Goal: Task Accomplishment & Management: Use online tool/utility

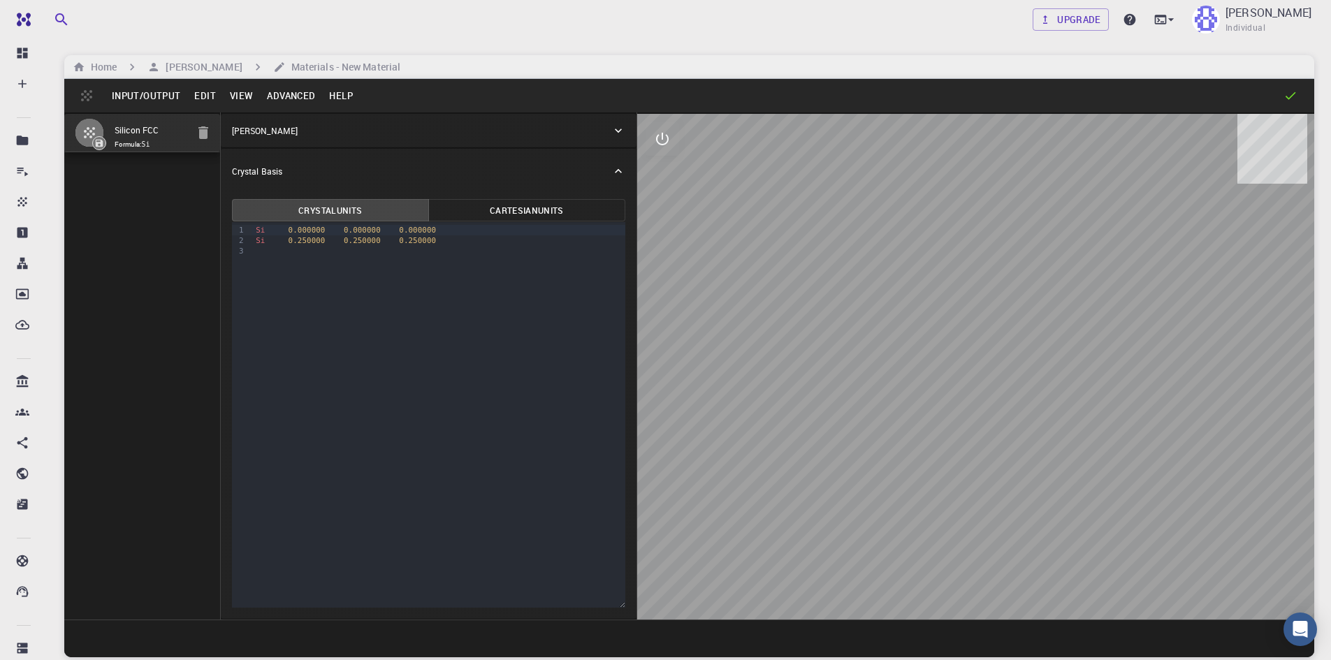
drag, startPoint x: 978, startPoint y: 374, endPoint x: 665, endPoint y: 310, distance: 319.6
drag, startPoint x: 665, startPoint y: 310, endPoint x: 659, endPoint y: 150, distance: 159.4
click at [659, 150] on button "interactive" at bounding box center [663, 139] width 34 height 34
click at [153, 106] on button "Input/Output" at bounding box center [146, 96] width 82 height 22
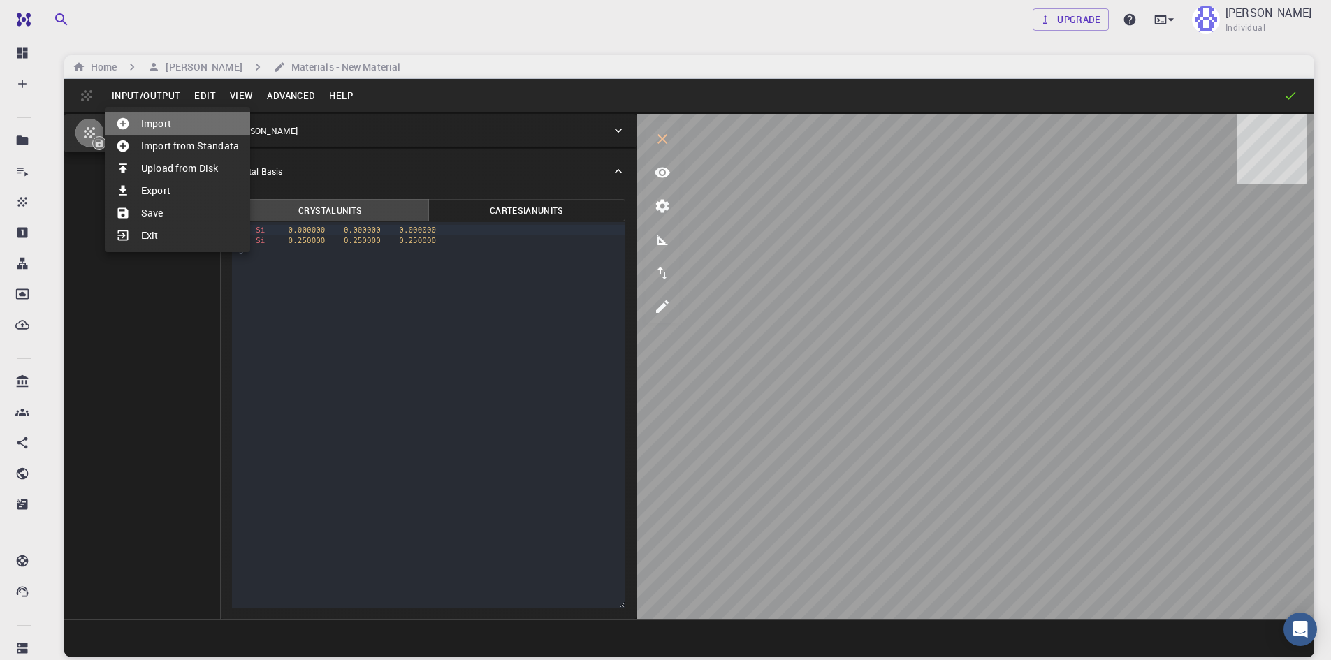
click at [205, 130] on li "Import" at bounding box center [177, 124] width 145 height 22
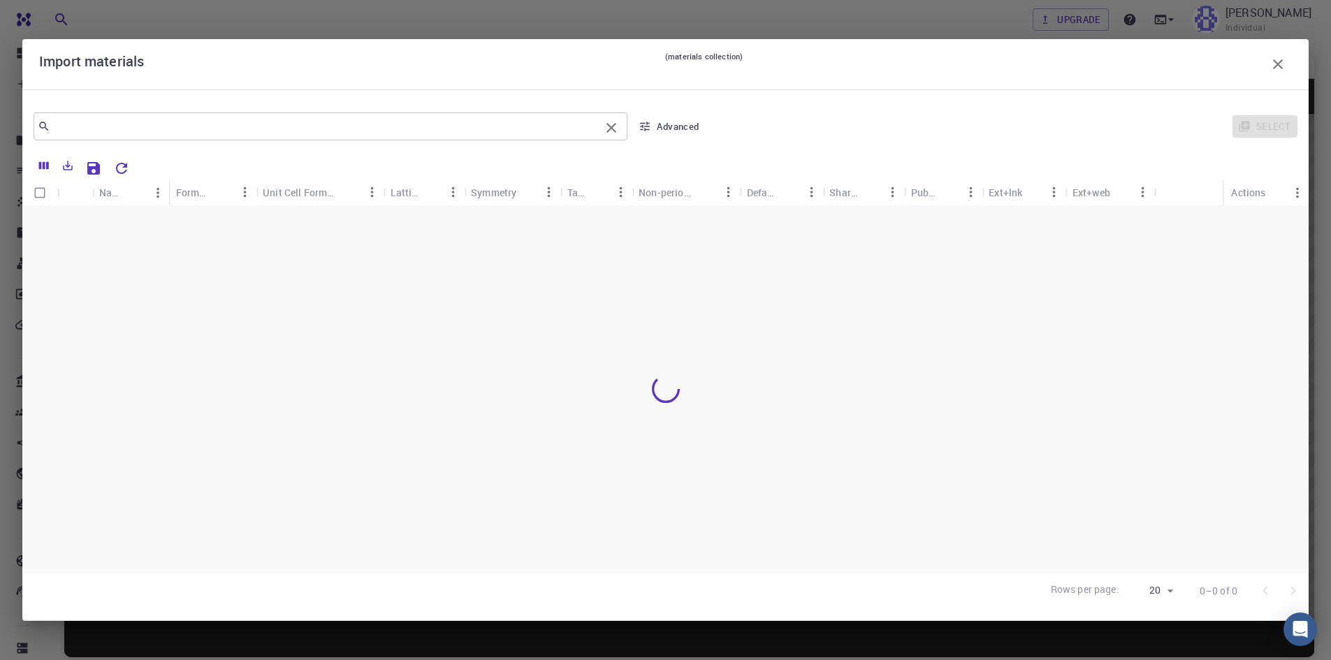
click at [274, 137] on div "​" at bounding box center [331, 127] width 594 height 28
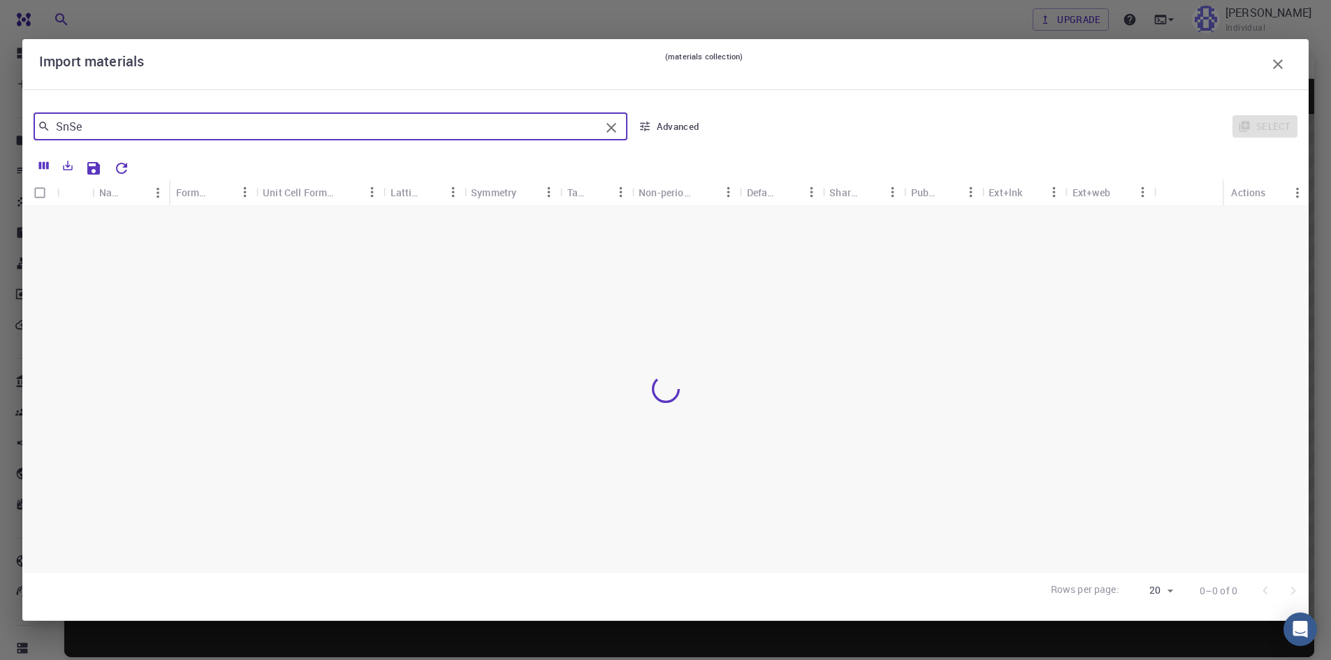
type input "SnSe"
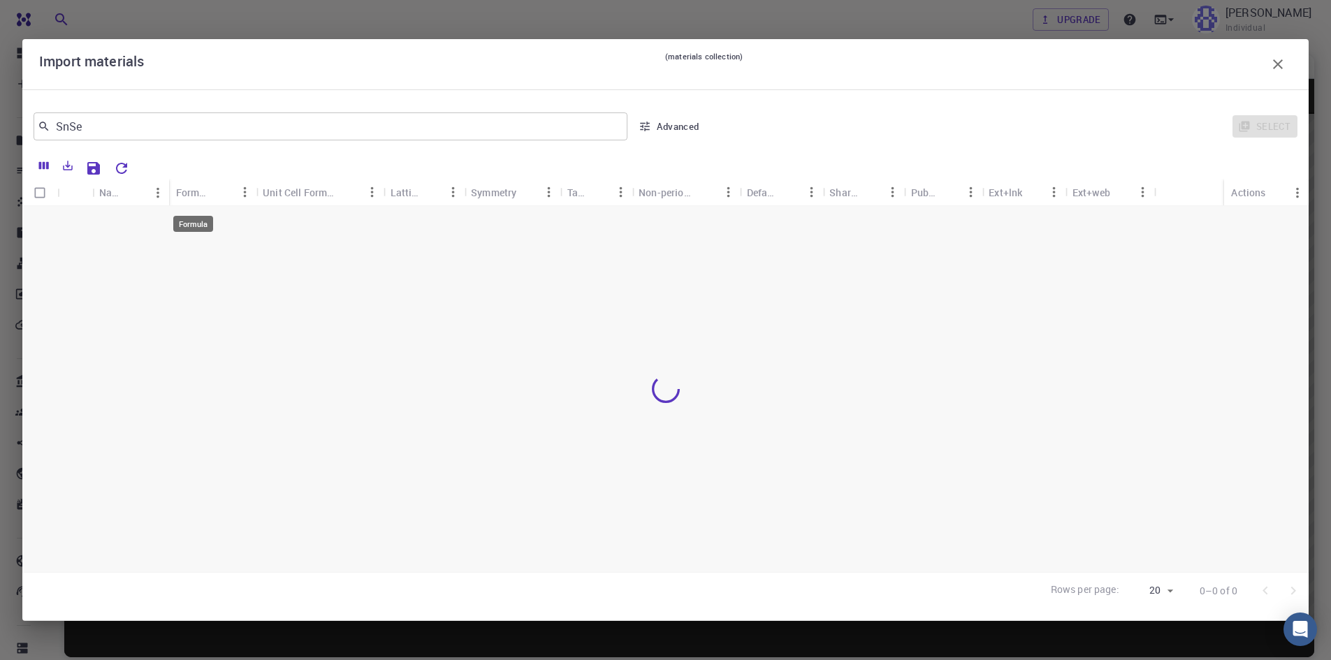
click at [176, 198] on div "Formula" at bounding box center [194, 192] width 36 height 27
click at [125, 193] on button "Sort" at bounding box center [135, 193] width 22 height 22
click at [1280, 68] on icon "button" at bounding box center [1278, 64] width 17 height 17
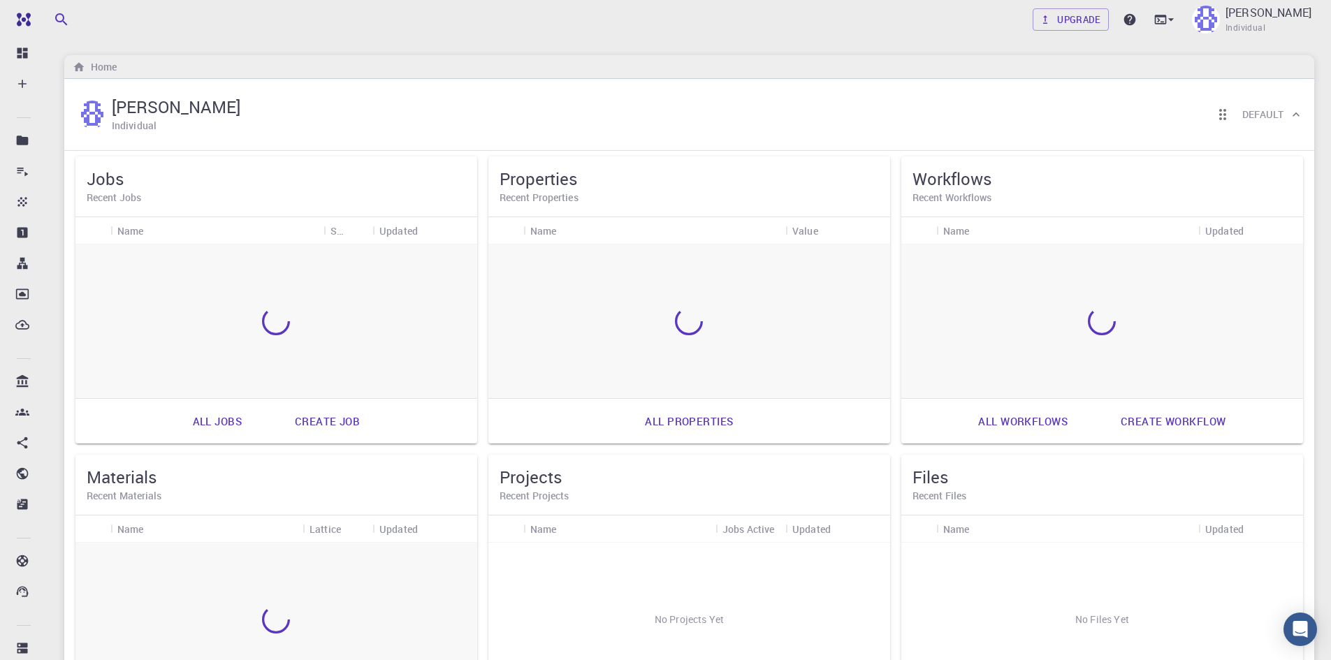
scroll to position [106, 0]
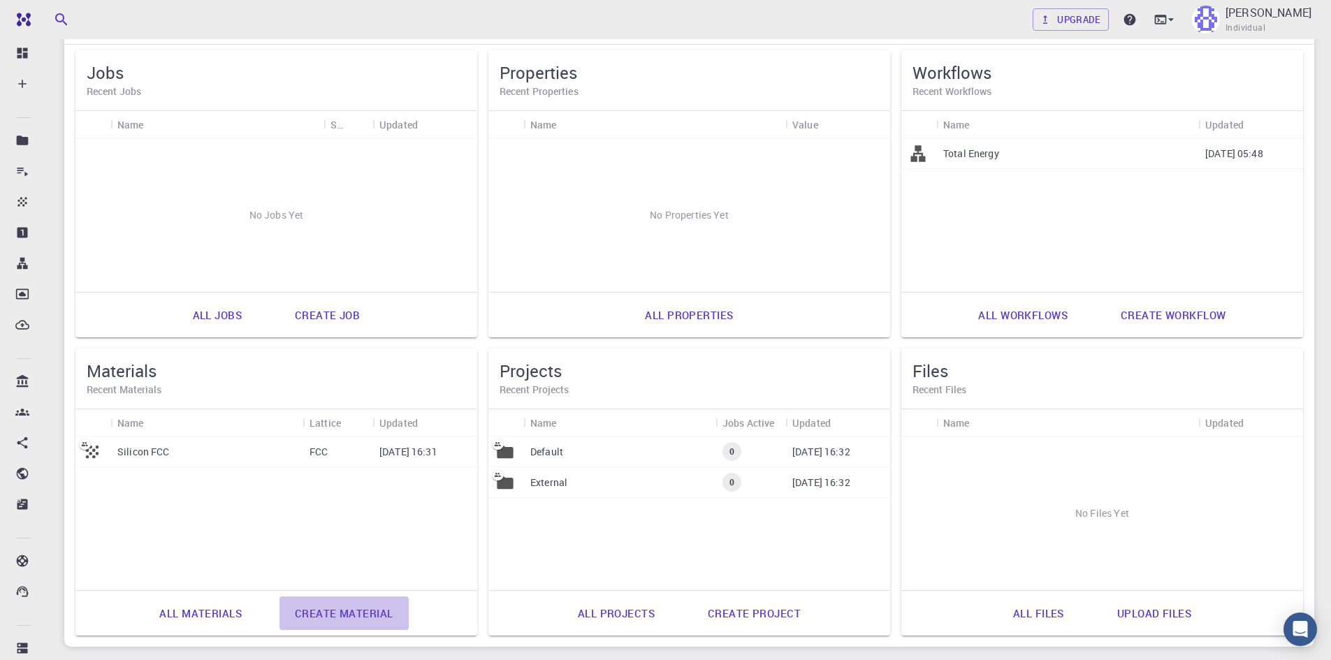
click at [356, 611] on link "Create material" at bounding box center [344, 614] width 129 height 34
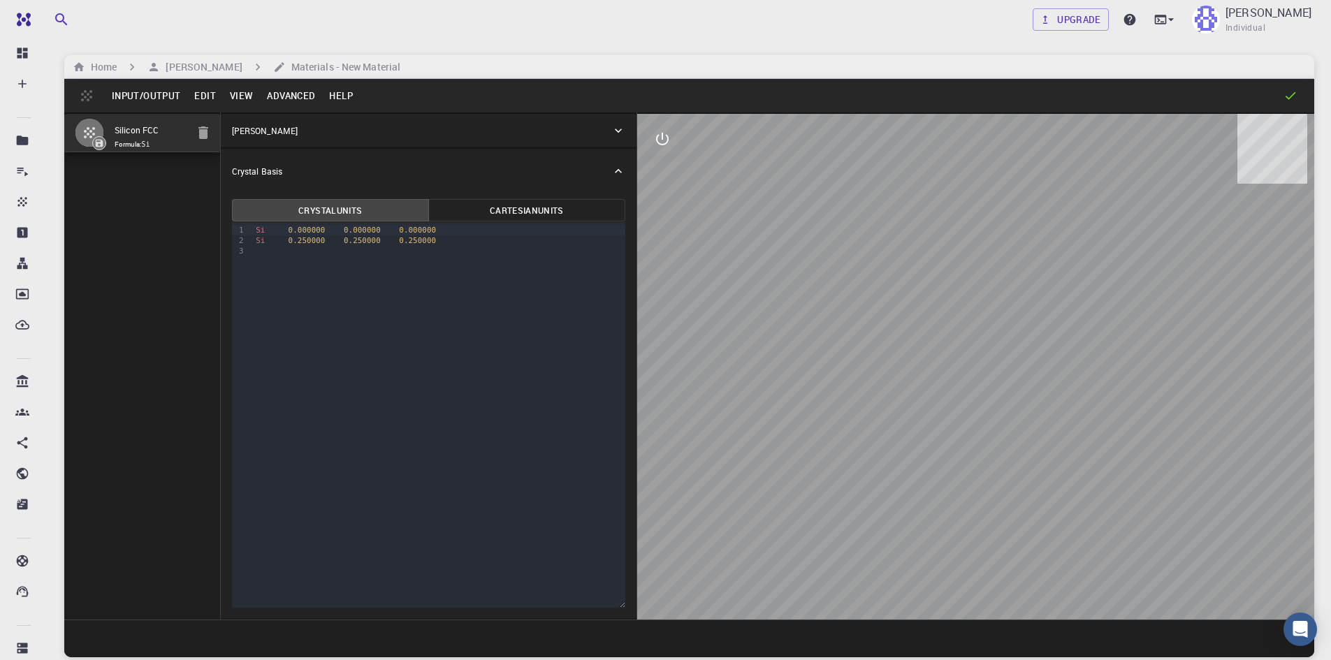
click at [149, 101] on button "Input/Output" at bounding box center [146, 96] width 82 height 22
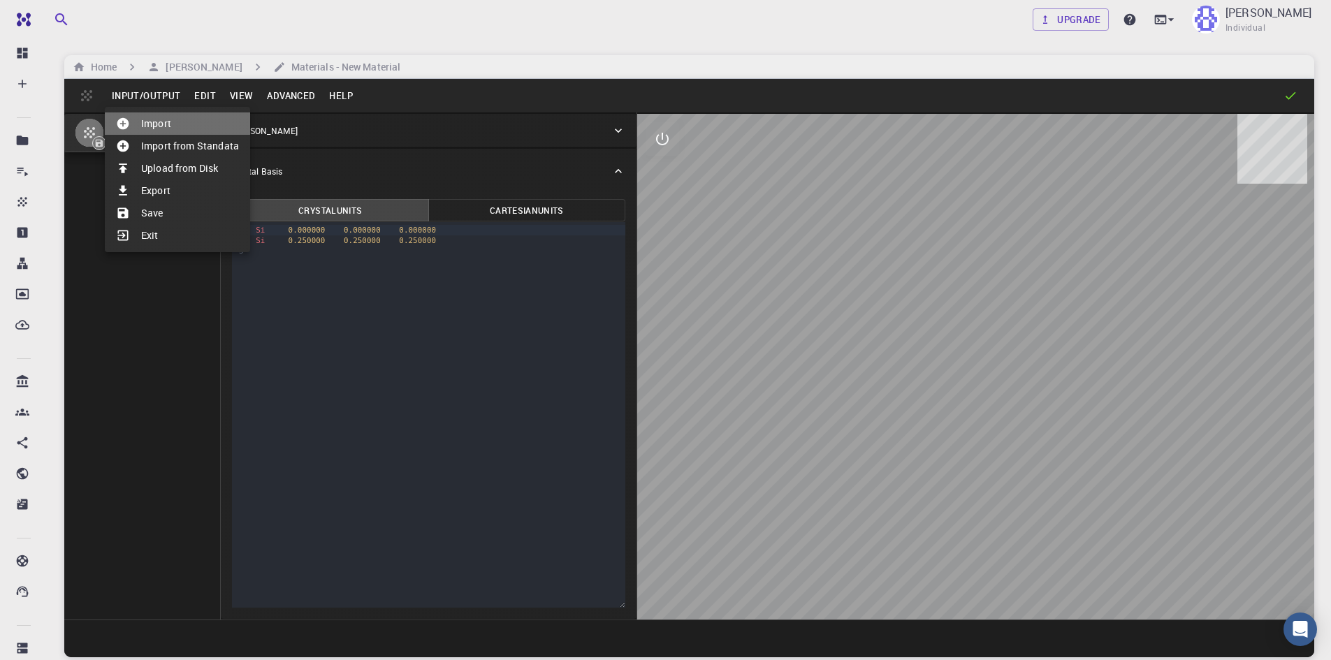
click at [162, 119] on li "Import" at bounding box center [177, 124] width 145 height 22
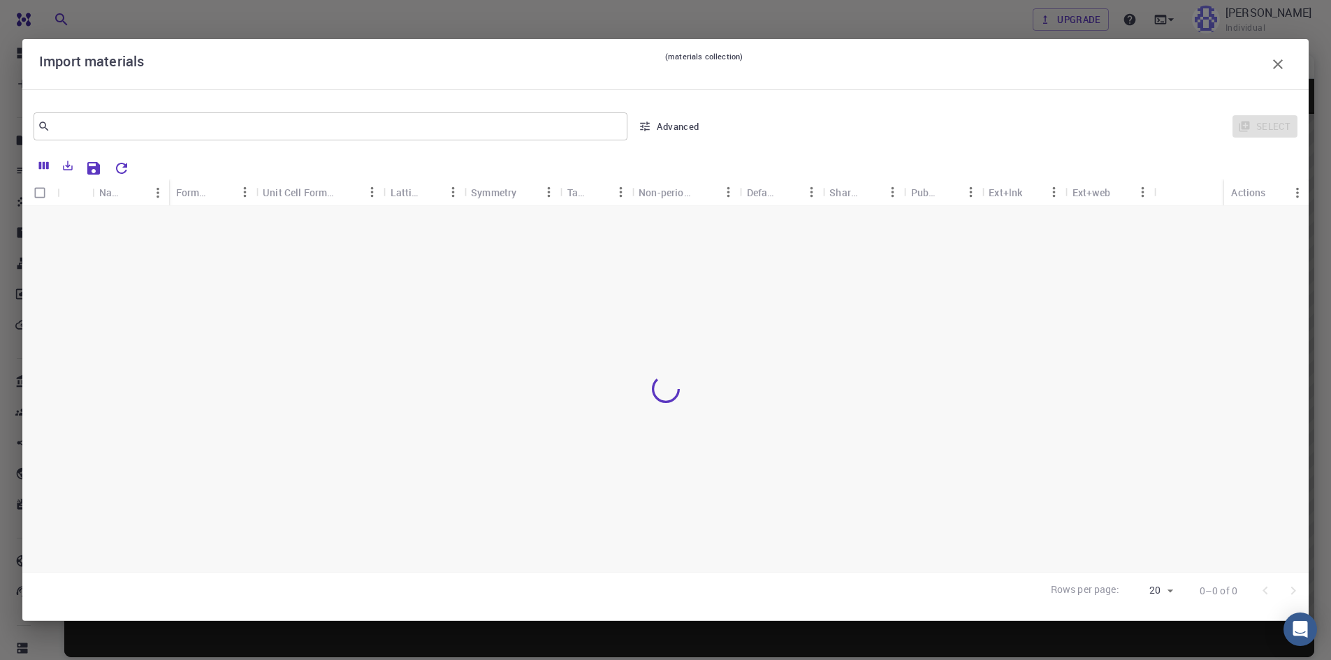
click at [1278, 62] on icon "button" at bounding box center [1278, 64] width 17 height 17
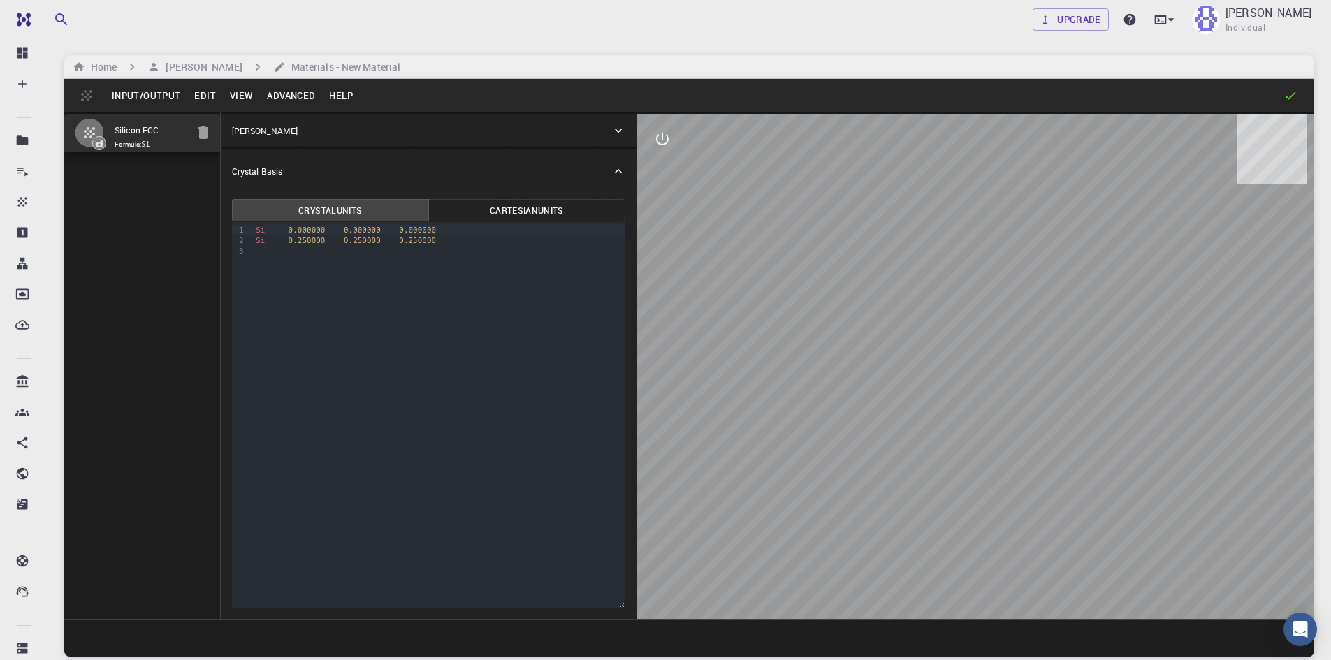
click at [191, 103] on button "Edit" at bounding box center [205, 96] width 36 height 22
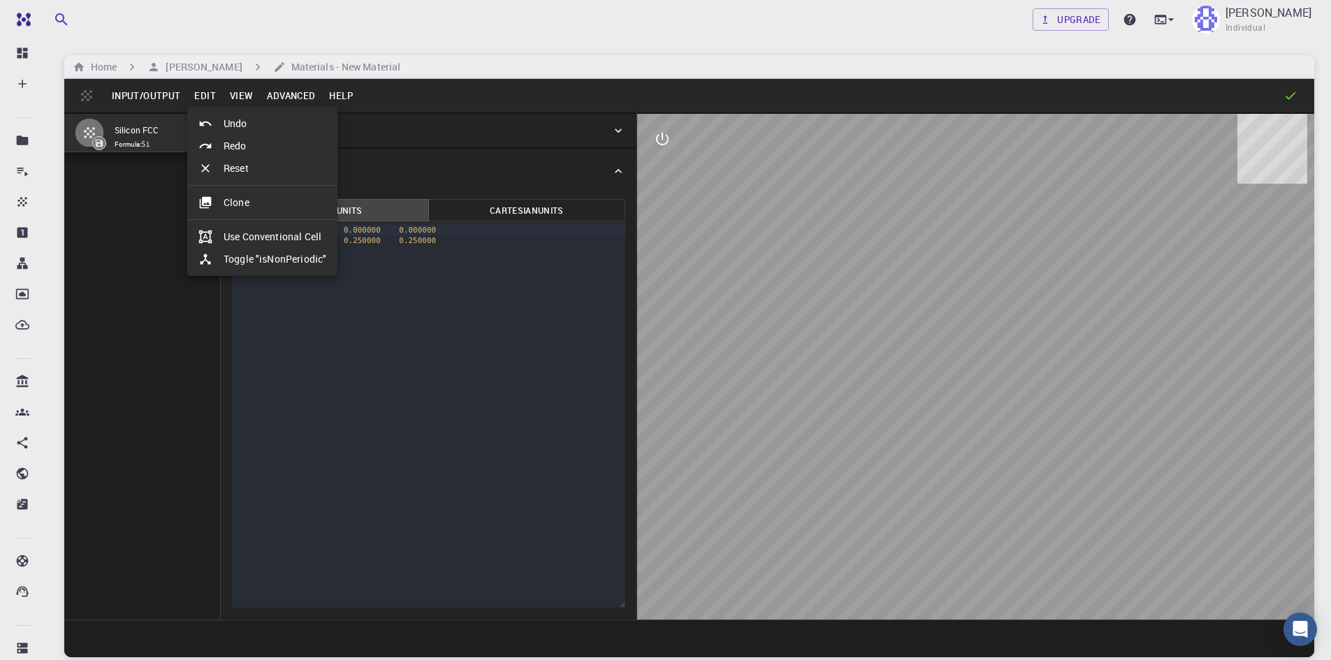
click at [179, 101] on div at bounding box center [665, 330] width 1331 height 660
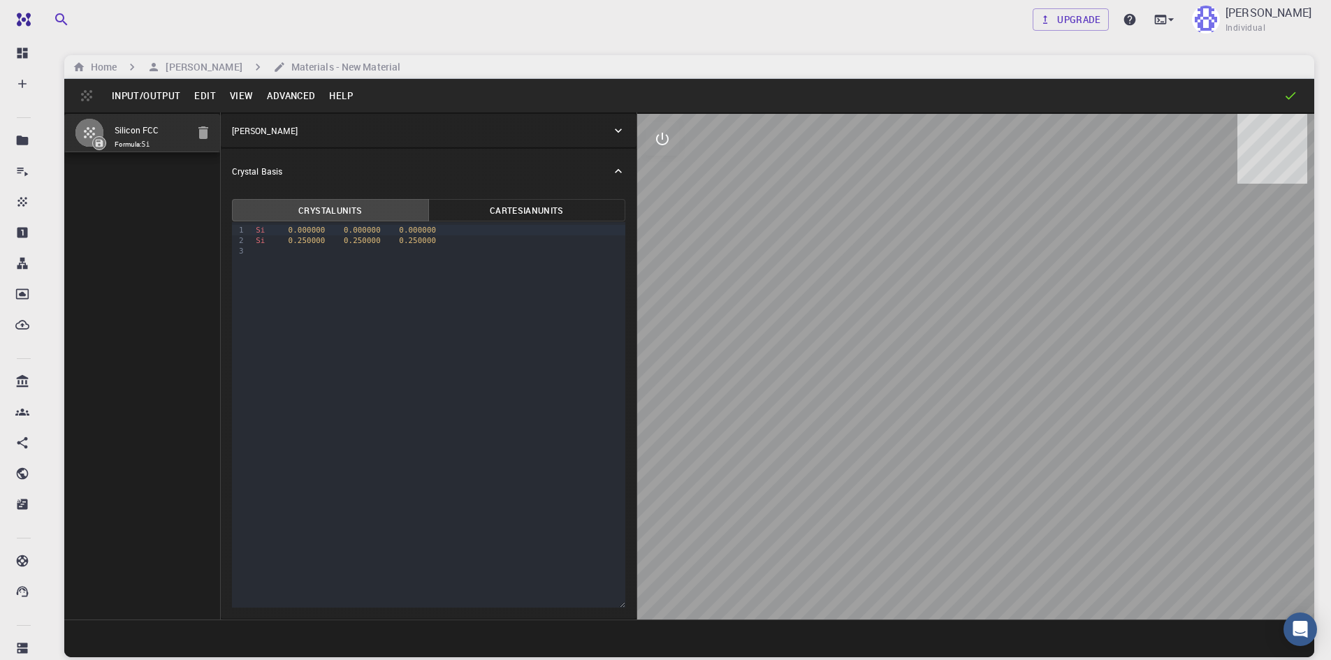
click at [168, 97] on button "Input/Output" at bounding box center [146, 96] width 82 height 22
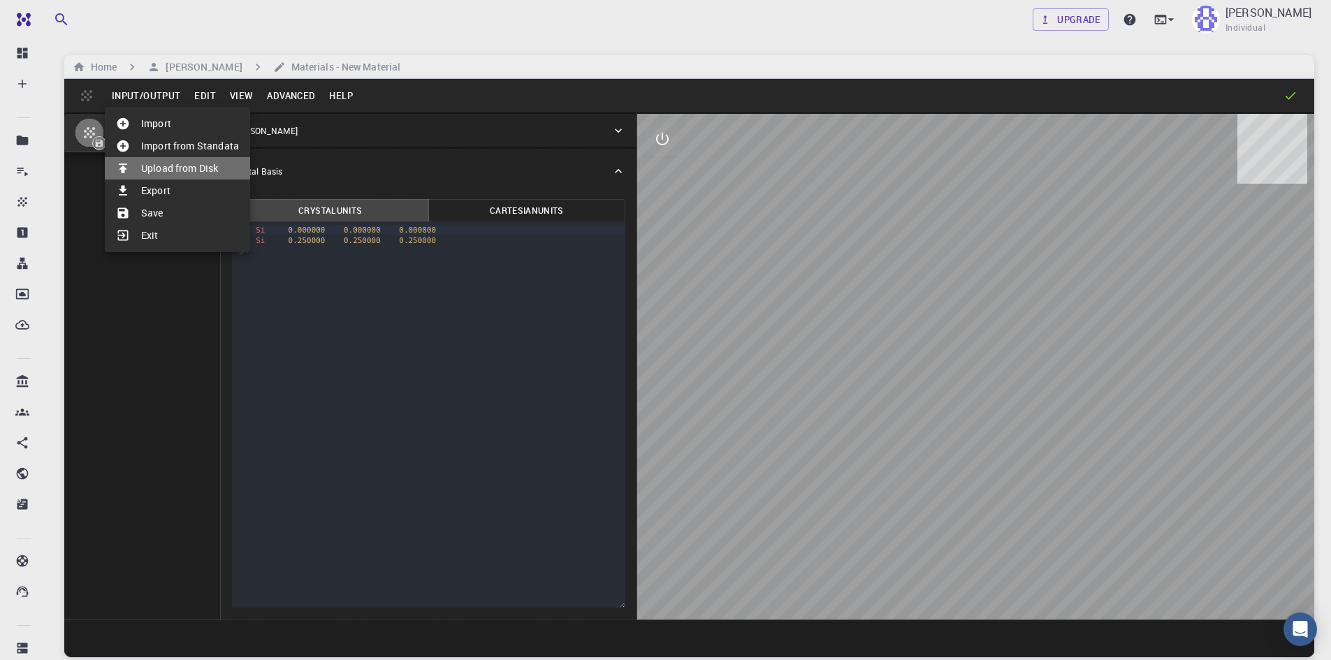
click at [184, 158] on li "Upload from Disk" at bounding box center [177, 168] width 145 height 22
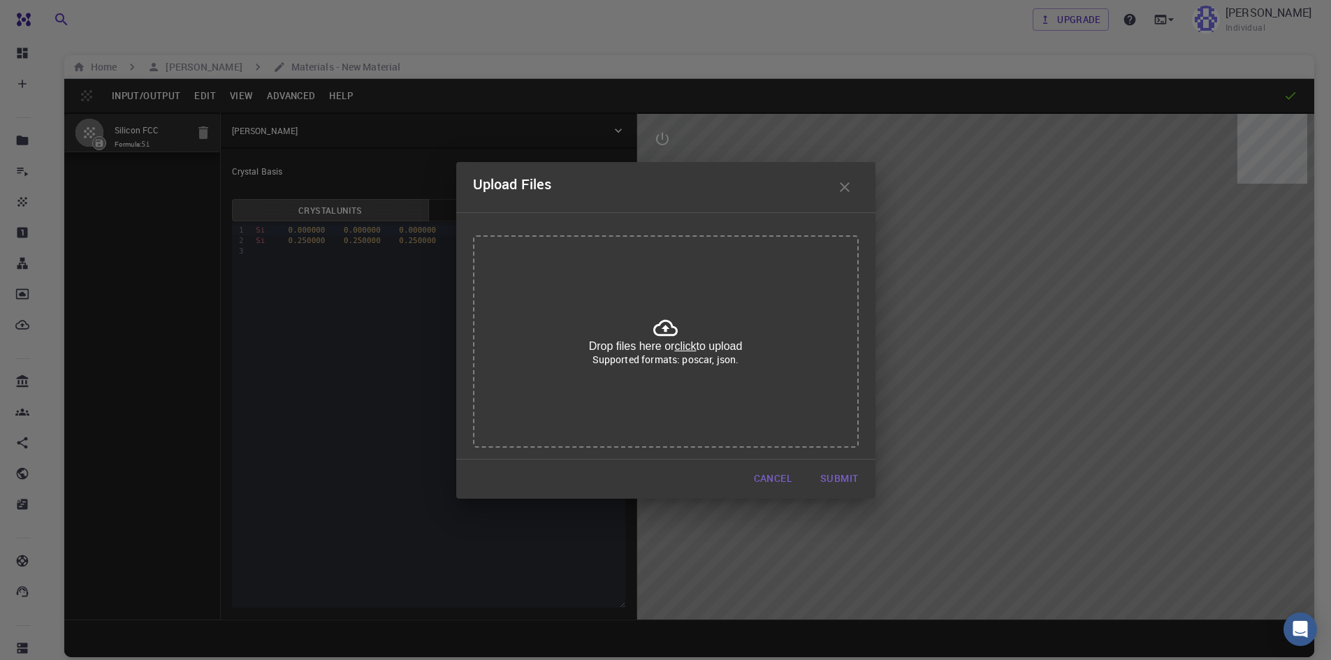
click at [688, 352] on u "click" at bounding box center [685, 346] width 22 height 12
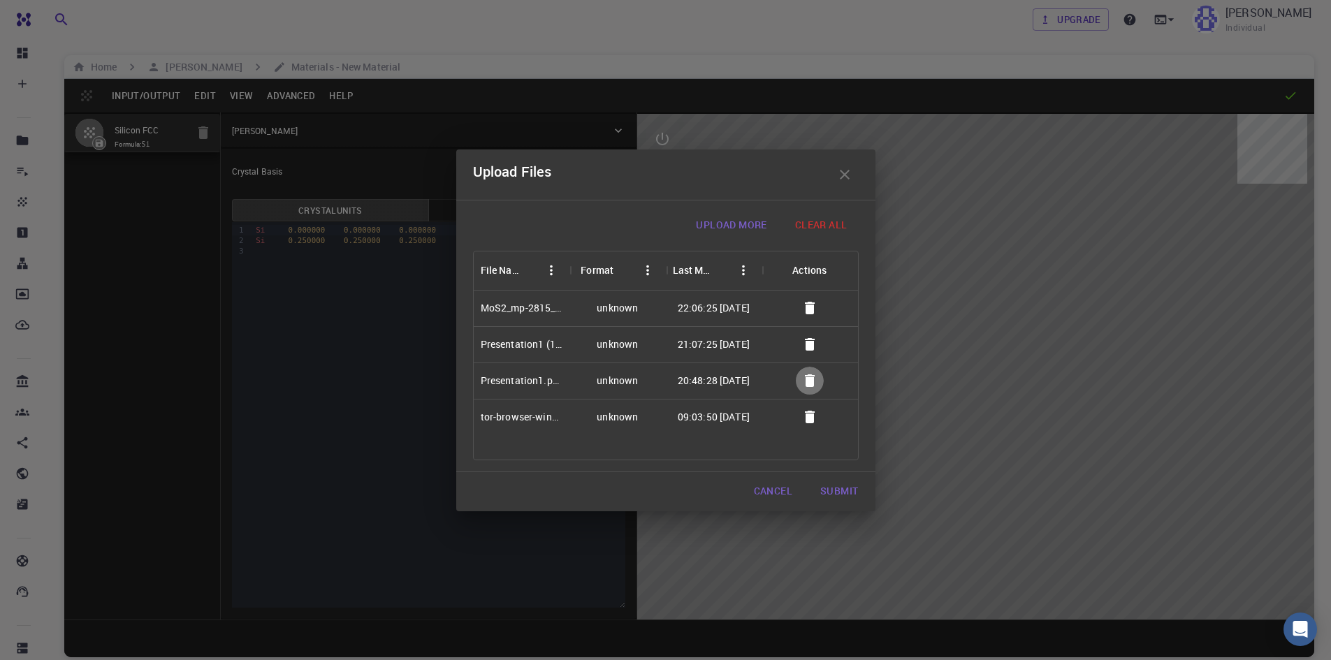
click at [804, 375] on icon "button" at bounding box center [810, 380] width 17 height 17
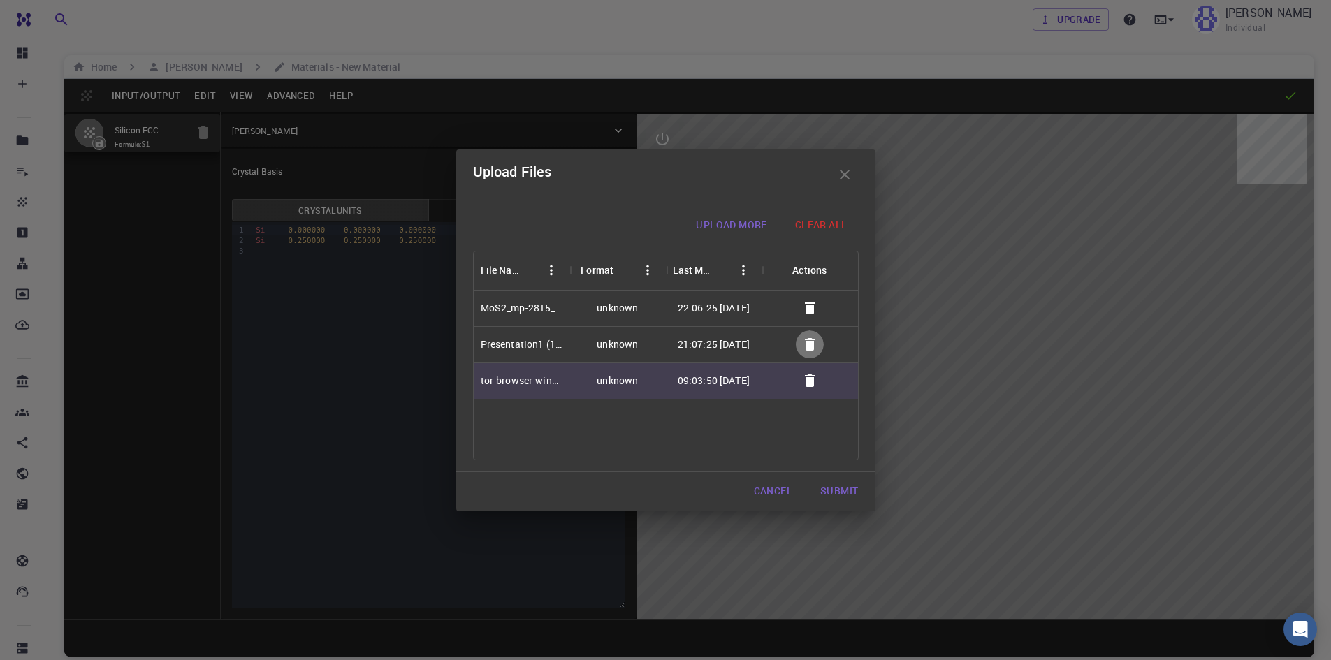
click at [814, 350] on icon "button" at bounding box center [810, 344] width 17 height 17
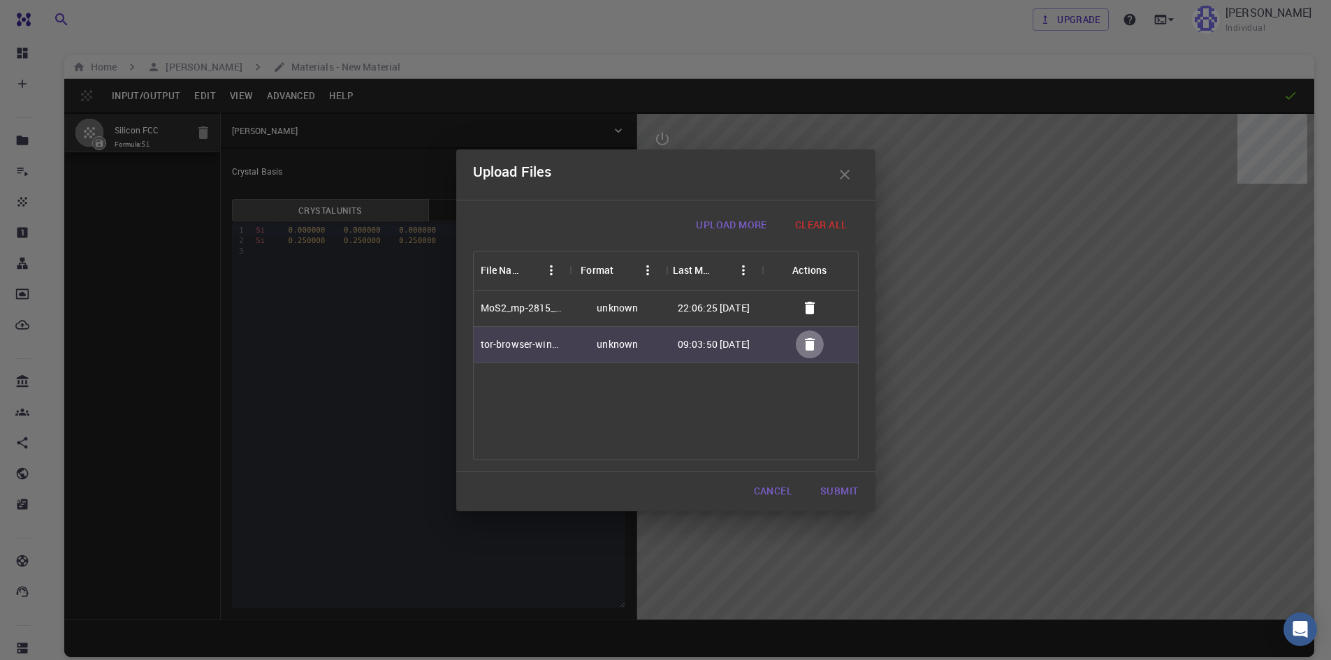
click at [814, 350] on icon "button" at bounding box center [810, 344] width 17 height 17
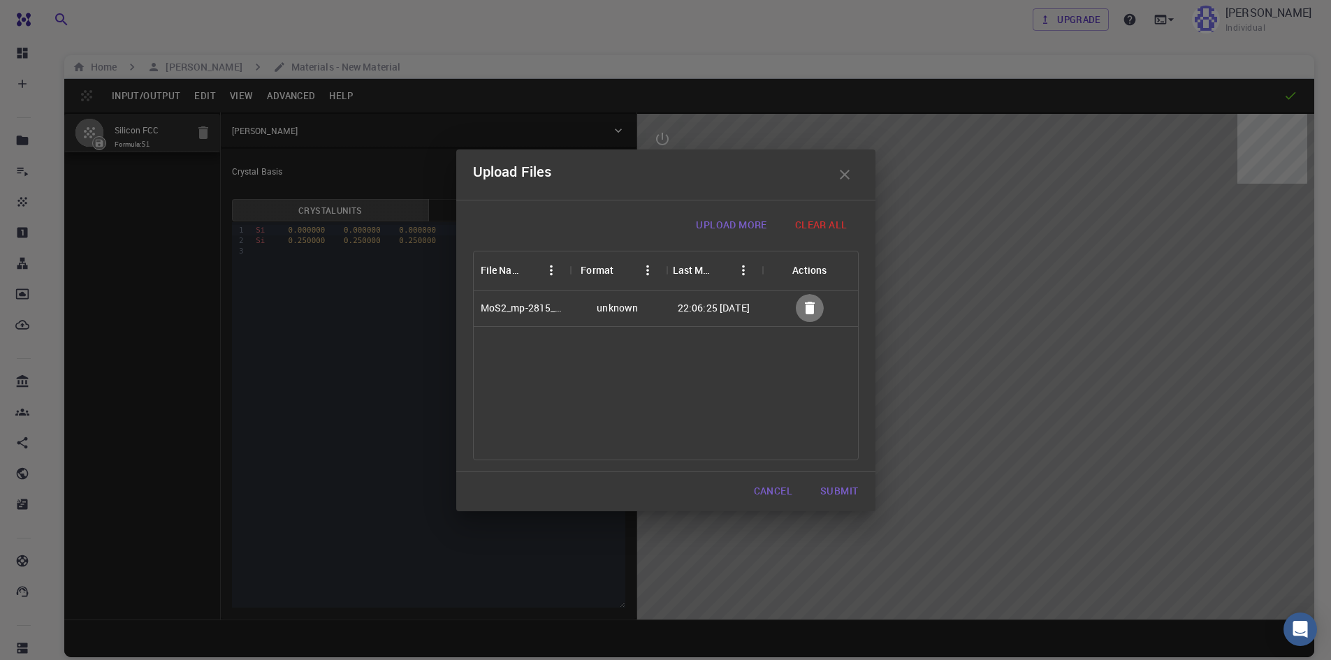
click at [811, 320] on button "button" at bounding box center [810, 308] width 28 height 28
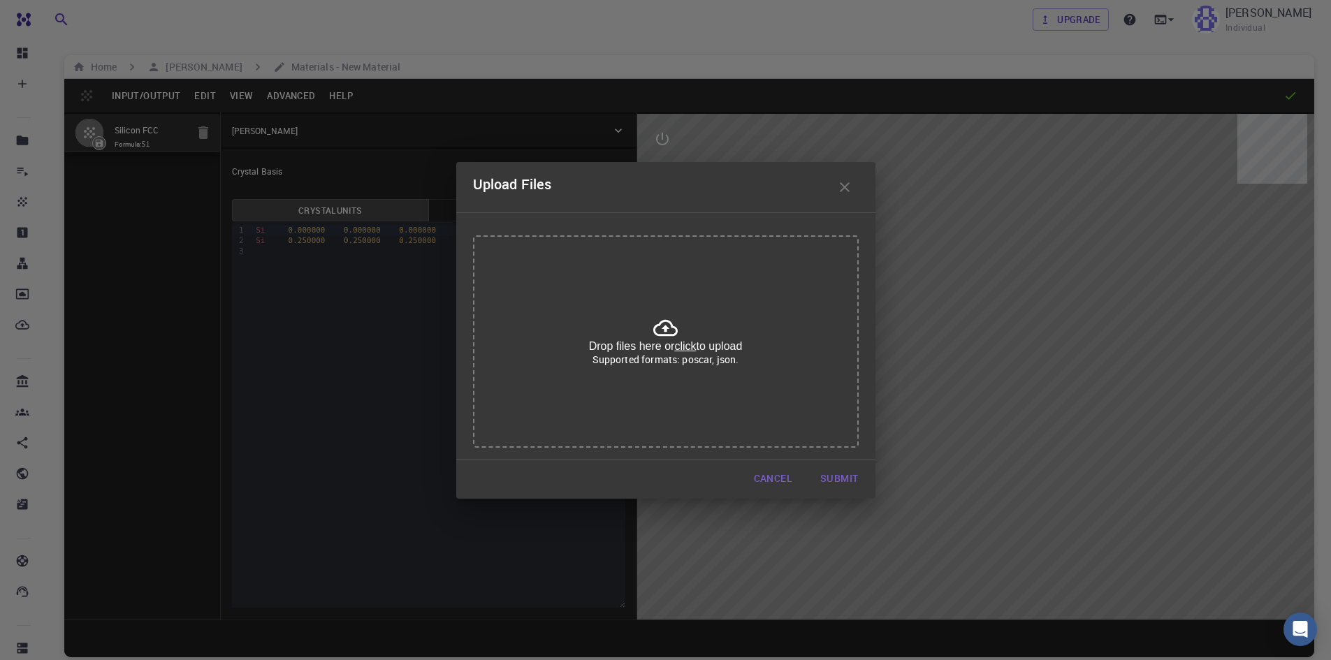
click at [669, 342] on span "Drop files here or click to upload" at bounding box center [666, 346] width 154 height 13
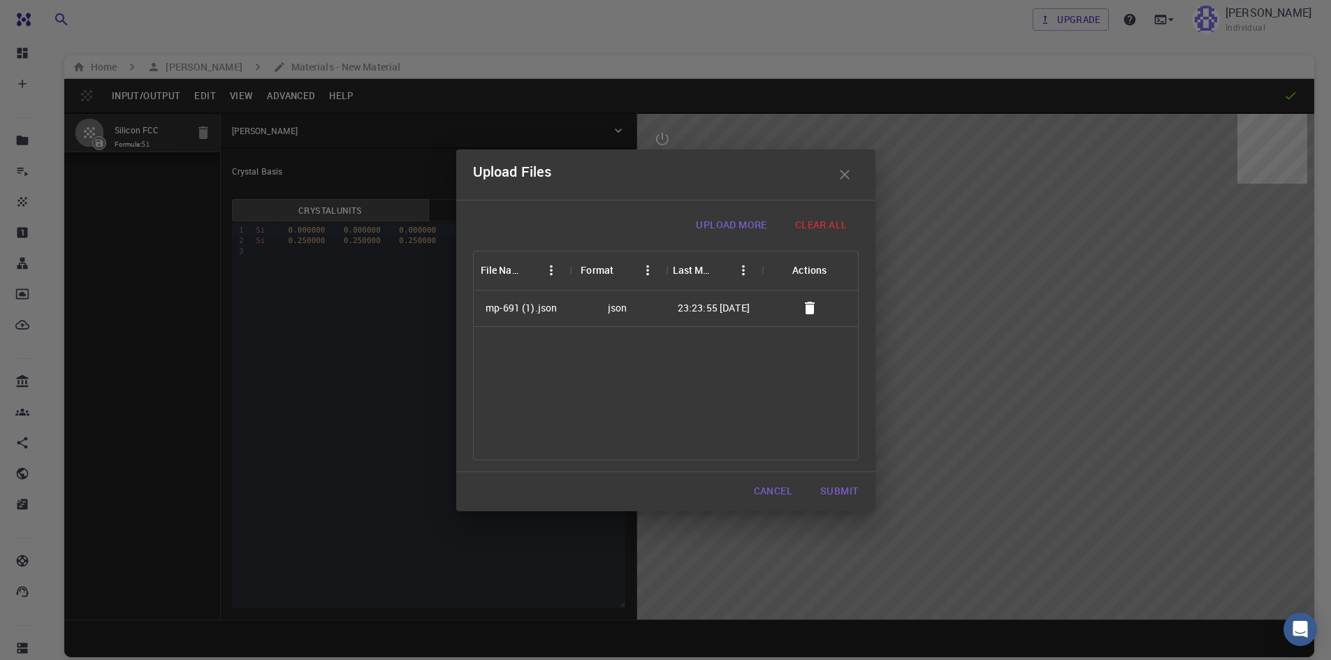
click at [840, 493] on button "Submit" at bounding box center [839, 492] width 60 height 28
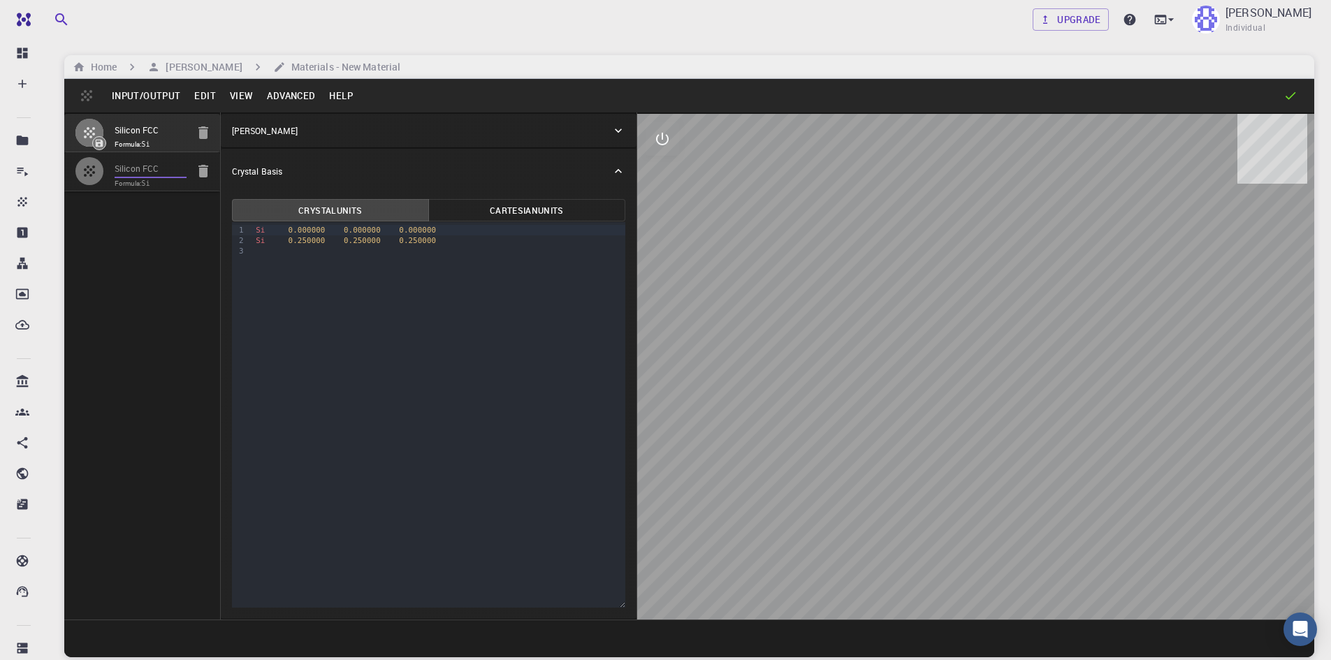
click at [168, 178] on input "Silicon FCC" at bounding box center [151, 169] width 72 height 16
click at [150, 141] on code "Si" at bounding box center [146, 144] width 8 height 8
click at [211, 171] on icon "button" at bounding box center [203, 171] width 17 height 17
type input "60"
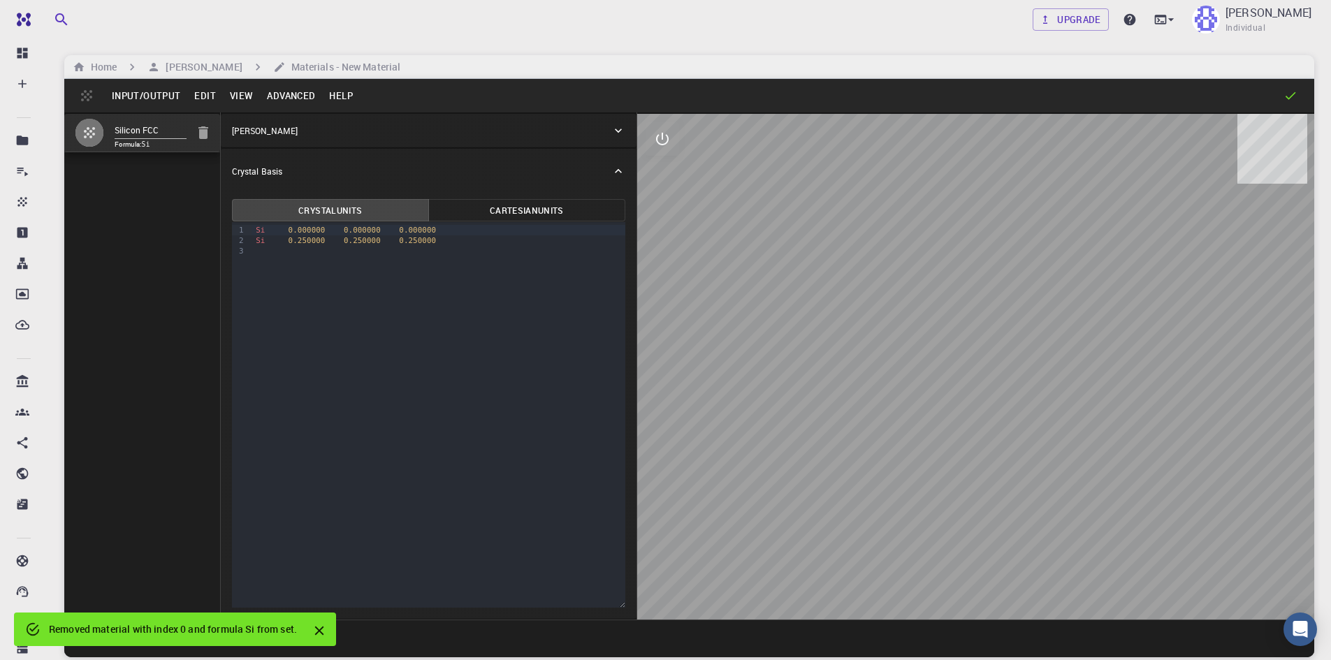
click at [590, 212] on button "Cartesian Units" at bounding box center [526, 210] width 197 height 22
click at [384, 217] on button "Crystal Units" at bounding box center [330, 210] width 197 height 22
click at [216, 140] on li "Silicon FCC Formula: Si" at bounding box center [142, 133] width 156 height 38
click at [205, 131] on icon "button" at bounding box center [203, 132] width 10 height 13
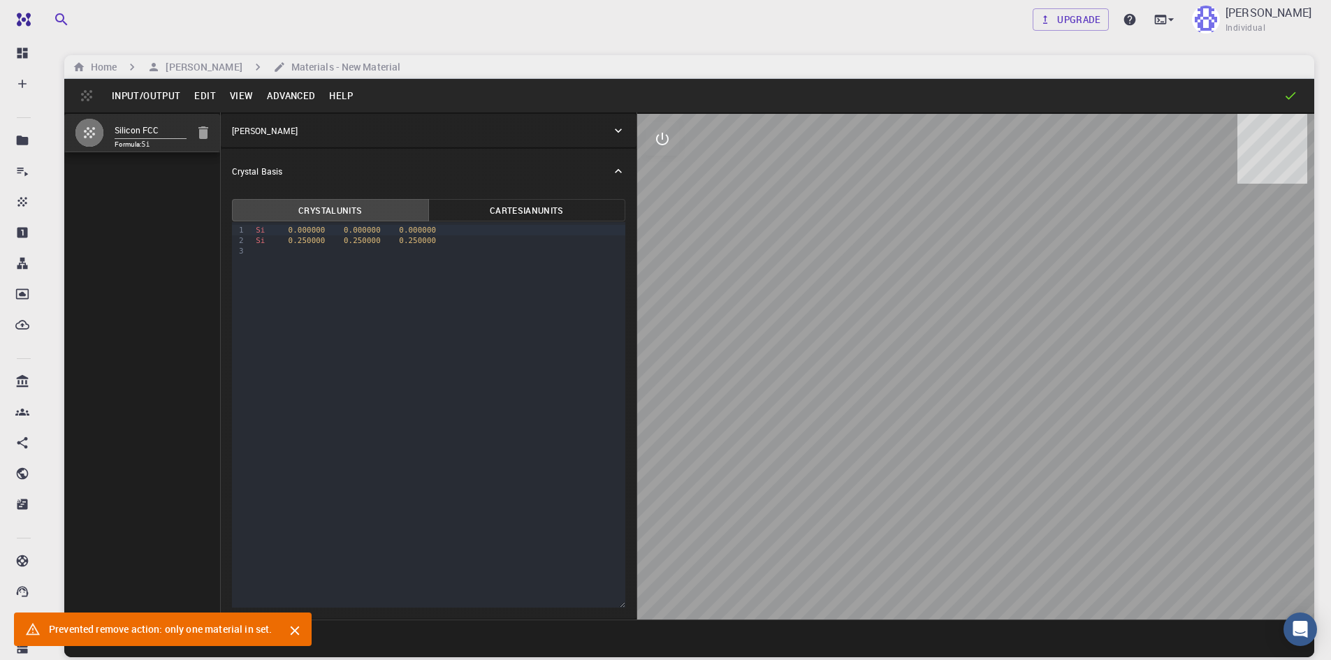
click at [147, 93] on button "Input/Output" at bounding box center [146, 96] width 82 height 22
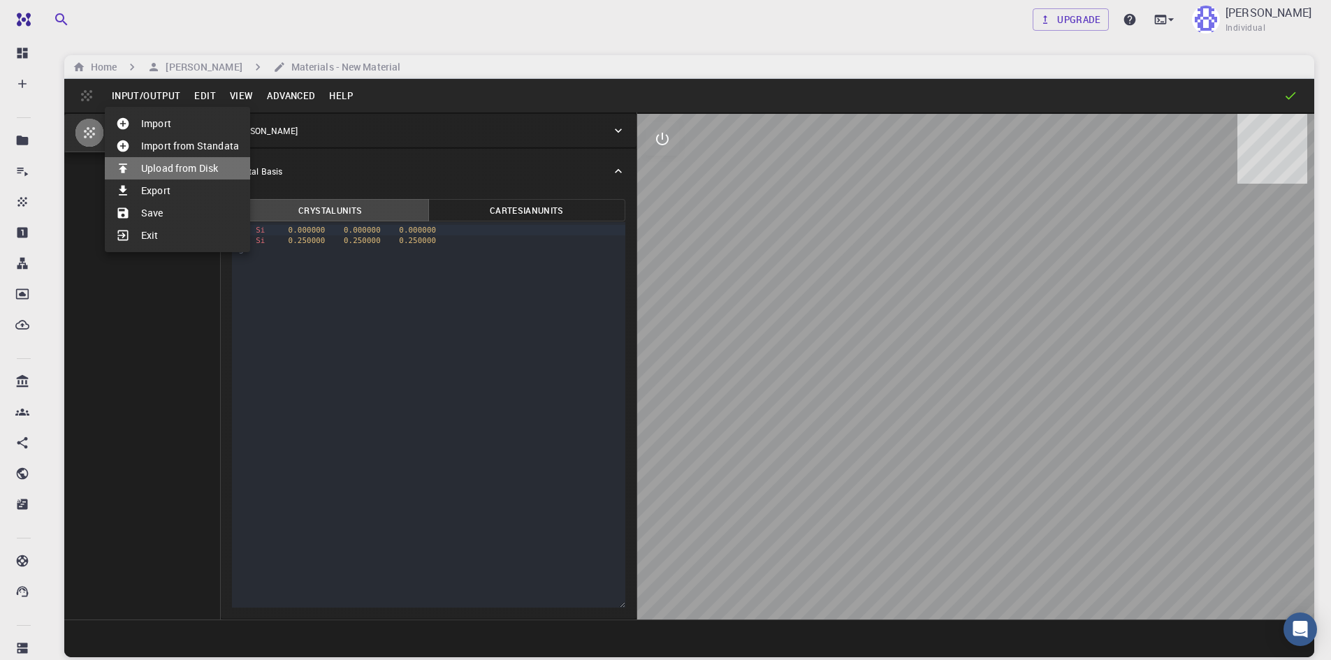
click at [189, 168] on li "Upload from Disk" at bounding box center [177, 168] width 145 height 22
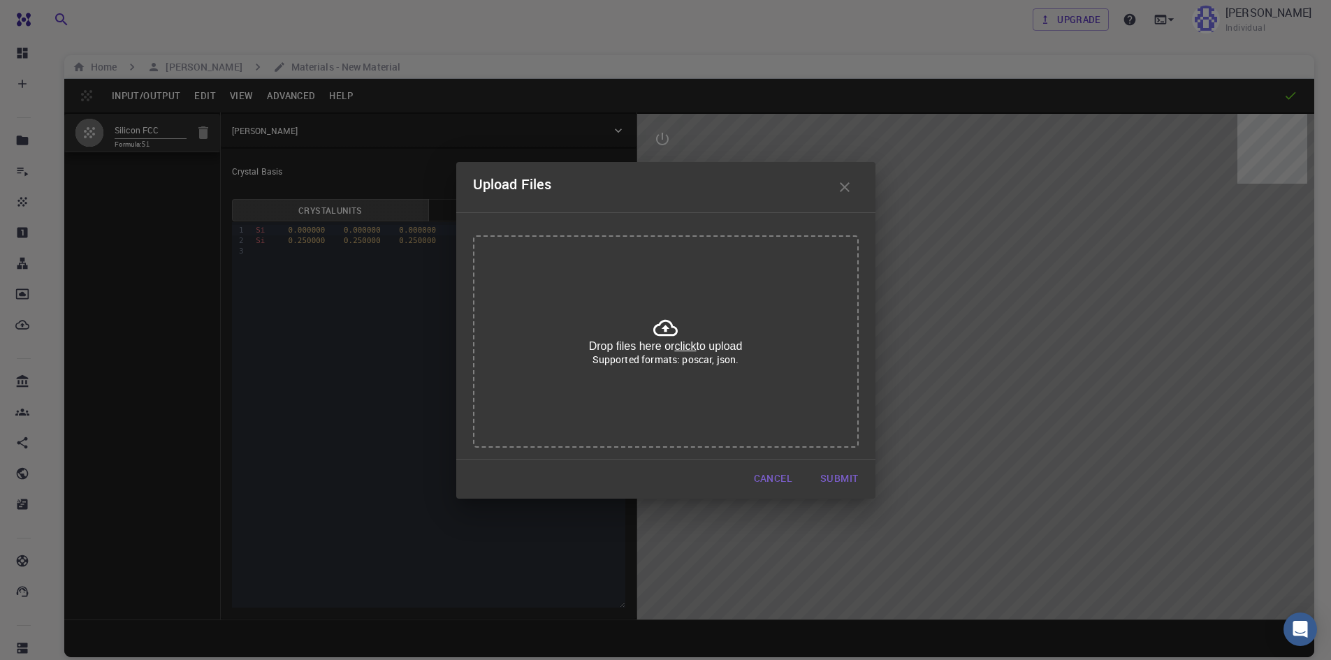
click at [687, 339] on div "Drop files here or click to upload Supported formats: poscar, json." at bounding box center [666, 342] width 386 height 212
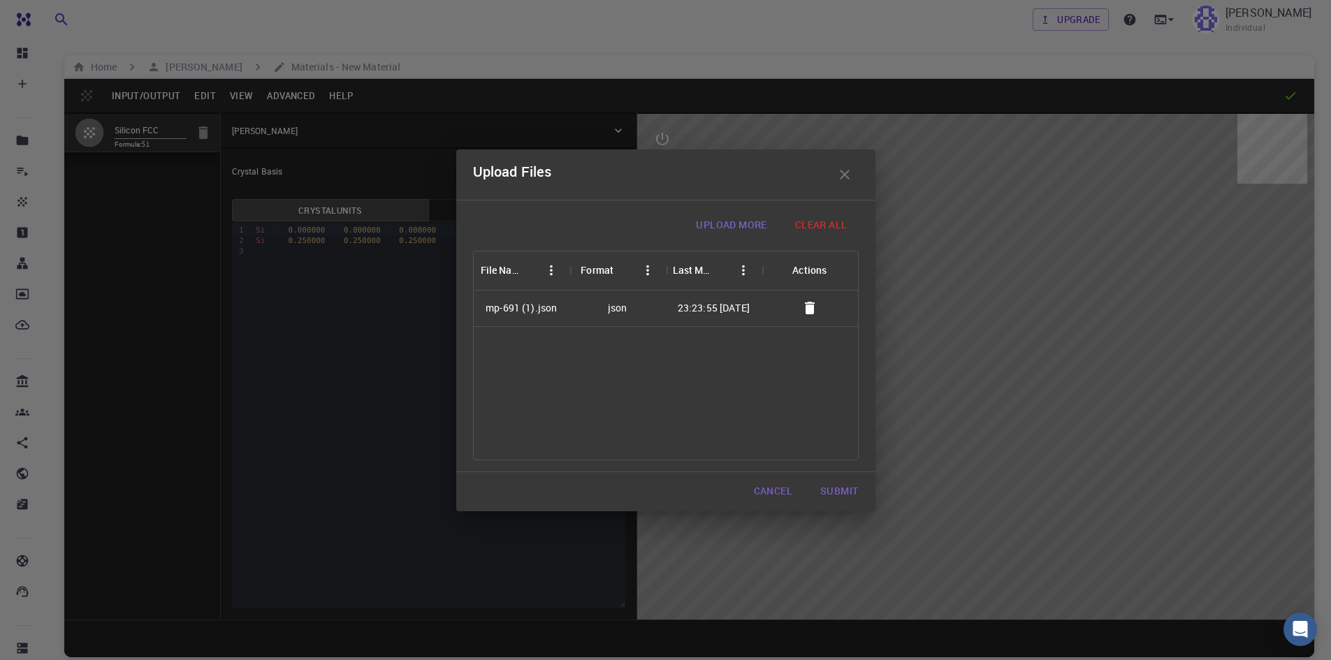
click at [827, 481] on button "Submit" at bounding box center [839, 492] width 60 height 28
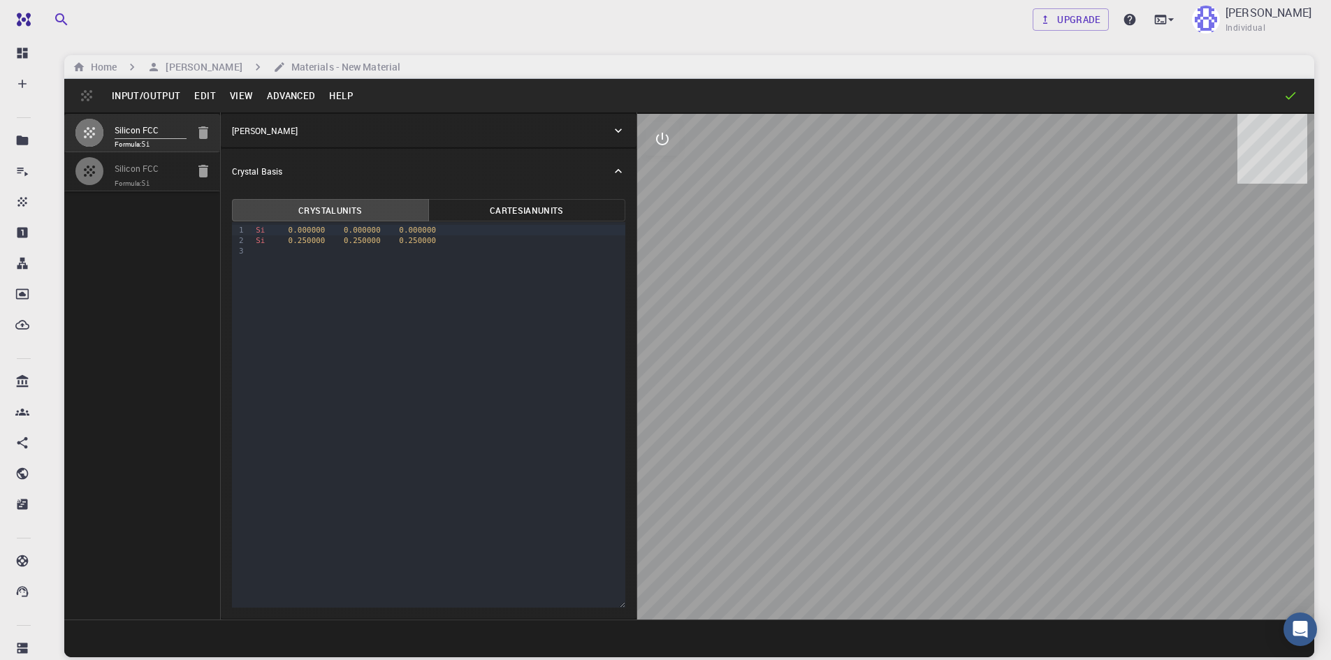
click at [165, 117] on div "Silicon FCC" at bounding box center [151, 127] width 72 height 24
click at [196, 62] on h6 "[PERSON_NAME]" at bounding box center [201, 66] width 82 height 15
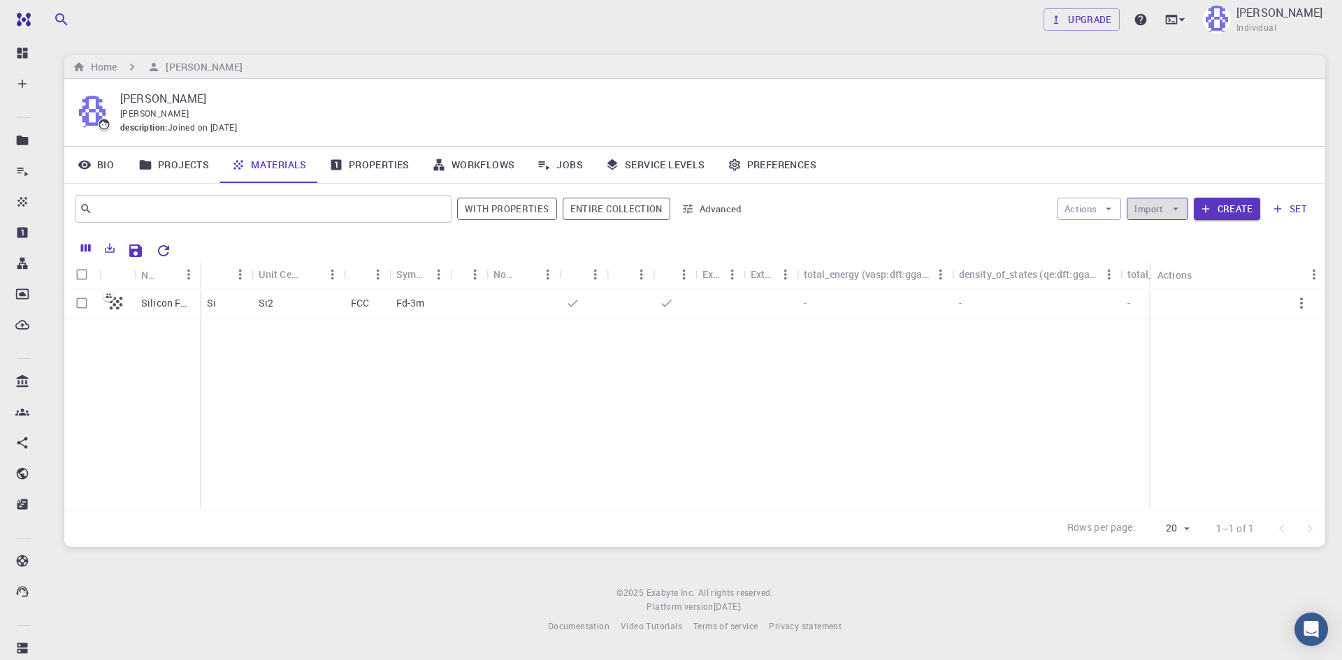
click at [1155, 215] on button "Import" at bounding box center [1157, 209] width 61 height 22
click at [1165, 231] on span "Upload File" at bounding box center [1208, 237] width 89 height 14
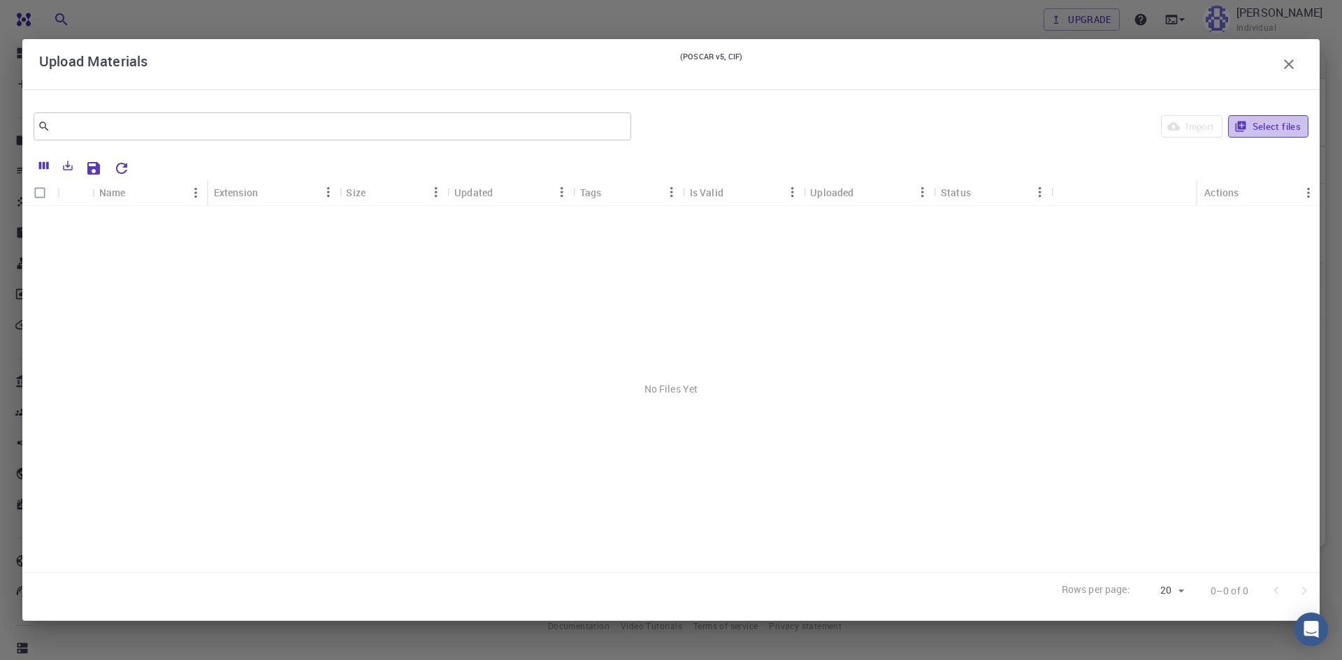
click at [1273, 124] on button "Select files" at bounding box center [1268, 126] width 80 height 22
click at [113, 222] on p "mp-691 (1).json" at bounding box center [134, 221] width 71 height 14
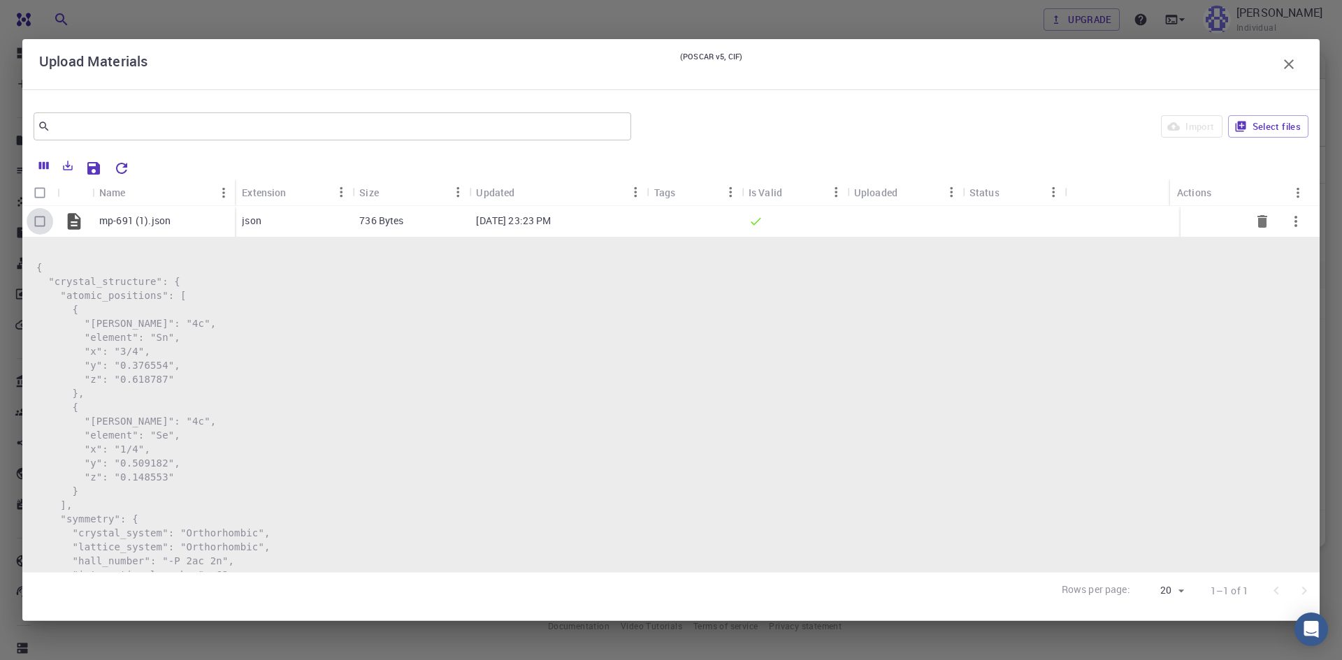
click at [41, 231] on input "Select row" at bounding box center [40, 221] width 27 height 27
checkbox input "true"
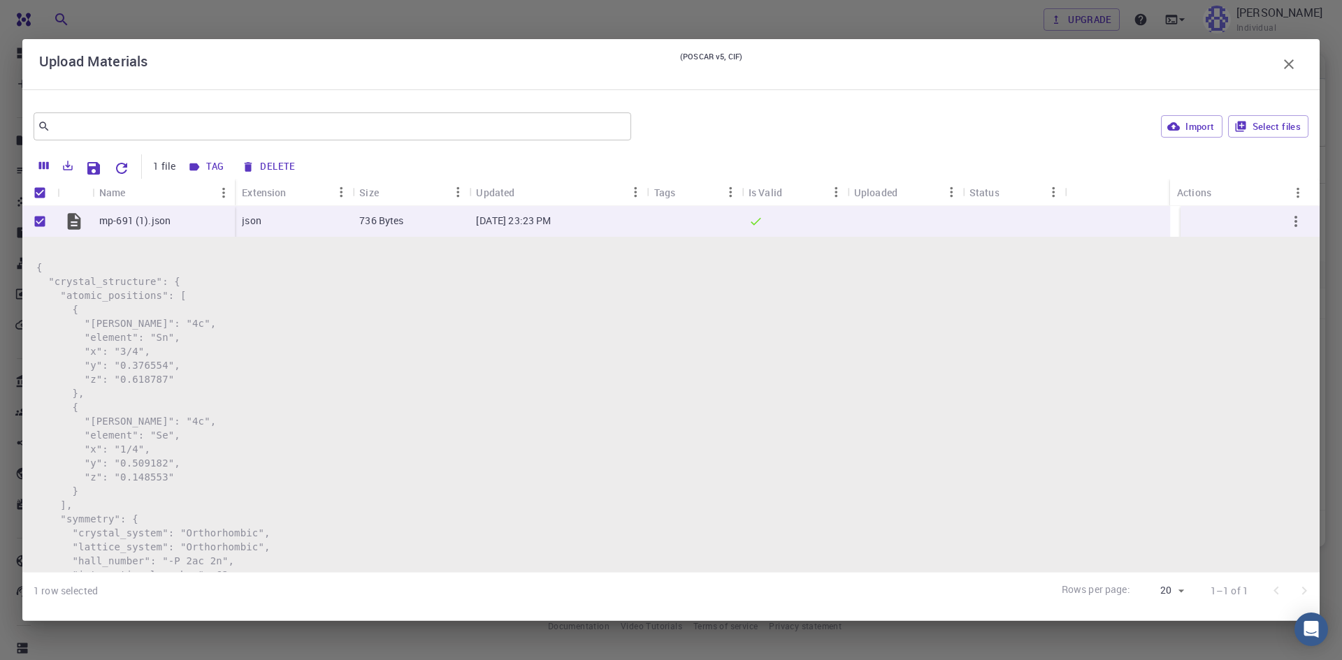
scroll to position [71, 0]
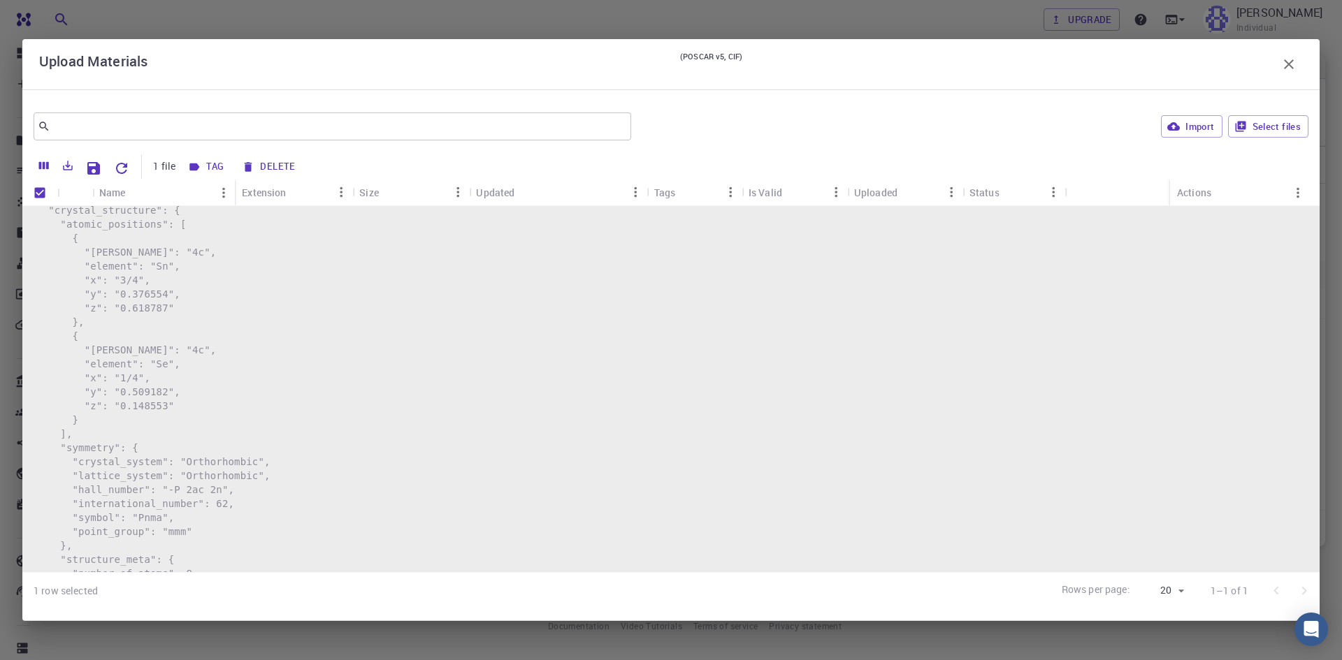
click at [539, 349] on pre "{ "crystal_structure": { "atomic_positions": [ { "[PERSON_NAME]": "4c", "elemen…" at bounding box center [670, 427] width 1269 height 476
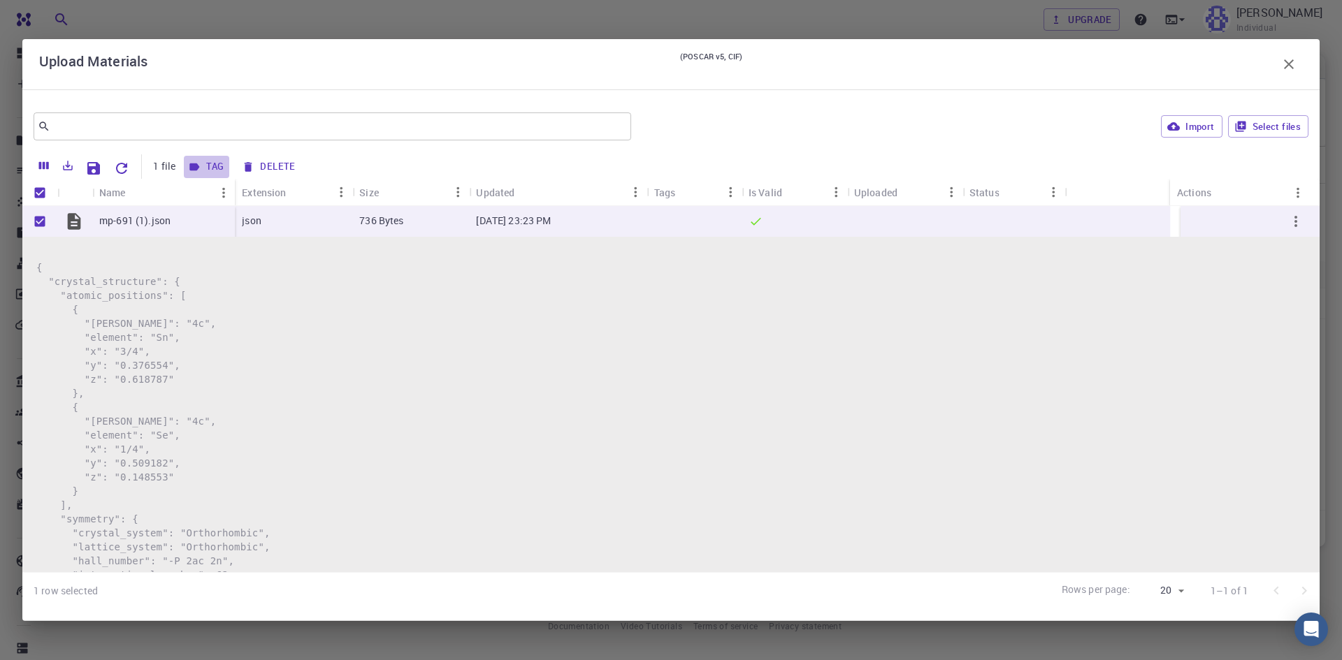
click at [212, 175] on button "Tag" at bounding box center [206, 167] width 45 height 22
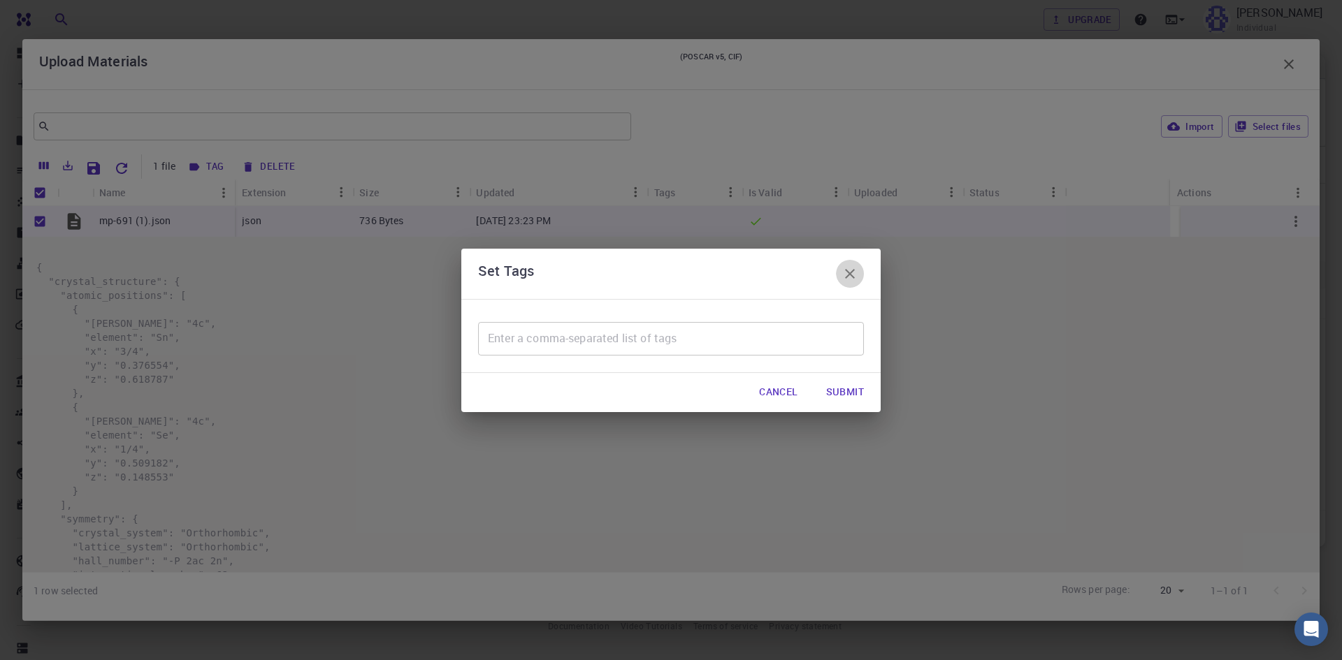
click at [841, 284] on button "button" at bounding box center [850, 274] width 28 height 28
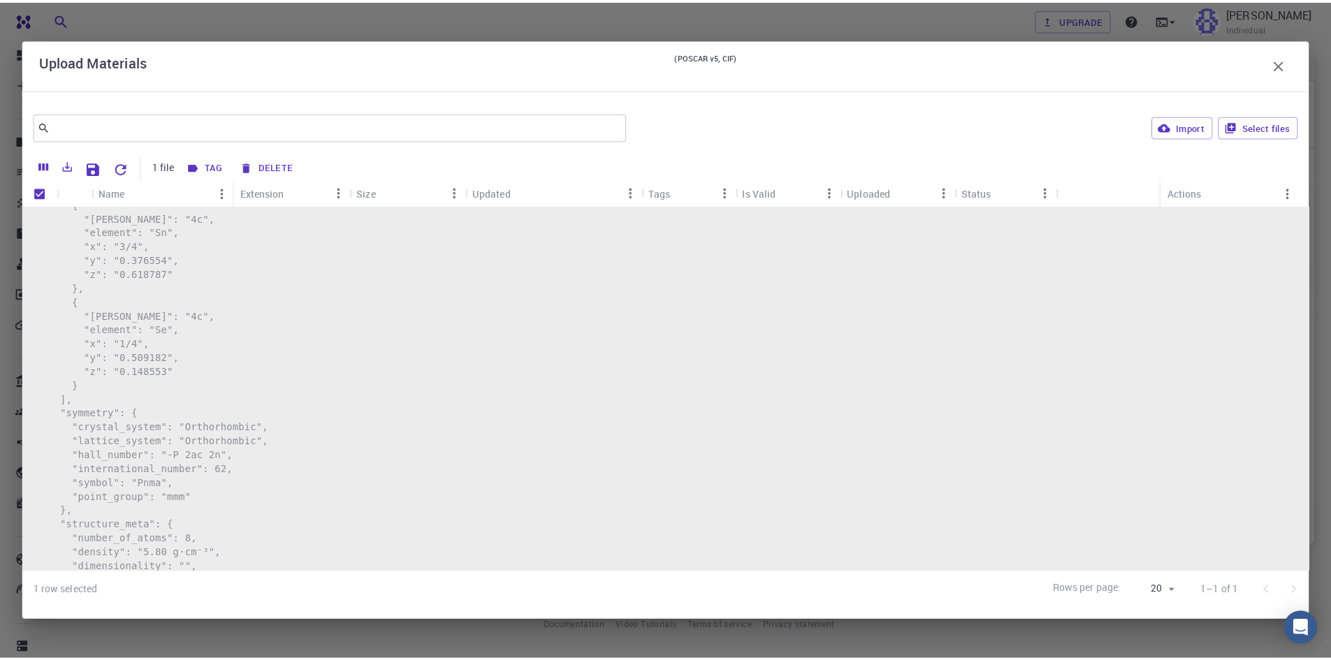
scroll to position [188, 0]
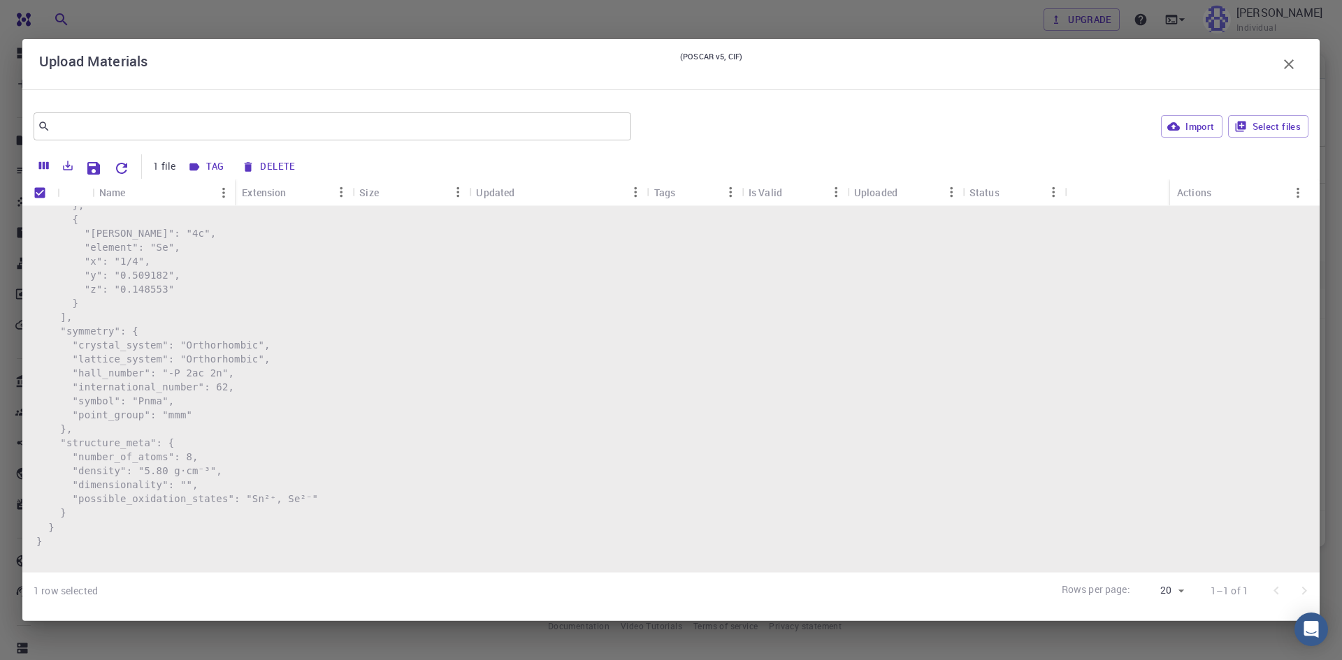
click at [1291, 64] on icon "button" at bounding box center [1288, 64] width 17 height 17
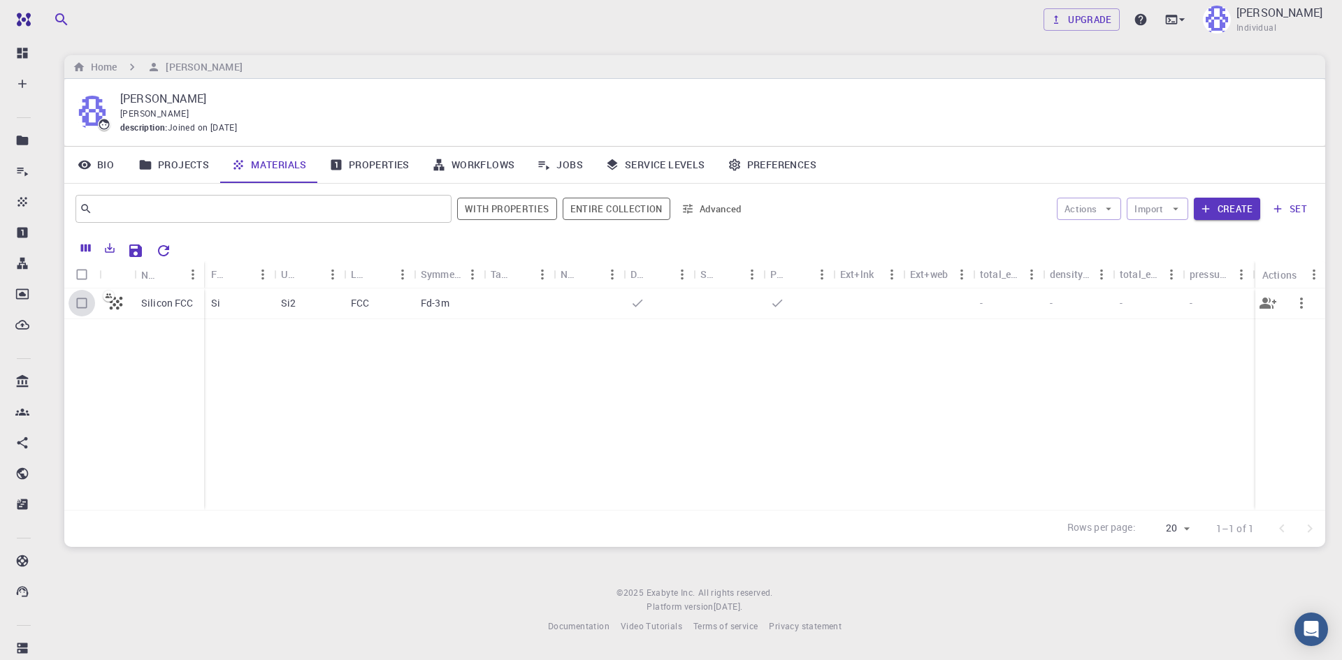
click at [80, 299] on input "Select row" at bounding box center [81, 303] width 27 height 27
checkbox input "true"
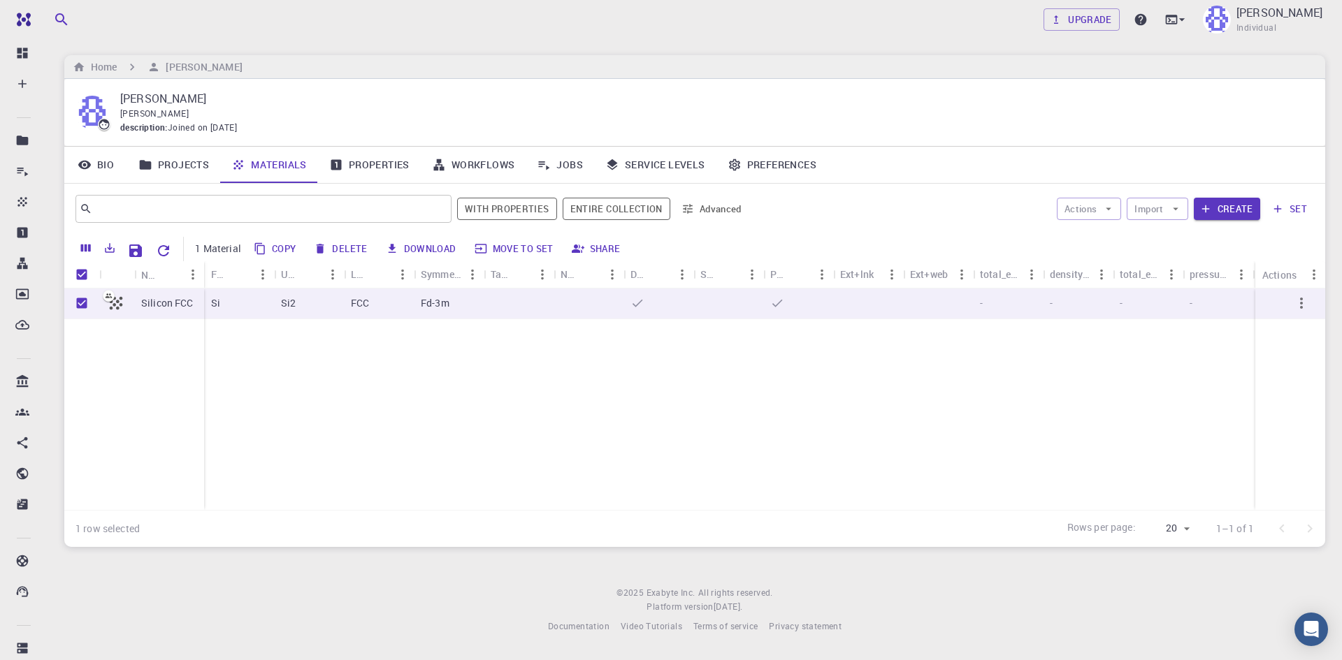
click at [335, 254] on button "Delete" at bounding box center [341, 249] width 63 height 22
checkbox input "false"
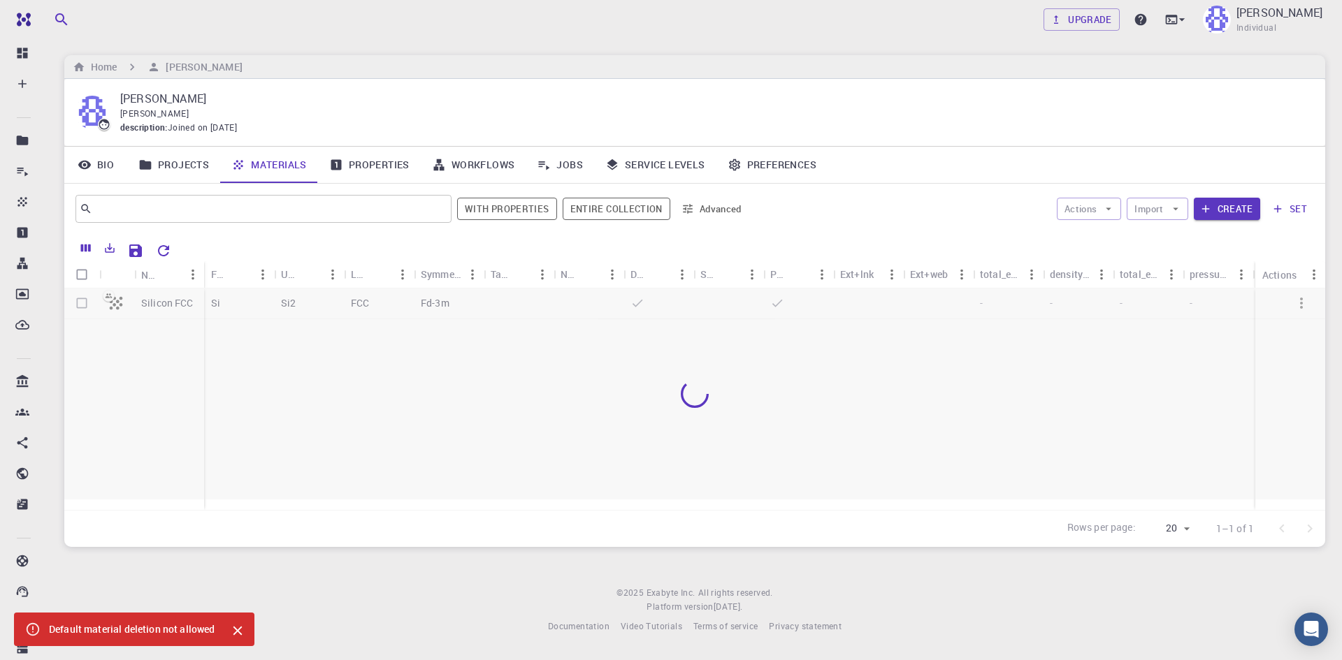
click at [230, 634] on icon "Close" at bounding box center [237, 630] width 15 height 15
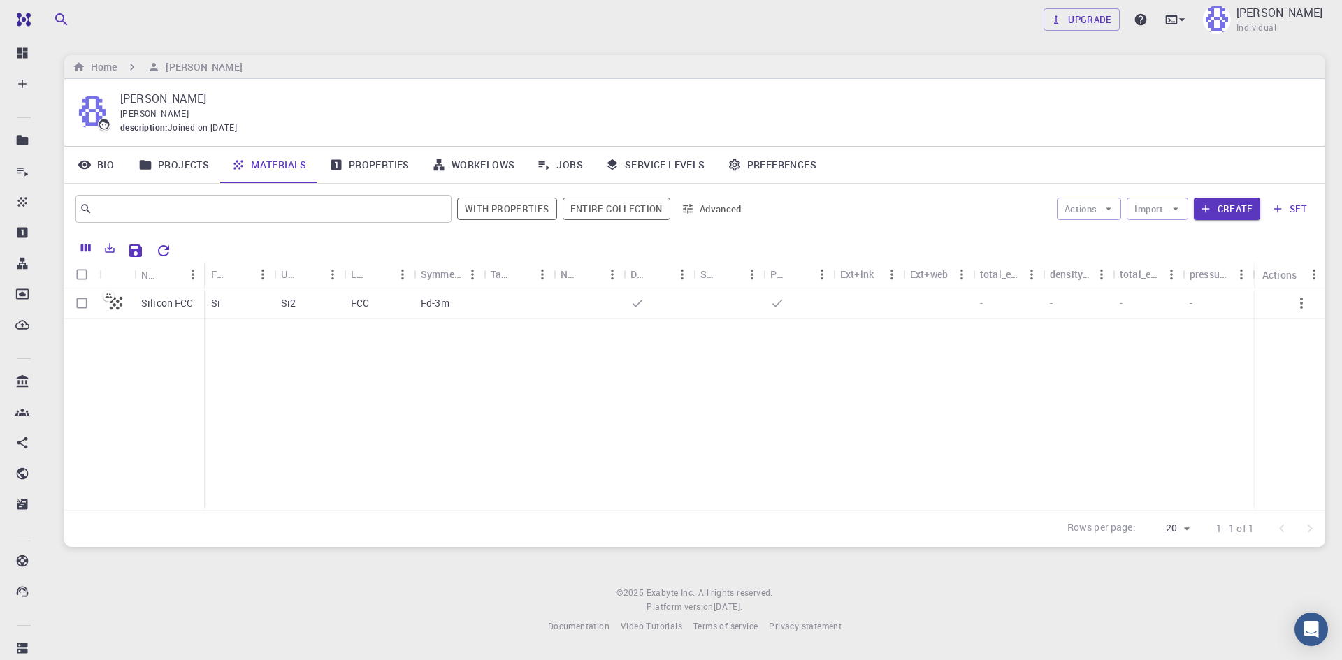
click at [351, 157] on link "Properties" at bounding box center [369, 165] width 103 height 36
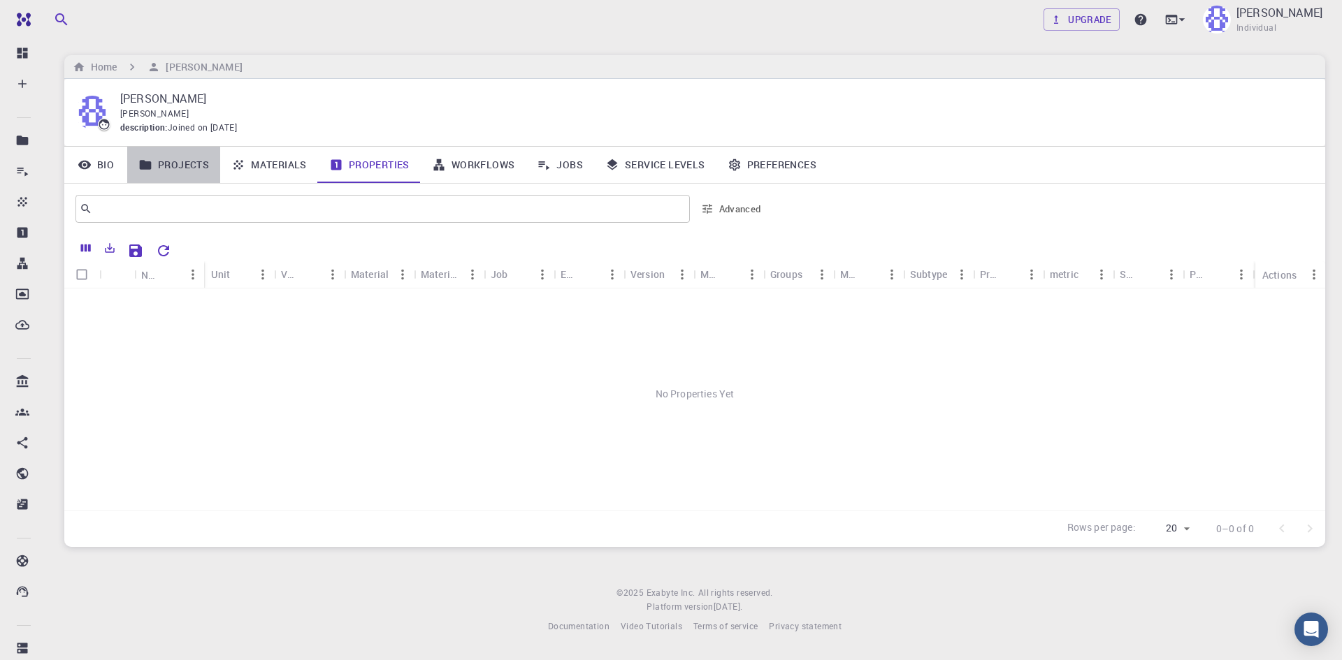
click at [146, 178] on link "Projects" at bounding box center [173, 165] width 93 height 36
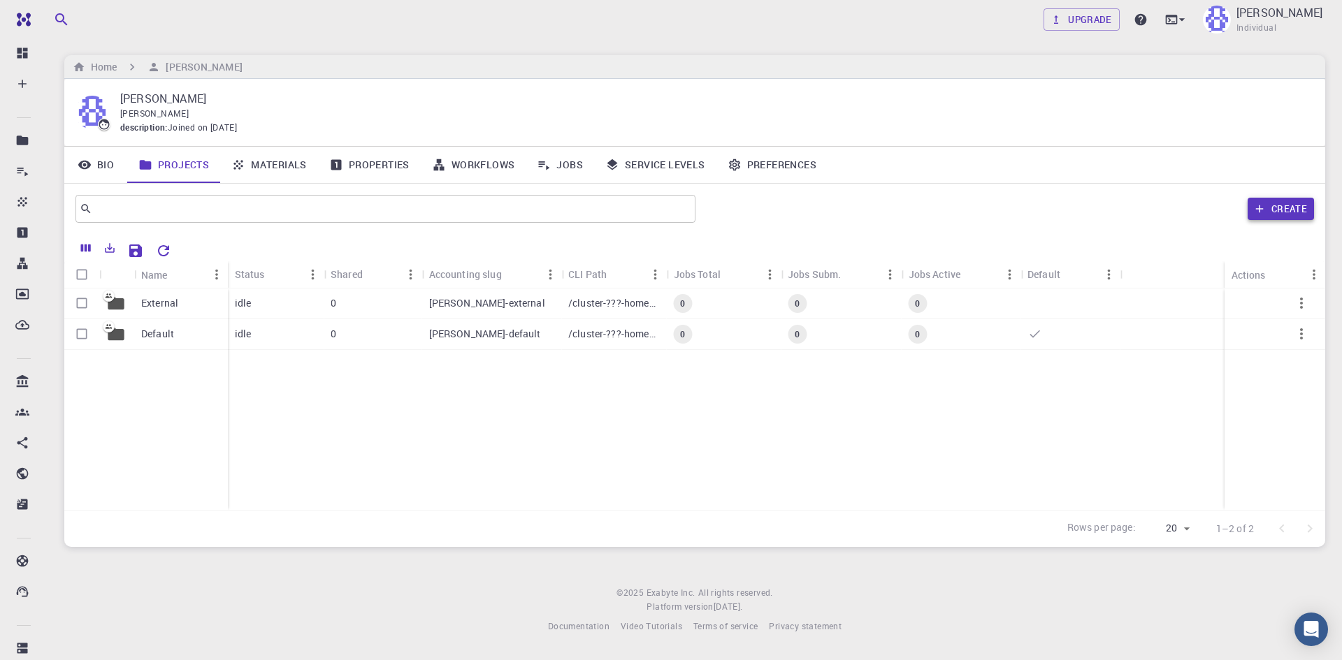
click at [1287, 203] on button "Create" at bounding box center [1280, 209] width 66 height 22
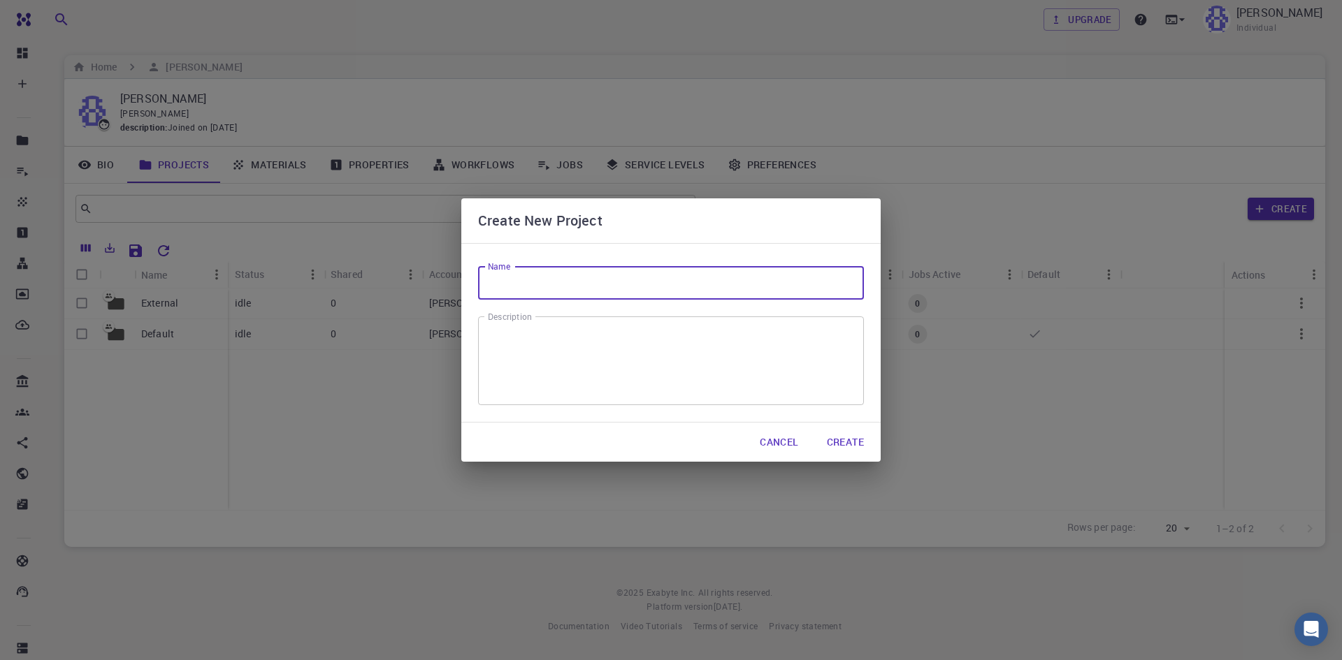
click at [674, 282] on input "Name" at bounding box center [671, 283] width 386 height 34
type input "s"
type input "SnSe"
click at [837, 433] on button "Create" at bounding box center [845, 442] width 59 height 28
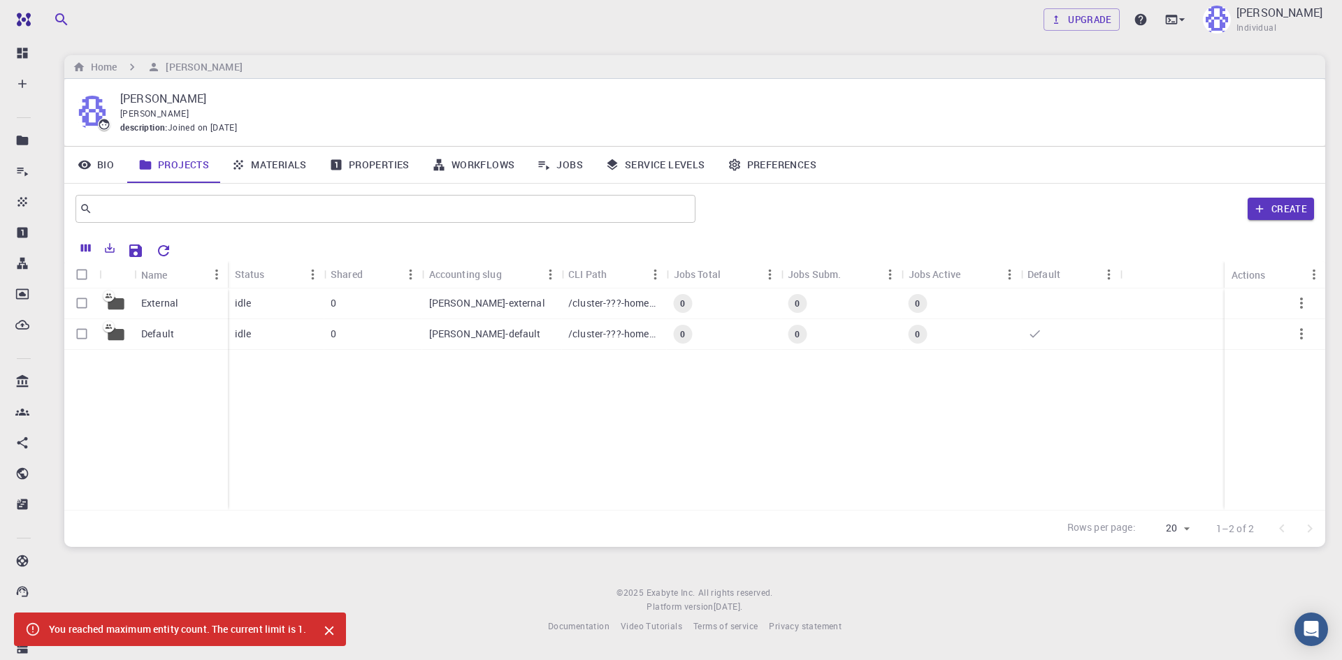
click at [334, 640] on button "Close" at bounding box center [329, 631] width 22 height 22
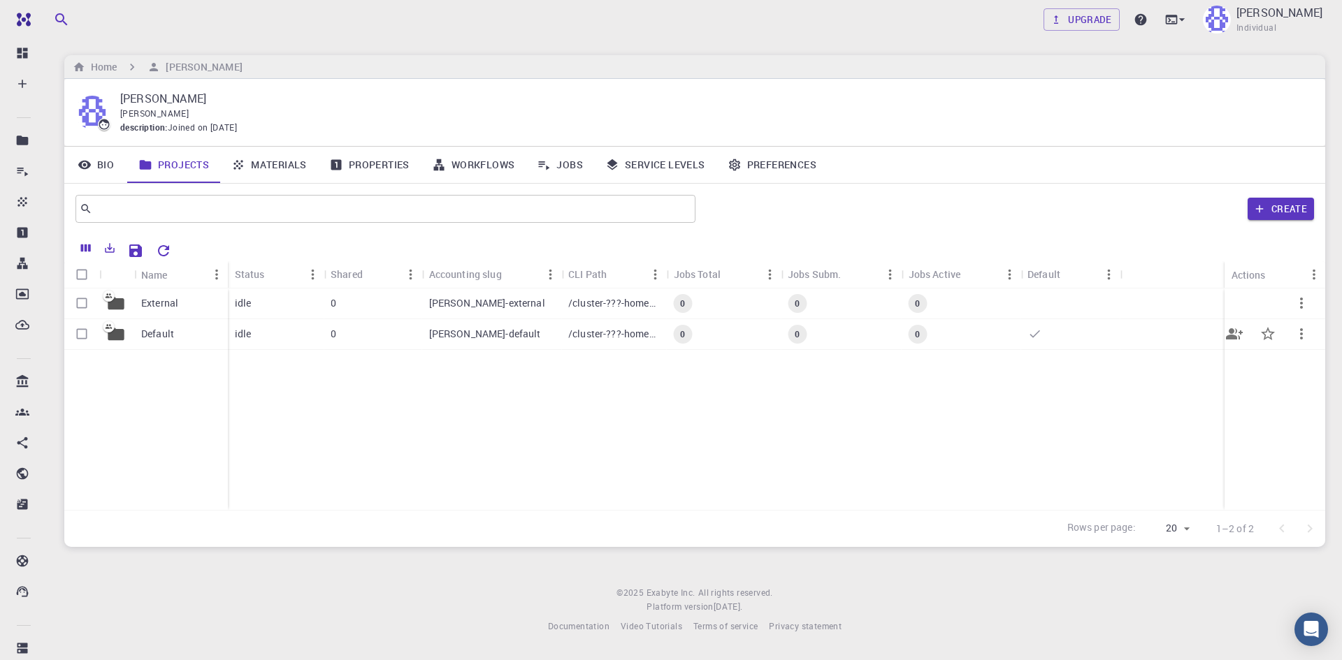
click at [922, 329] on span "0" at bounding box center [917, 334] width 16 height 12
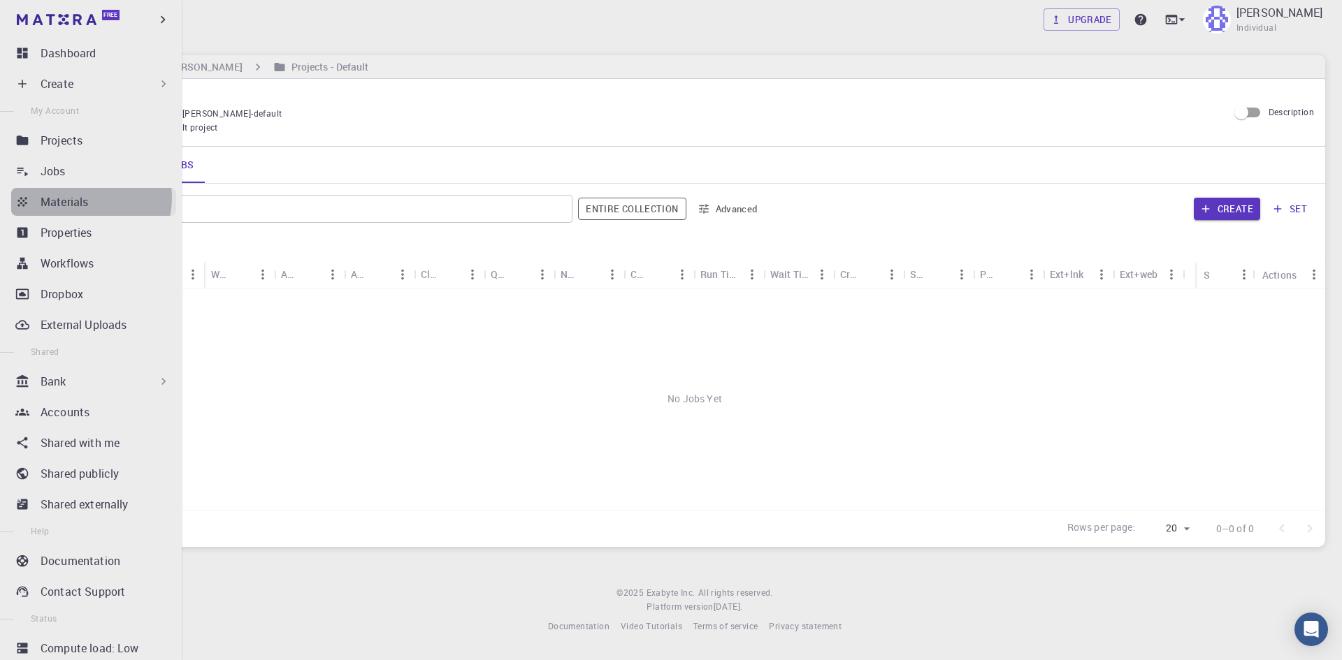
click at [84, 198] on p "Materials" at bounding box center [65, 202] width 48 height 17
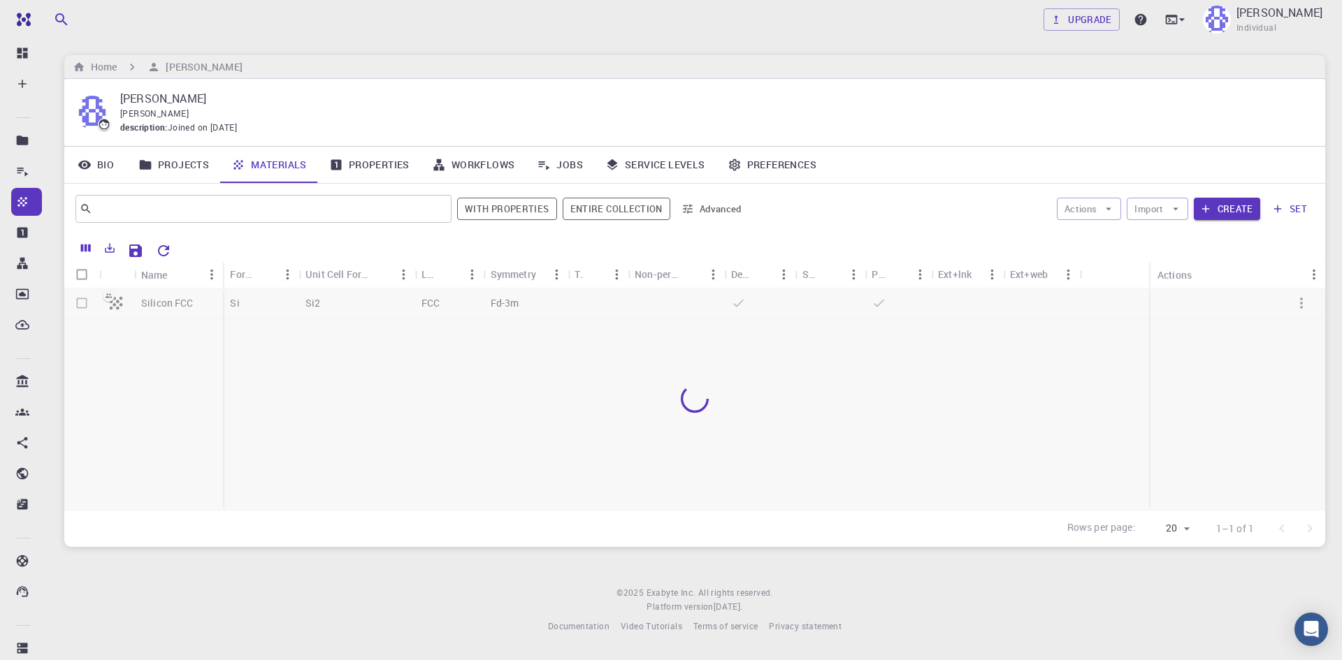
drag, startPoint x: 363, startPoint y: 346, endPoint x: 348, endPoint y: 345, distance: 14.7
click at [348, 345] on div at bounding box center [694, 400] width 1261 height 222
click at [275, 203] on input "text" at bounding box center [258, 209] width 332 height 20
click at [81, 242] on icon "Columns" at bounding box center [86, 248] width 13 height 13
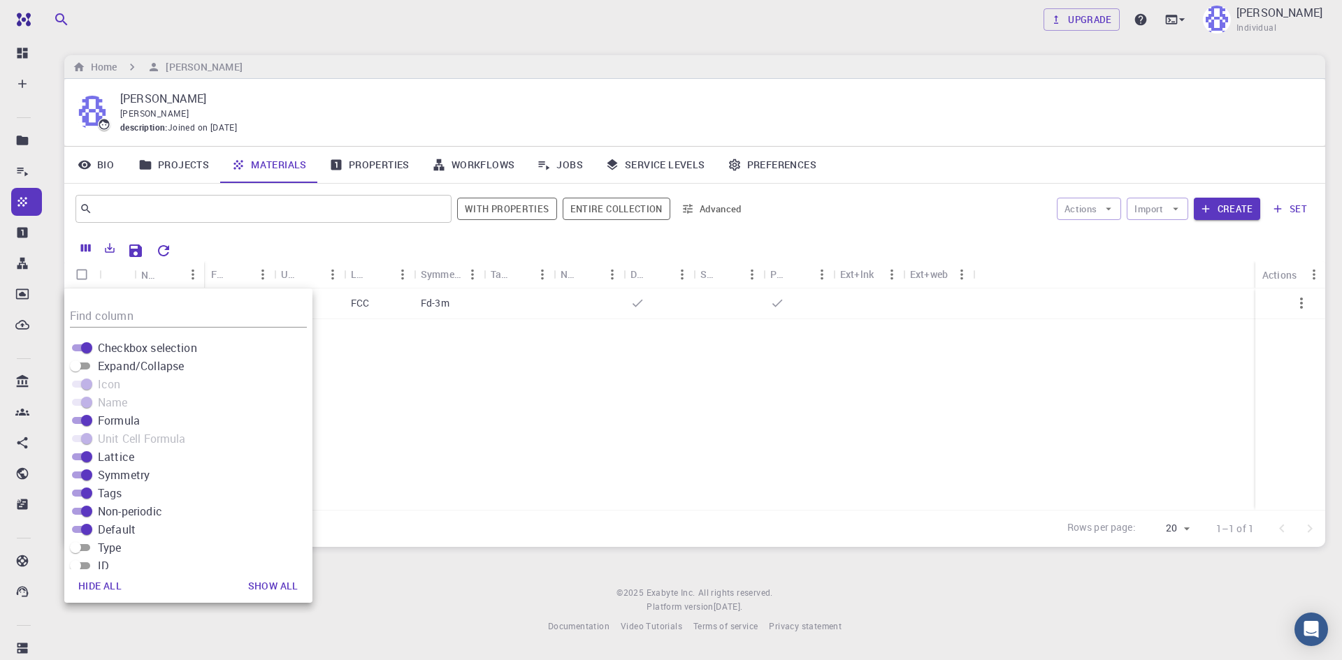
click at [610, 416] on div "Silicon FCC Si Si2 FCC Fd-3m" at bounding box center [694, 400] width 1261 height 222
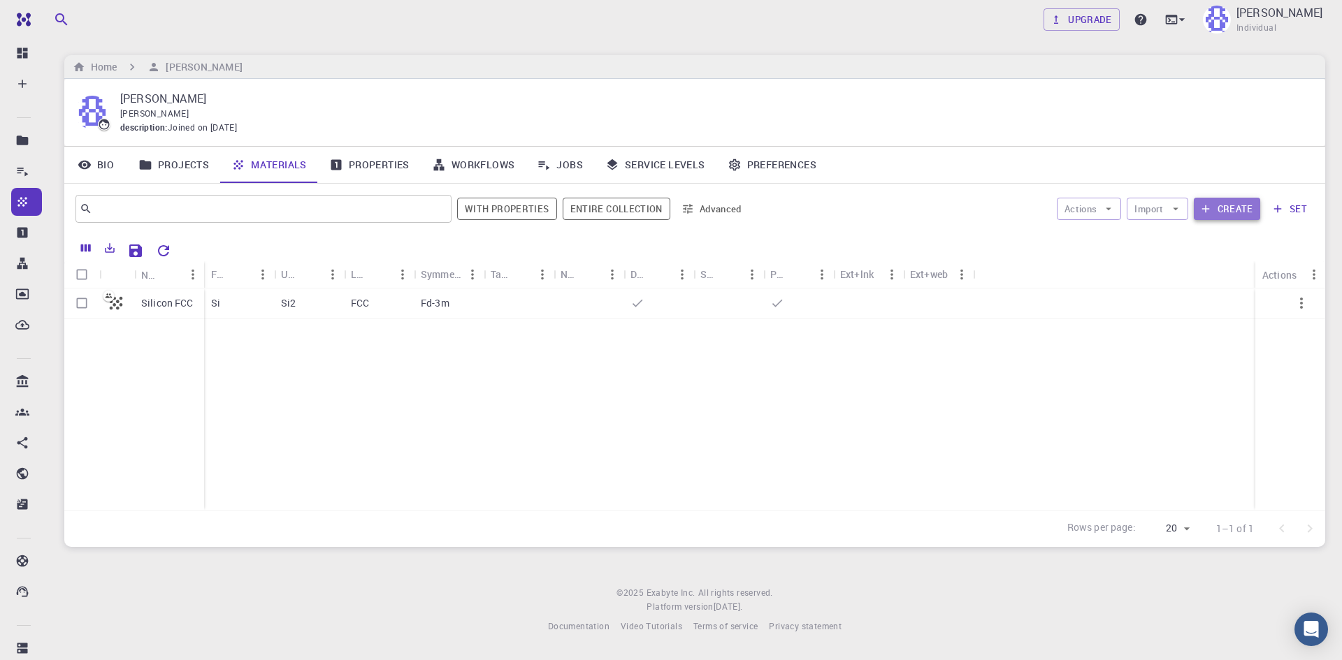
click at [1238, 205] on button "Create" at bounding box center [1227, 209] width 66 height 22
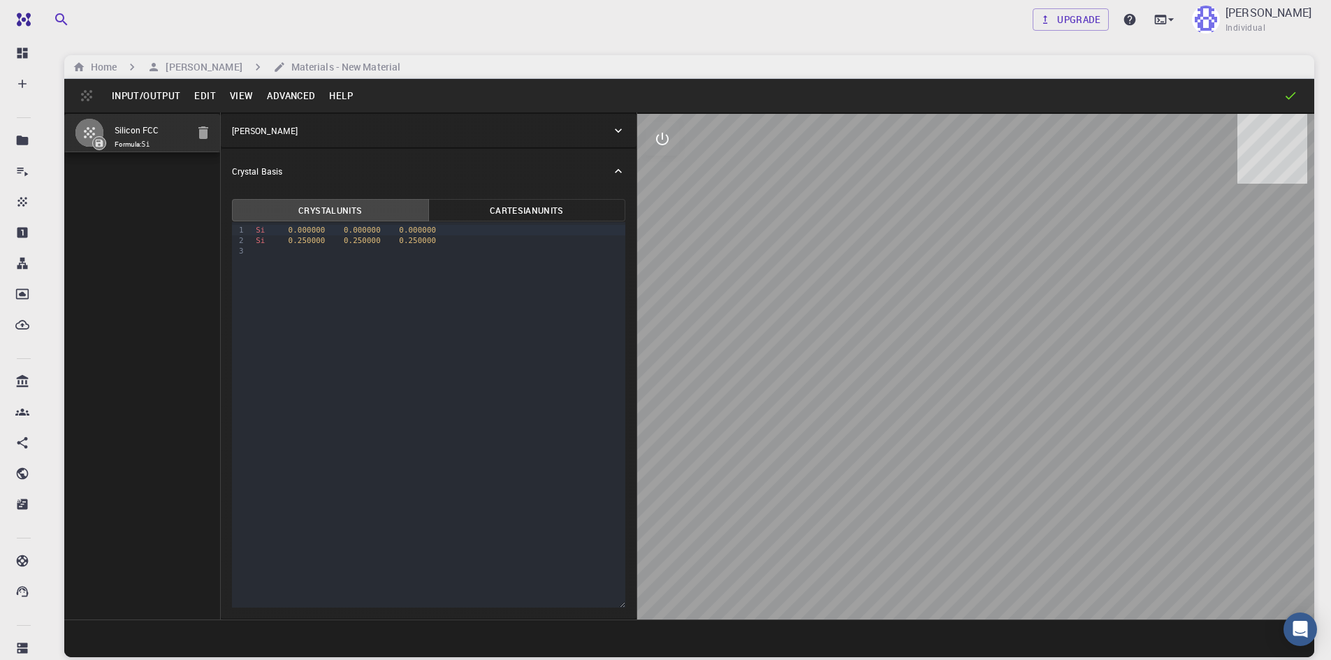
click at [148, 103] on button "Input/Output" at bounding box center [146, 96] width 82 height 22
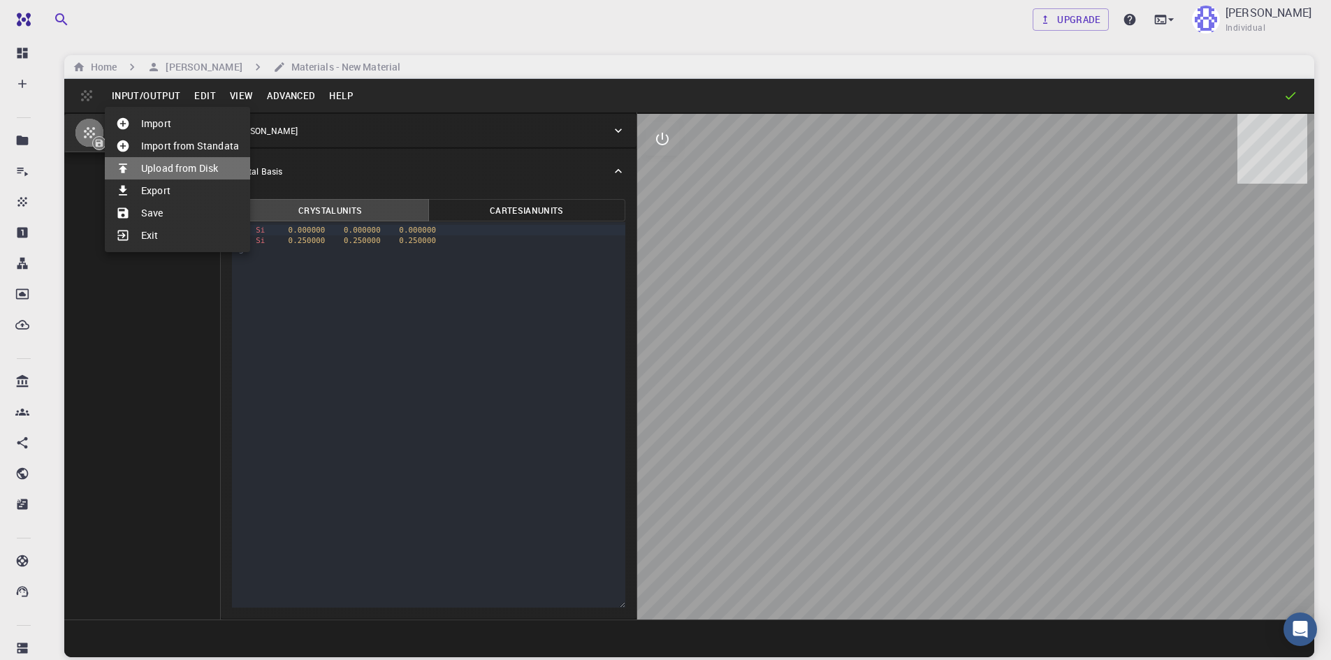
click at [182, 170] on li "Upload from Disk" at bounding box center [177, 168] width 145 height 22
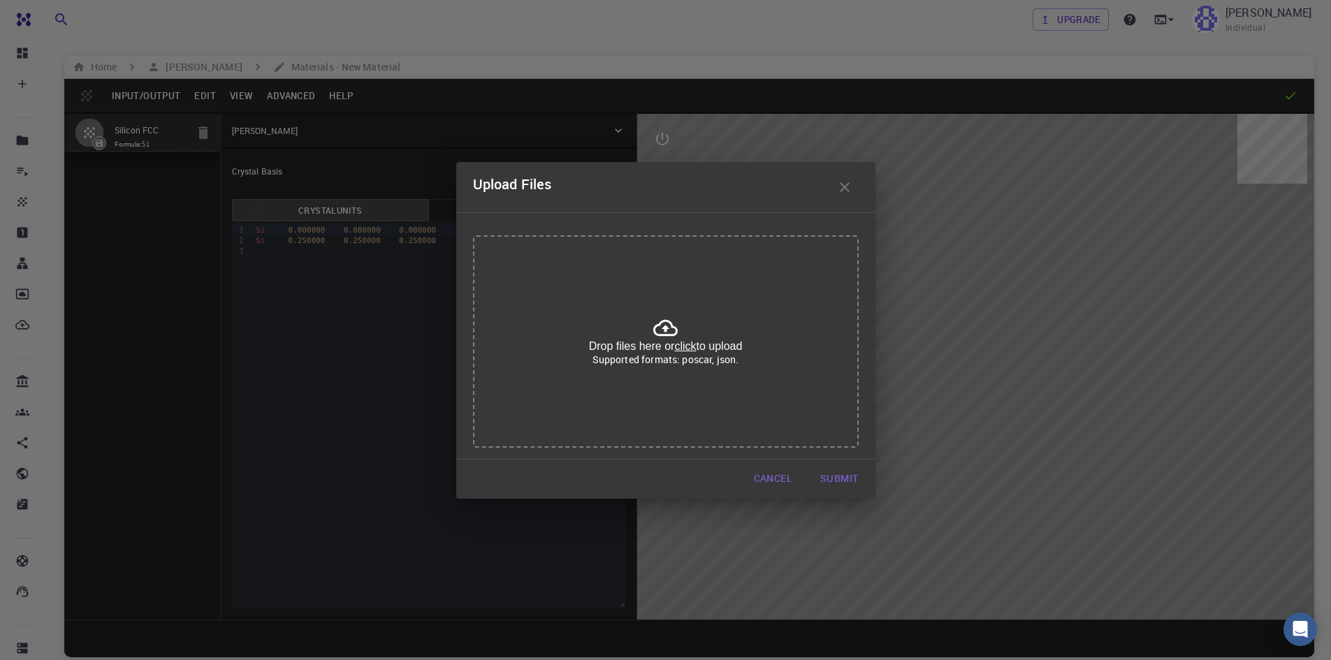
click at [690, 343] on u "click" at bounding box center [685, 346] width 22 height 12
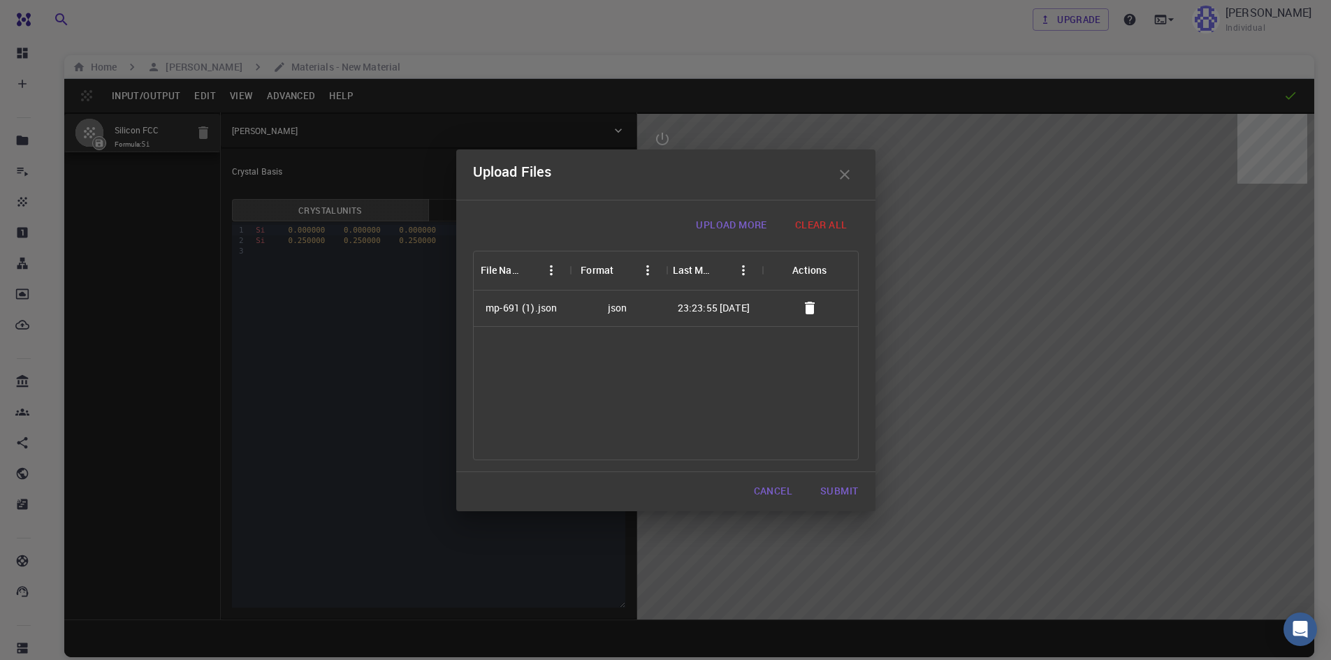
click at [856, 493] on button "Submit" at bounding box center [839, 492] width 60 height 28
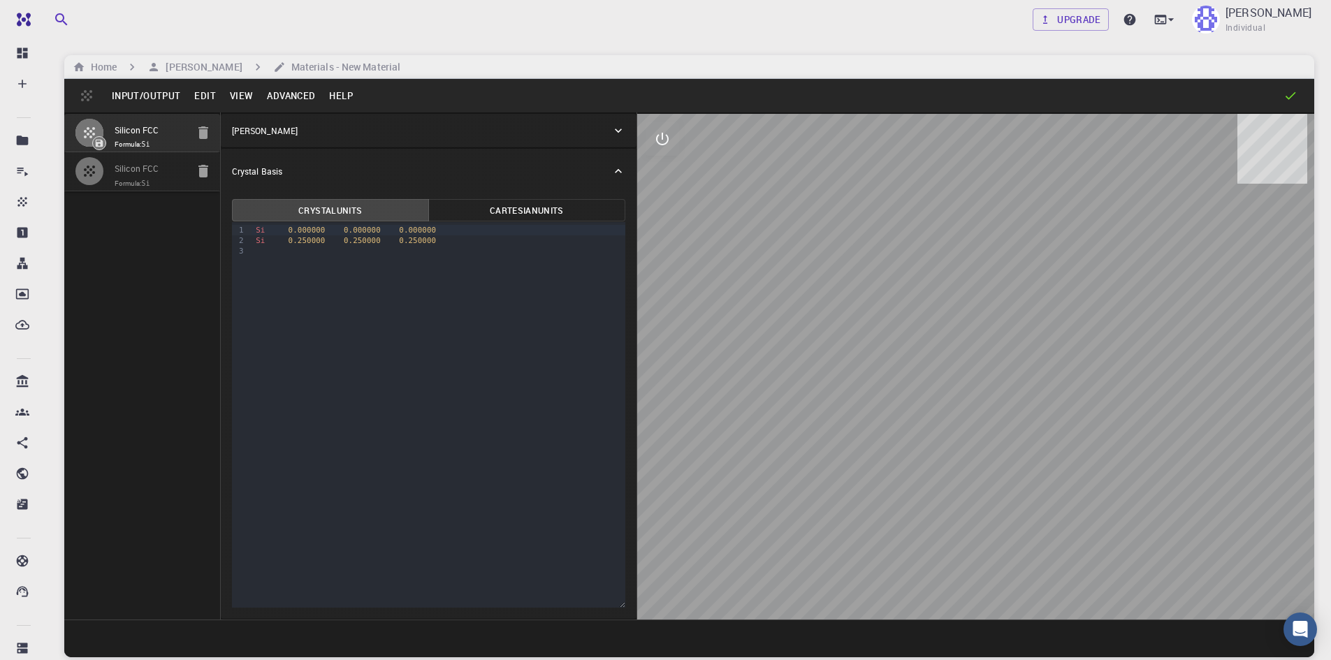
click at [178, 96] on button "Input/Output" at bounding box center [146, 96] width 82 height 22
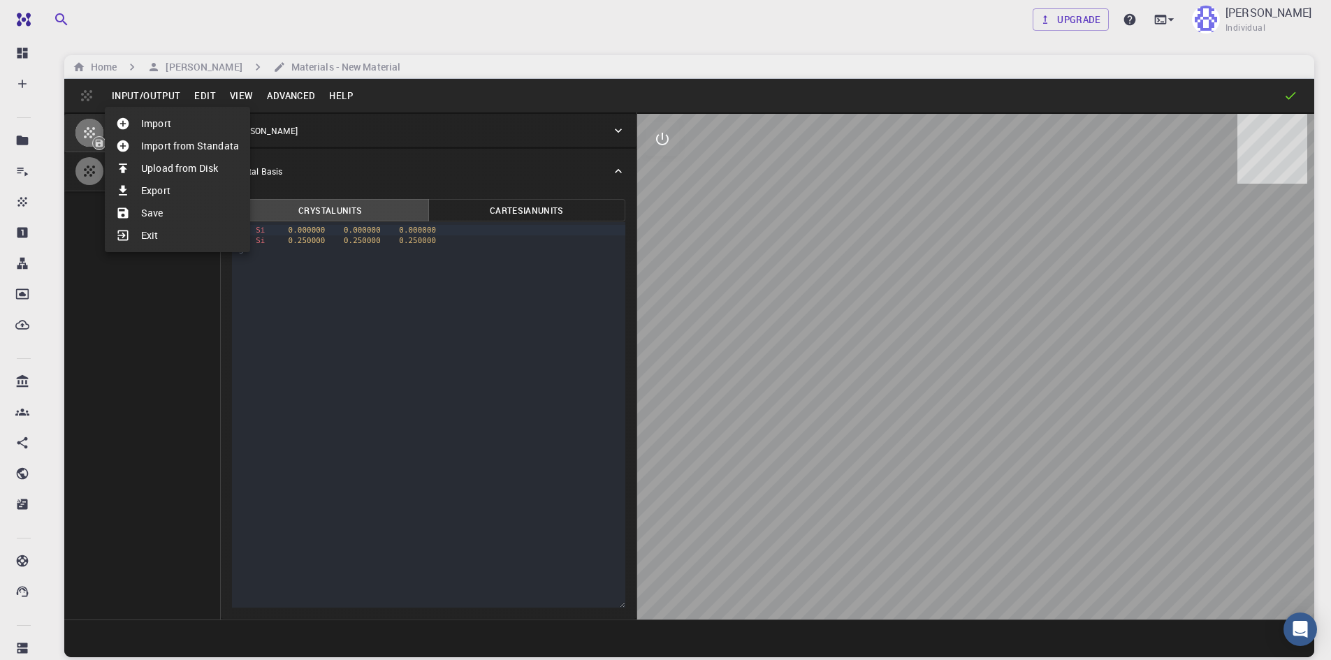
drag, startPoint x: 218, startPoint y: 95, endPoint x: 210, endPoint y: 94, distance: 7.7
click at [218, 94] on div at bounding box center [665, 330] width 1331 height 660
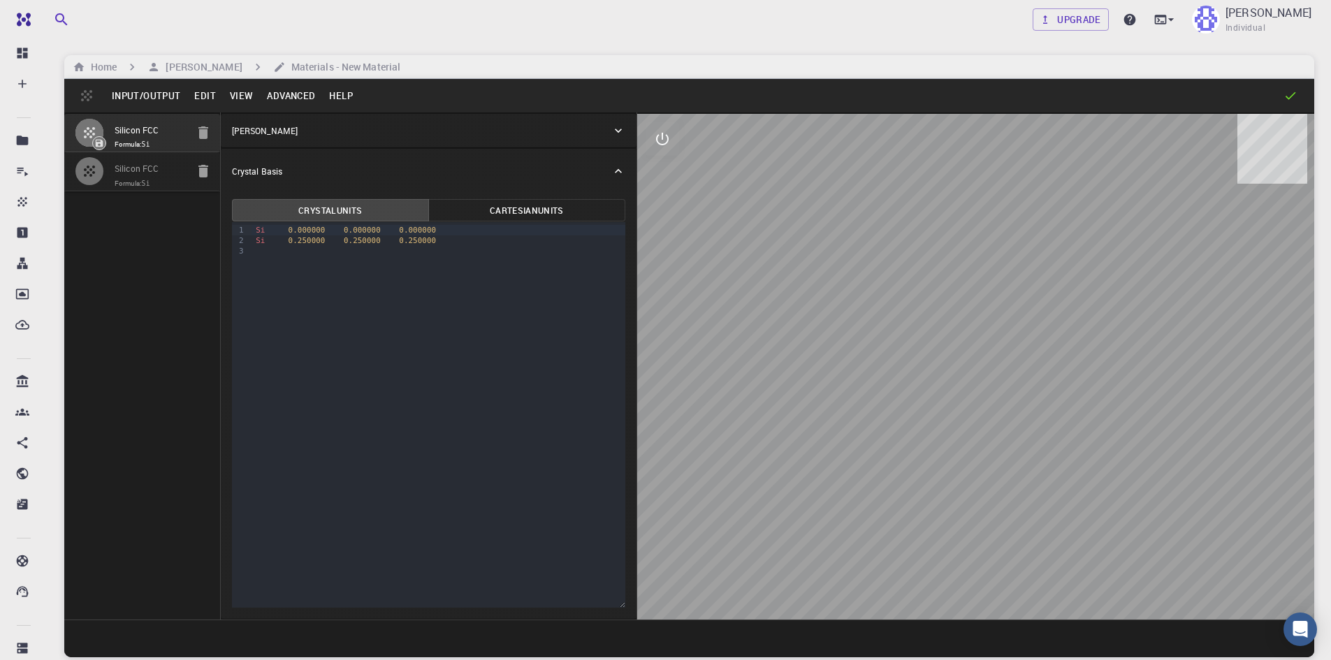
click at [210, 94] on button "Edit" at bounding box center [205, 96] width 36 height 22
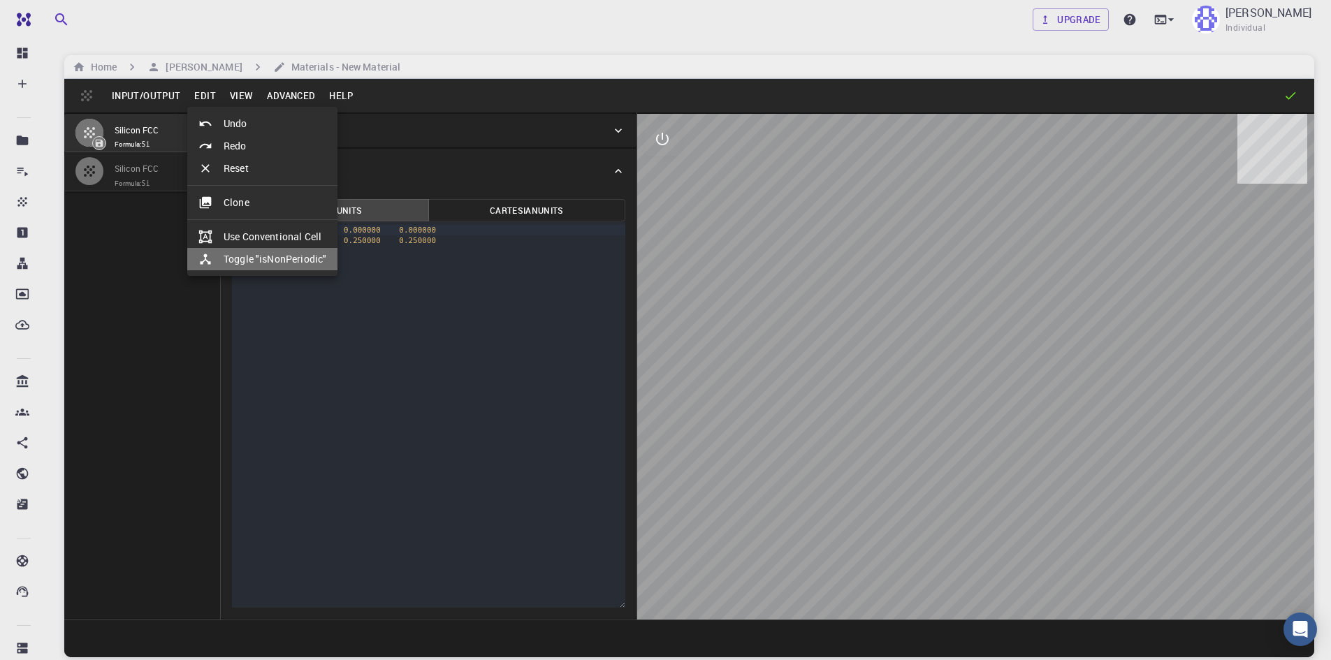
click at [328, 253] on li "Toggle "isNonPeriodic"" at bounding box center [262, 259] width 150 height 22
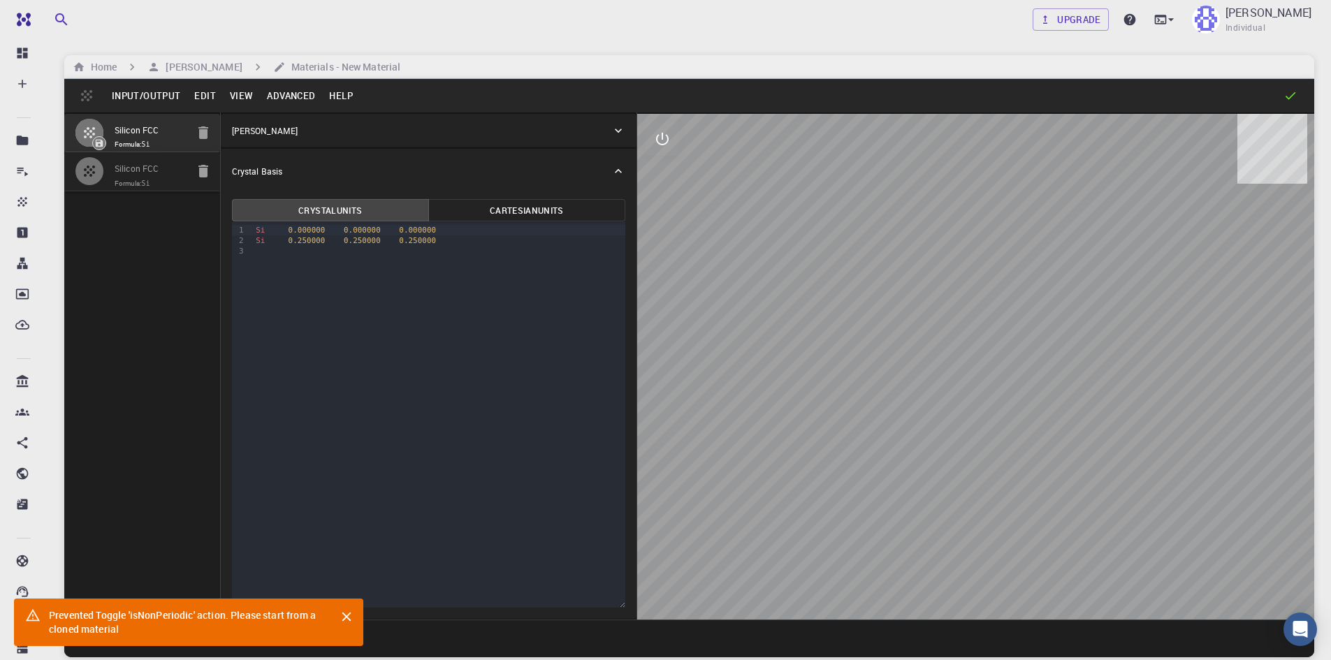
click at [233, 87] on button "View" at bounding box center [242, 96] width 38 height 22
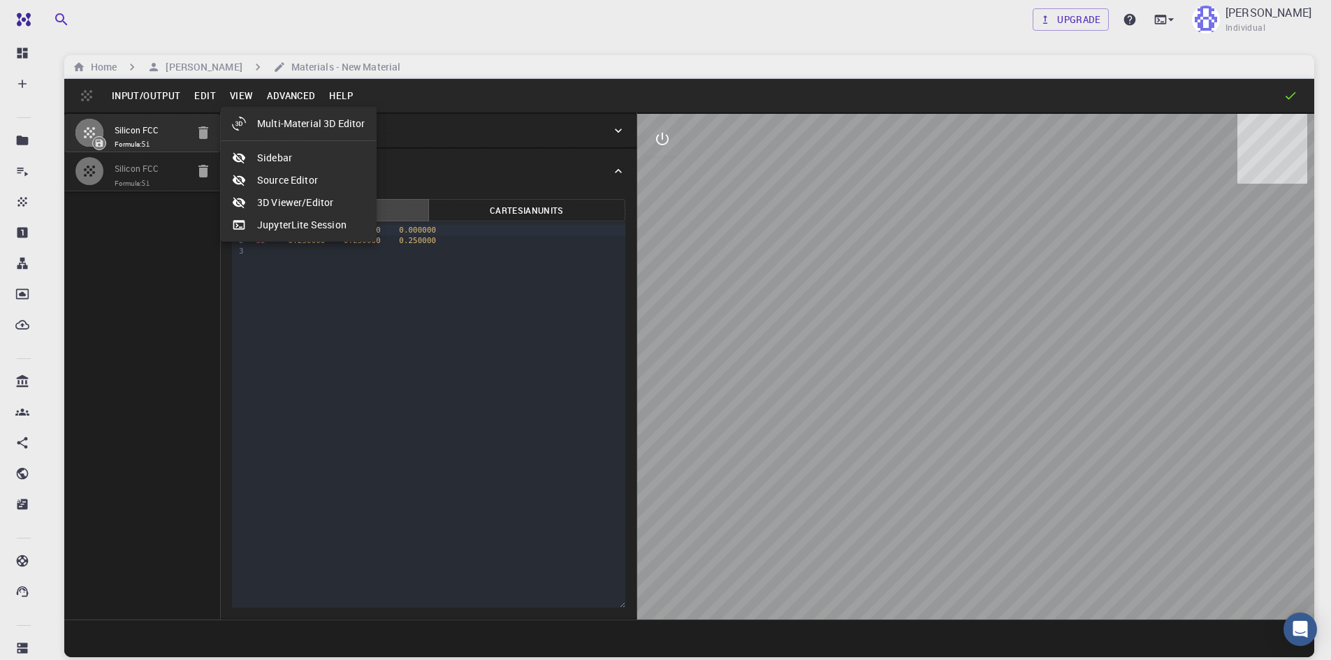
drag, startPoint x: 300, startPoint y: 82, endPoint x: 300, endPoint y: 98, distance: 15.4
click at [300, 93] on div at bounding box center [665, 330] width 1331 height 660
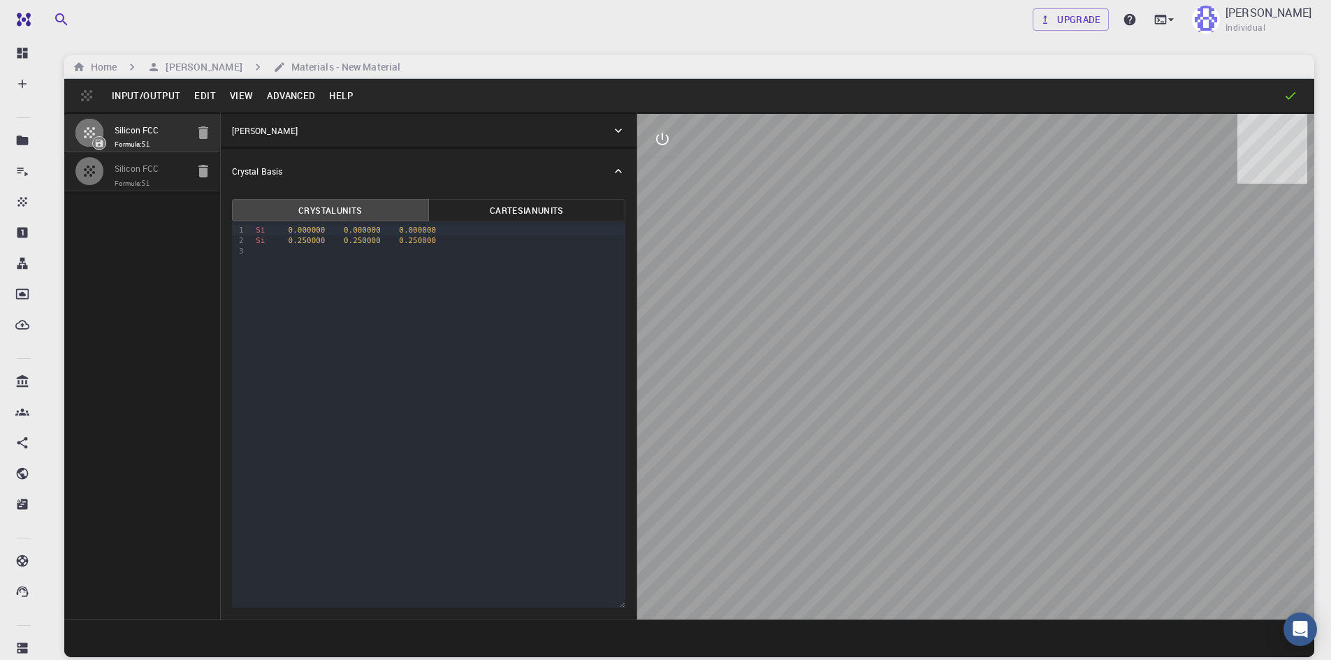
click at [300, 98] on div "Multi-Material 3D Editor Sidebar Source Editor 3D Viewer/Editor JupyterLite Ses…" at bounding box center [665, 330] width 1331 height 660
click at [300, 98] on button "Advanced" at bounding box center [291, 96] width 62 height 22
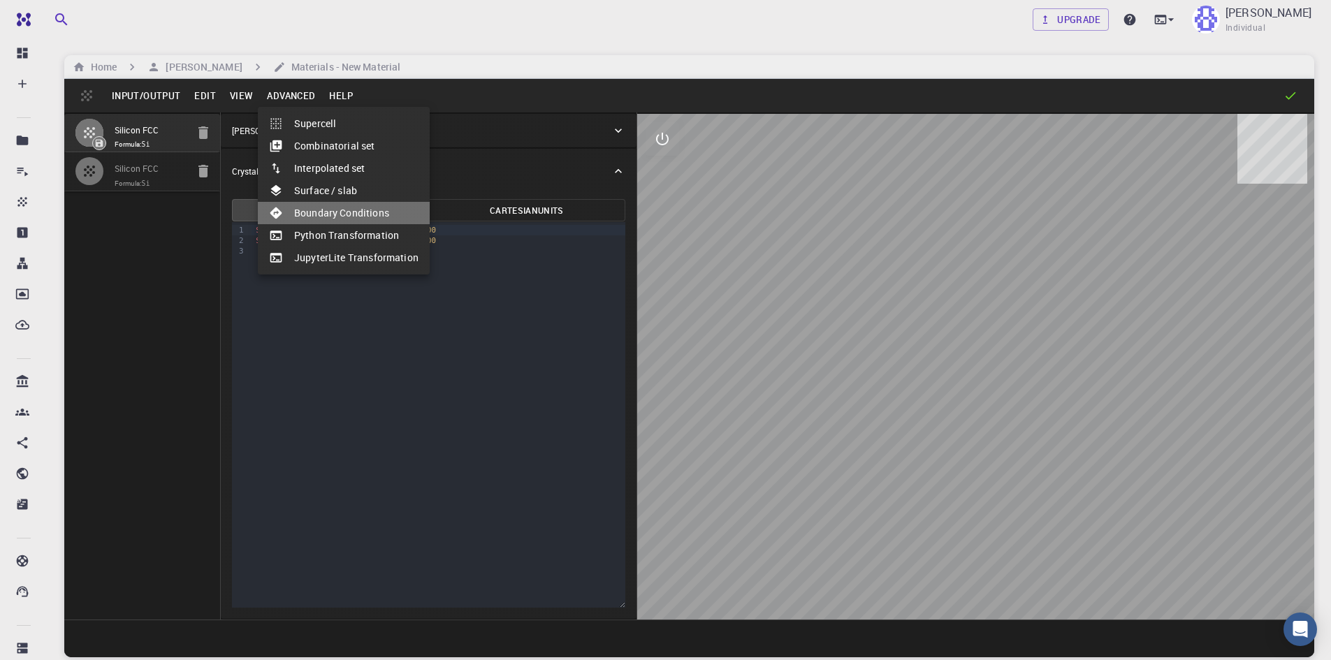
click at [407, 217] on li "Boundary Conditions" at bounding box center [344, 213] width 172 height 22
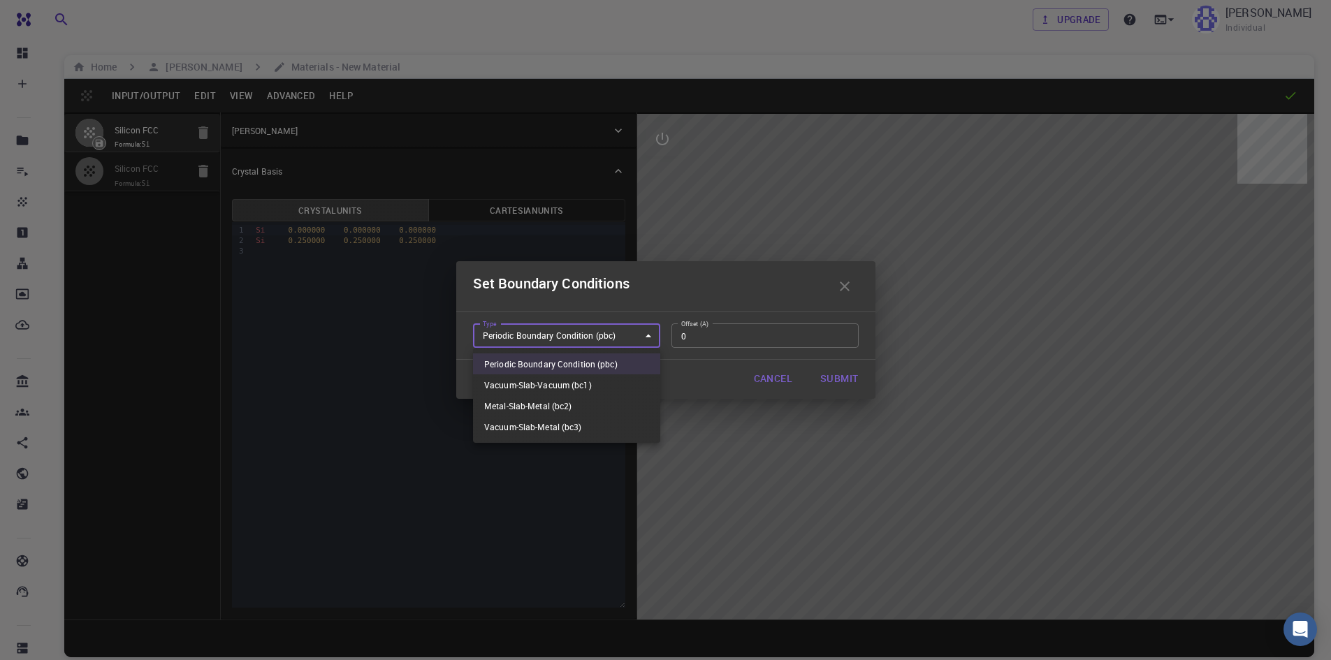
click at [643, 342] on body "Free Dashboard Create New Job New Material Create Material Upload File Import f…" at bounding box center [665, 383] width 1331 height 767
click at [857, 296] on div at bounding box center [665, 330] width 1331 height 660
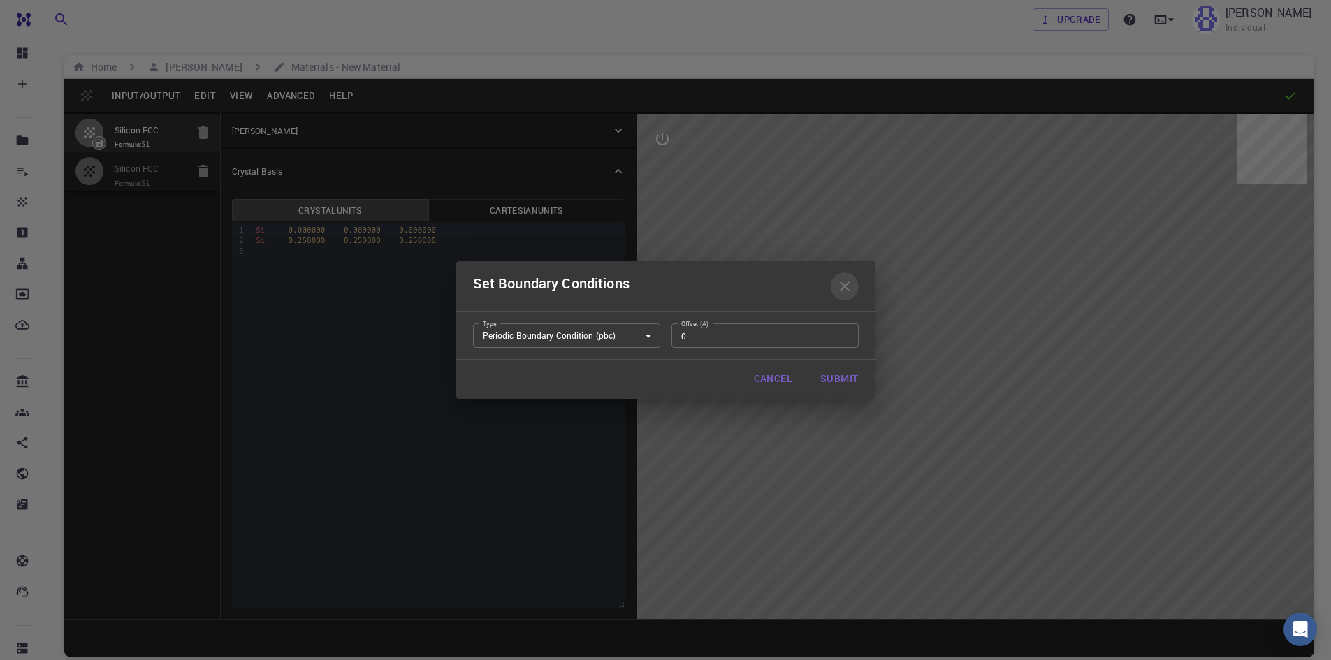
click at [850, 280] on icon "button" at bounding box center [845, 286] width 17 height 17
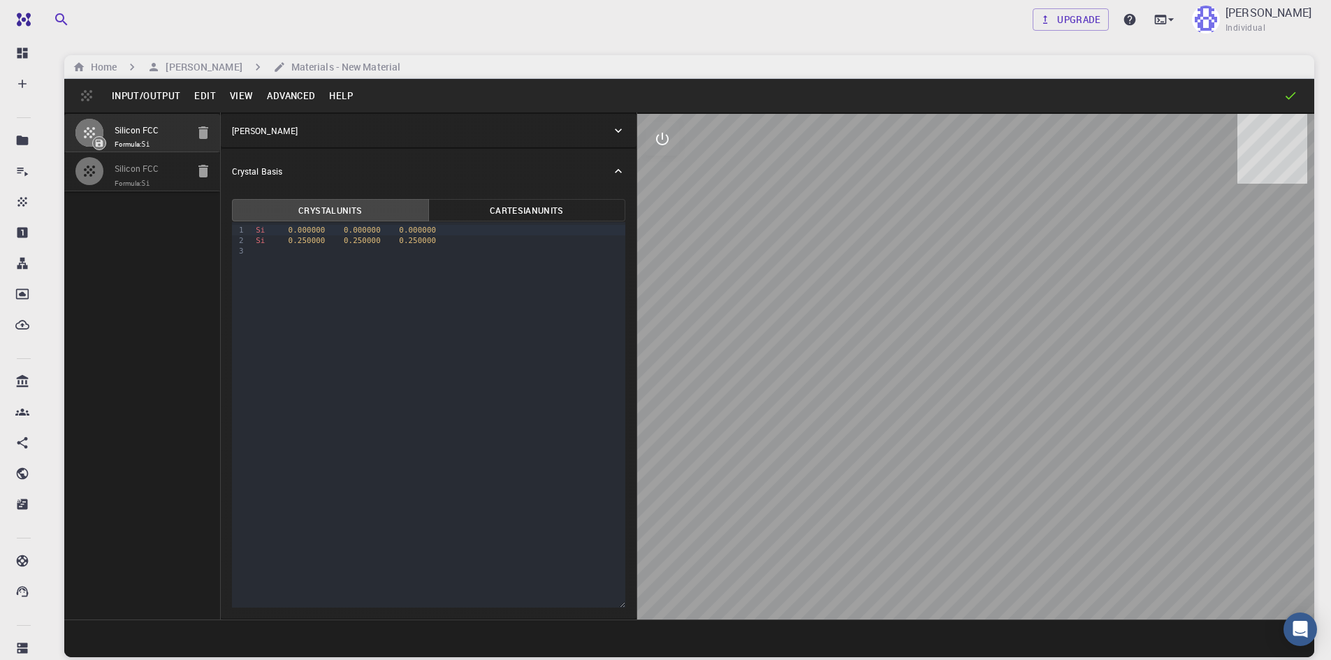
click at [144, 87] on button "Input/Output" at bounding box center [146, 96] width 82 height 22
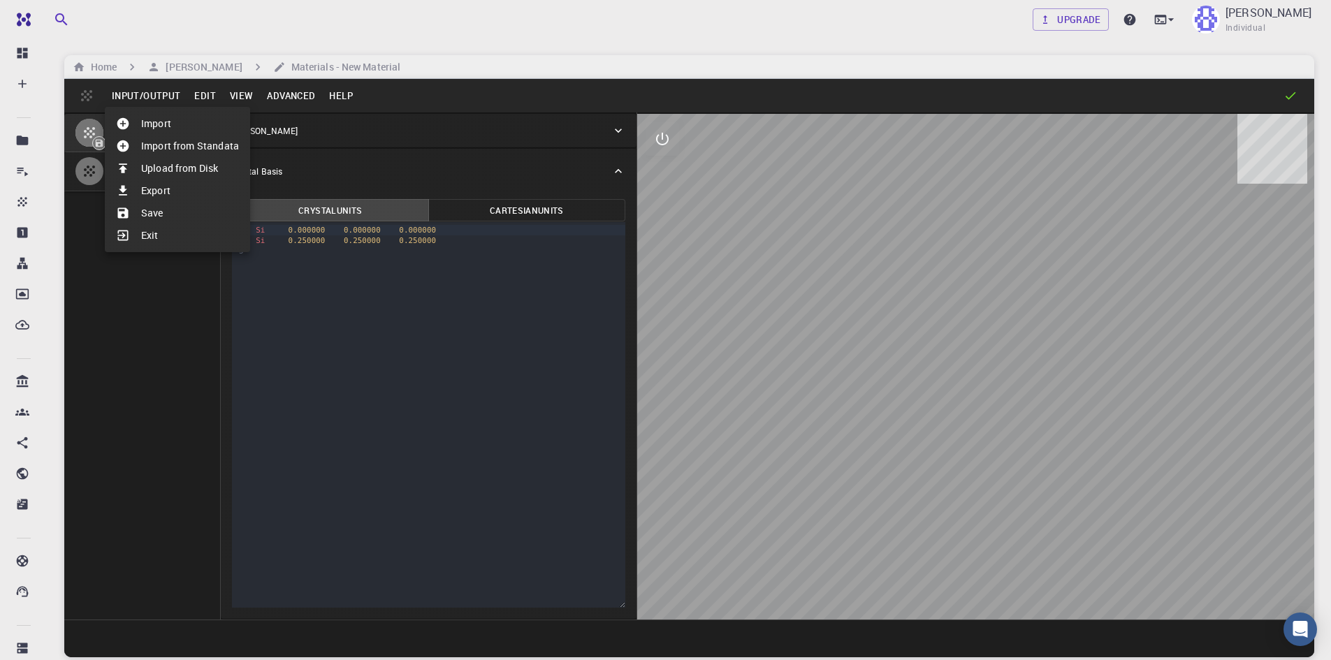
click at [87, 96] on div at bounding box center [665, 330] width 1331 height 660
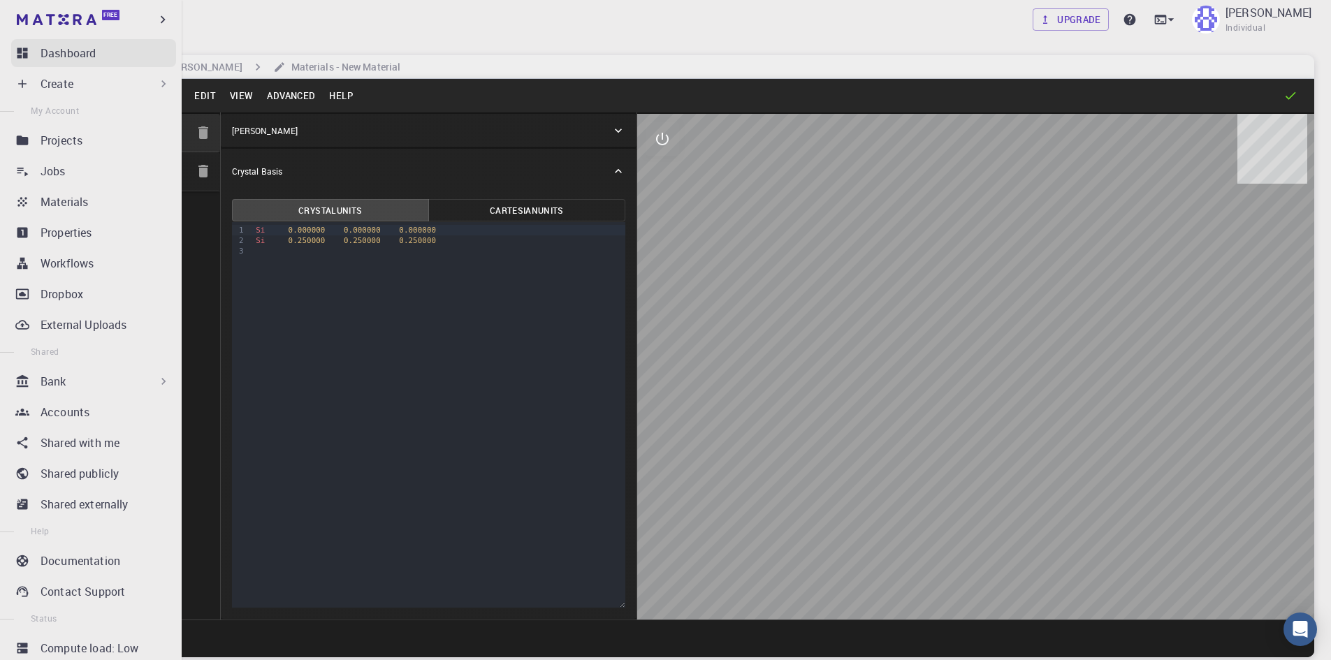
click at [68, 48] on p "Dashboard" at bounding box center [68, 53] width 55 height 17
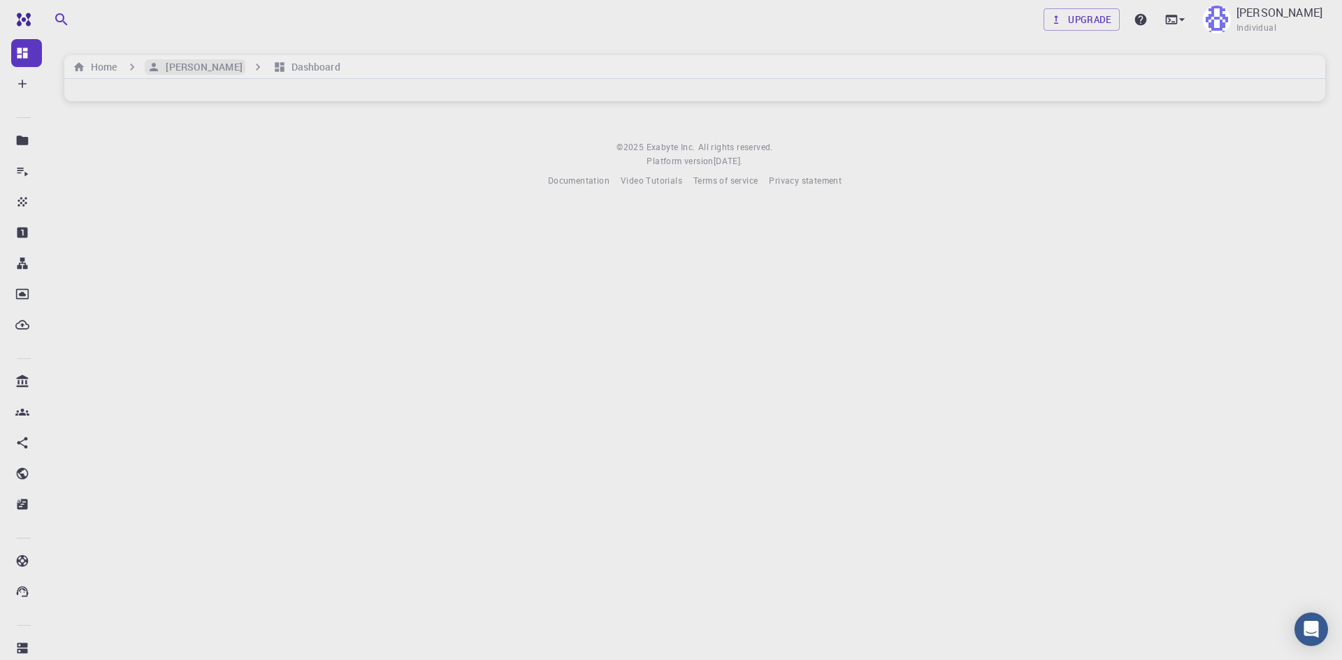
click at [179, 64] on h6 "[PERSON_NAME]" at bounding box center [201, 66] width 82 height 15
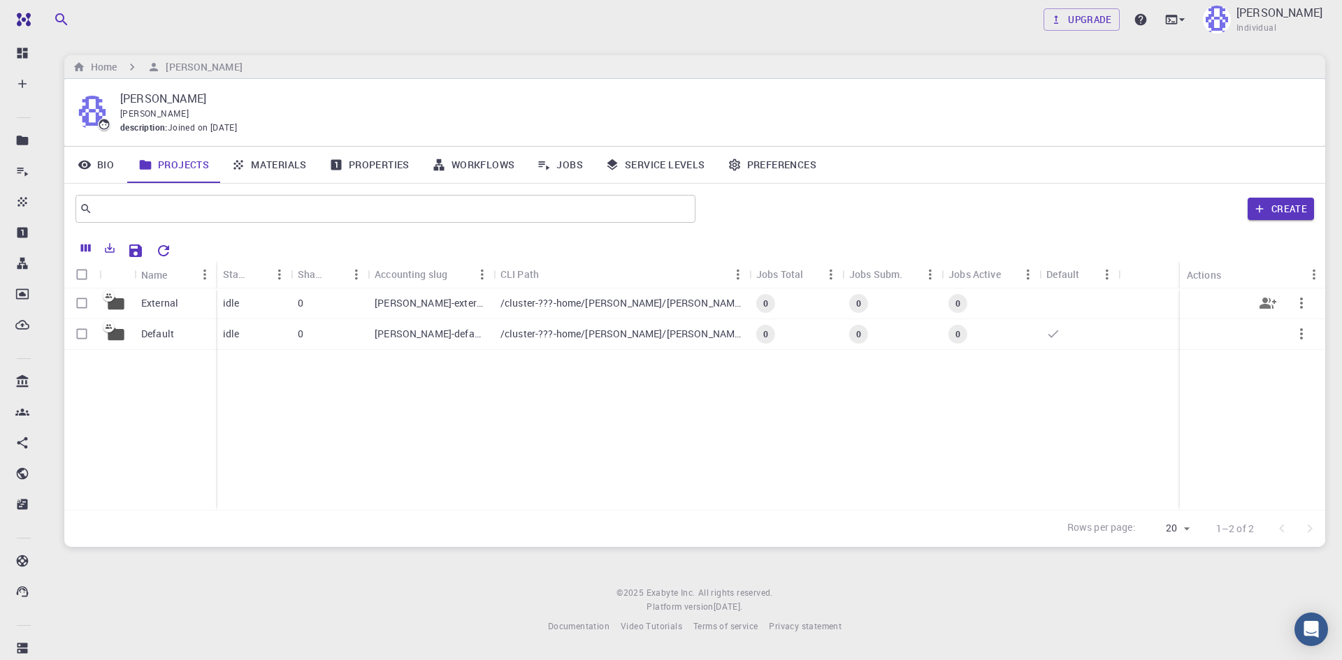
click at [492, 300] on div "[PERSON_NAME]-external" at bounding box center [431, 304] width 126 height 31
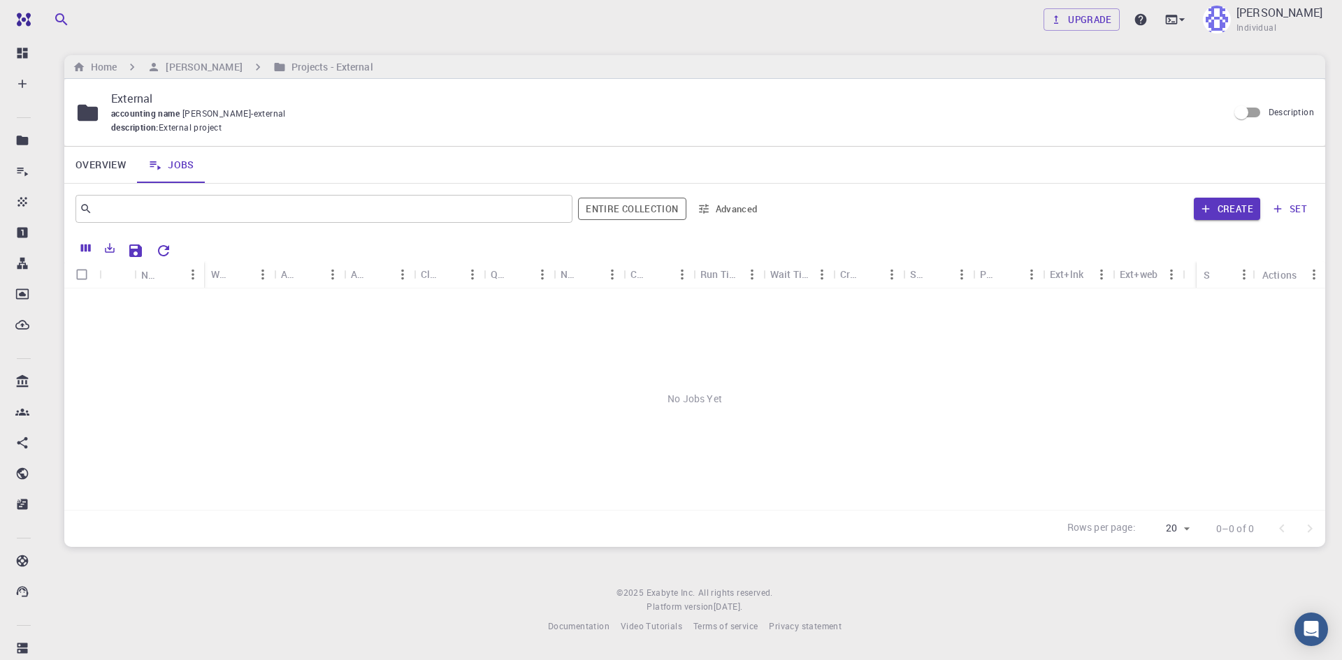
click at [120, 157] on link "Overview" at bounding box center [100, 165] width 73 height 36
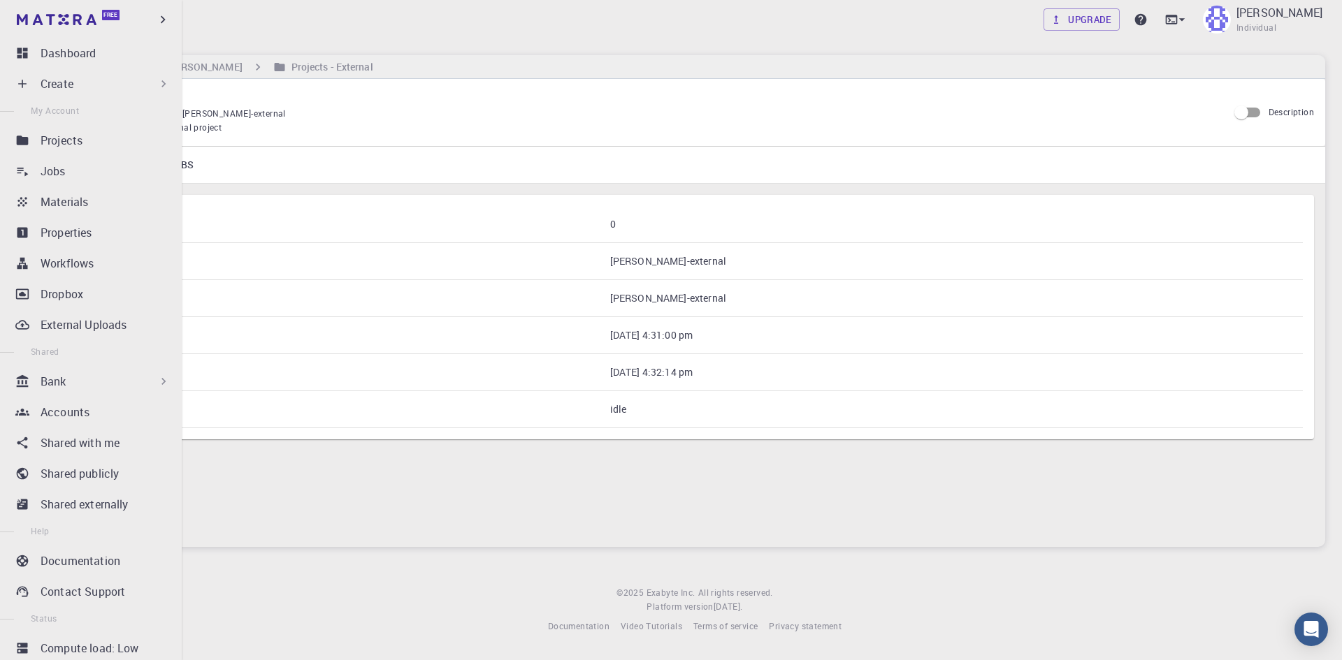
click at [94, 97] on div "Create" at bounding box center [93, 84] width 165 height 28
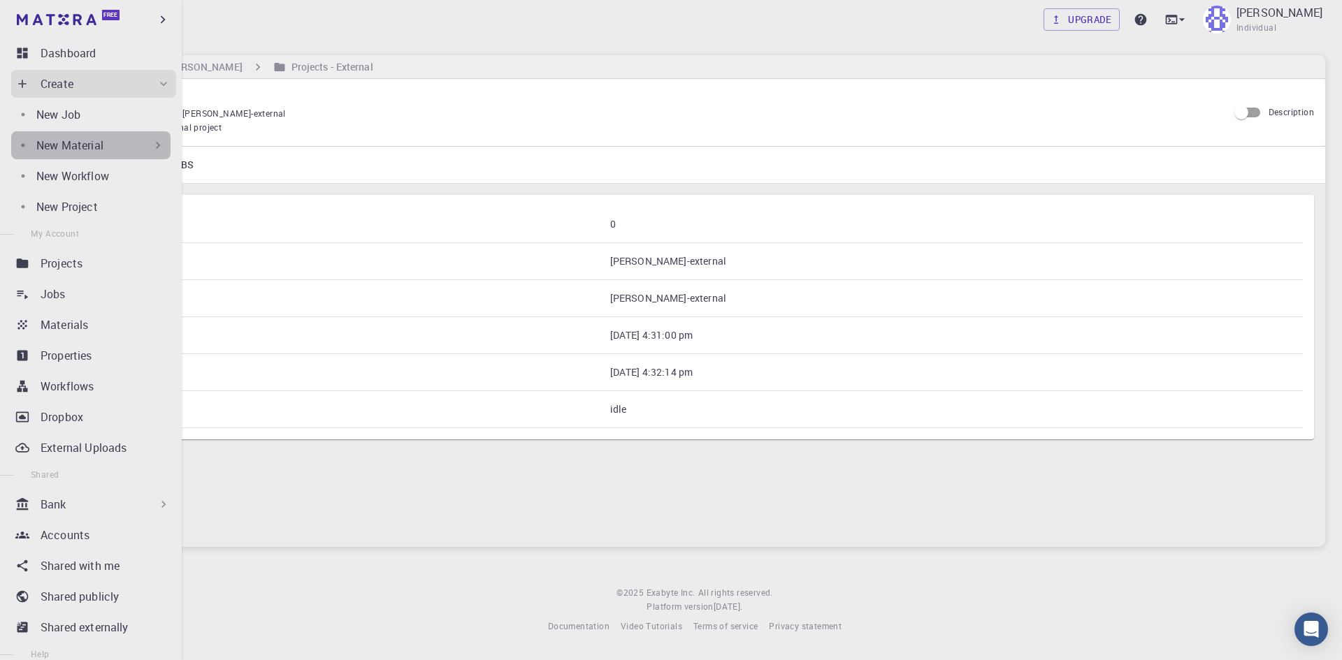
click at [152, 144] on icon at bounding box center [158, 145] width 14 height 14
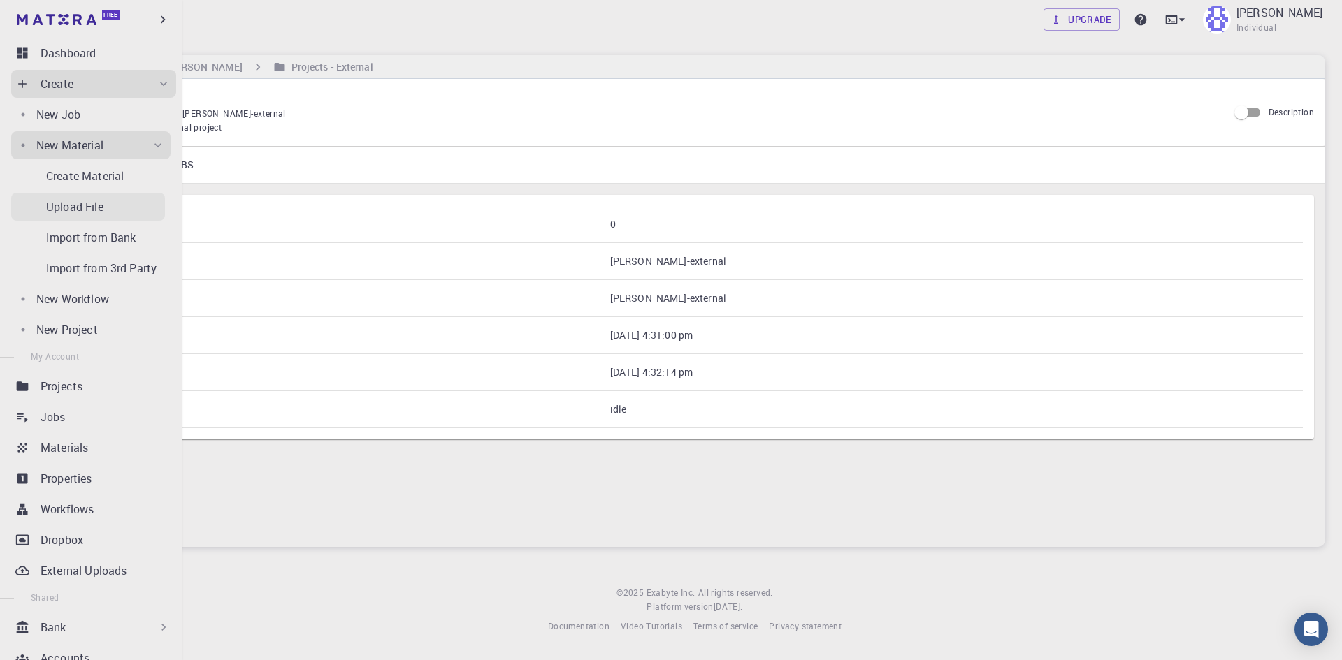
click at [119, 199] on div "Upload File" at bounding box center [105, 206] width 119 height 17
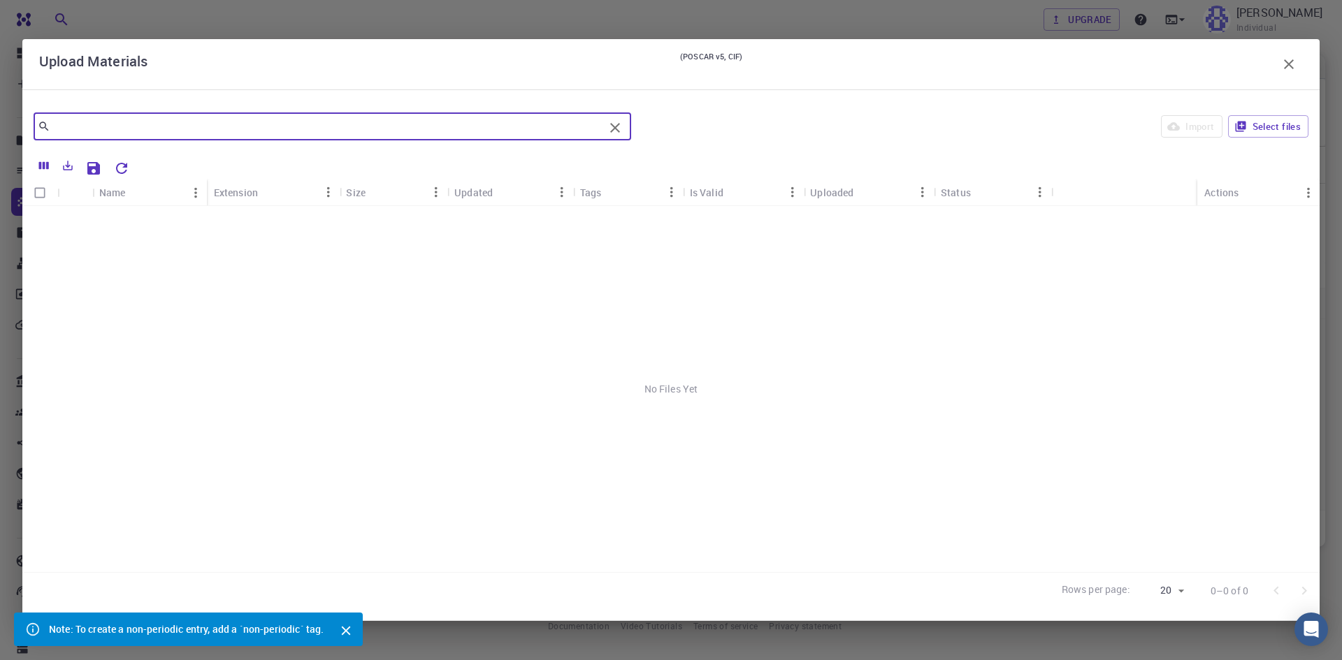
click at [418, 131] on input "text" at bounding box center [326, 127] width 553 height 20
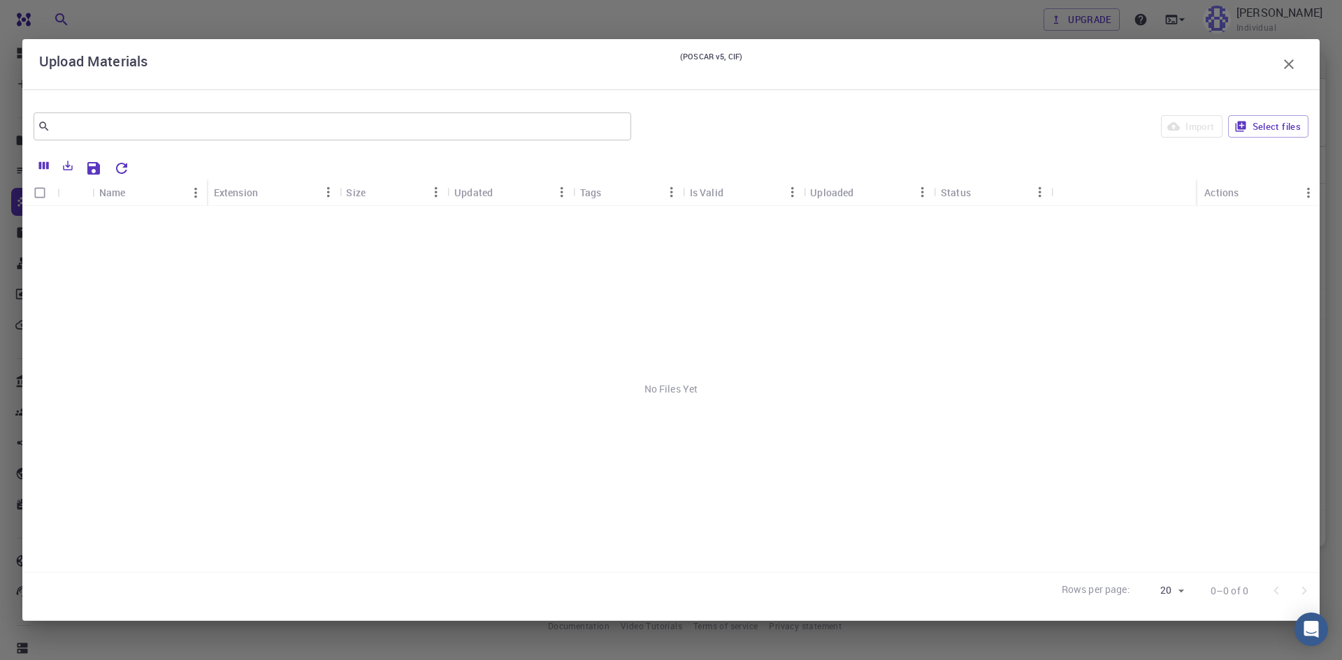
click at [1197, 126] on div "Import Select files" at bounding box center [973, 127] width 672 height 34
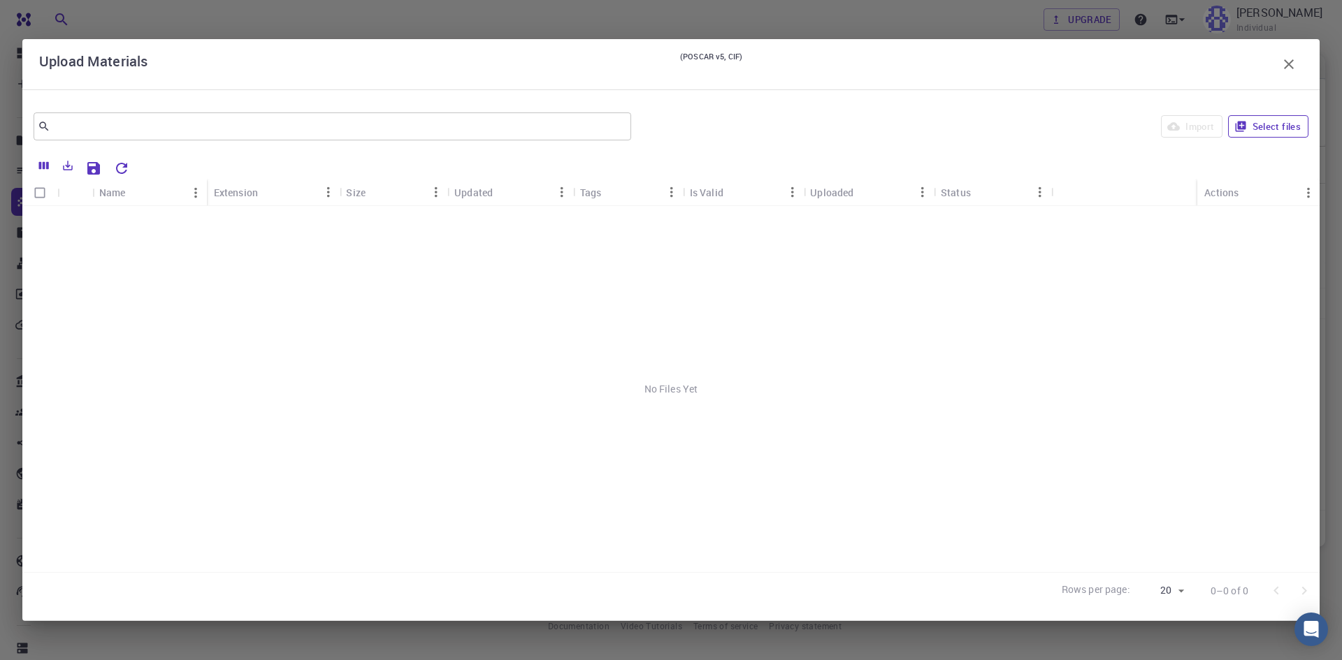
click at [1259, 121] on button "Select files" at bounding box center [1268, 126] width 80 height 22
click at [45, 221] on input "Select row" at bounding box center [40, 221] width 27 height 27
checkbox input "true"
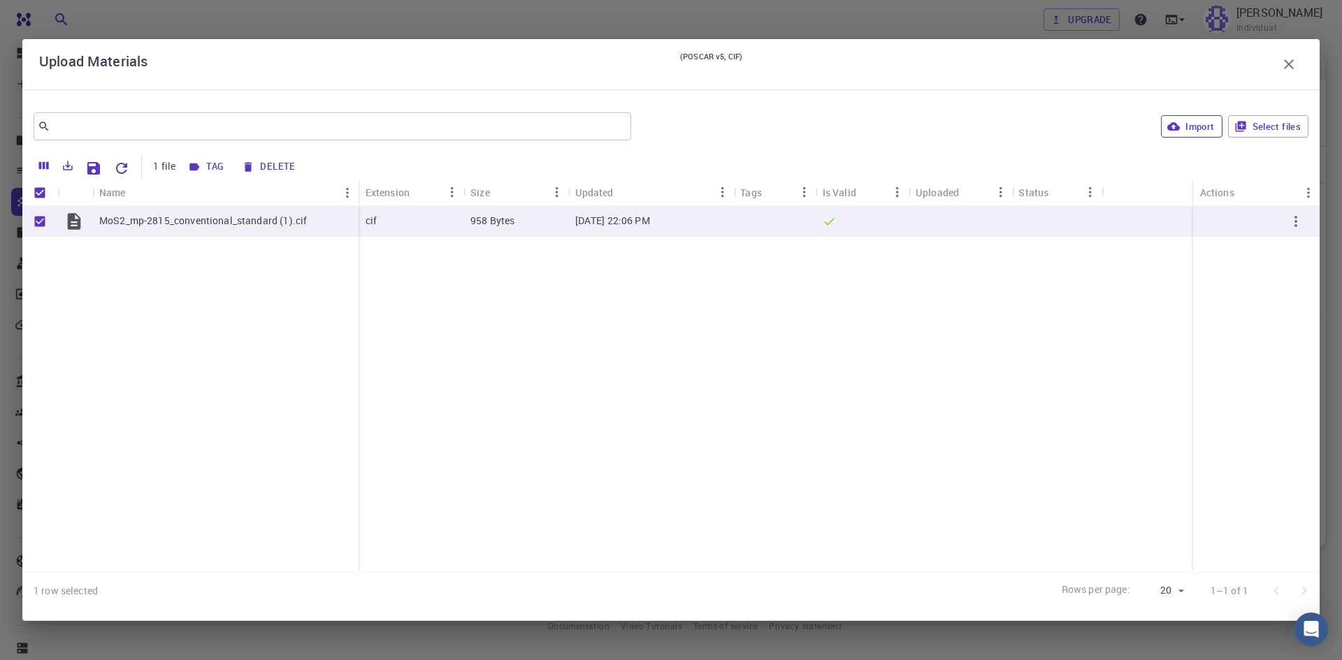
click at [1193, 136] on button "Import" at bounding box center [1191, 126] width 61 height 22
checkbox input "false"
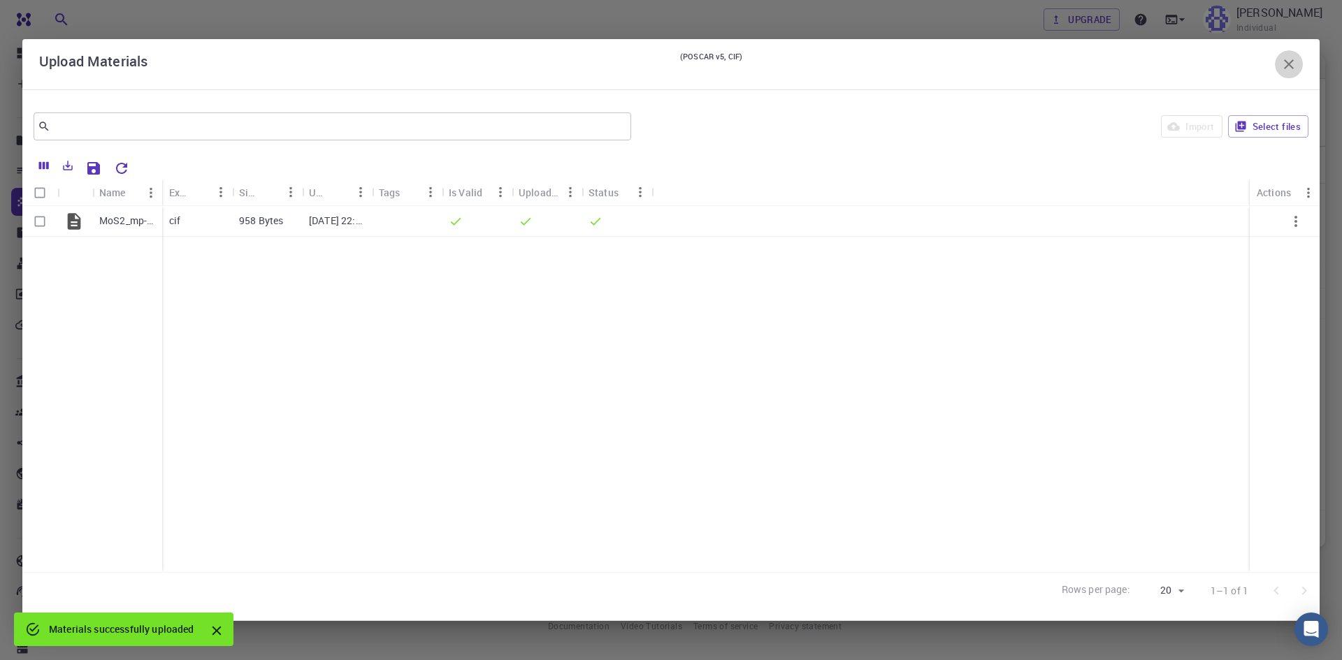
click at [1295, 60] on icon "button" at bounding box center [1288, 64] width 17 height 17
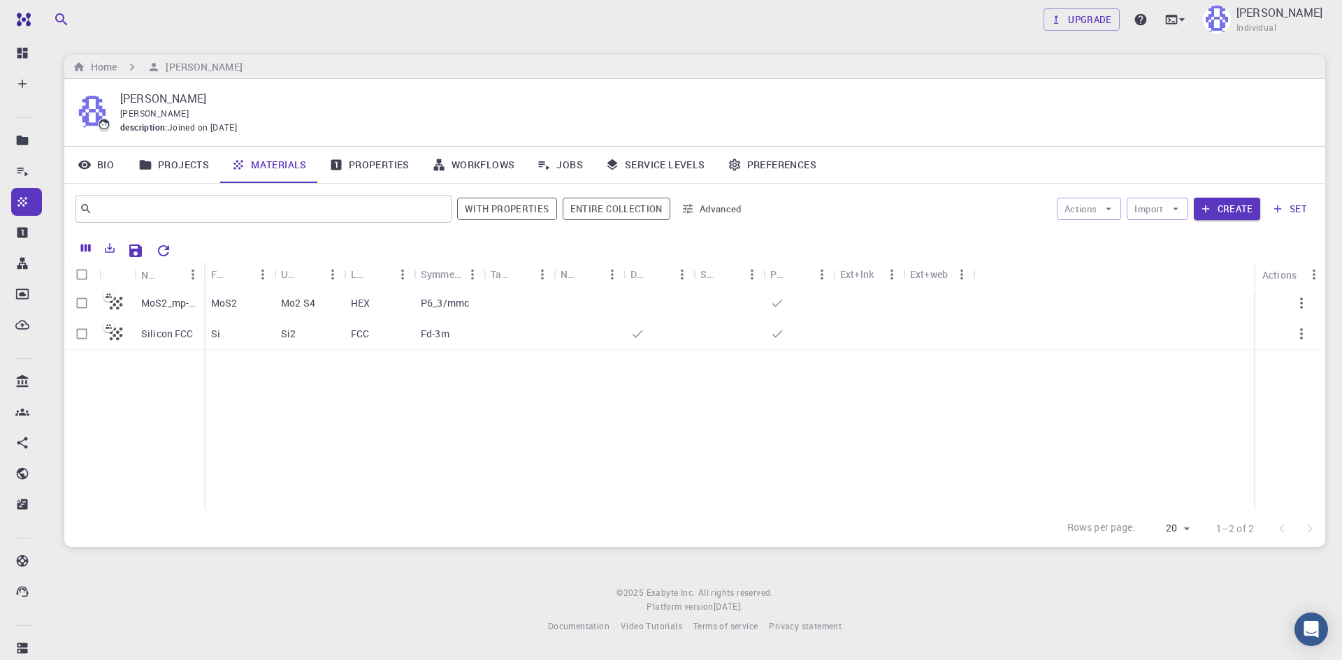
click at [219, 315] on div "MoS2" at bounding box center [239, 304] width 70 height 31
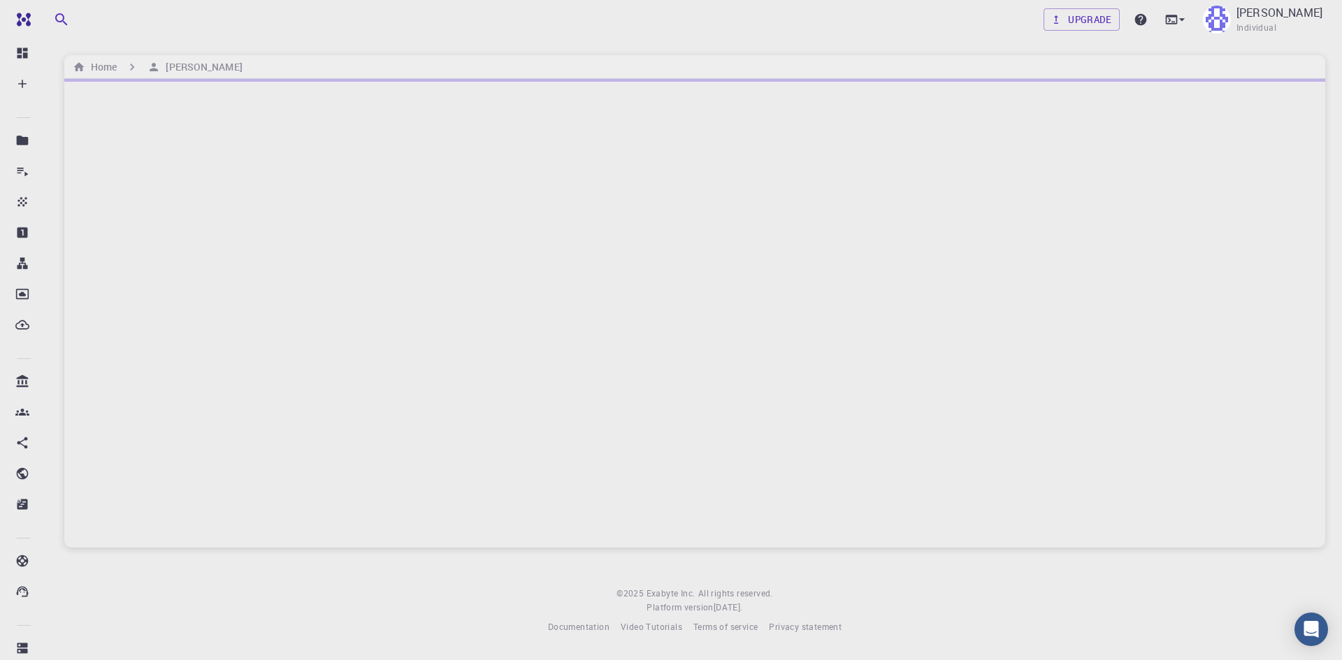
click at [219, 315] on div at bounding box center [694, 313] width 1261 height 469
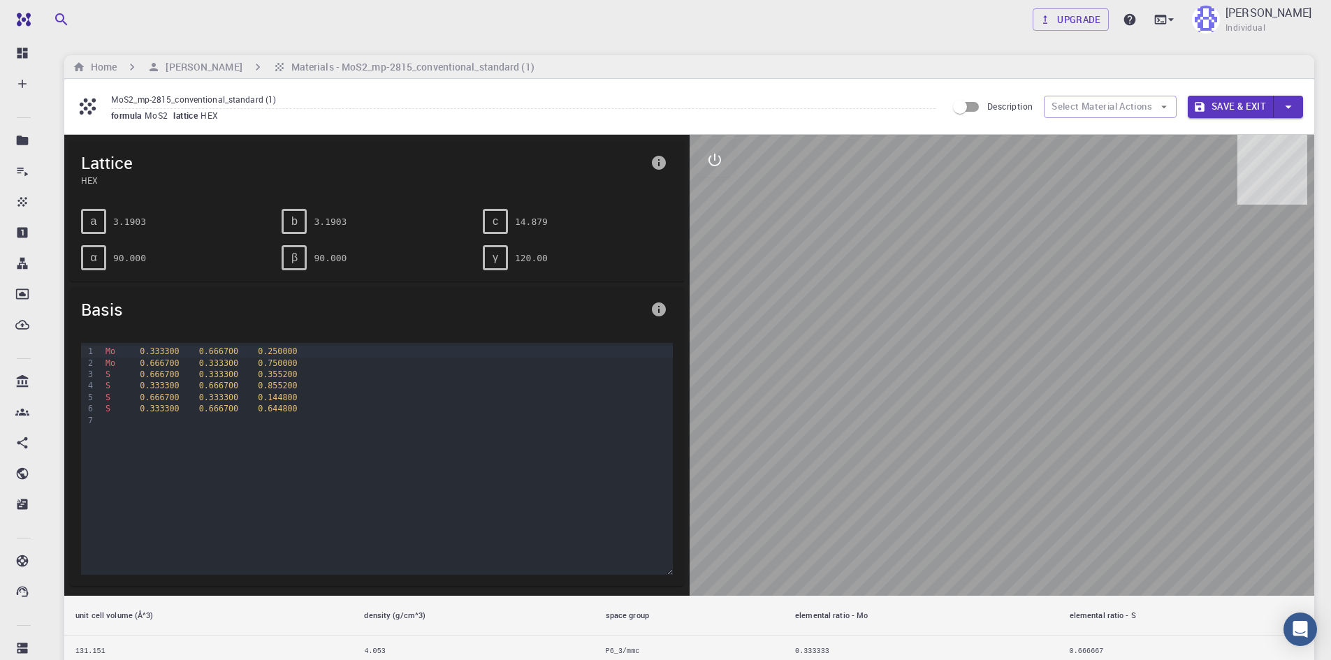
drag, startPoint x: 1104, startPoint y: 350, endPoint x: 950, endPoint y: 345, distance: 154.5
click at [958, 348] on div at bounding box center [1002, 365] width 625 height 461
drag, startPoint x: 950, startPoint y: 345, endPoint x: 1112, endPoint y: 342, distance: 162.2
drag, startPoint x: 1112, startPoint y: 342, endPoint x: 716, endPoint y: 154, distance: 437.6
click at [716, 154] on icon "interactive" at bounding box center [715, 160] width 17 height 17
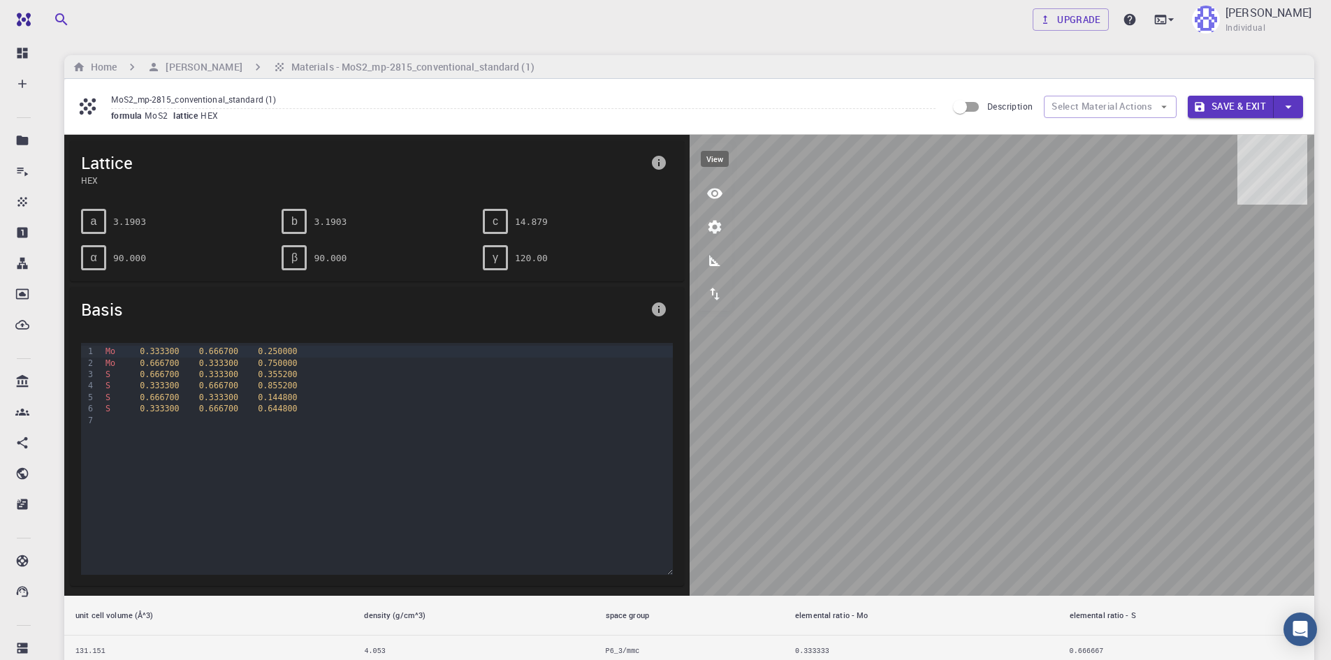
click at [718, 189] on icon "view" at bounding box center [715, 193] width 17 height 17
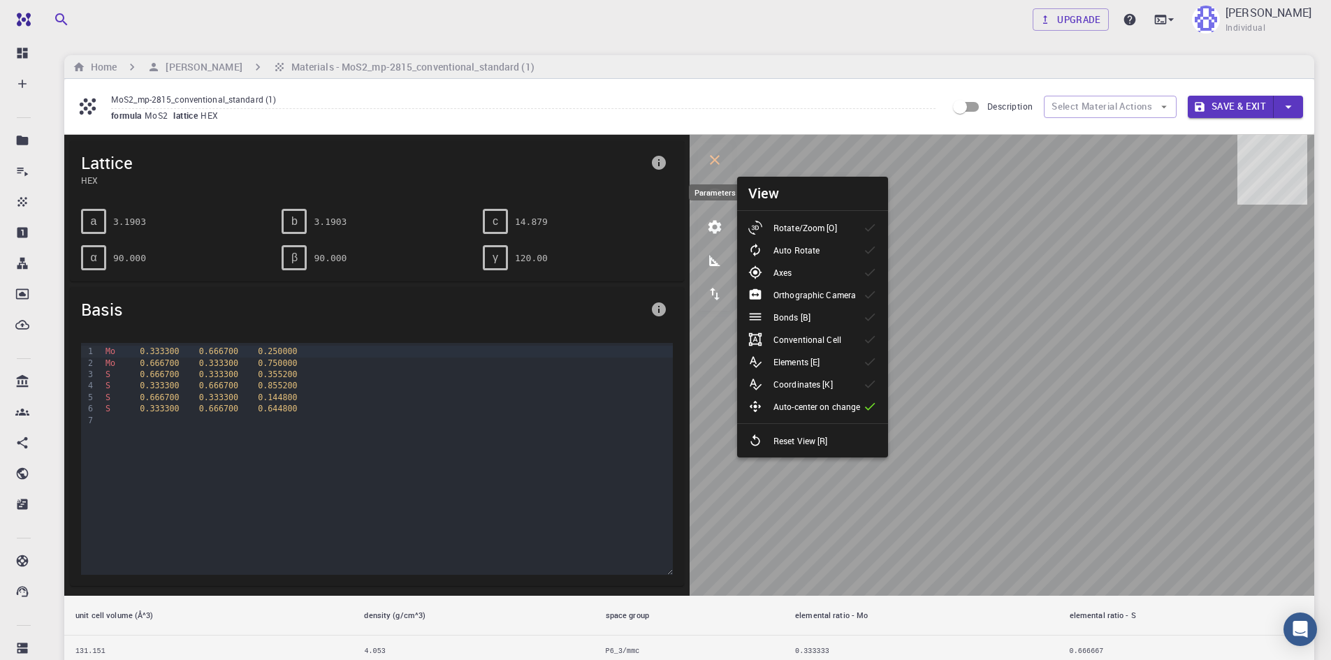
click at [720, 214] on button "parameters" at bounding box center [715, 227] width 34 height 34
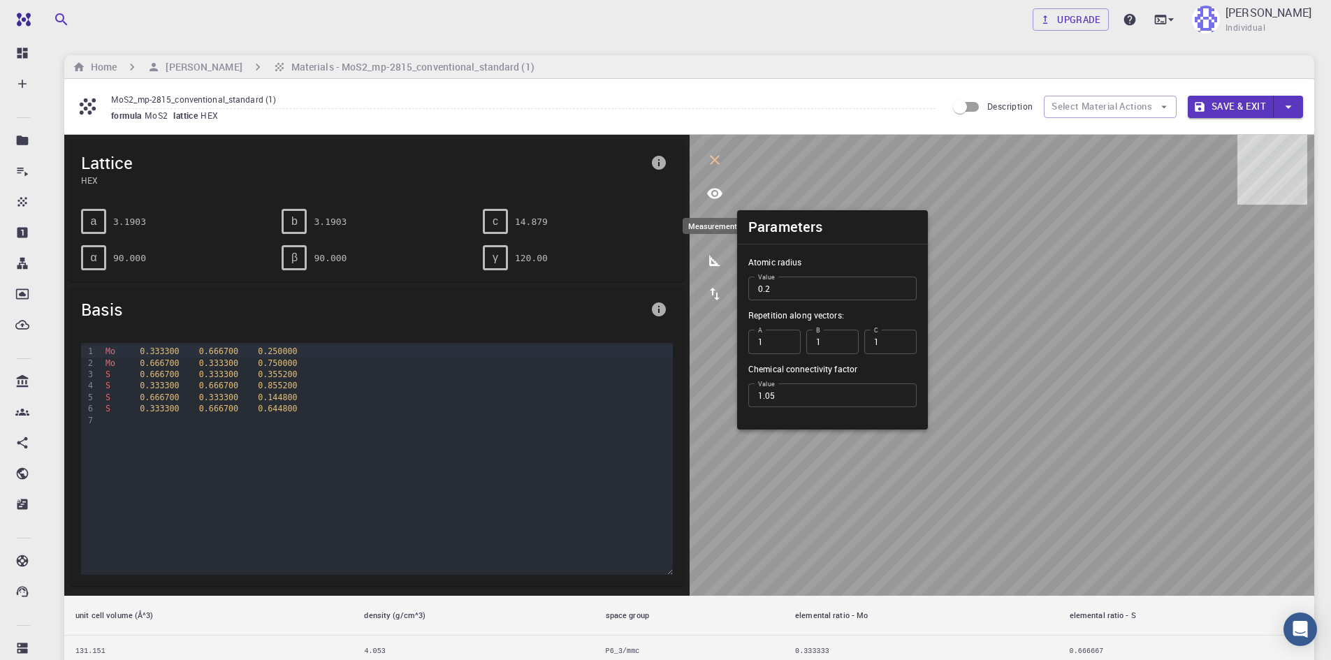
click at [715, 247] on button "measurements" at bounding box center [715, 261] width 34 height 34
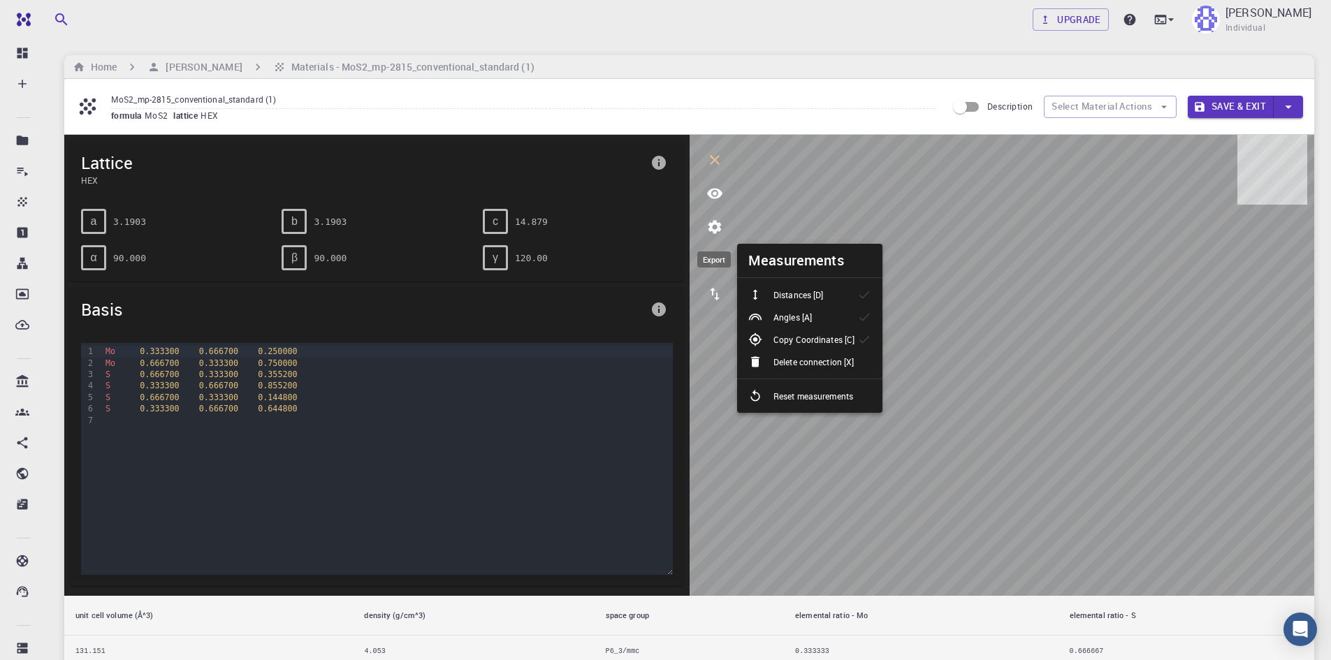
click at [720, 291] on icon "export" at bounding box center [715, 294] width 17 height 17
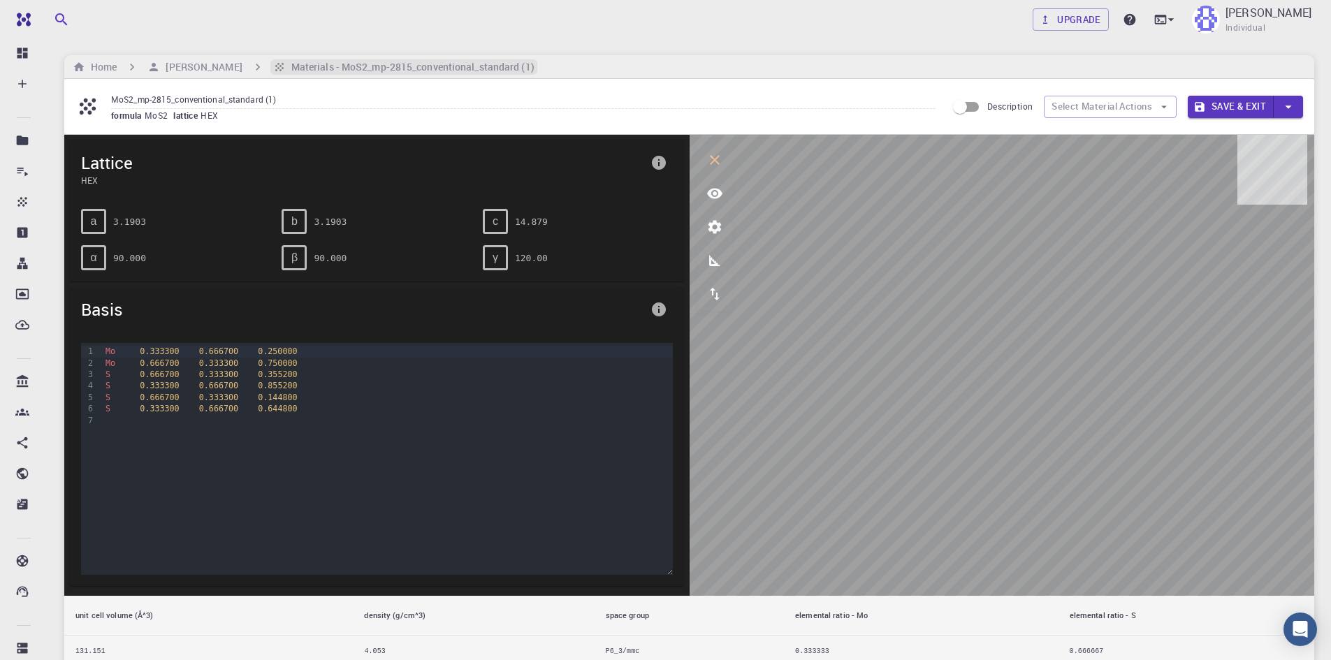
click at [301, 69] on h6 "Materials - MoS2_mp-2815_conventional_standard (1)" at bounding box center [410, 66] width 249 height 15
click at [1217, 101] on button "Save & Exit" at bounding box center [1231, 107] width 86 height 22
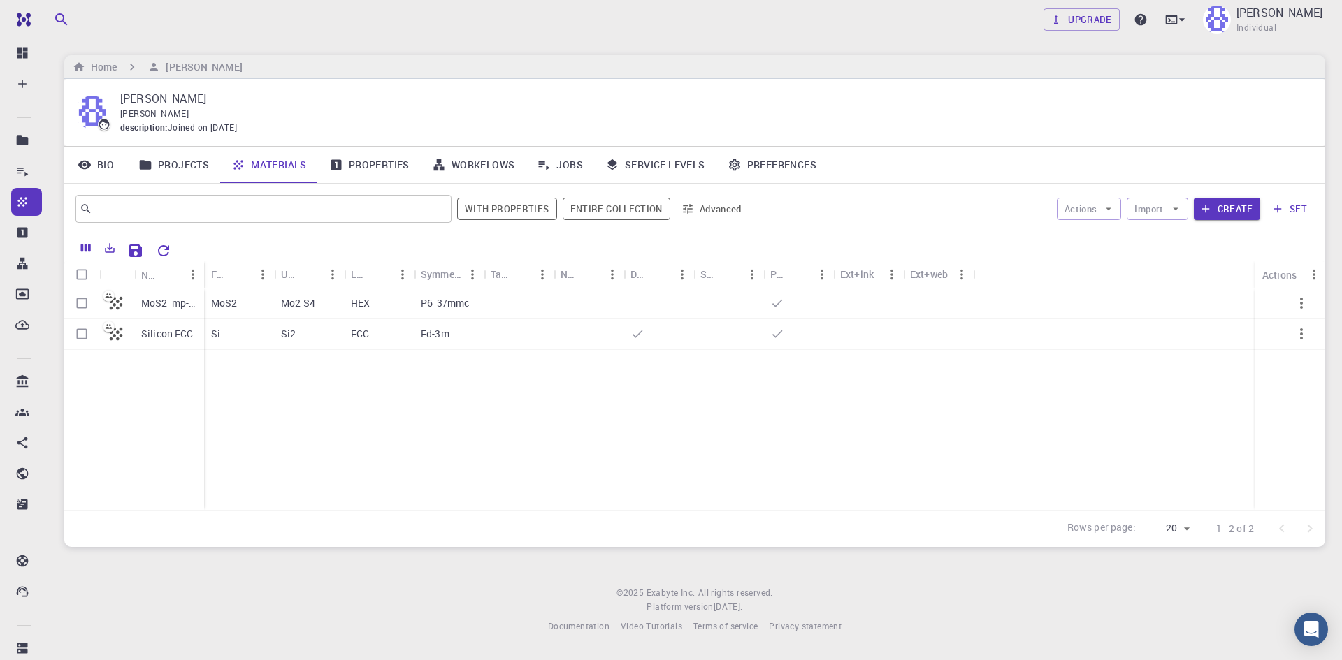
click at [398, 159] on link "Properties" at bounding box center [369, 165] width 103 height 36
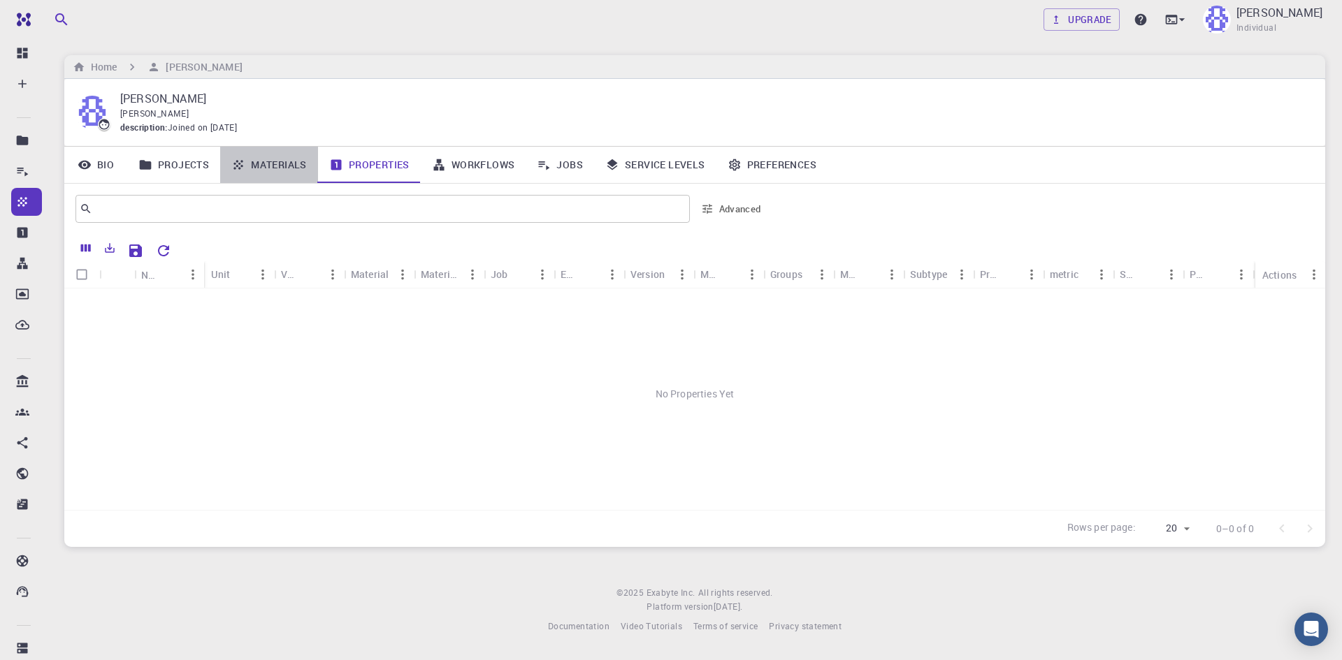
click at [294, 166] on link "Materials" at bounding box center [269, 165] width 98 height 36
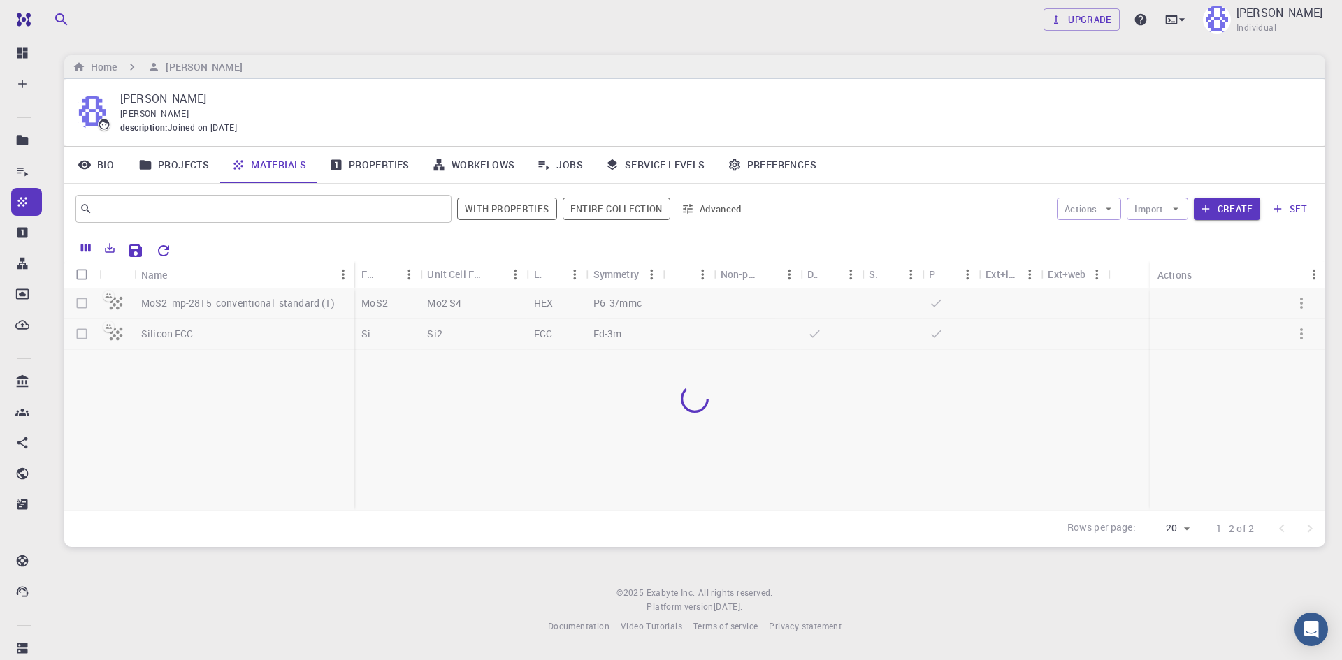
click at [1298, 313] on div at bounding box center [694, 400] width 1261 height 222
click at [1298, 306] on div at bounding box center [694, 400] width 1261 height 222
click at [1305, 298] on icon "button" at bounding box center [1301, 303] width 17 height 17
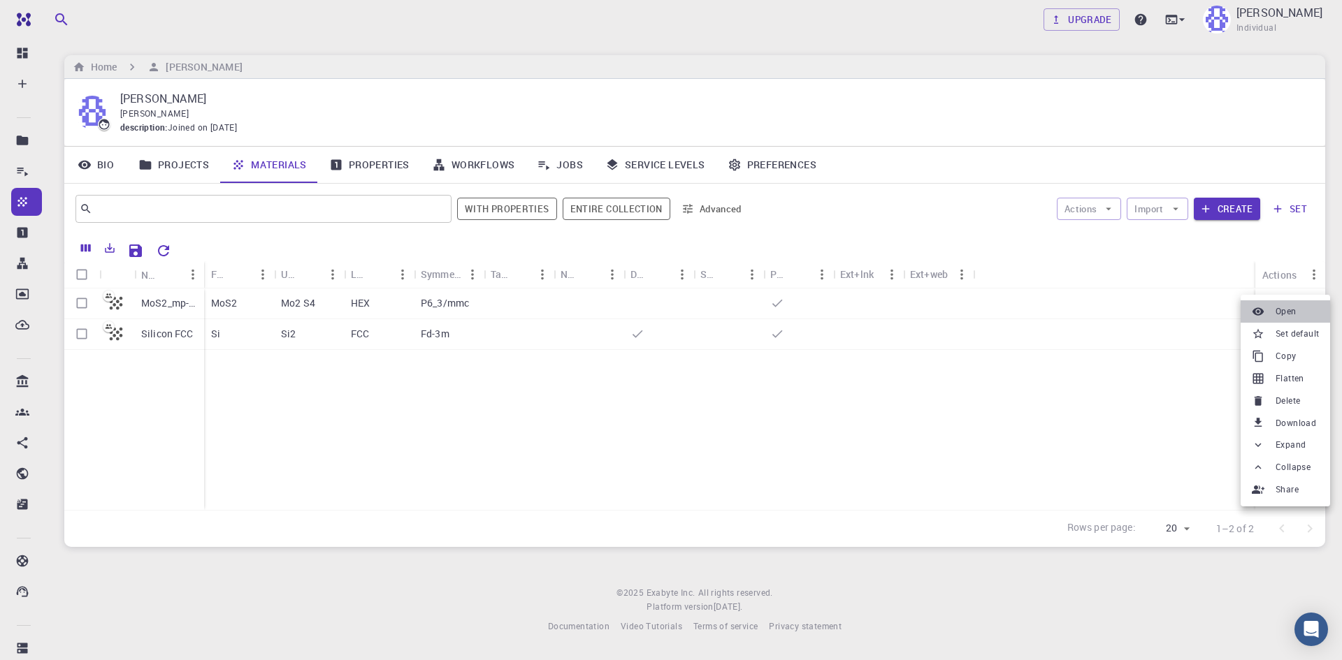
click at [1284, 306] on span "Open" at bounding box center [1285, 312] width 21 height 14
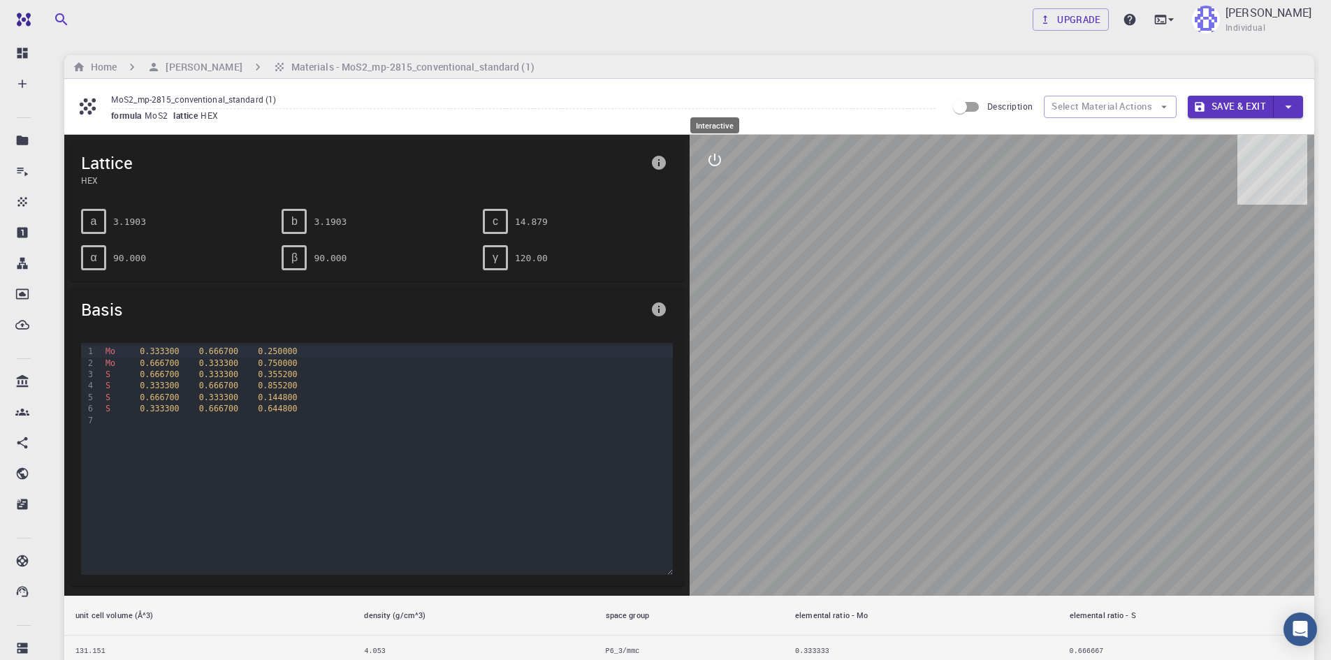
click at [718, 154] on icon "interactive" at bounding box center [715, 160] width 17 height 17
click at [715, 194] on icon "view" at bounding box center [714, 194] width 15 height 10
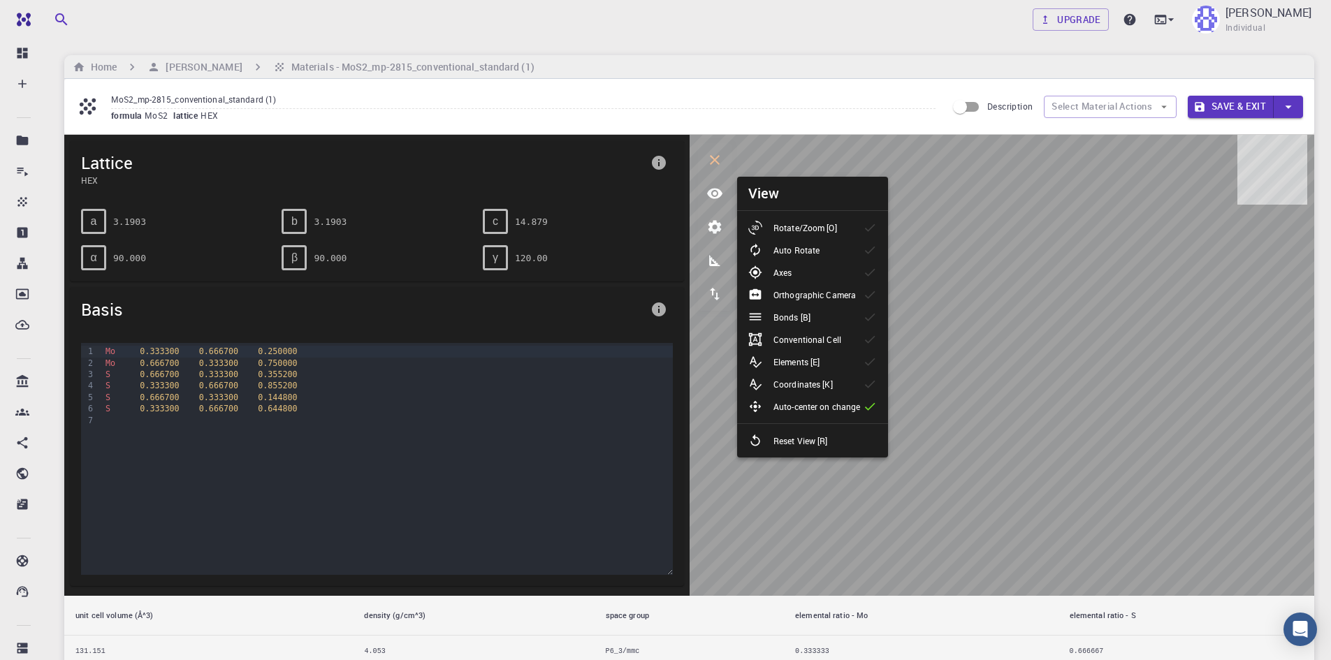
click at [848, 434] on li "Reset View [R]" at bounding box center [812, 441] width 151 height 22
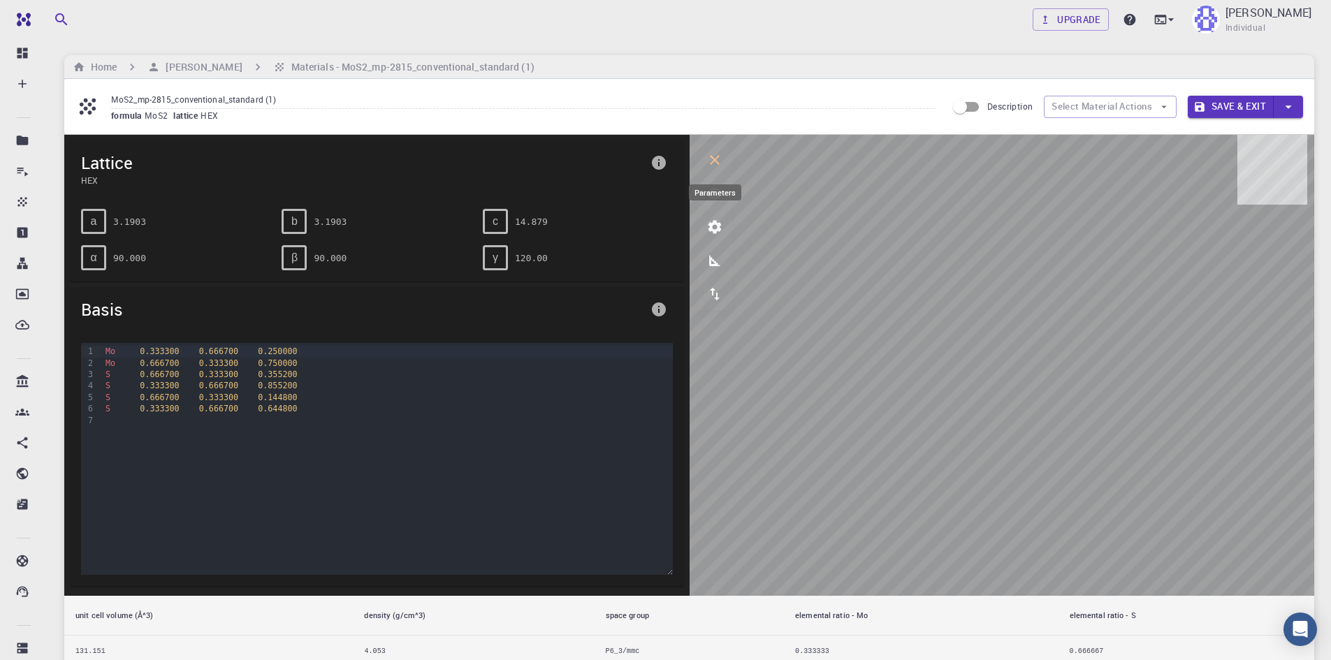
click at [707, 223] on icon "parameters" at bounding box center [715, 227] width 17 height 17
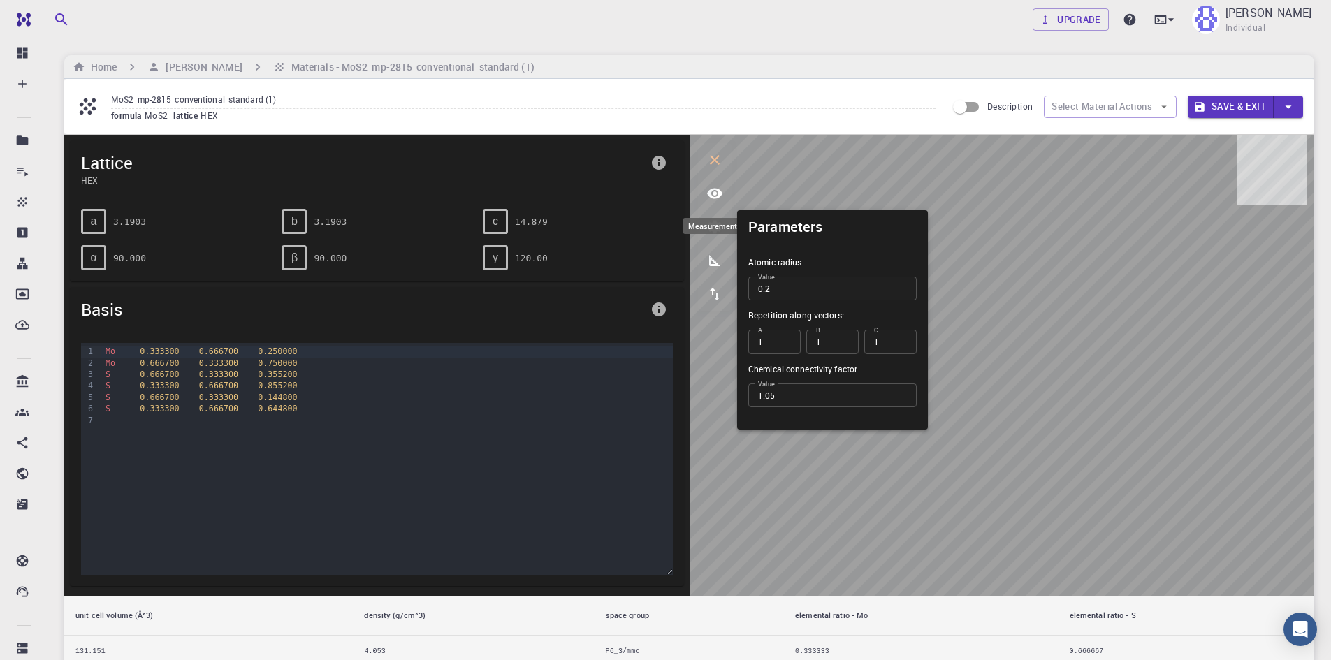
click at [720, 261] on icon "measurements" at bounding box center [715, 260] width 17 height 17
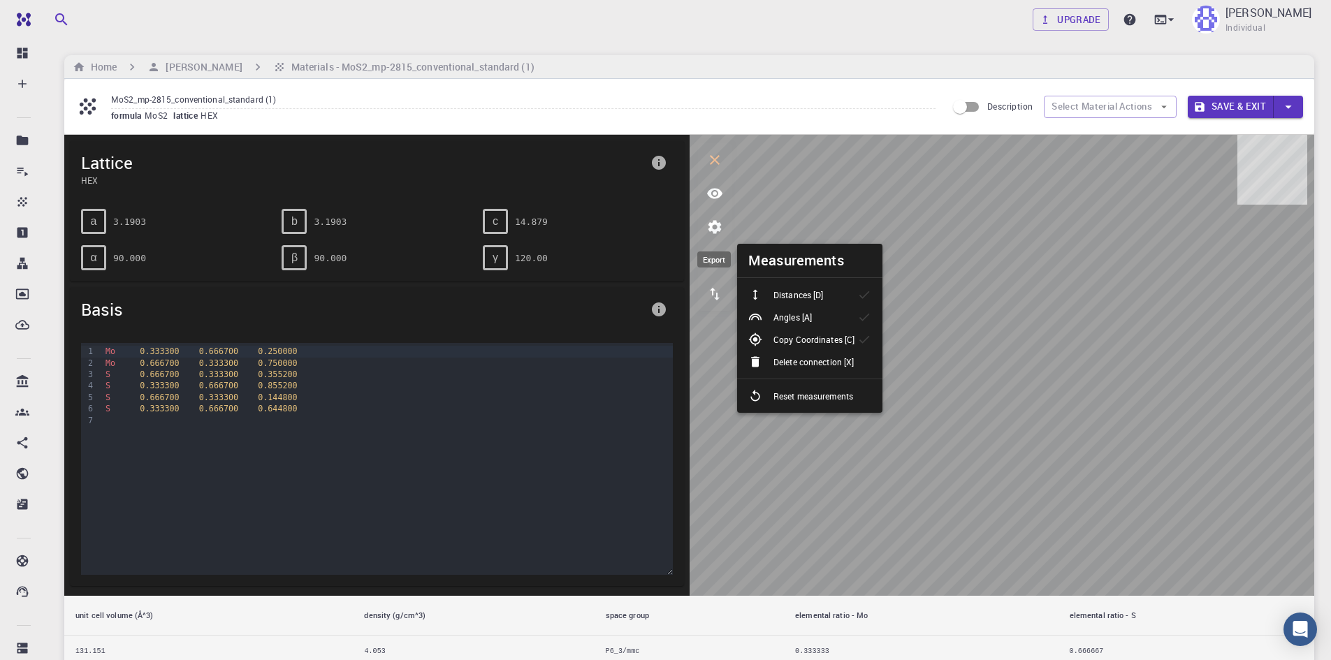
click at [717, 294] on icon "export" at bounding box center [715, 294] width 10 height 13
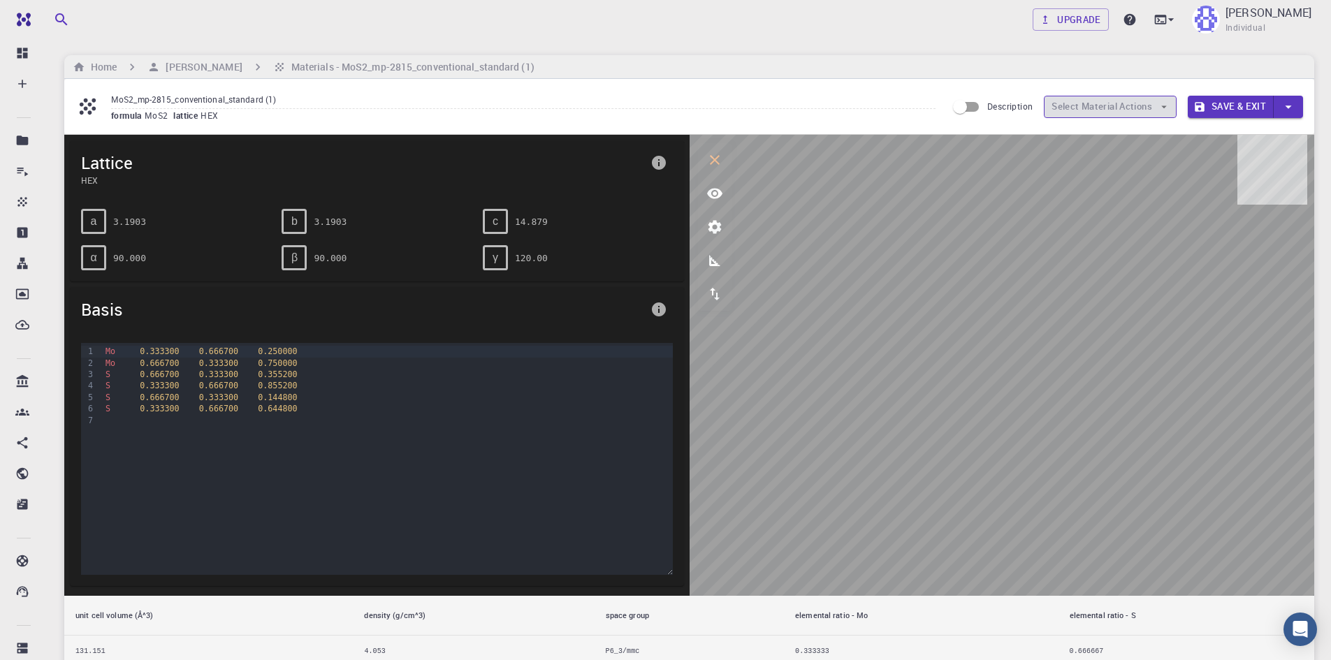
click at [1113, 108] on button "Select Material Actions" at bounding box center [1110, 107] width 133 height 22
click at [1122, 104] on button "Select Material Actions" at bounding box center [1110, 107] width 133 height 22
click at [189, 77] on div "Home [PERSON_NAME] Materials - MoS2_mp-2815_conventional_standard (1)" at bounding box center [689, 67] width 1250 height 24
click at [180, 73] on h6 "[PERSON_NAME]" at bounding box center [201, 66] width 82 height 15
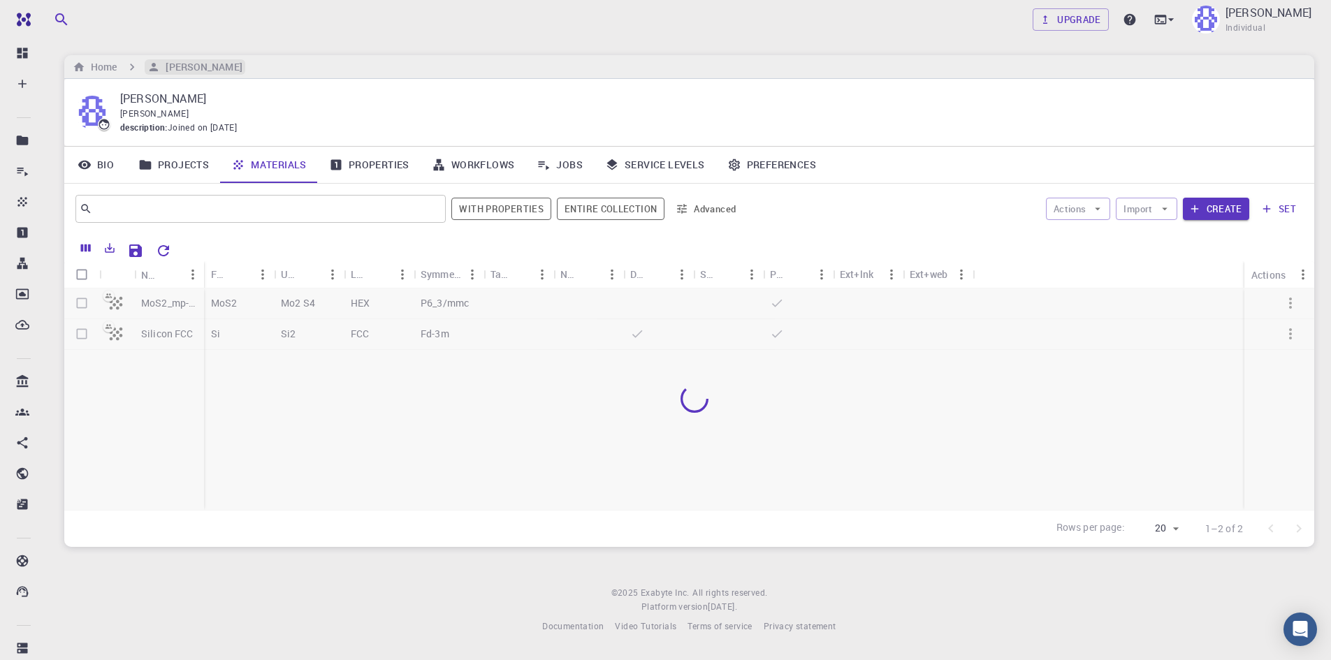
click at [179, 73] on h6 "[PERSON_NAME]" at bounding box center [201, 66] width 82 height 15
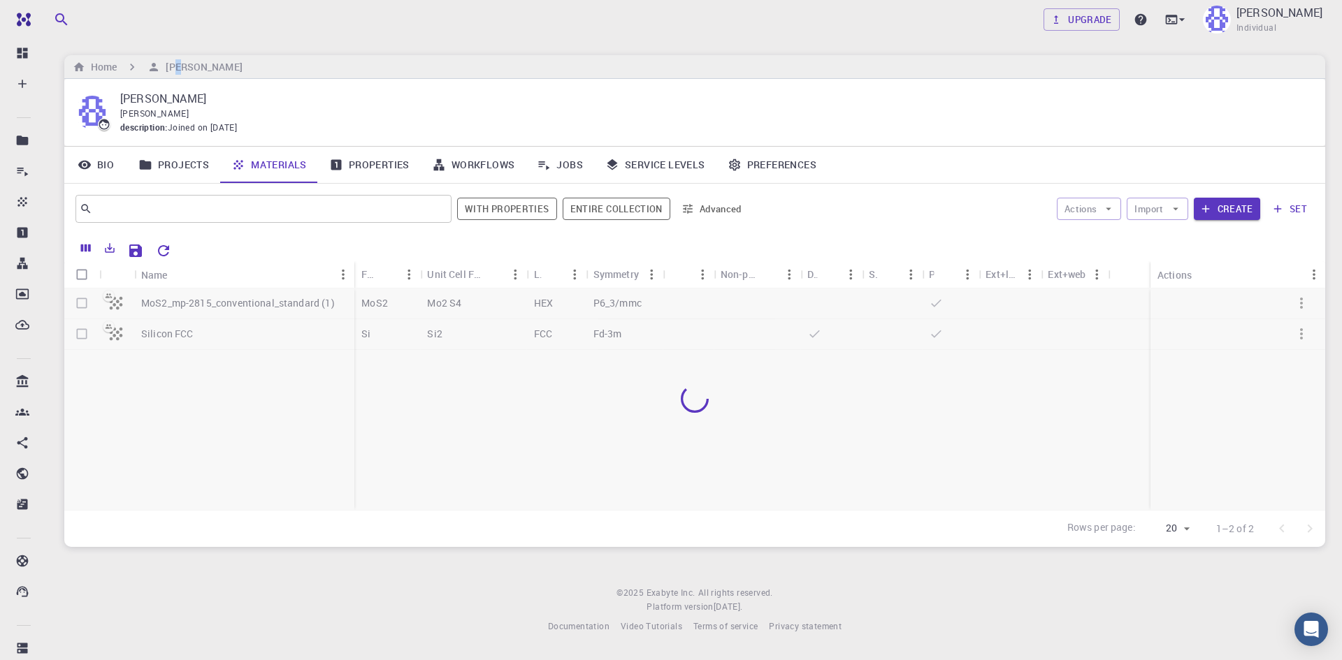
click at [571, 157] on link "Jobs" at bounding box center [560, 165] width 68 height 36
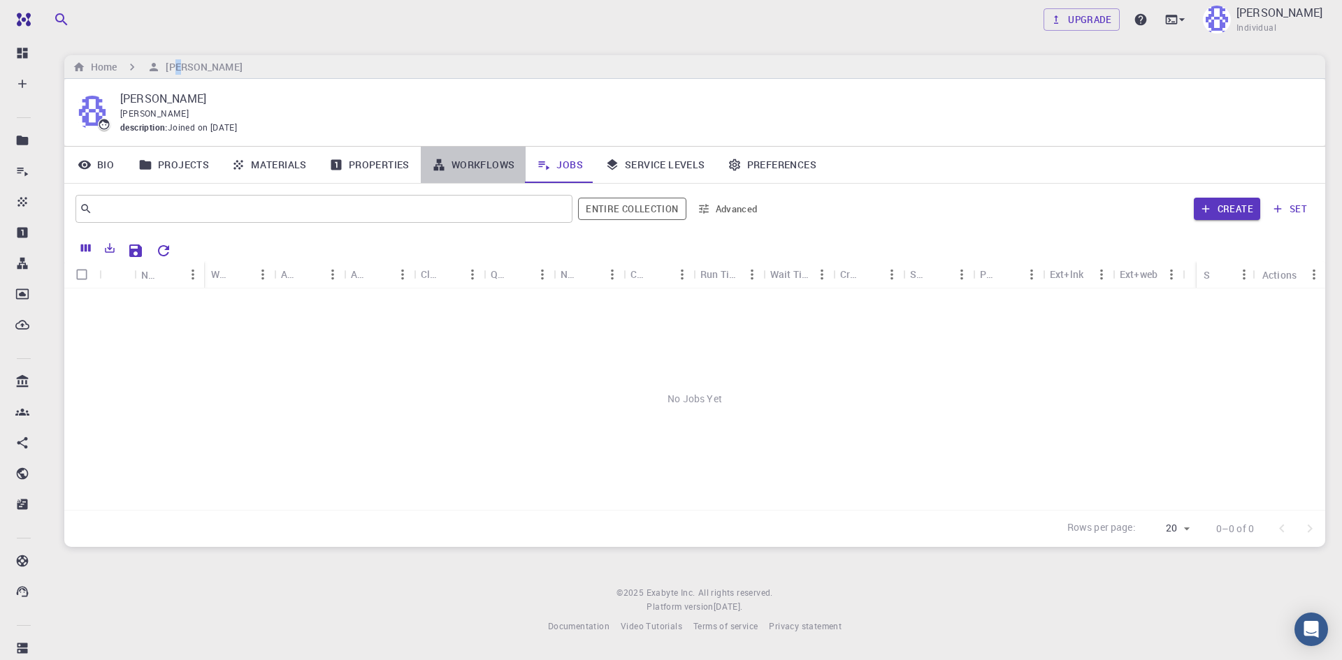
click at [459, 164] on link "Workflows" at bounding box center [474, 165] width 106 height 36
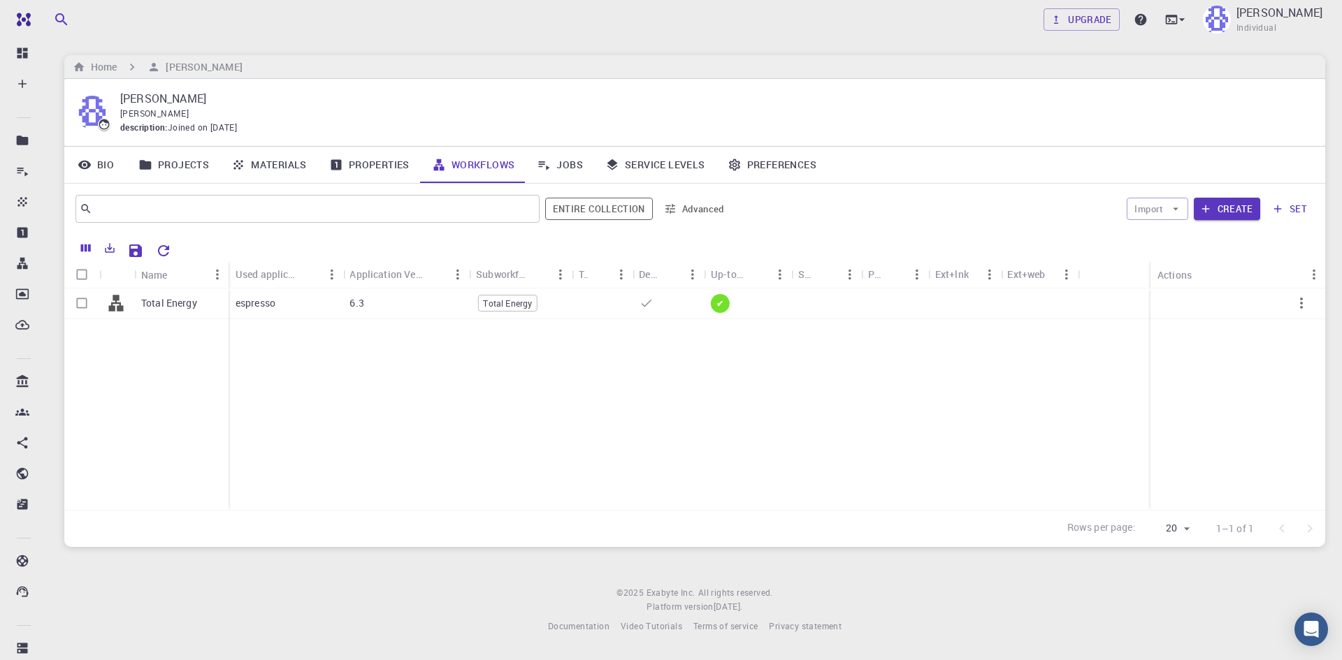
drag, startPoint x: 149, startPoint y: 340, endPoint x: 178, endPoint y: 433, distance: 96.6
click at [176, 433] on div "Total Energy" at bounding box center [146, 400] width 164 height 222
click at [1235, 198] on button "Create" at bounding box center [1227, 209] width 66 height 22
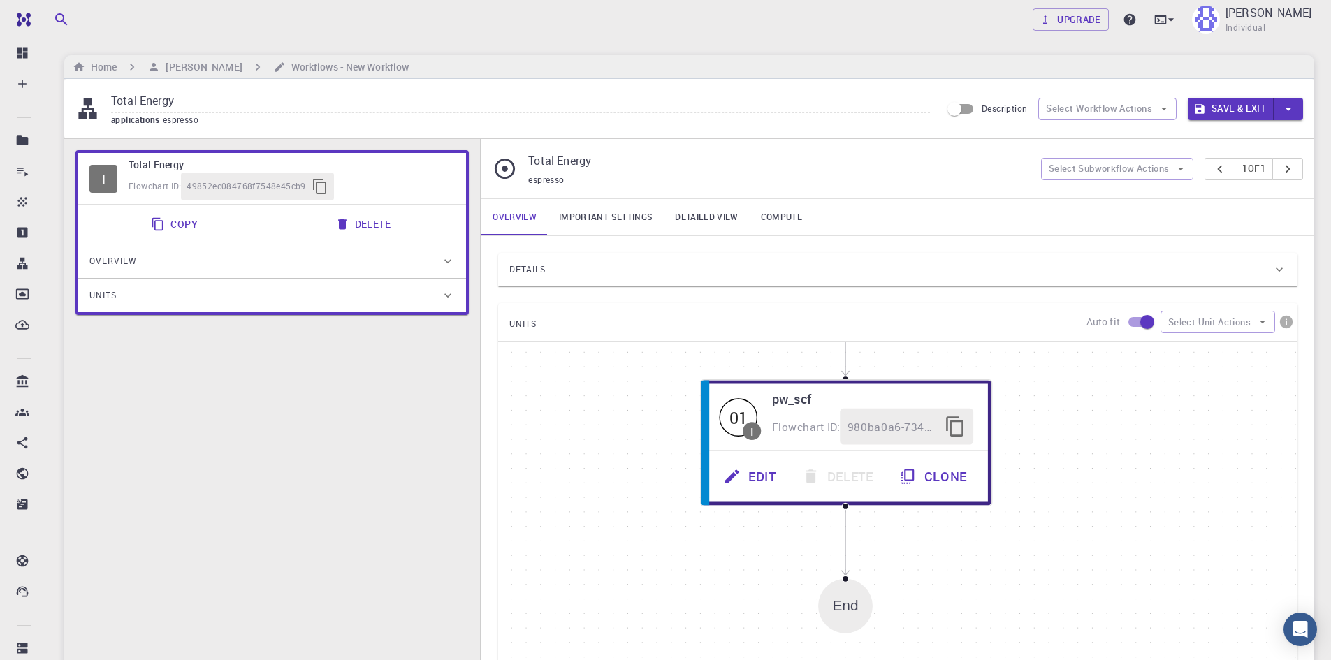
drag, startPoint x: 1178, startPoint y: 570, endPoint x: 1124, endPoint y: 462, distance: 120.0
click at [1124, 462] on div "Start 01 I pw_scf Flowchart ID: 980ba0a6-734b-4b18-a52a-0e367ced5137 Edit Delet…" at bounding box center [897, 551] width 799 height 419
click at [1138, 171] on button "Select Subworkflow Actions" at bounding box center [1117, 169] width 153 height 22
click at [1154, 222] on span "Add subworkflow" at bounding box center [1124, 219] width 106 height 14
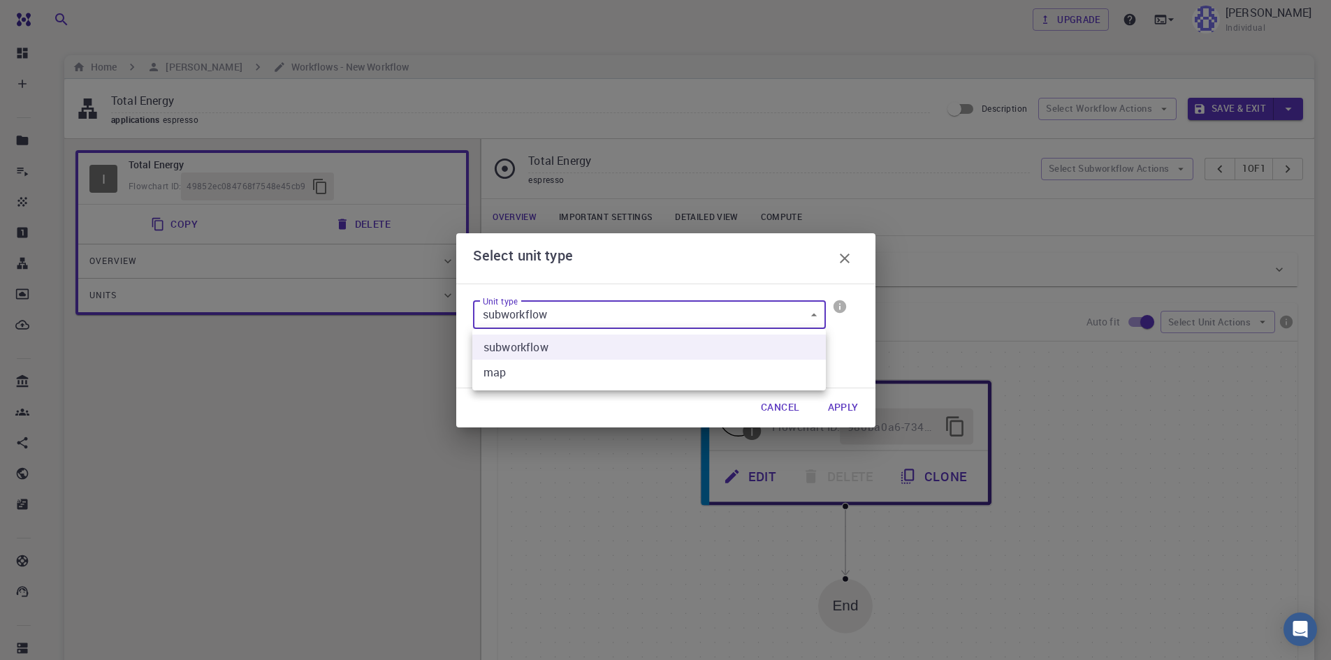
click at [775, 315] on body "Free Dashboard Create New Job New Material Create Material Upload File Import f…" at bounding box center [665, 488] width 1331 height 976
click at [775, 315] on div at bounding box center [665, 330] width 1331 height 660
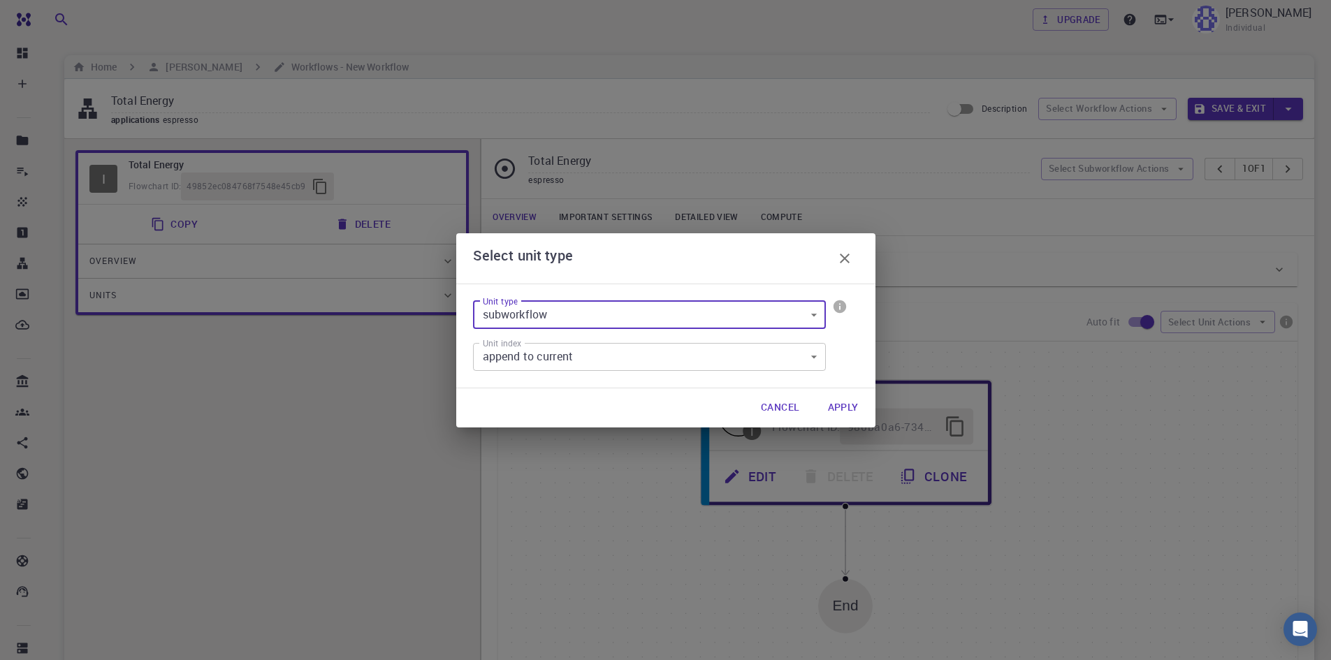
click at [775, 364] on body "Free Dashboard Create New Job New Material Create Material Upload File Import f…" at bounding box center [665, 488] width 1331 height 976
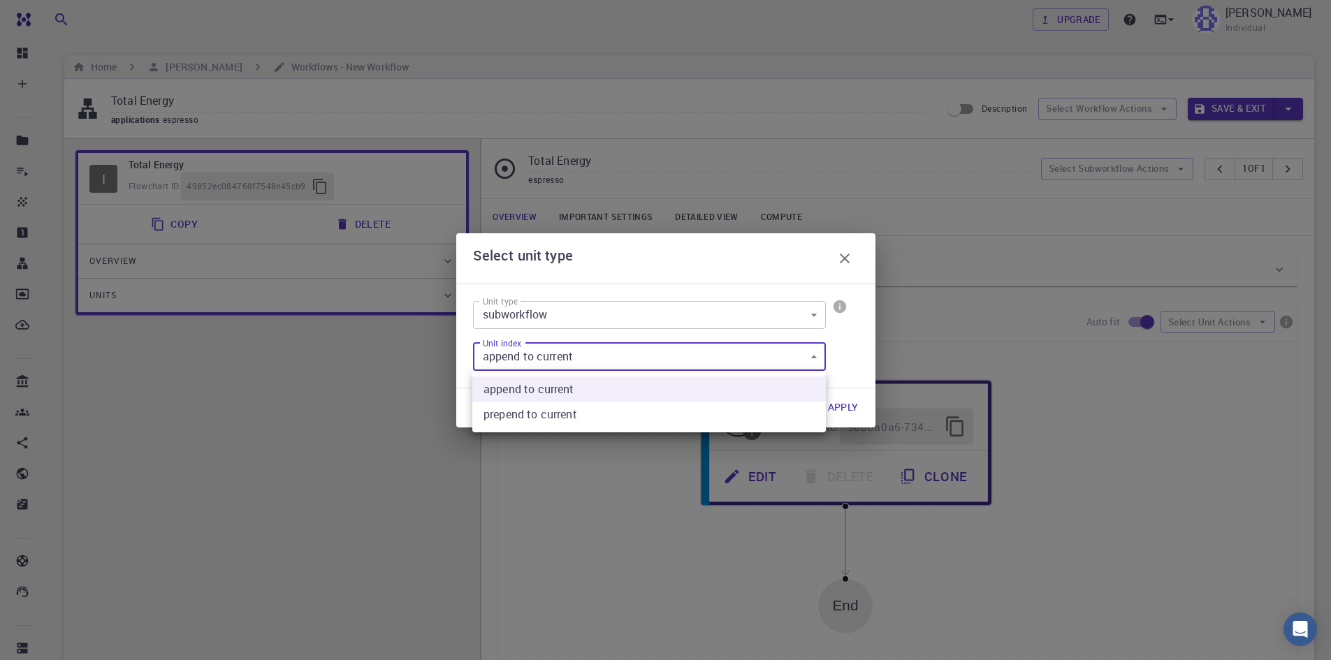
click at [775, 364] on div at bounding box center [665, 330] width 1331 height 660
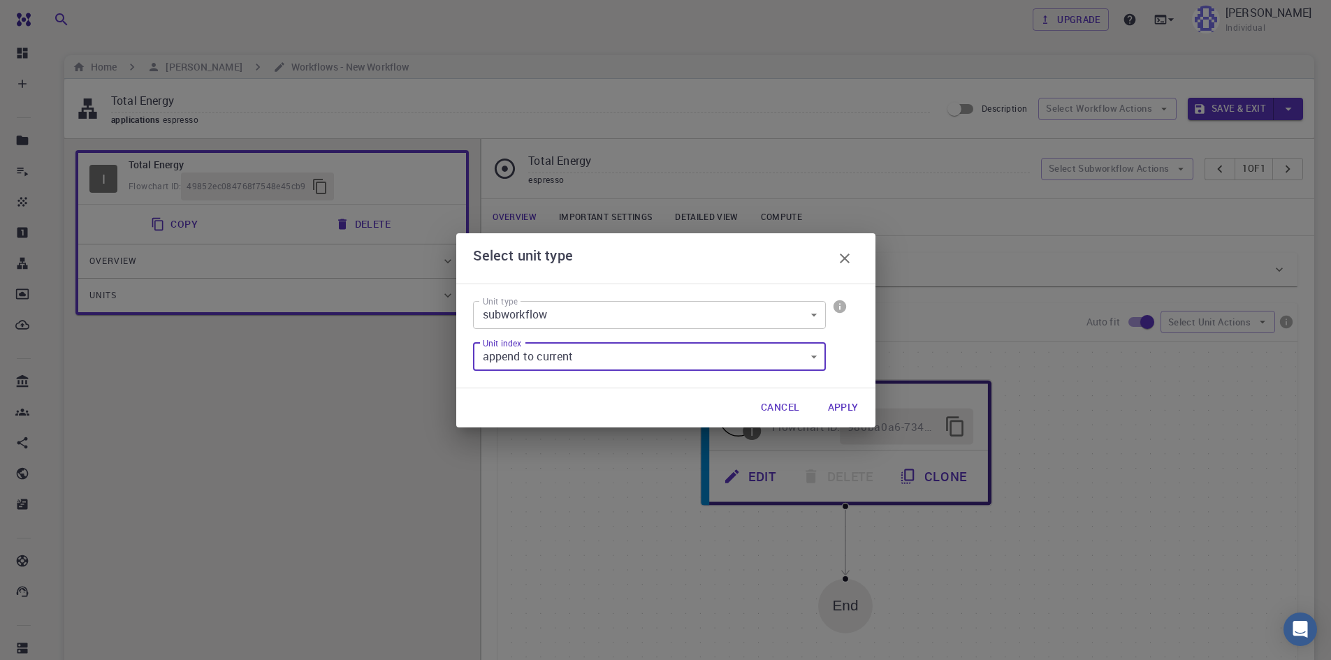
click at [847, 251] on icon "button" at bounding box center [845, 258] width 17 height 17
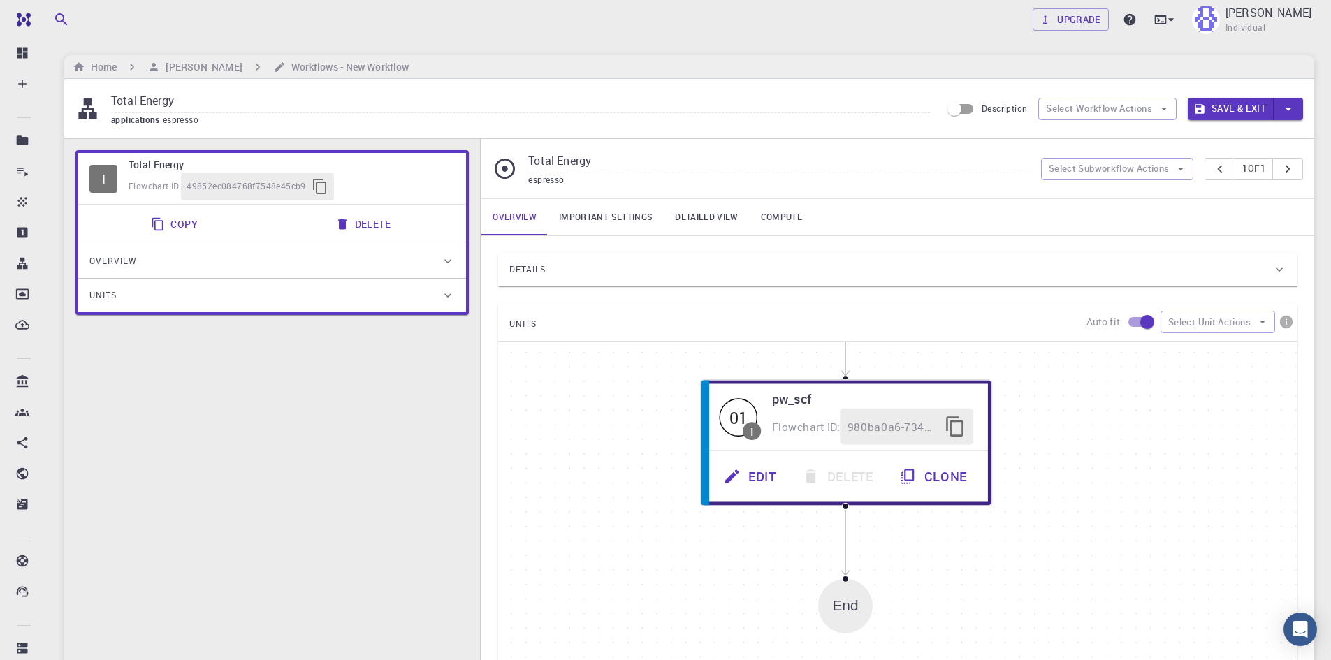
click at [604, 451] on div "Start 01 I pw_scf Flowchart ID: 980ba0a6-734b-4b18-a52a-0e367ced5137 Edit Delet…" at bounding box center [897, 551] width 799 height 419
click at [674, 165] on input "Total Energy" at bounding box center [778, 161] width 501 height 23
click at [878, 165] on input "Total Energy" at bounding box center [778, 161] width 501 height 23
click at [259, 375] on div "I Total Energy Flowchart ID: 49852ec084768f7548e45cb9 Copy Delete Overview Prop…" at bounding box center [272, 469] width 416 height 661
click at [353, 254] on div "Overview" at bounding box center [265, 261] width 352 height 22
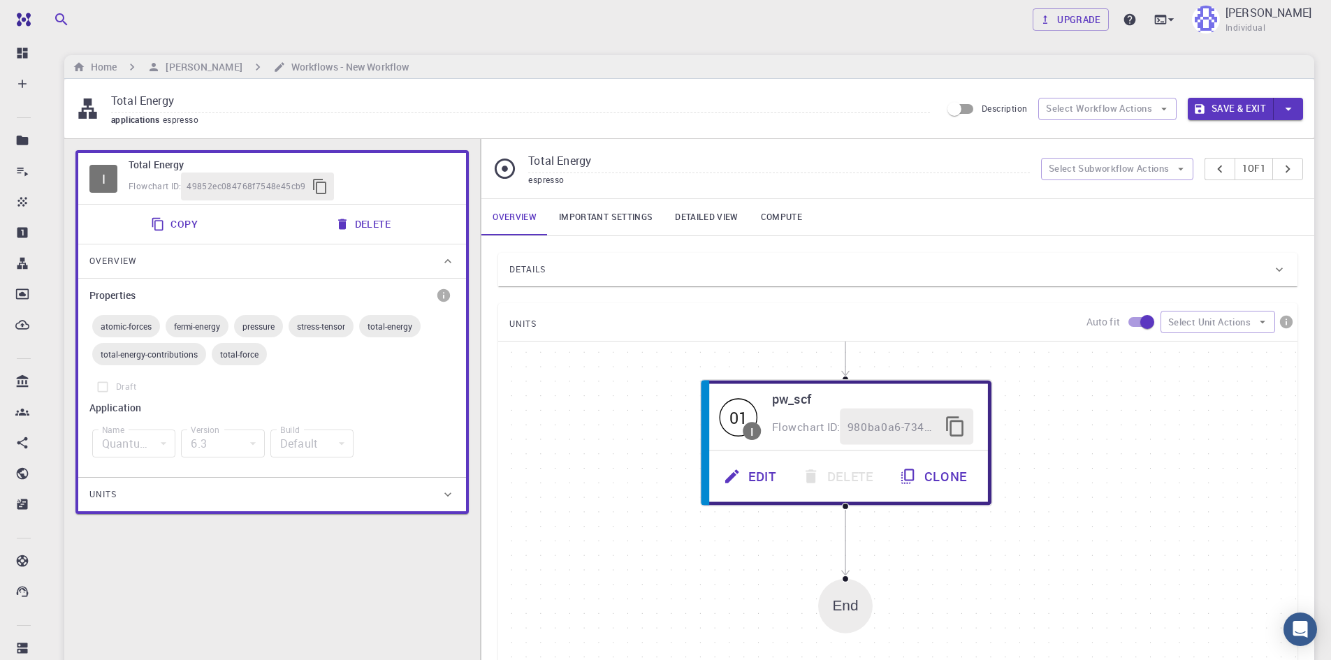
click at [353, 254] on div "Overview" at bounding box center [265, 261] width 352 height 22
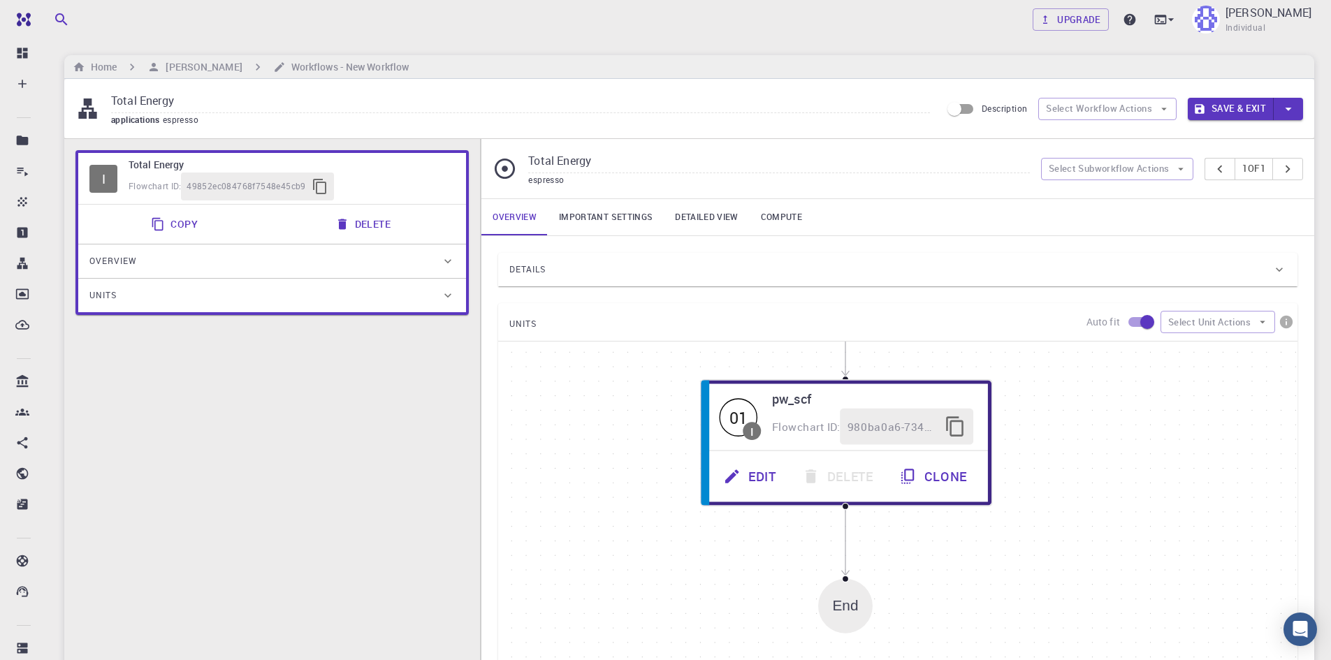
click at [328, 282] on div "Units" at bounding box center [272, 296] width 388 height 34
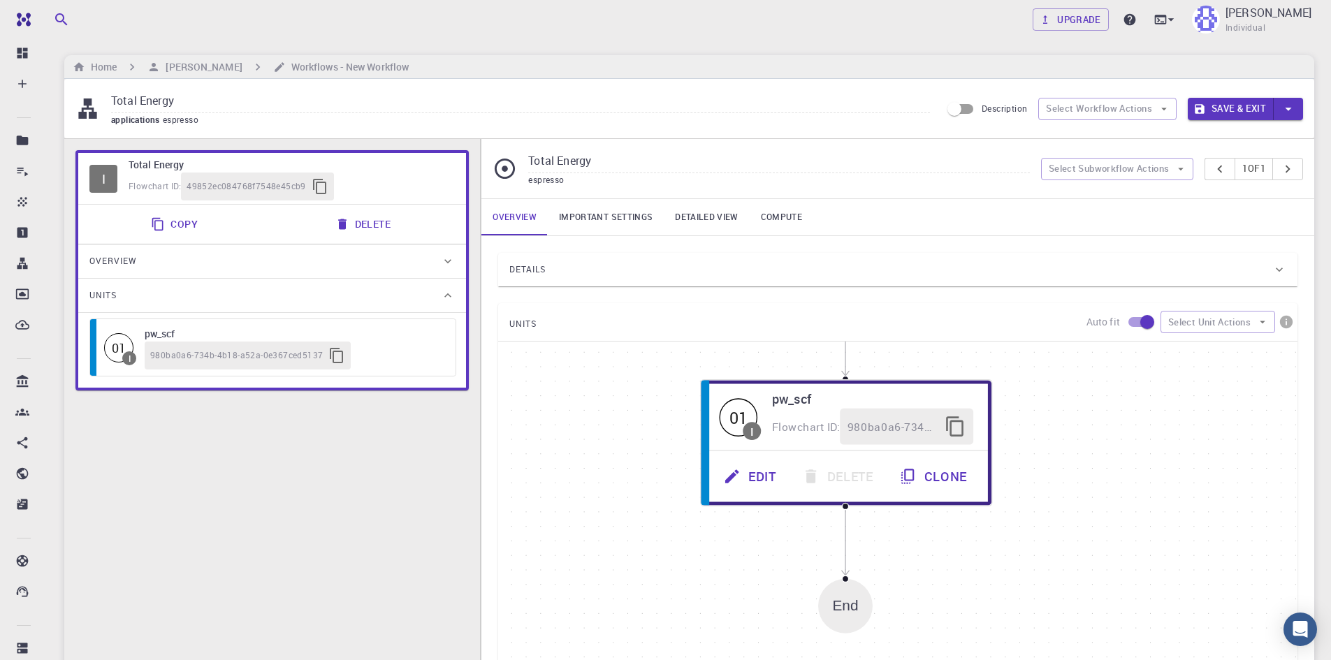
click at [328, 282] on div "Units" at bounding box center [272, 296] width 388 height 34
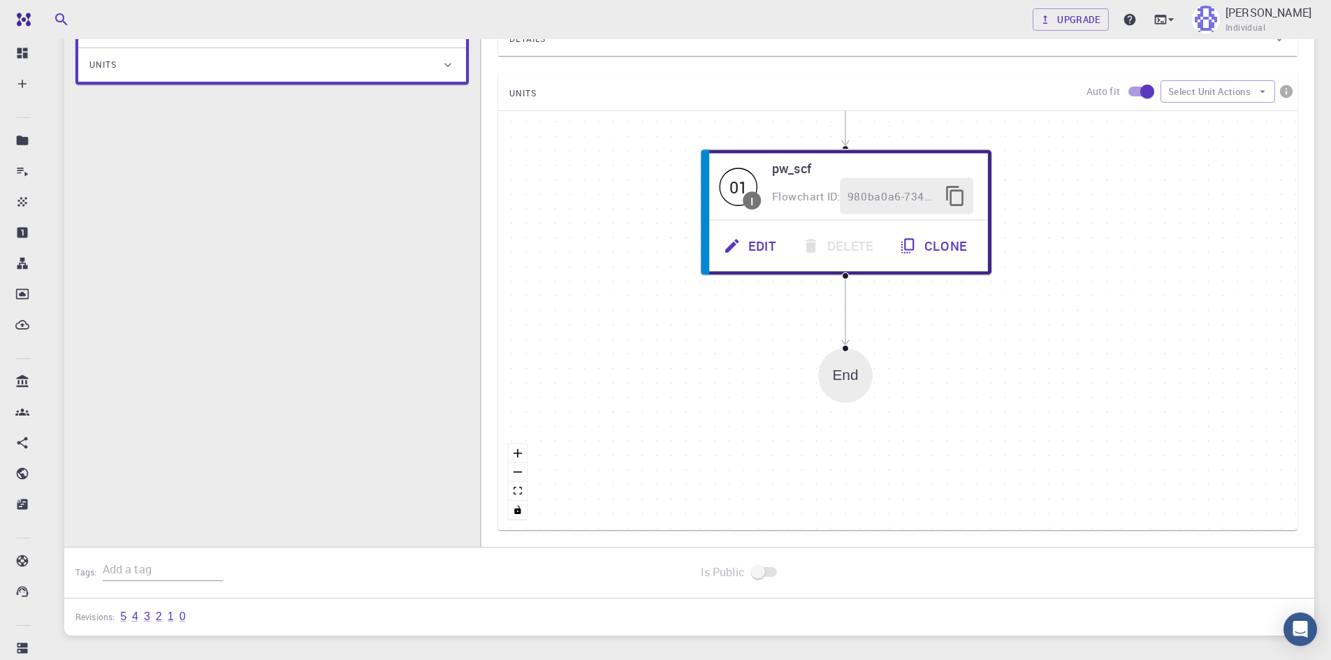
scroll to position [198, 0]
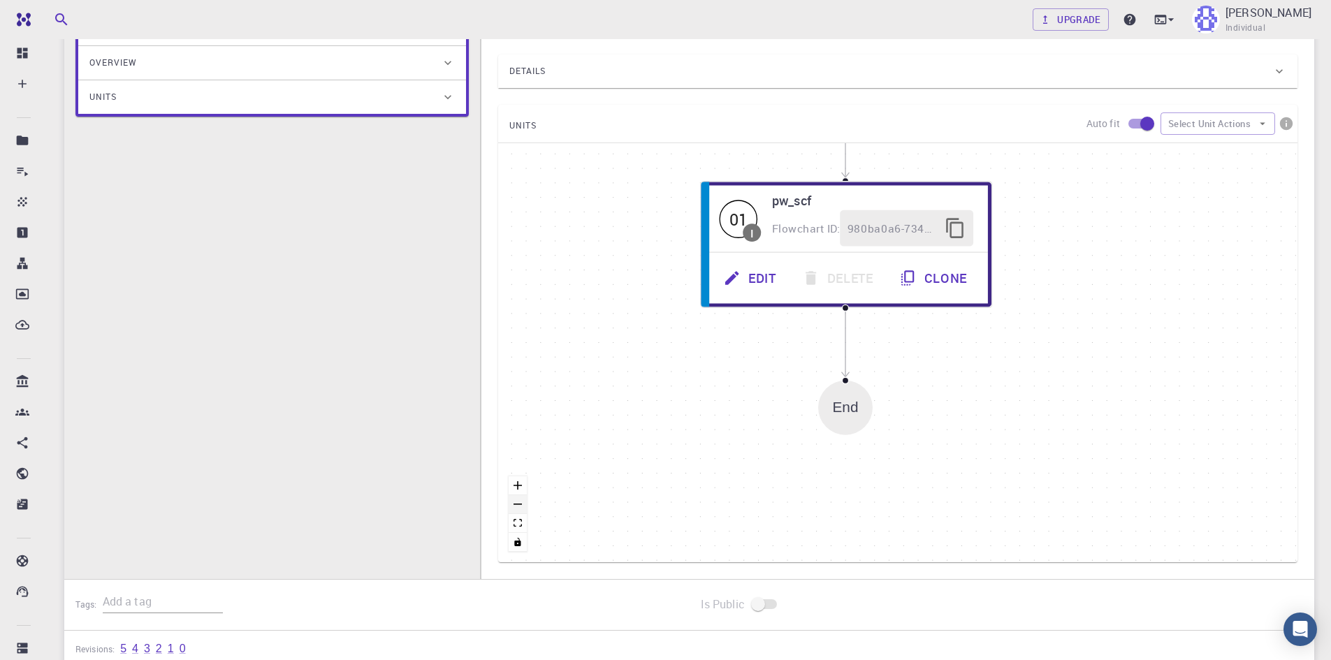
click at [515, 506] on button "zoom out" at bounding box center [518, 504] width 18 height 19
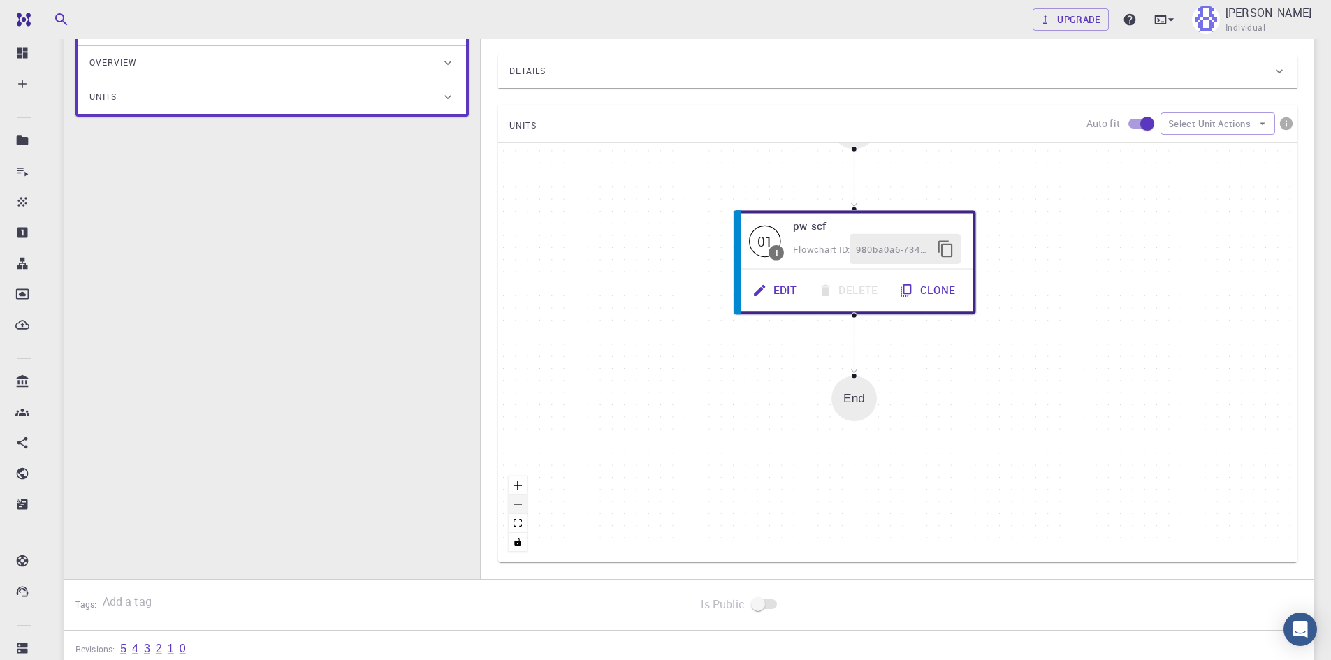
click at [515, 506] on button "zoom out" at bounding box center [518, 504] width 18 height 19
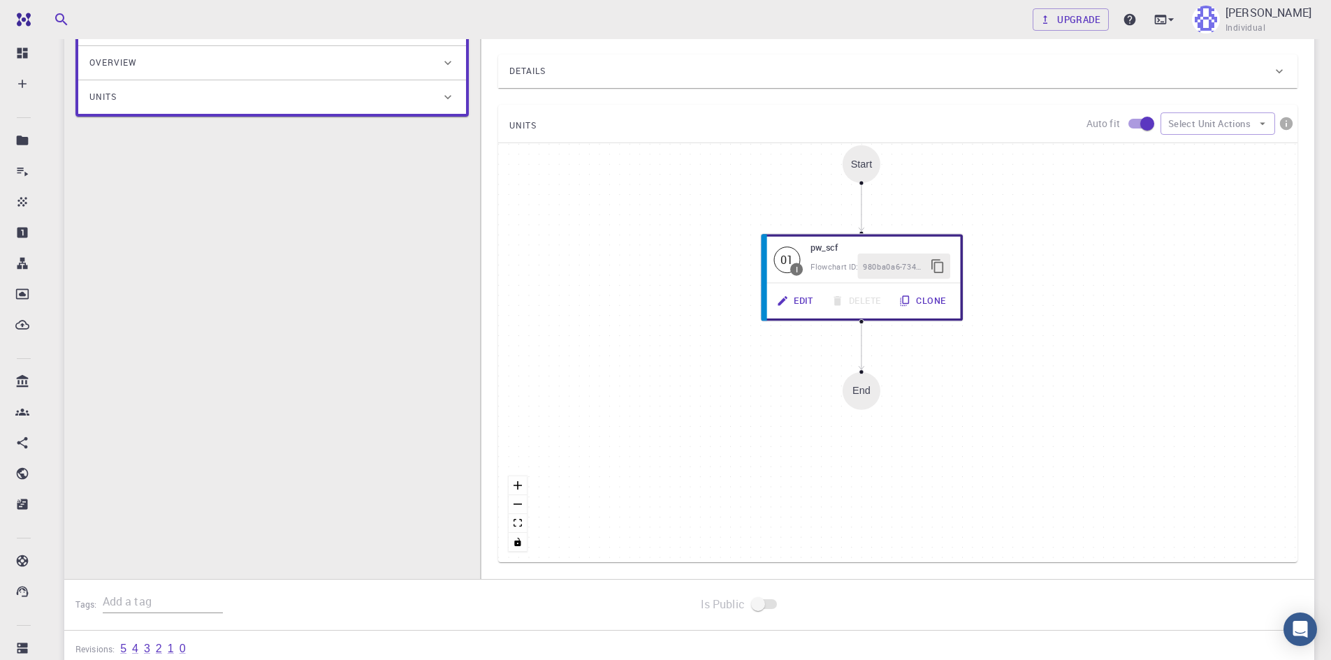
click at [930, 349] on div "Start 01 I pw_scf Flowchart ID: 980ba0a6-734b-4b18-a52a-0e367ced5137 Edit Delet…" at bounding box center [897, 352] width 799 height 419
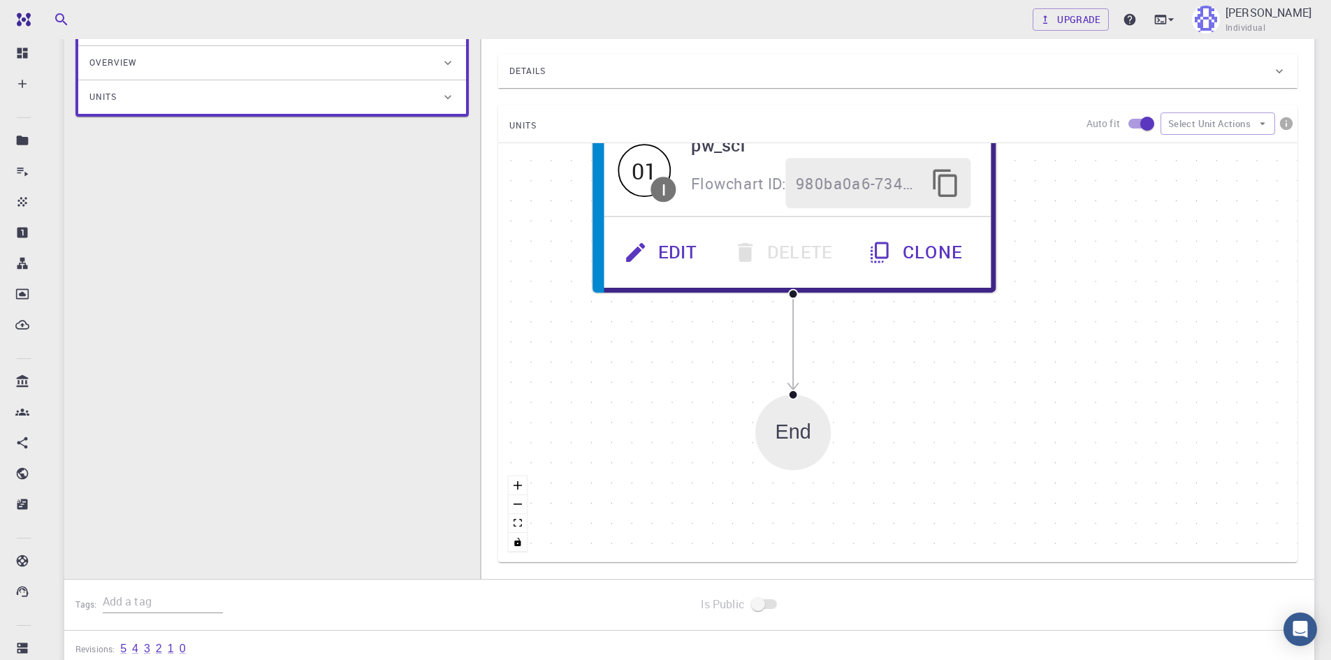
click at [930, 349] on div "Start 01 I pw_scf Flowchart ID: 980ba0a6-734b-4b18-a52a-0e367ced5137 Edit Delet…" at bounding box center [897, 352] width 799 height 419
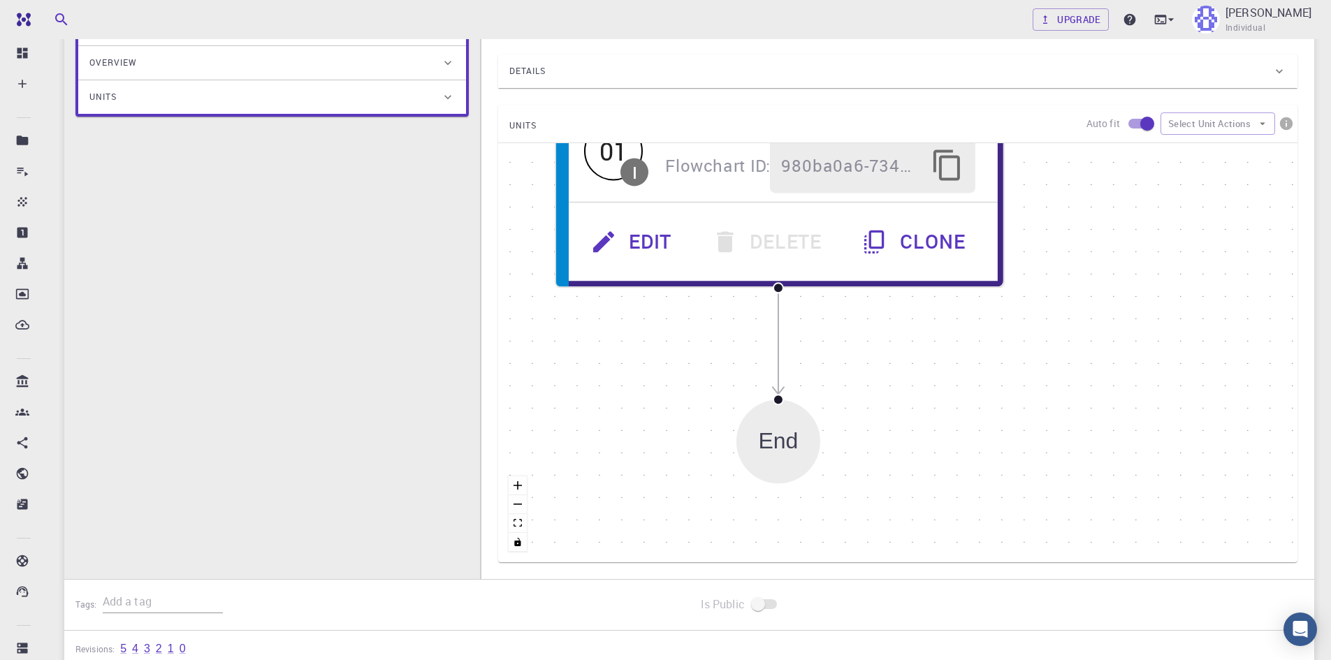
click at [930, 349] on div "Start 01 I pw_scf Flowchart ID: 980ba0a6-734b-4b18-a52a-0e367ced5137 Edit Delet…" at bounding box center [897, 352] width 799 height 419
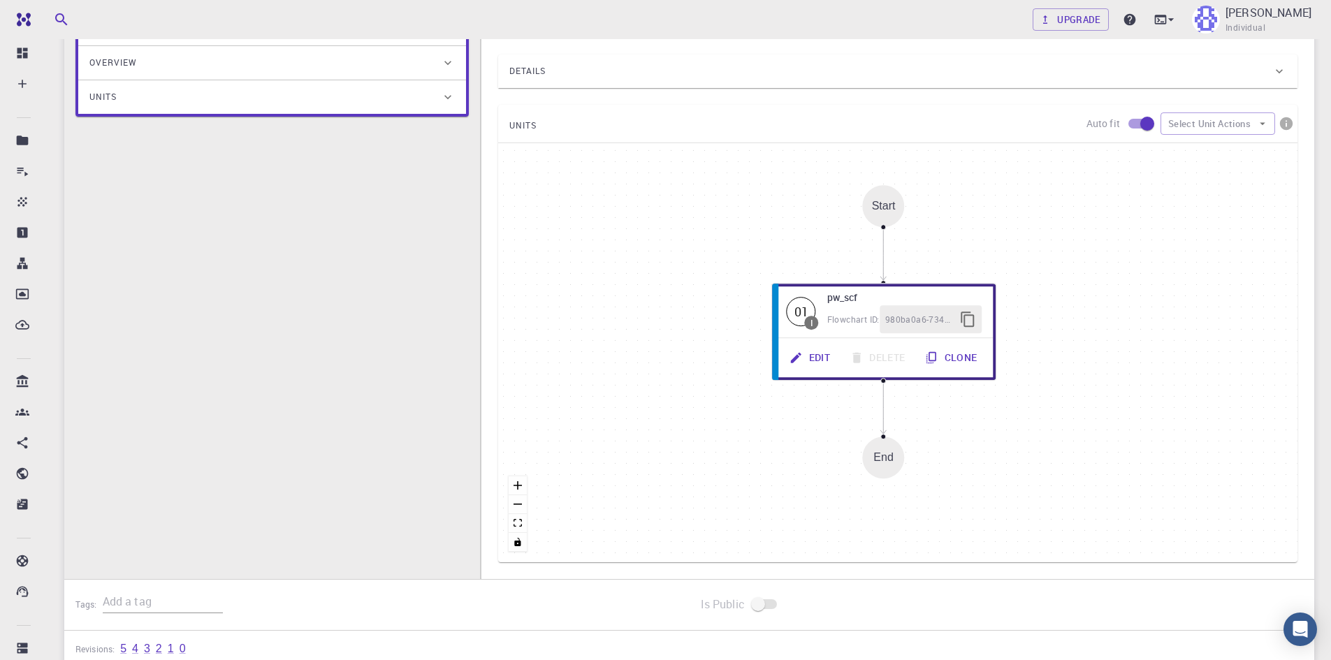
drag, startPoint x: 1051, startPoint y: 280, endPoint x: 1080, endPoint y: 342, distance: 68.8
click at [1080, 342] on div "Start 01 I pw_scf Flowchart ID: 980ba0a6-734b-4b18-a52a-0e367ced5137 Edit Delet…" at bounding box center [897, 352] width 799 height 419
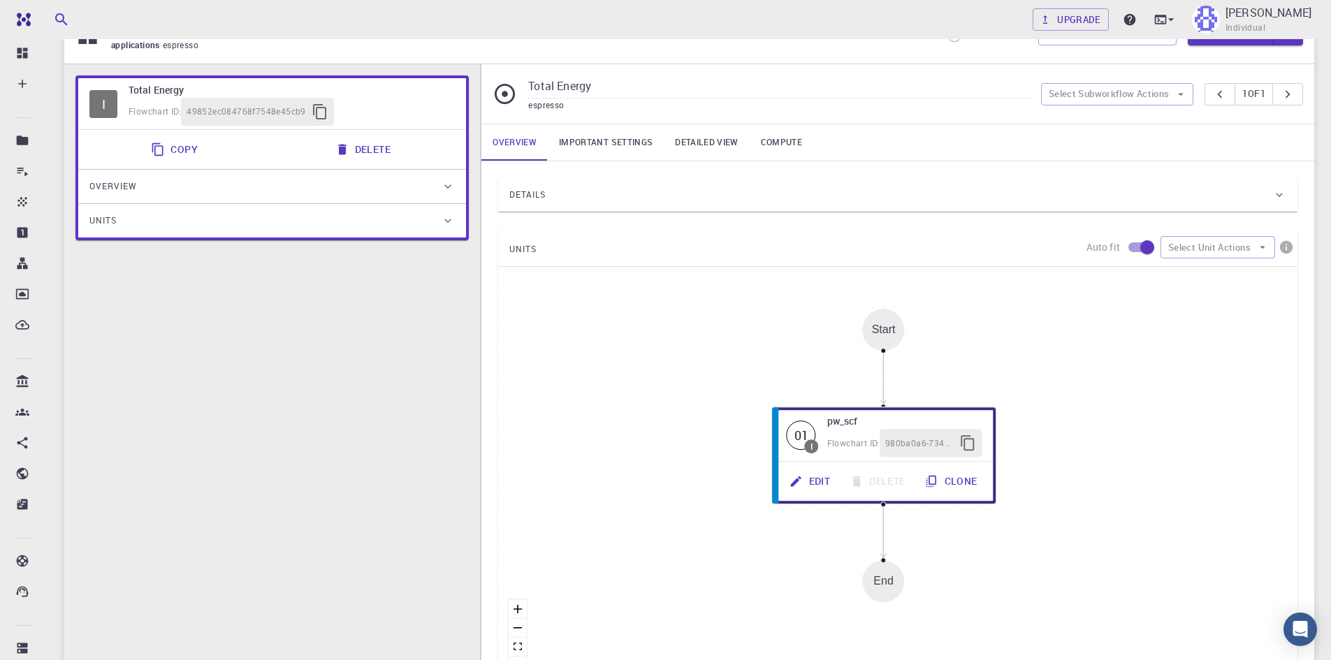
scroll to position [0, 0]
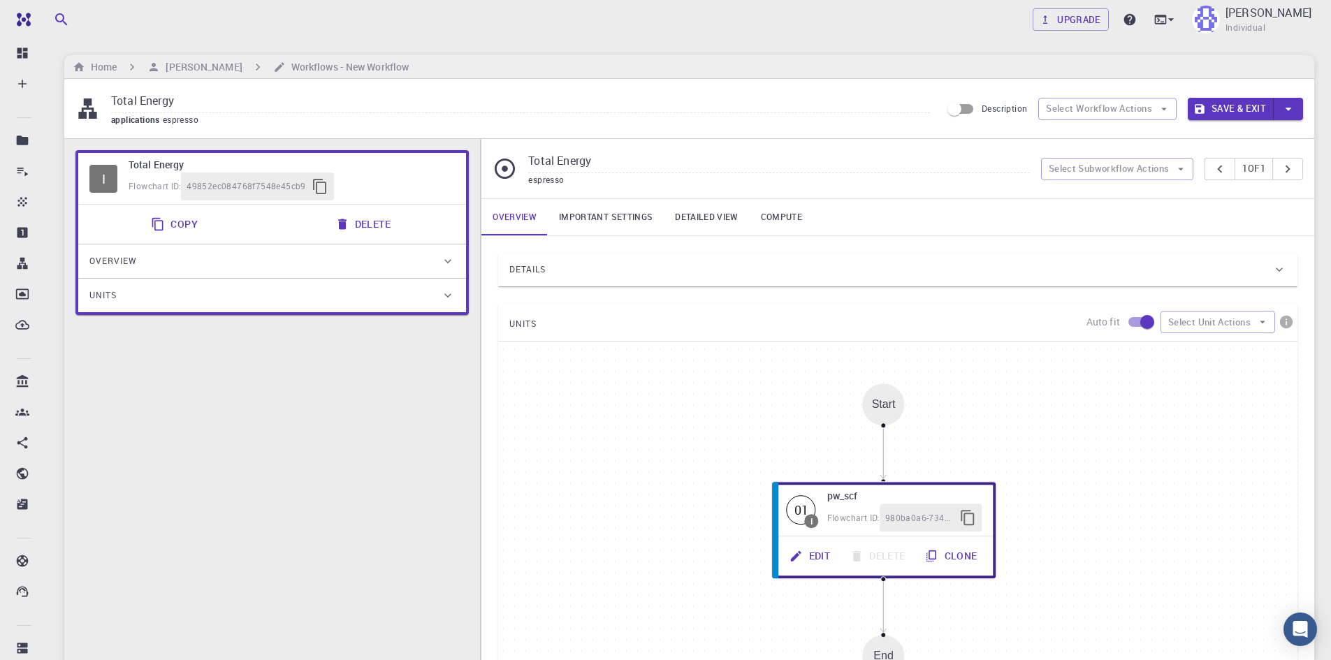
click at [626, 270] on div "Details" at bounding box center [890, 270] width 763 height 22
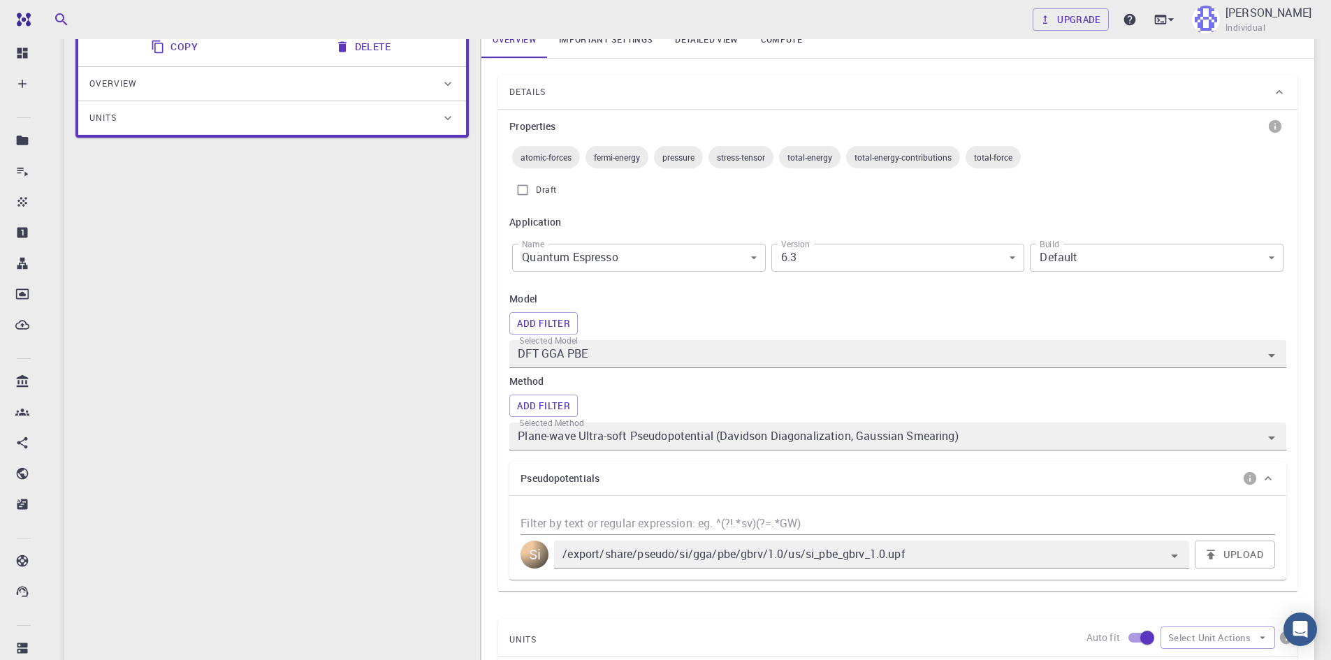
scroll to position [233, 0]
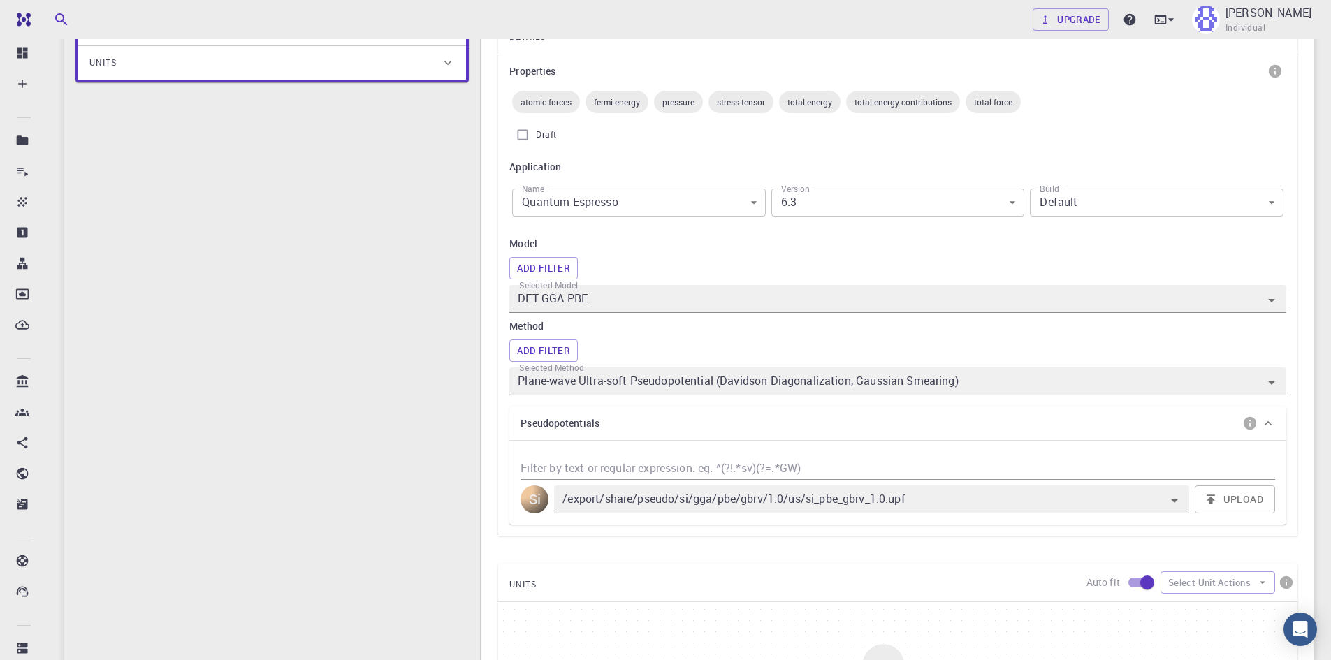
click at [653, 206] on body "Free Dashboard Create New Job New Material Create Material Upload File Import f…" at bounding box center [665, 501] width 1331 height 1469
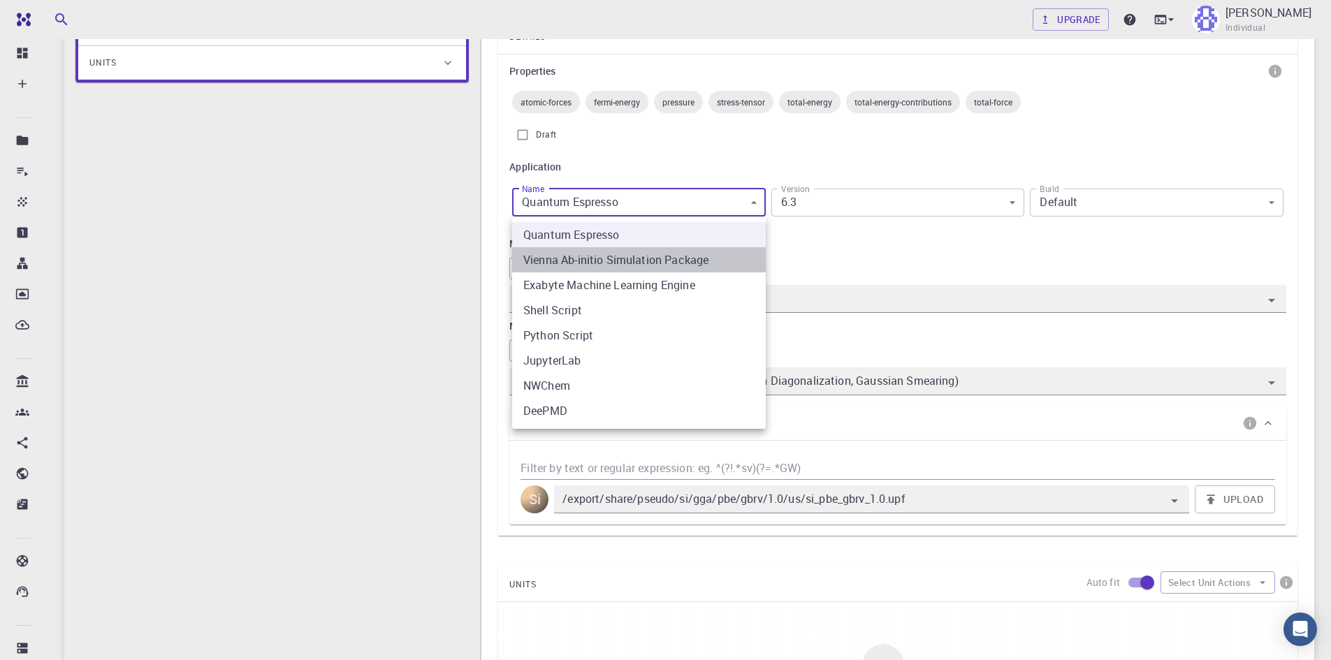
click at [666, 261] on li "Vienna Ab-initio Simulation Package" at bounding box center [639, 259] width 254 height 25
type input "vasp"
type input "5.3.5"
type input "vasp"
type input "5.3.5"
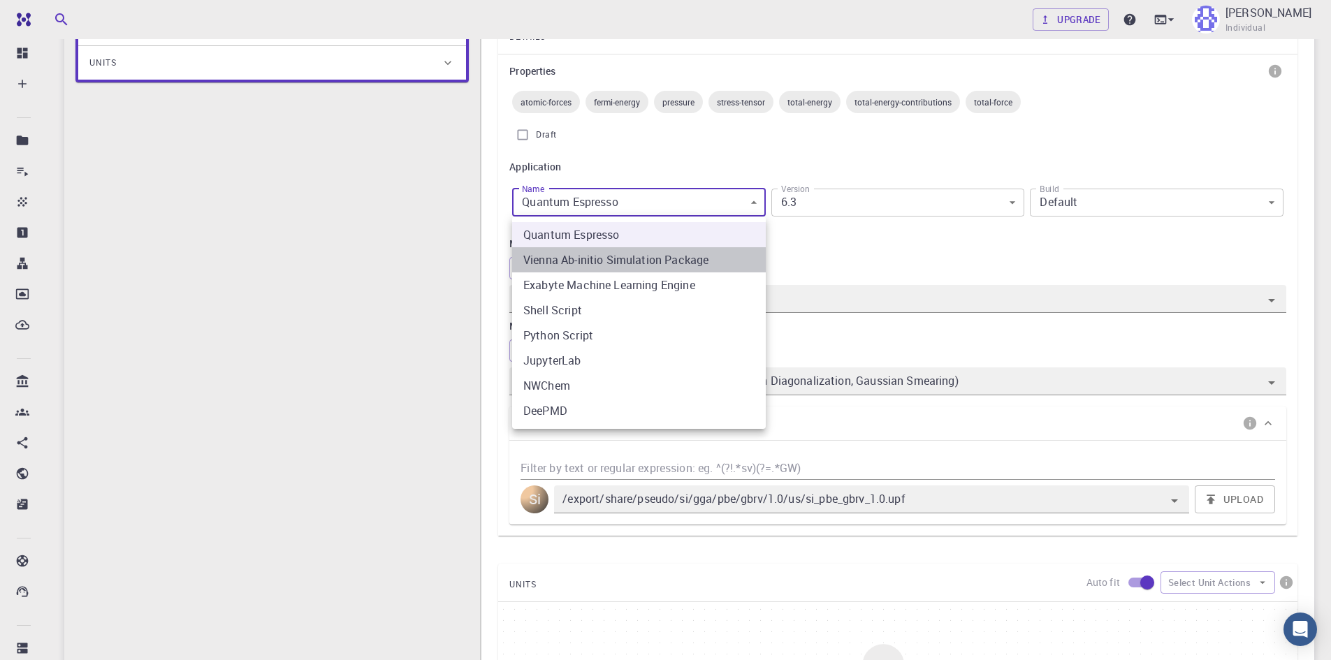
type input "Plane-wave Projector-augmented Wave Pseudopotential (Davidson Diagonalization, …"
type input "/export/share/pseudo/si/gga/pbe/vasp/5.2/paw/default/POTCAR"
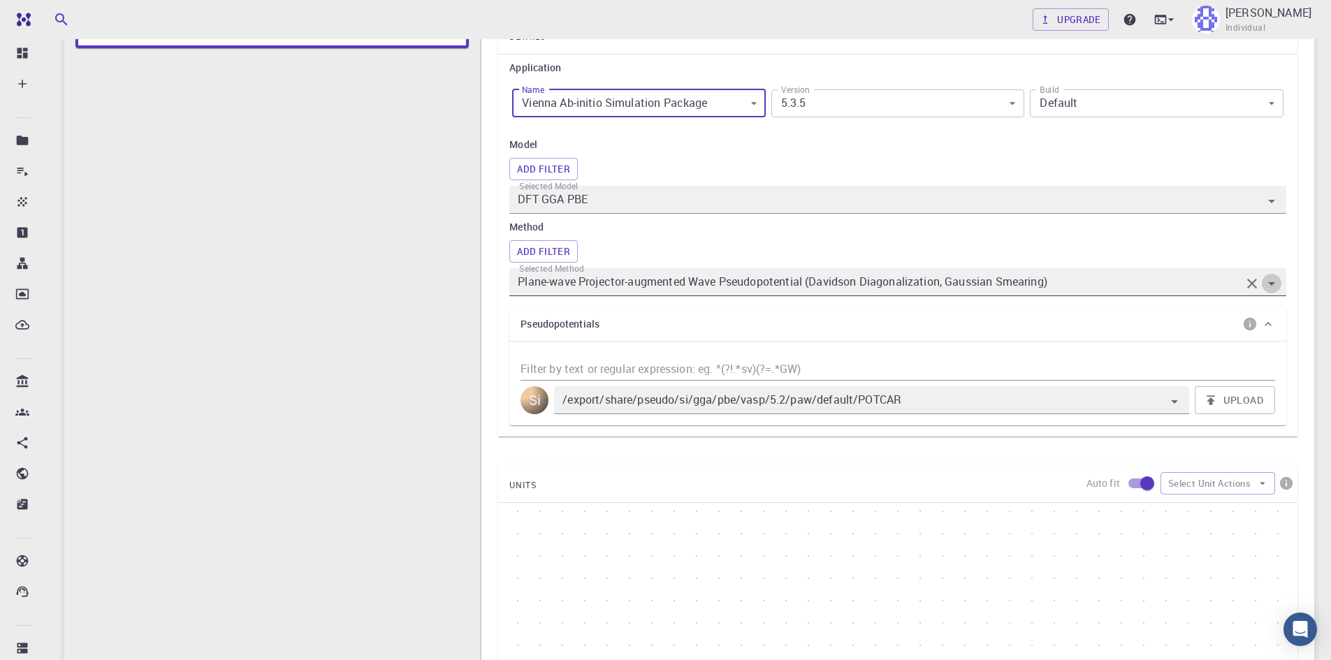
click at [1270, 290] on icon "Open" at bounding box center [1271, 283] width 17 height 17
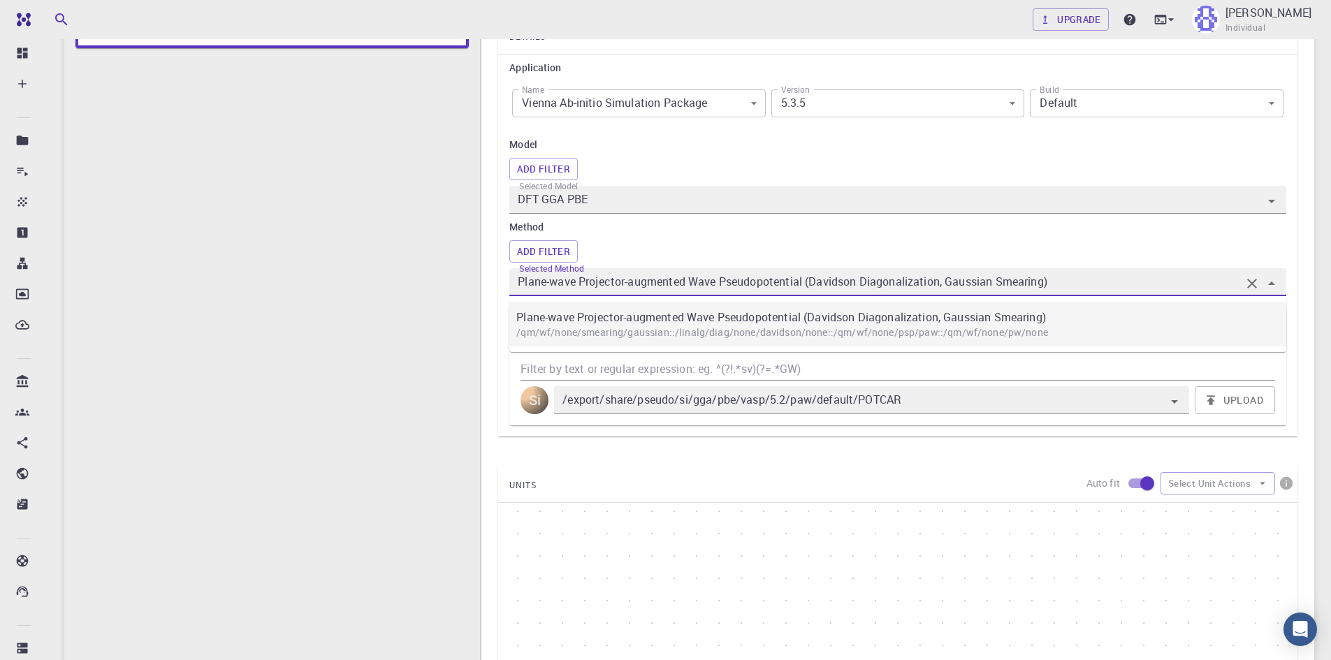
click at [992, 310] on p "Plane-wave Projector-augmented Wave Pseudopotential (Davidson Diagonalization, …" at bounding box center [904, 317] width 777 height 17
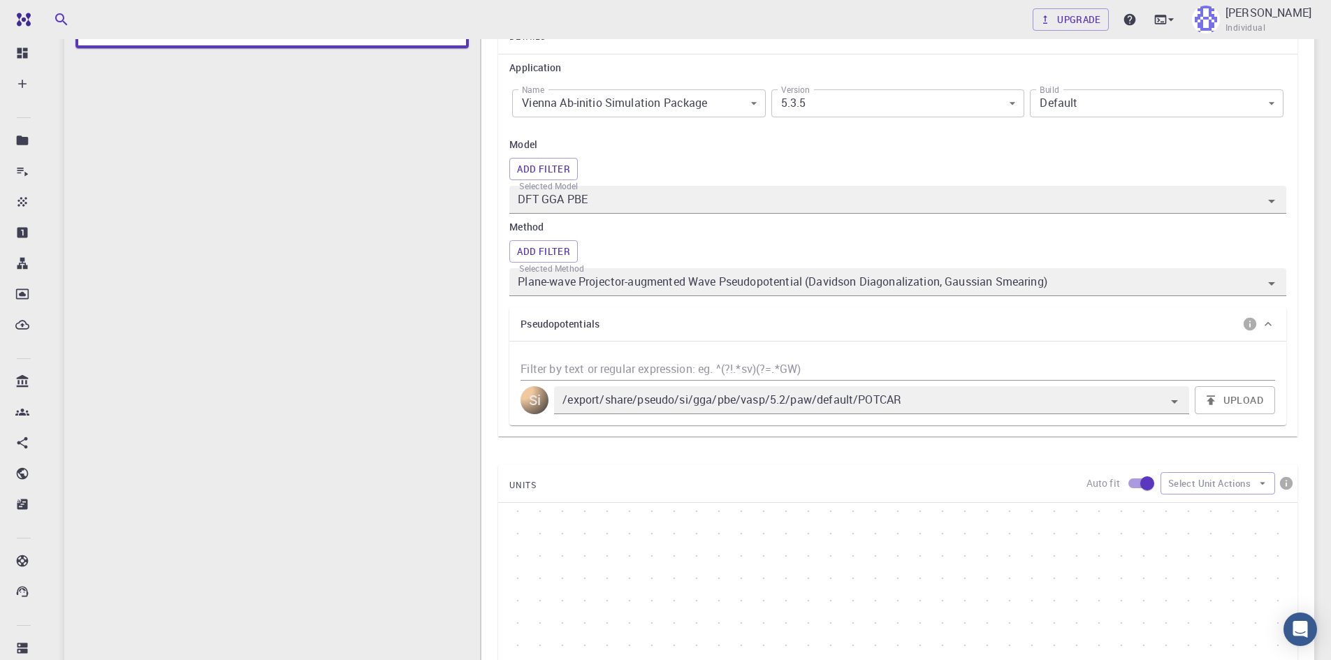
click at [1025, 240] on div "Add Filter" at bounding box center [897, 251] width 777 height 22
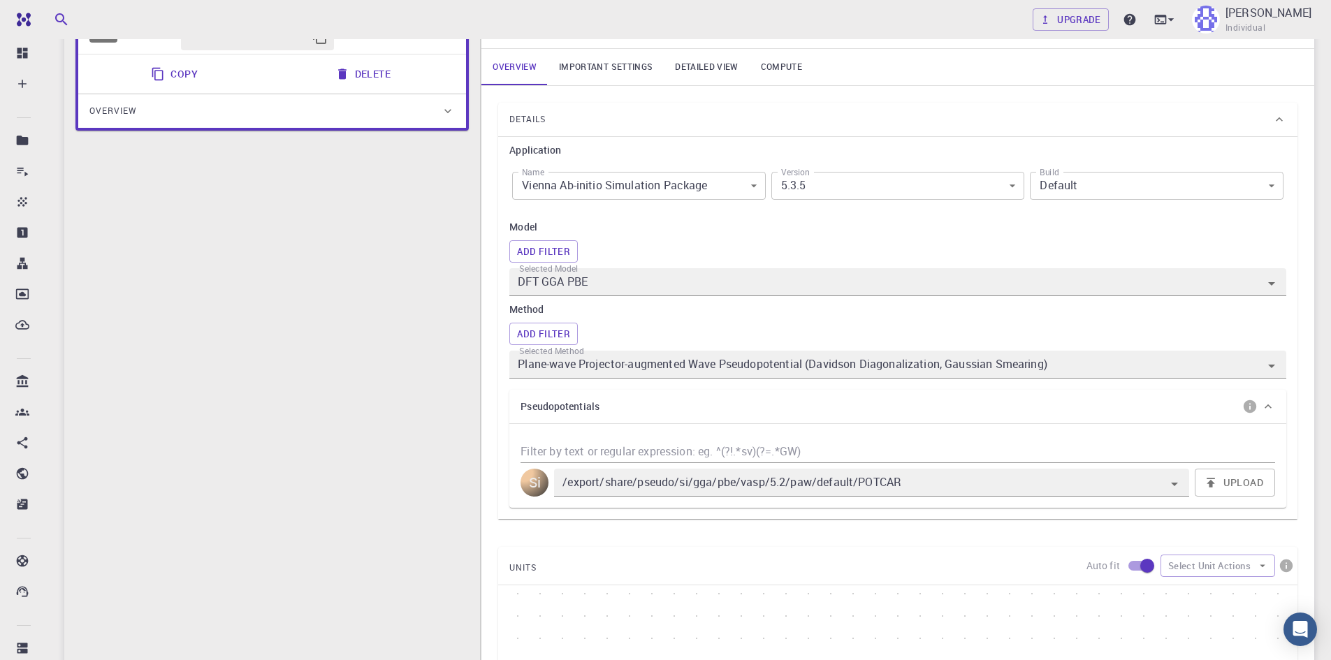
scroll to position [117, 0]
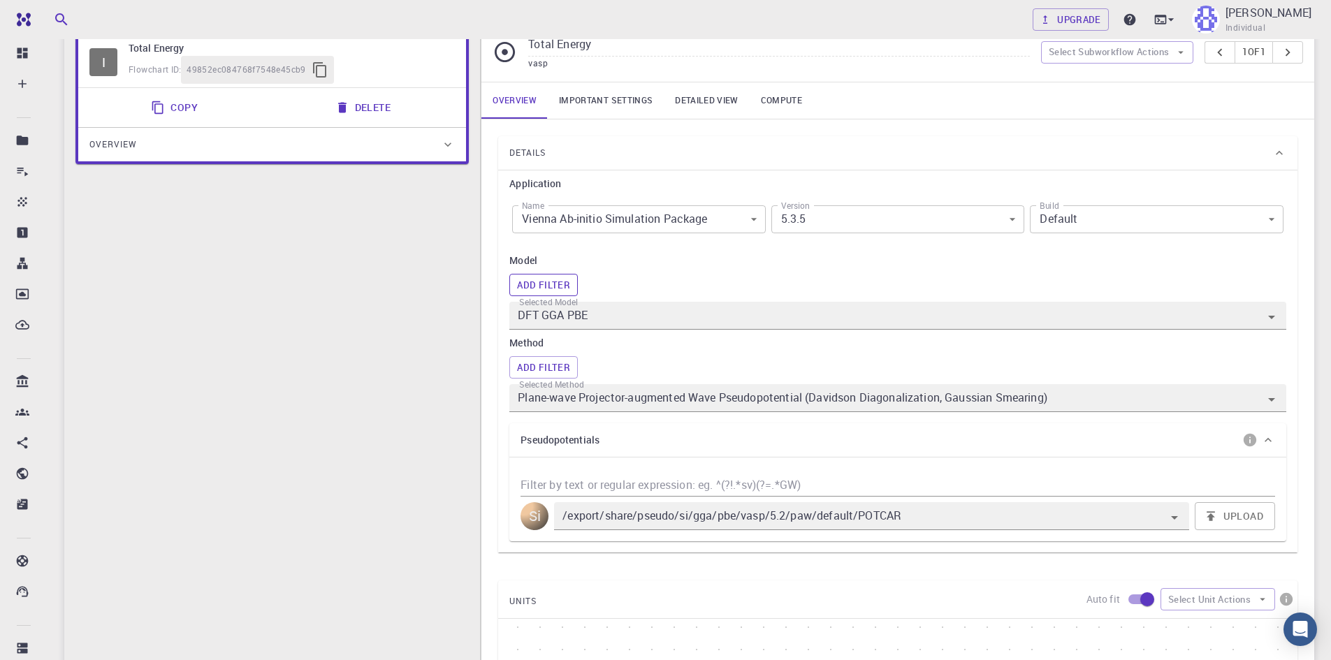
click at [553, 283] on button "Add Filter" at bounding box center [543, 285] width 68 height 22
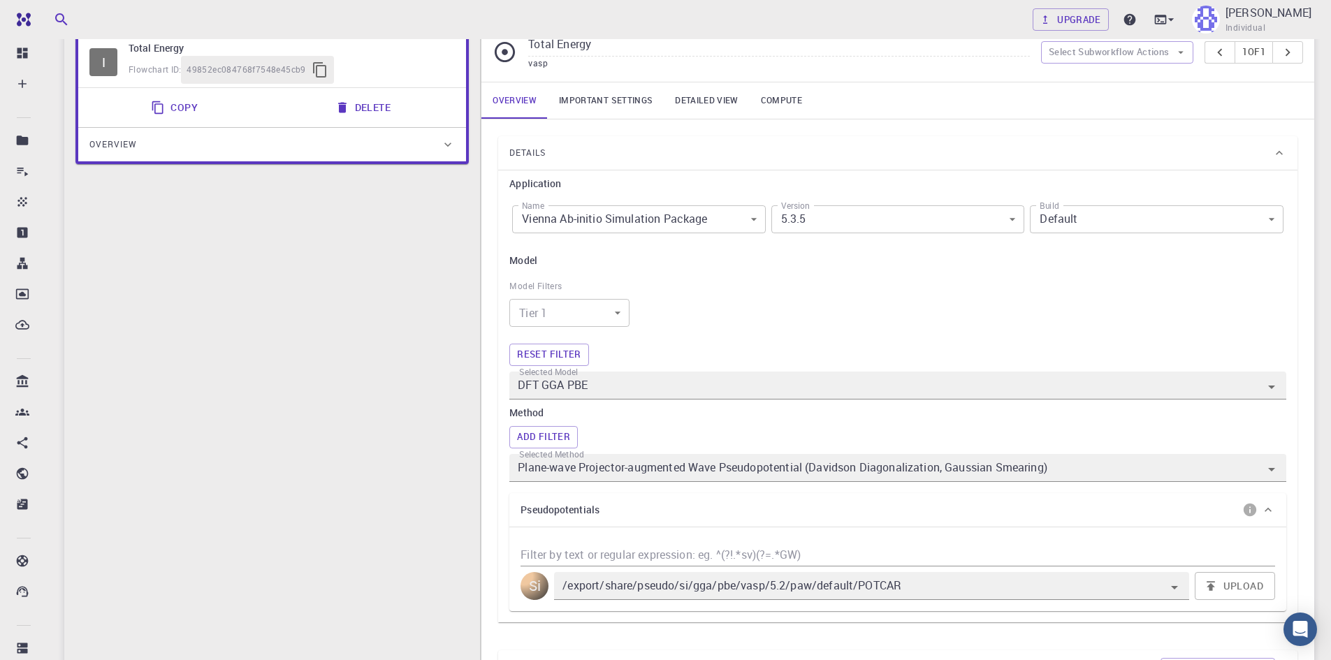
click at [570, 305] on body "Free Dashboard Create New Job New Material Create Material Upload File Import f…" at bounding box center [665, 603] width 1331 height 1440
click at [570, 305] on div at bounding box center [665, 330] width 1331 height 660
click at [574, 344] on button "Reset filter" at bounding box center [548, 355] width 79 height 22
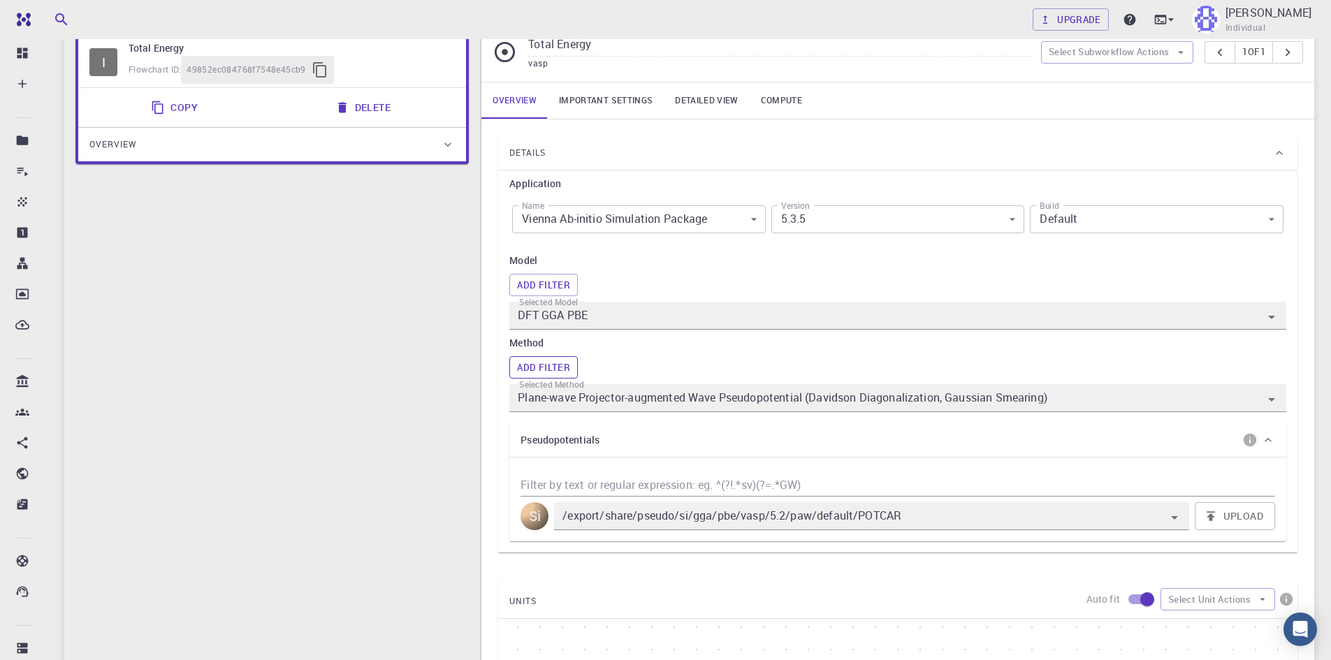
click at [549, 357] on button "Add Filter" at bounding box center [543, 367] width 68 height 22
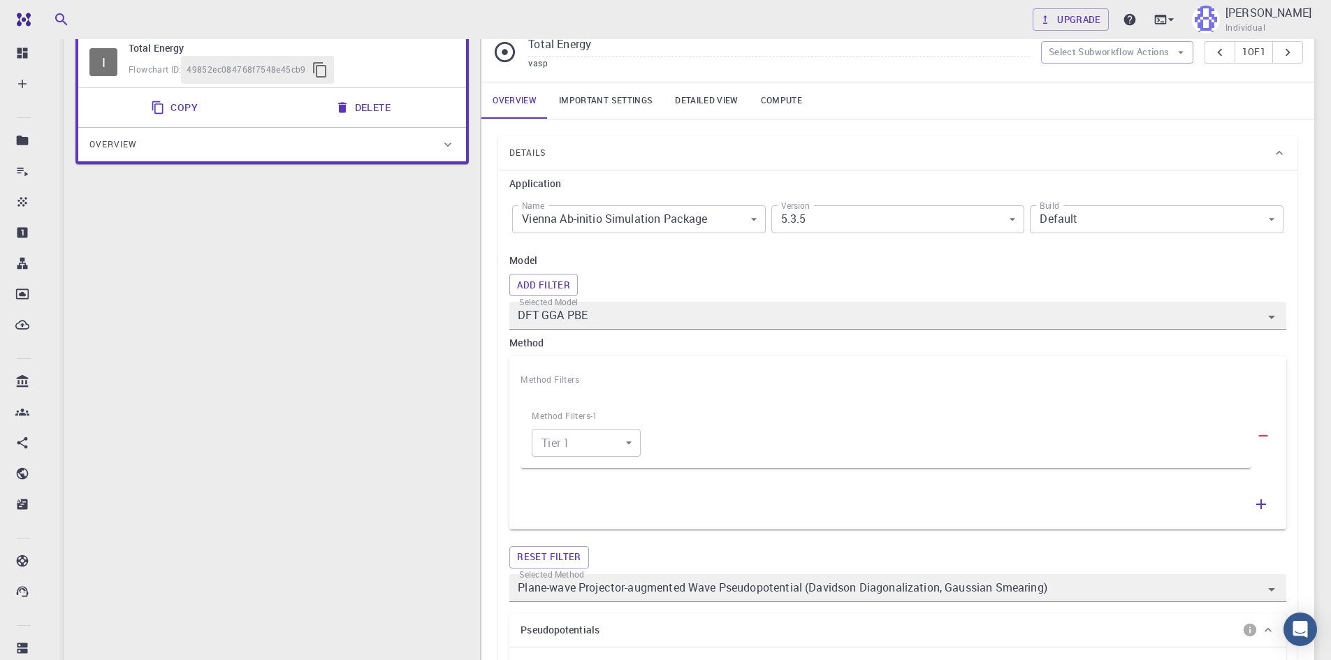
click at [588, 456] on body "Free Dashboard Create New Job New Material Create Material Upload File Import f…" at bounding box center [665, 662] width 1331 height 1559
click at [604, 503] on li "Quantum-Mechanical" at bounding box center [587, 508] width 133 height 25
type input "1"
click at [753, 433] on body "Free Dashboard Create New Job New Material Create Material Upload File Import f…" at bounding box center [665, 662] width 1331 height 1559
click at [731, 477] on li "Wave Function" at bounding box center [706, 483] width 109 height 25
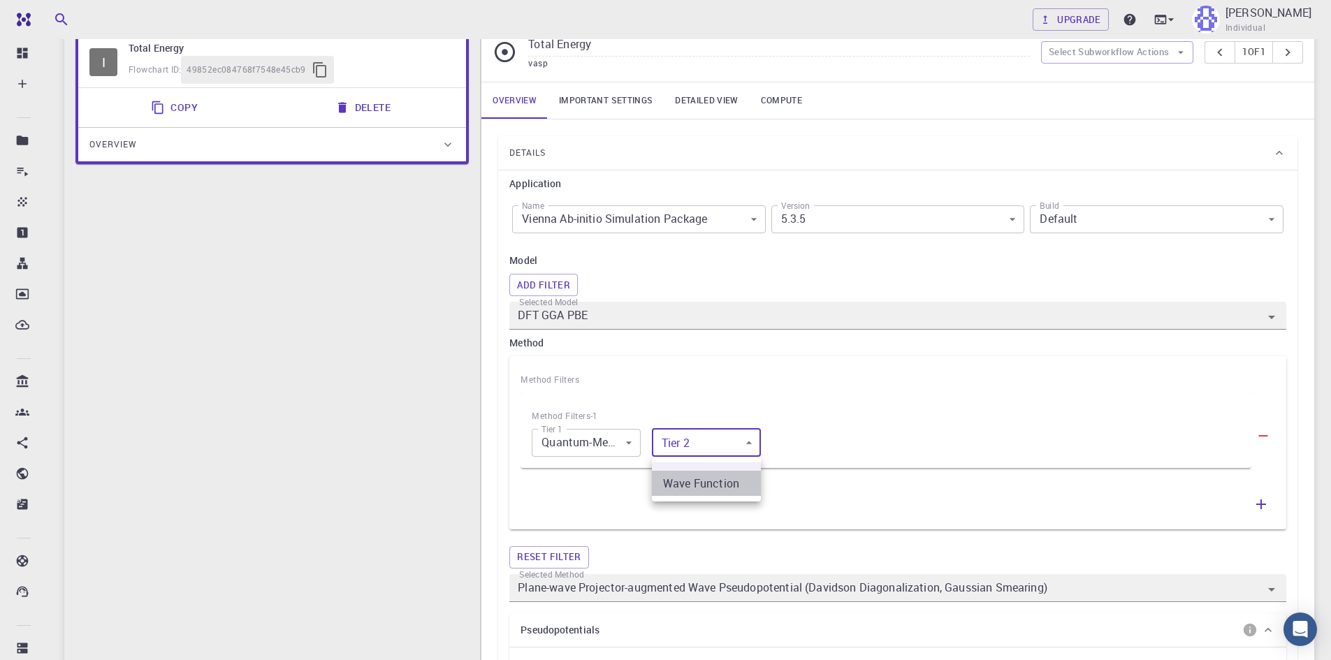
type input "0"
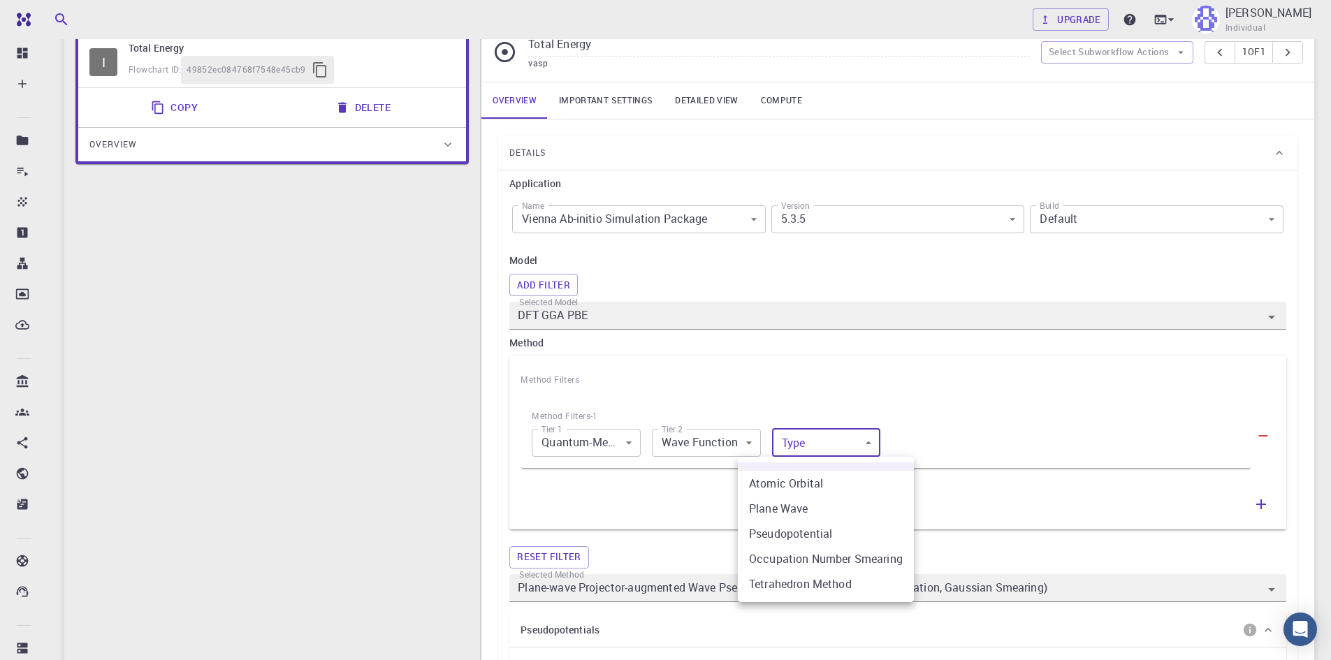
click at [786, 449] on body "Free Dashboard Create New Job New Material Create Material Upload File Import f…" at bounding box center [665, 662] width 1331 height 1559
click at [818, 504] on li "Plane Wave" at bounding box center [826, 508] width 176 height 25
type input "1"
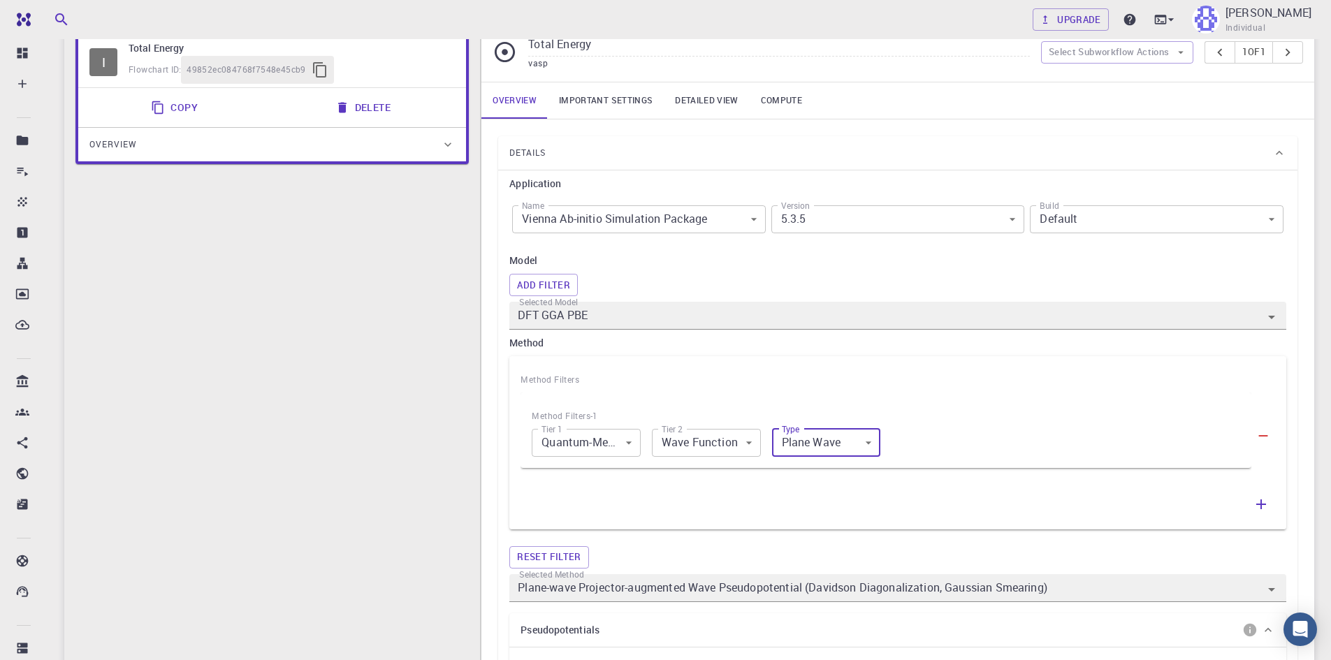
scroll to position [0, 0]
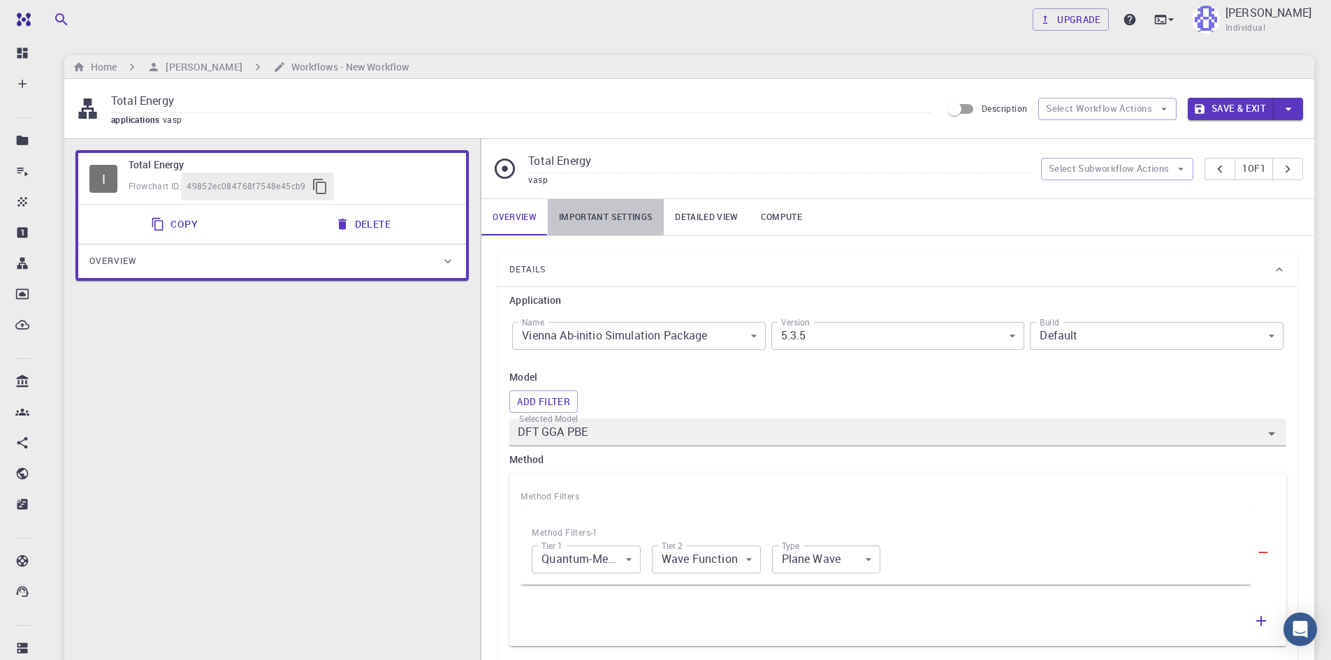
click at [612, 215] on link "Important settings" at bounding box center [606, 217] width 116 height 36
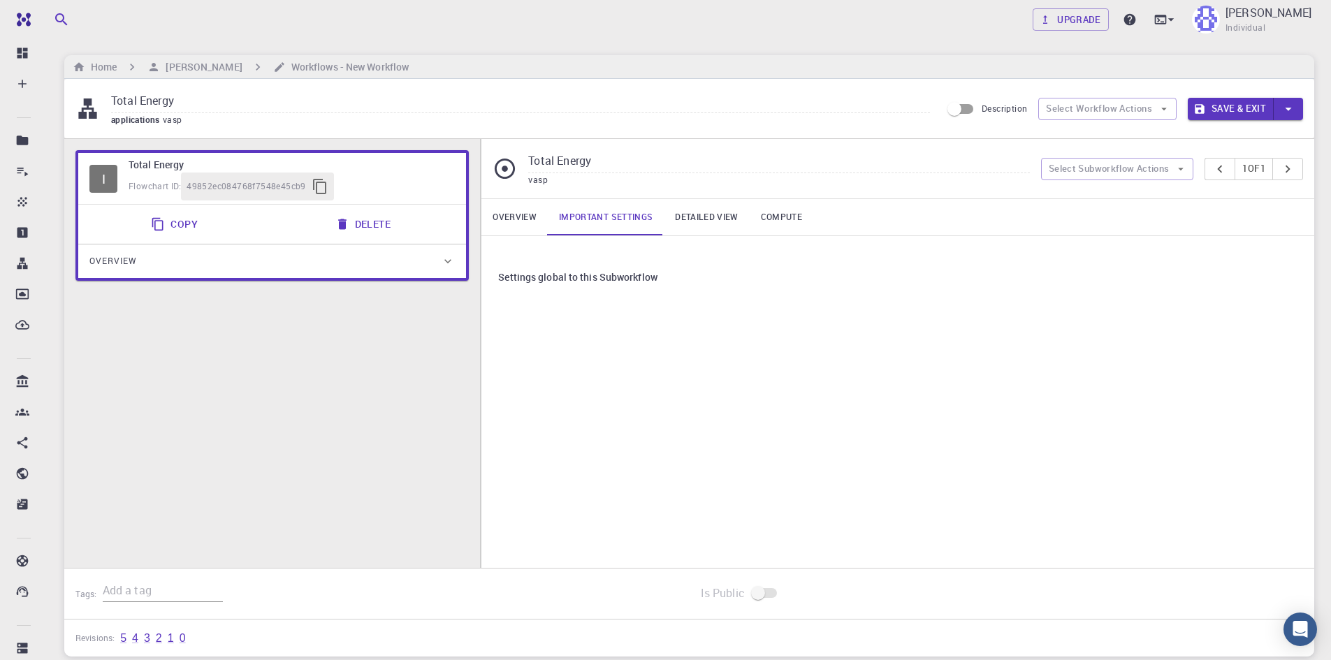
click at [687, 221] on link "Detailed view" at bounding box center [706, 217] width 85 height 36
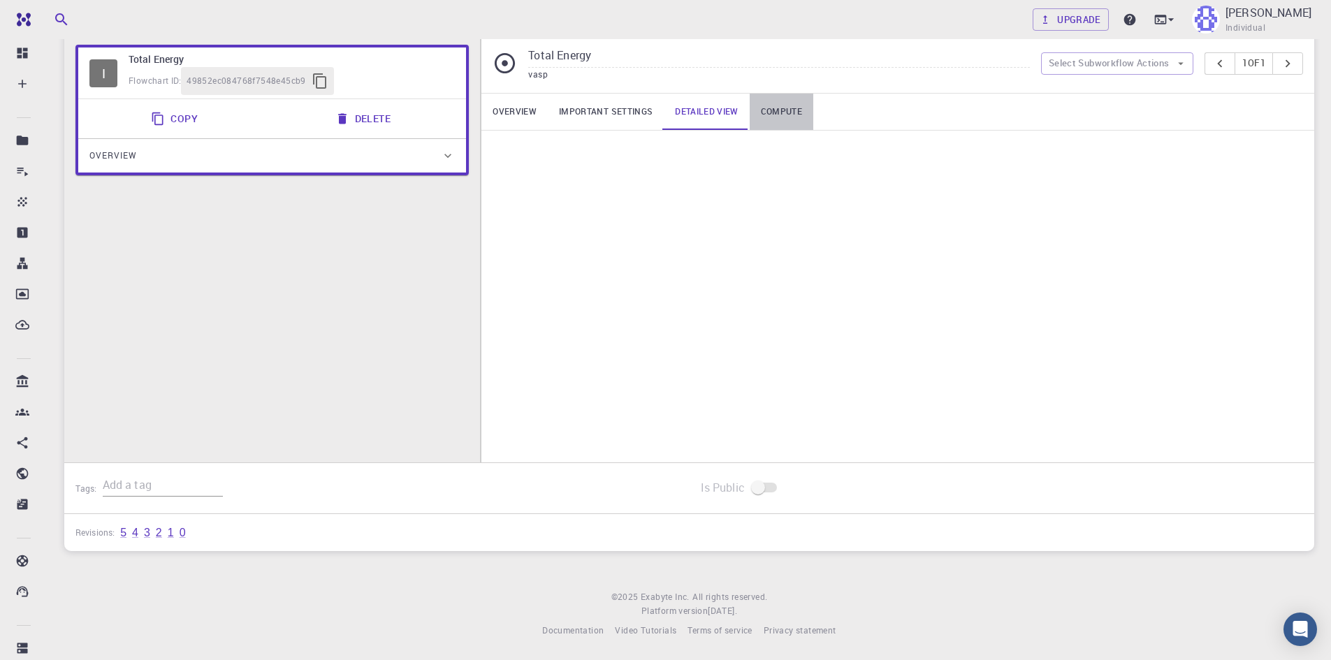
click at [781, 127] on link "Compute" at bounding box center [782, 112] width 64 height 36
click at [509, 111] on link "Overview" at bounding box center [514, 112] width 66 height 36
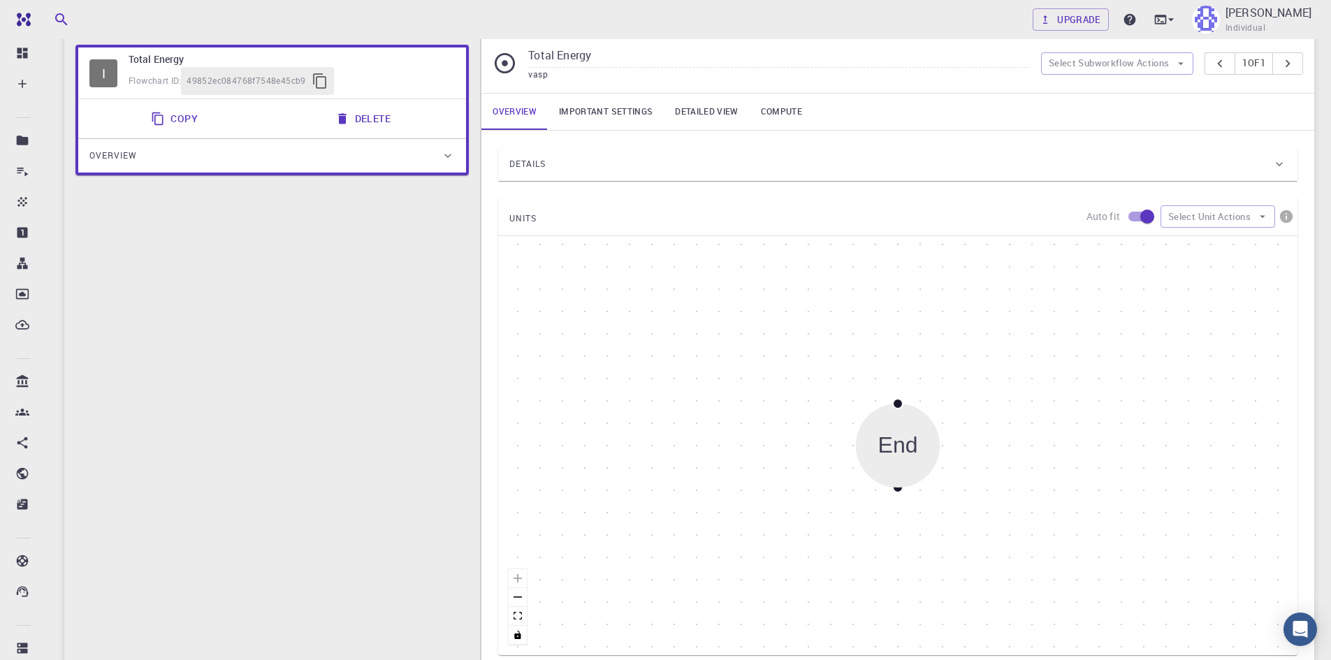
click at [556, 56] on input "Total Energy" at bounding box center [778, 56] width 501 height 23
click at [592, 55] on input "Total Energy" at bounding box center [778, 56] width 501 height 23
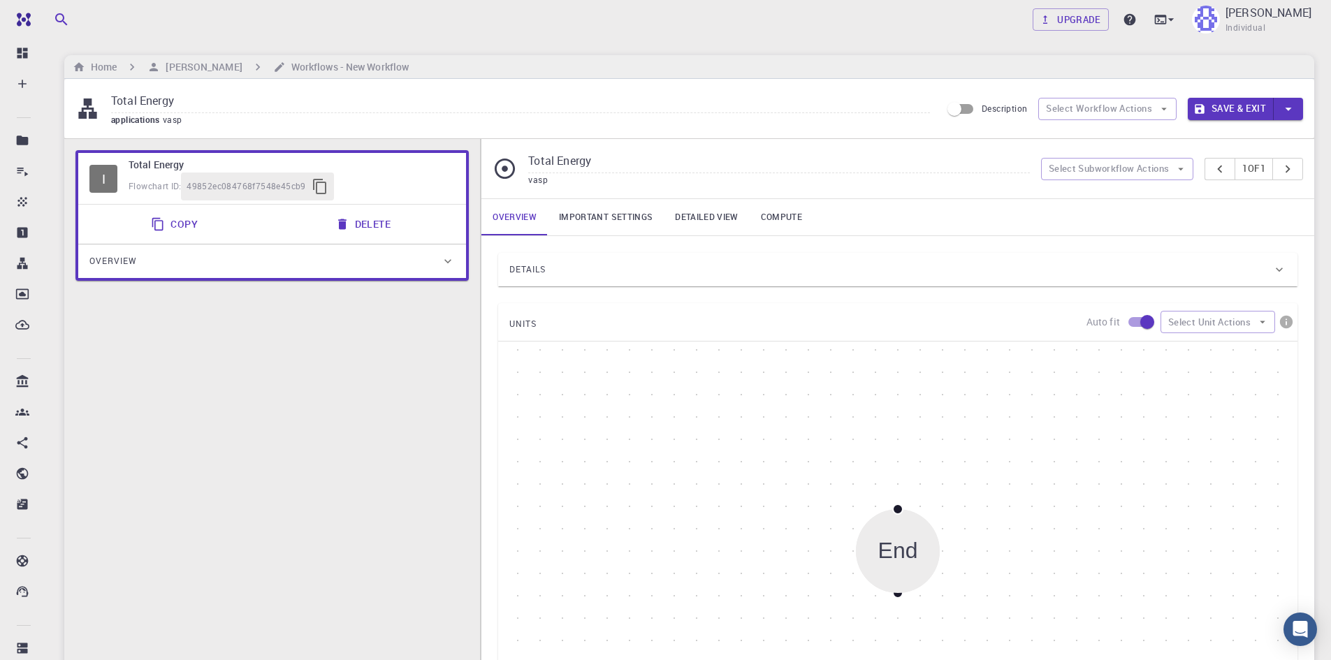
drag, startPoint x: 598, startPoint y: 162, endPoint x: 468, endPoint y: 157, distance: 130.1
click at [468, 157] on div "I Total Energy Flowchart ID: 49852ec084768f7548e45cb9 Copy Delete Overview Appl…" at bounding box center [689, 458] width 1250 height 639
click at [650, 390] on div "Start End" at bounding box center [897, 551] width 799 height 419
click at [917, 456] on div "Start End" at bounding box center [897, 551] width 799 height 419
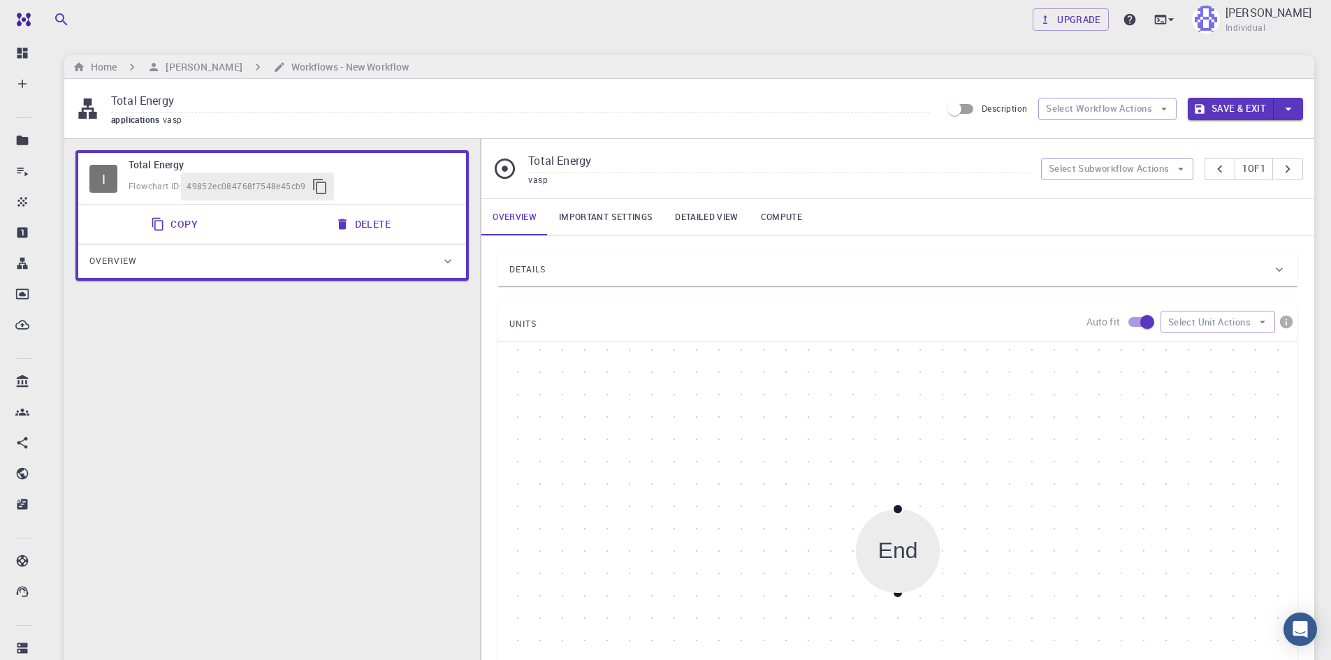
click at [917, 456] on div "Start End" at bounding box center [897, 551] width 799 height 419
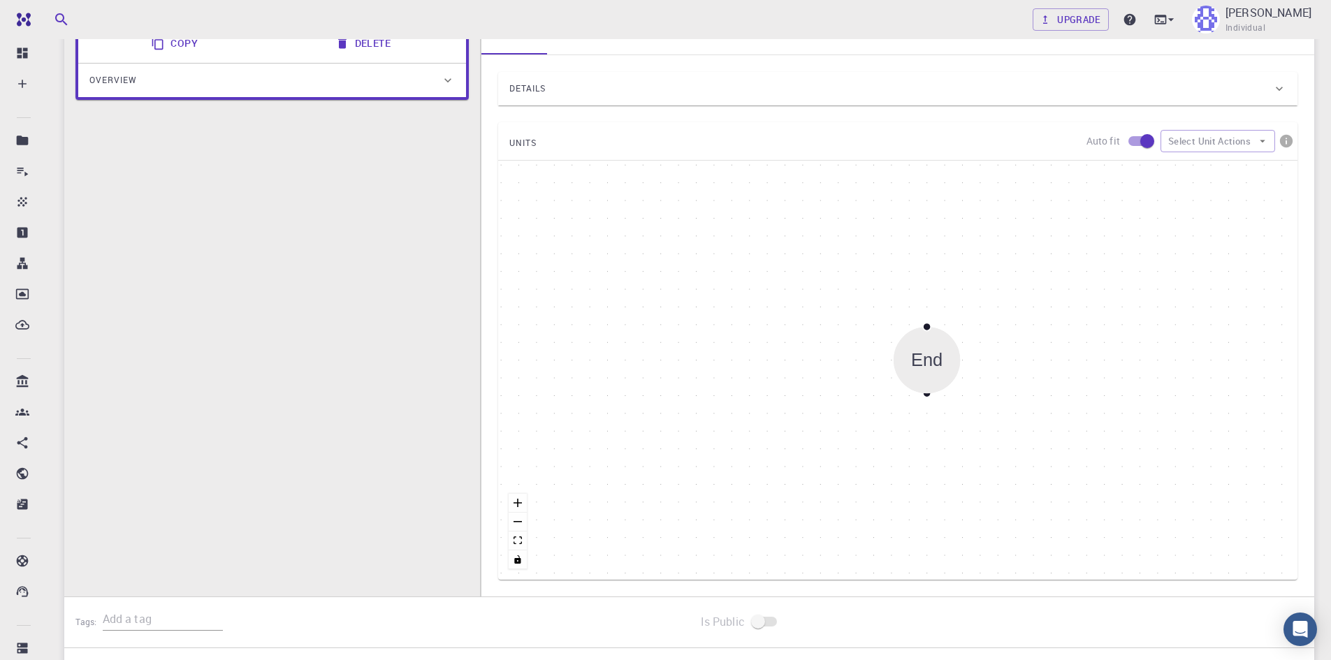
scroll to position [233, 0]
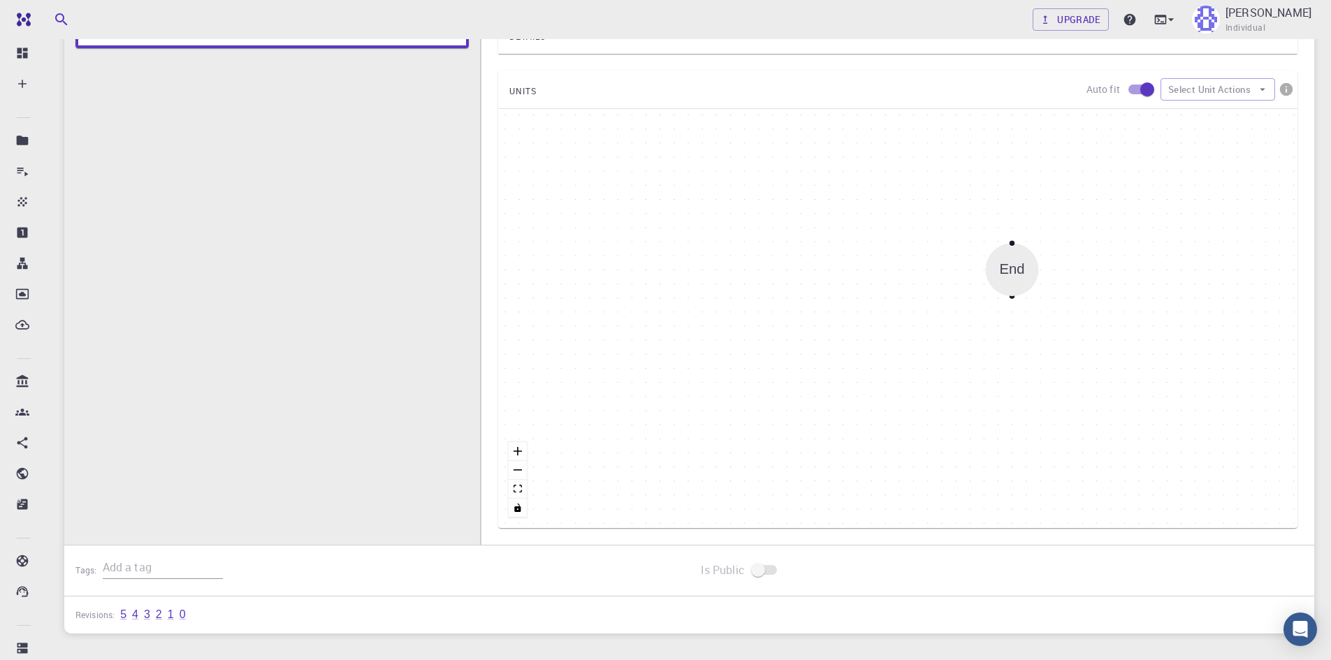
drag, startPoint x: 403, startPoint y: 210, endPoint x: 396, endPoint y: 410, distance: 200.0
click at [397, 412] on div "I Total Energy Flowchart ID: 49852ec084768f7548e45cb9 Copy Delete Overview Appl…" at bounding box center [272, 236] width 416 height 661
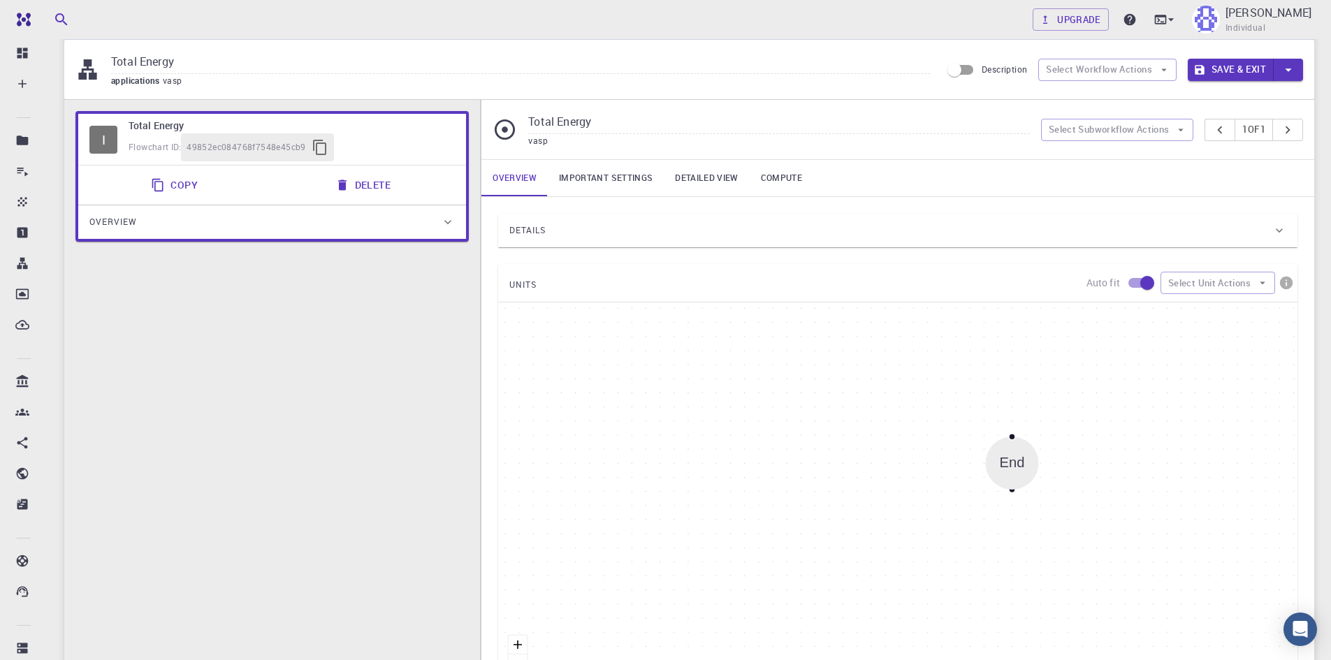
scroll to position [0, 0]
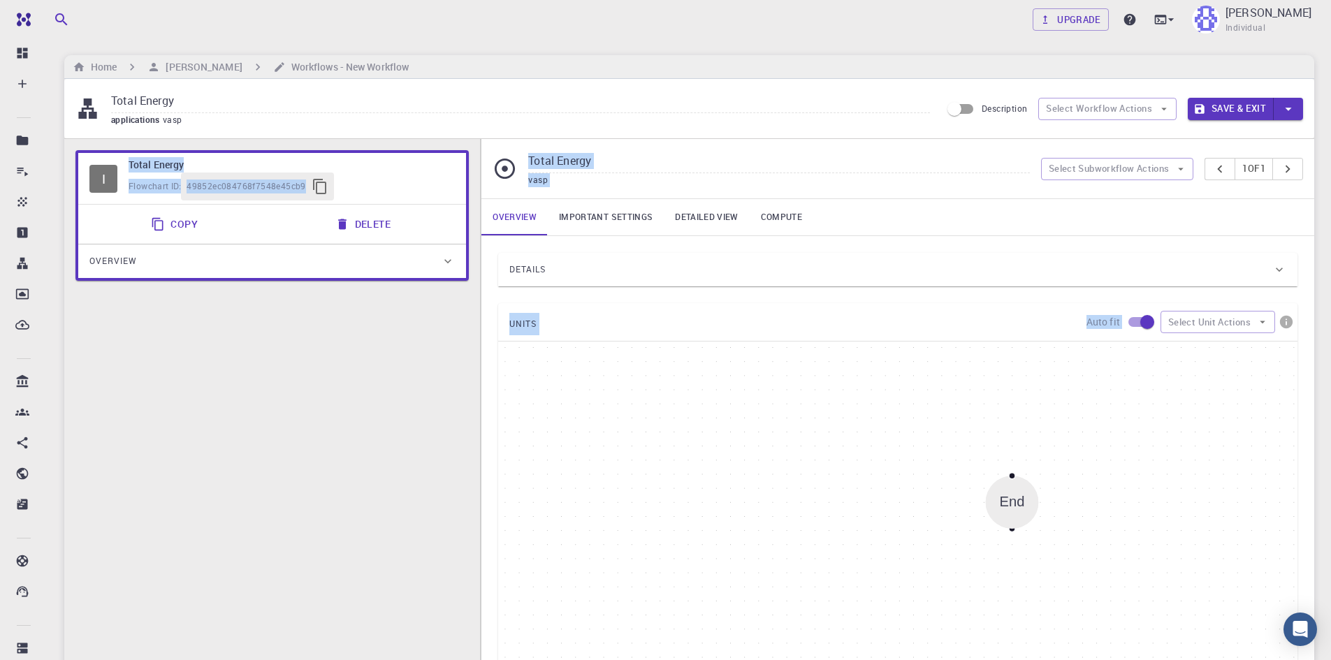
drag, startPoint x: 380, startPoint y: 196, endPoint x: 987, endPoint y: 407, distance: 642.3
click at [987, 407] on div "I Total Energy Flowchart ID: 49852ec084768f7548e45cb9 Copy Delete Overview Appl…" at bounding box center [689, 458] width 1250 height 639
click at [987, 407] on div "Start End" at bounding box center [897, 551] width 799 height 419
click at [1071, 400] on div "Start End" at bounding box center [897, 551] width 799 height 419
click at [1240, 331] on button "Select Unit Actions" at bounding box center [1218, 322] width 115 height 22
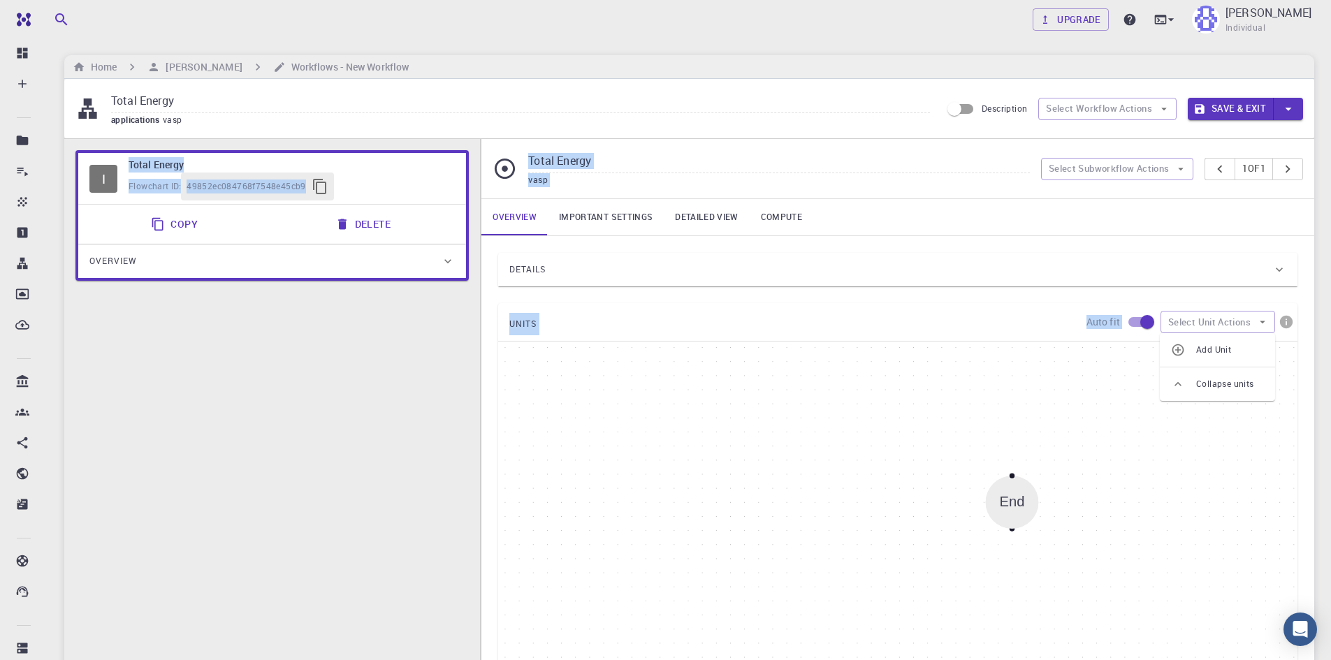
click at [1225, 358] on li "Add Unit" at bounding box center [1217, 350] width 115 height 22
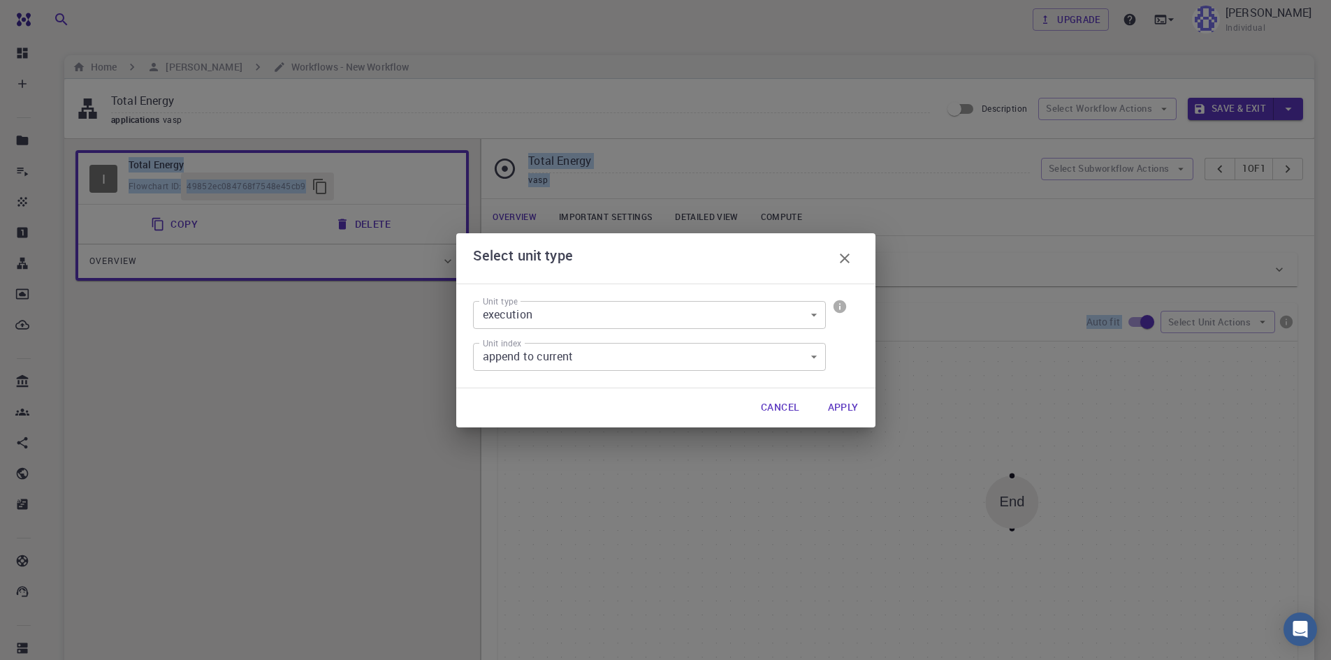
click at [706, 314] on body "Free Dashboard Create New Job New Material Create Material Upload File Import f…" at bounding box center [665, 488] width 1331 height 976
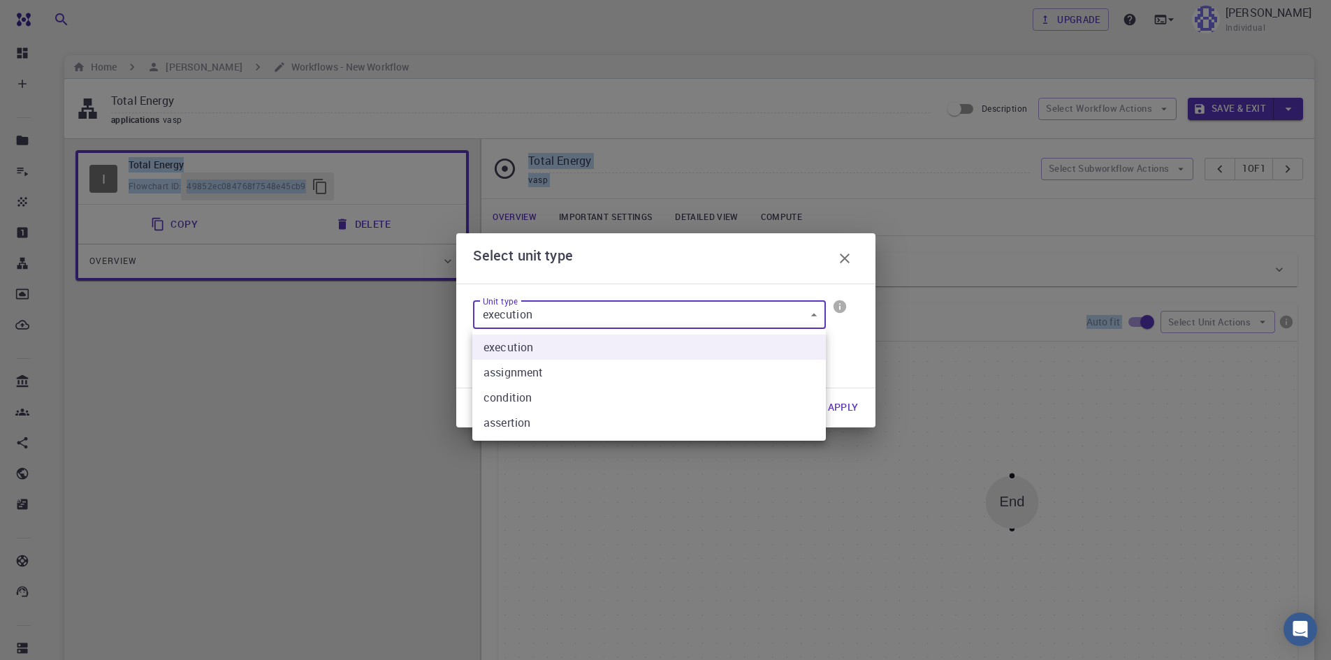
click at [686, 347] on li "execution" at bounding box center [649, 347] width 354 height 25
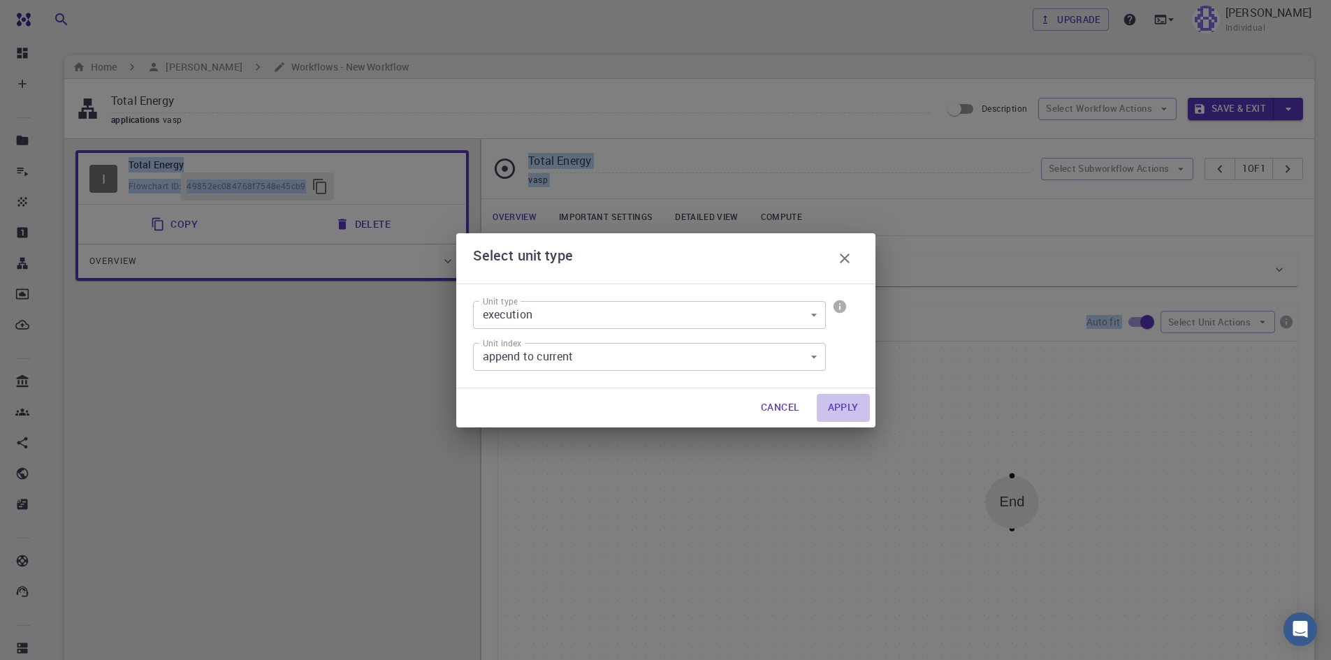
click at [844, 409] on button "Apply" at bounding box center [843, 408] width 53 height 28
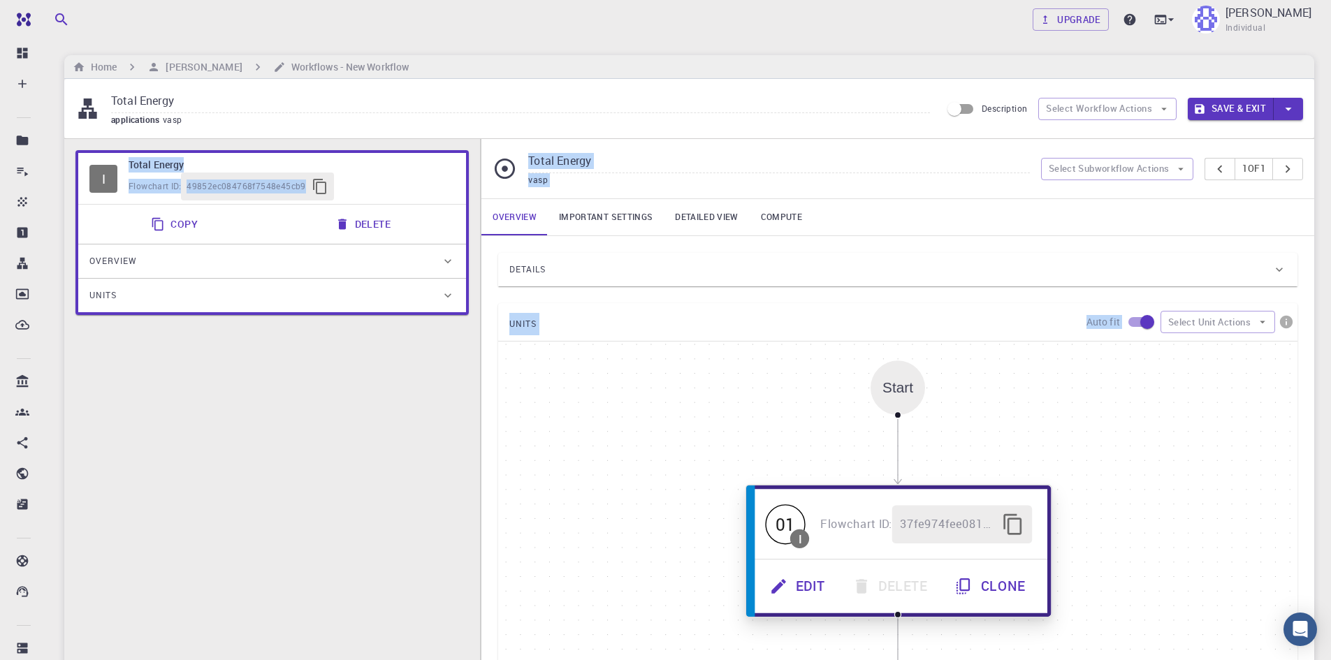
click at [817, 593] on button "Edit" at bounding box center [799, 586] width 82 height 38
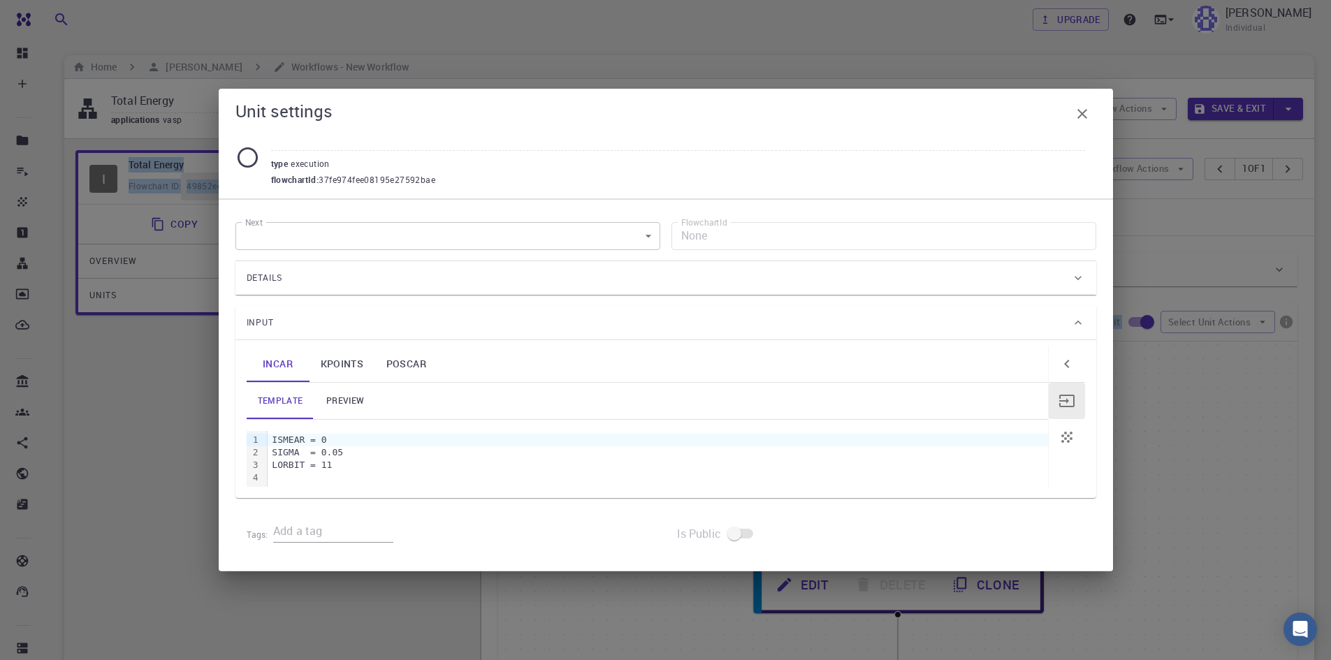
click at [395, 247] on body "Free Dashboard Create New Job New Material Create Material Upload File Import f…" at bounding box center [665, 488] width 1331 height 976
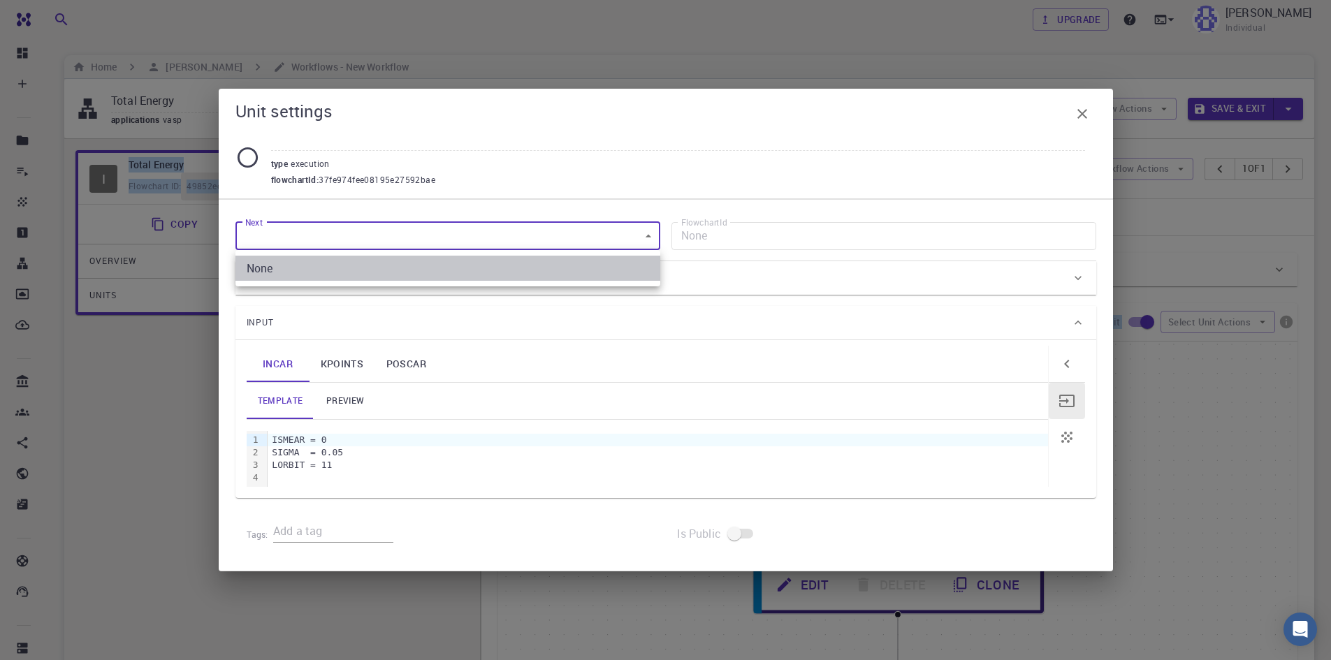
click at [390, 261] on li "None" at bounding box center [448, 268] width 425 height 25
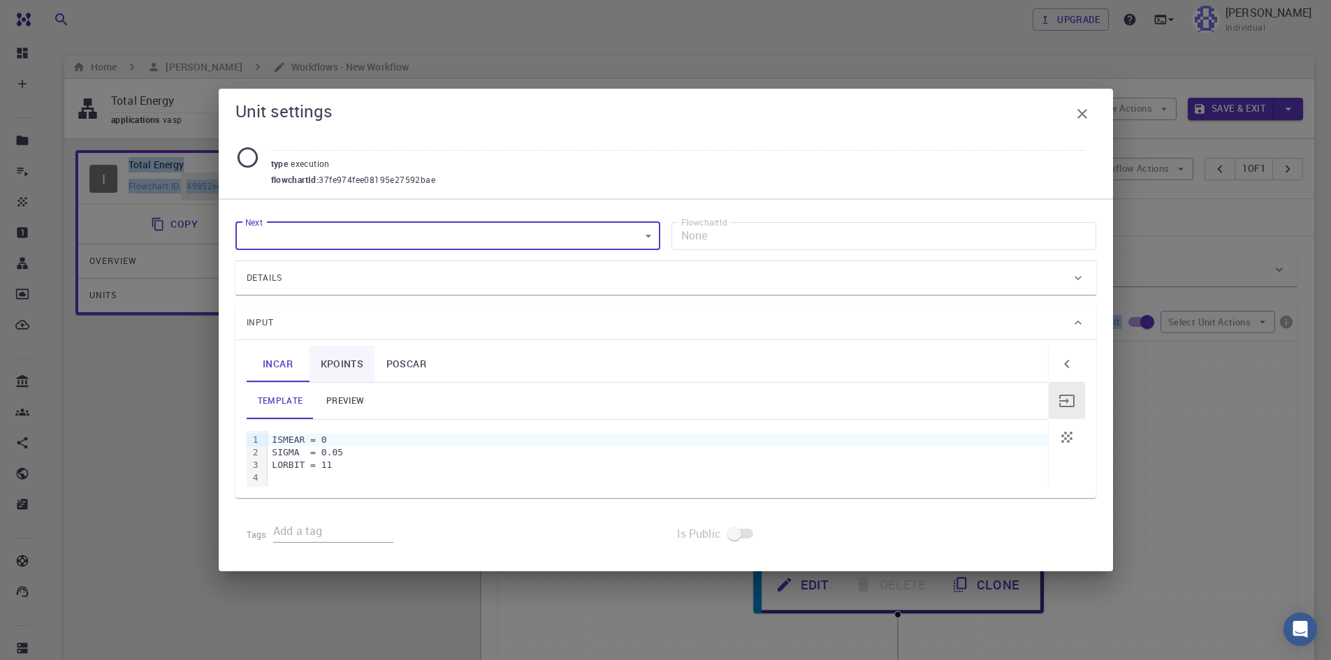
click at [364, 365] on link "KPOINTS" at bounding box center [343, 364] width 66 height 36
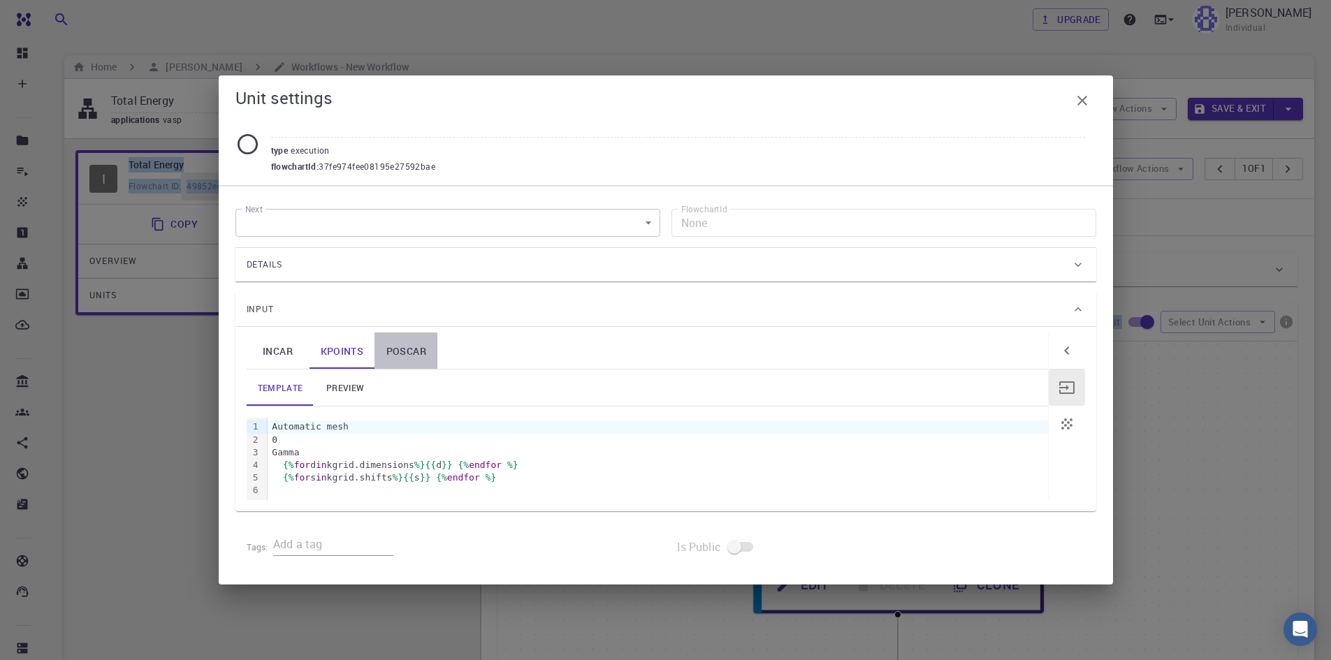
click at [407, 351] on link "POSCAR" at bounding box center [406, 351] width 63 height 36
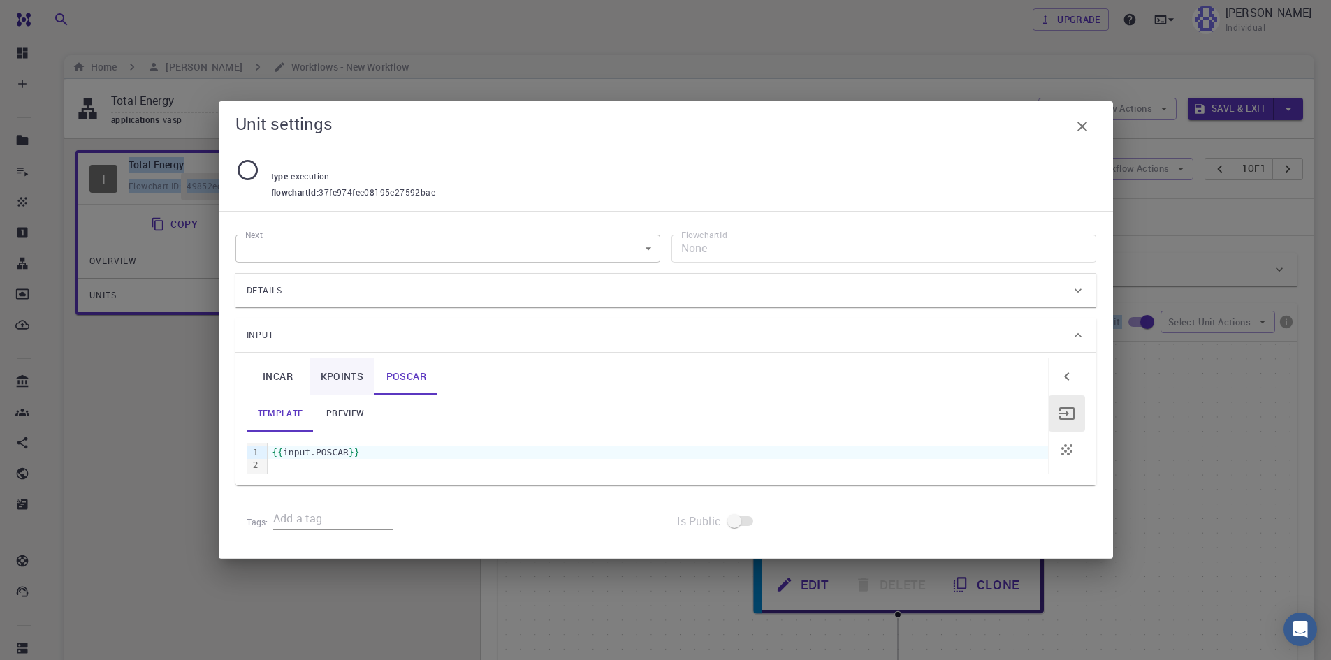
click at [320, 379] on link "KPOINTS" at bounding box center [343, 377] width 66 height 36
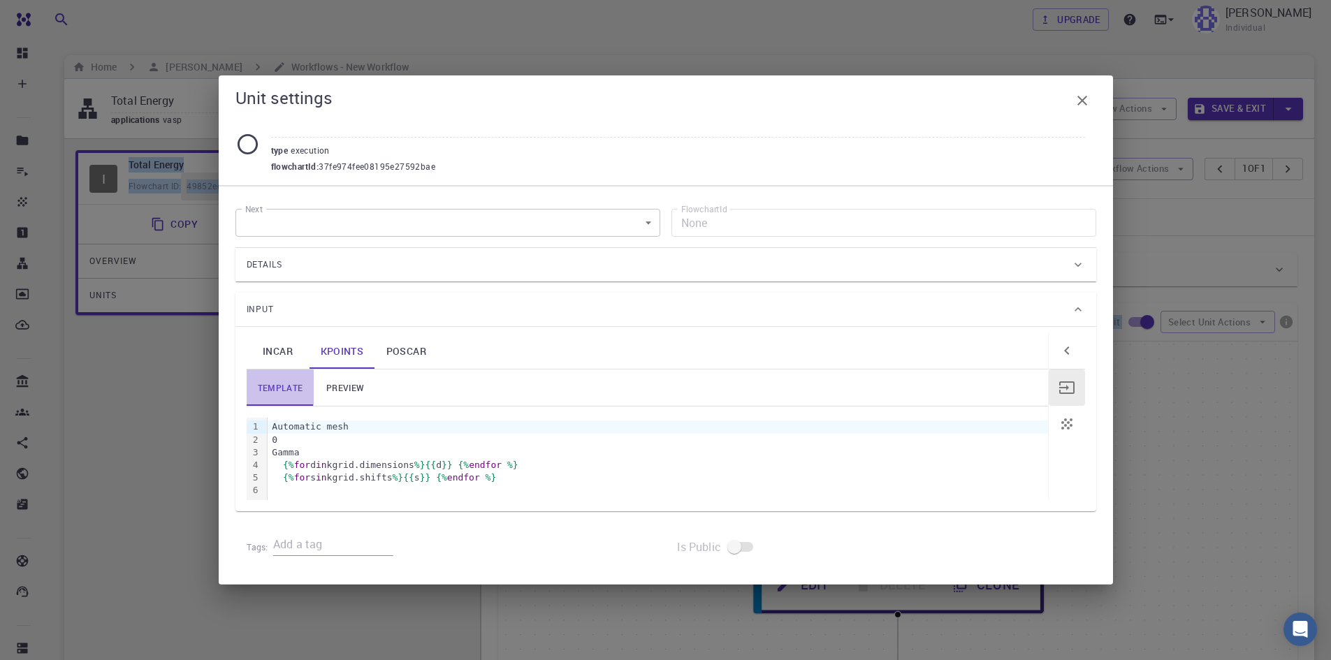
click at [301, 375] on link "template" at bounding box center [281, 388] width 68 height 36
click at [284, 359] on link "INCAR" at bounding box center [278, 351] width 63 height 36
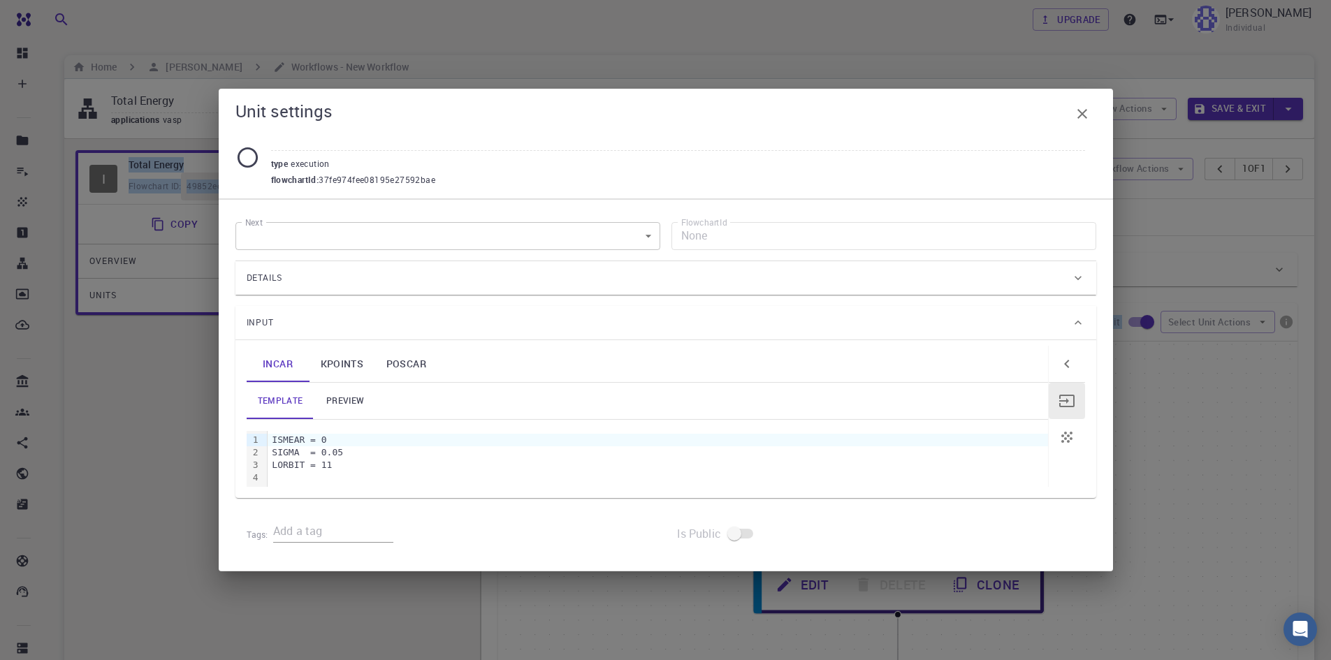
click at [252, 162] on icon at bounding box center [248, 157] width 24 height 24
click at [324, 164] on span "execution" at bounding box center [313, 163] width 45 height 11
click at [1082, 116] on icon "button" at bounding box center [1082, 114] width 17 height 17
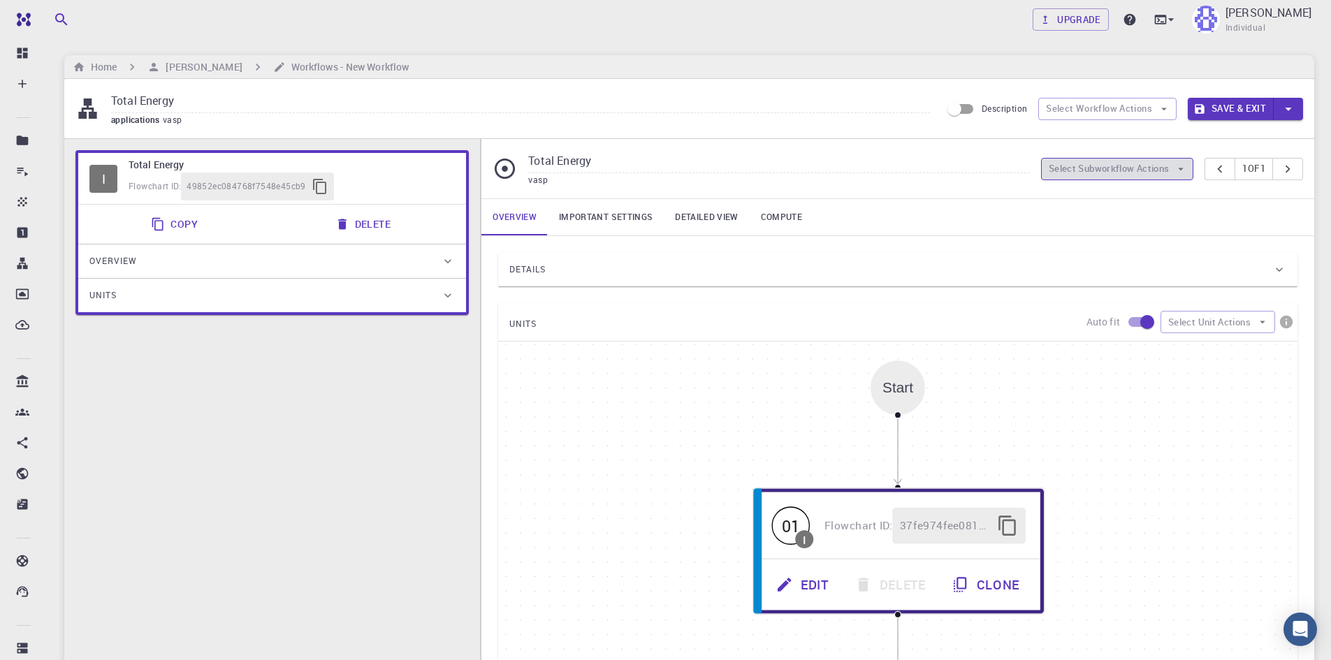
click at [1108, 173] on button "Select Subworkflow Actions" at bounding box center [1117, 169] width 153 height 22
click at [689, 219] on link "Detailed view" at bounding box center [706, 217] width 85 height 36
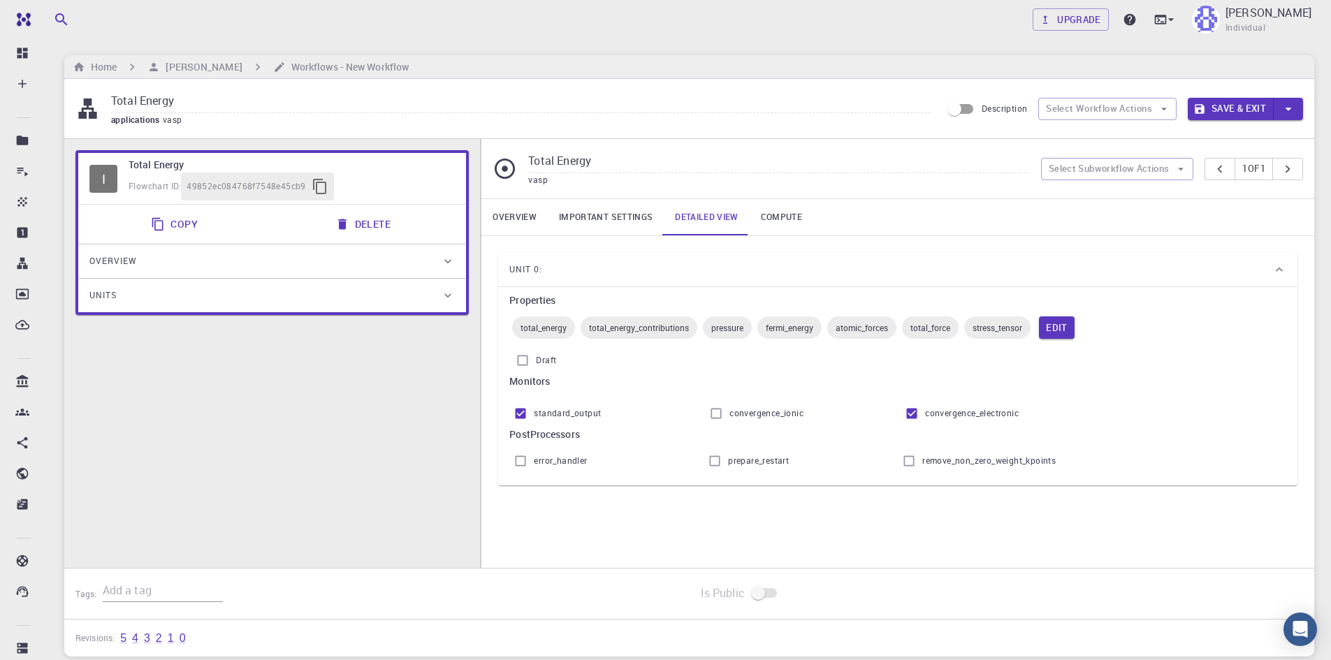
click at [588, 227] on link "Important settings" at bounding box center [606, 217] width 116 height 36
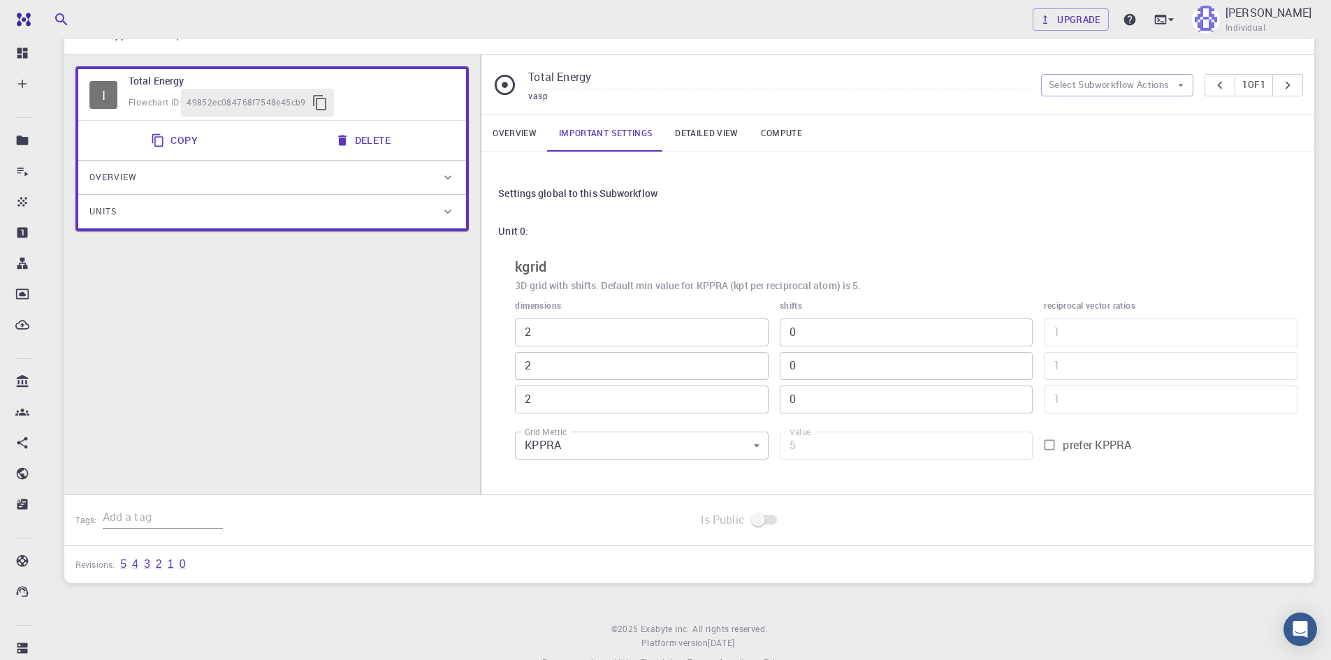
scroll to position [116, 0]
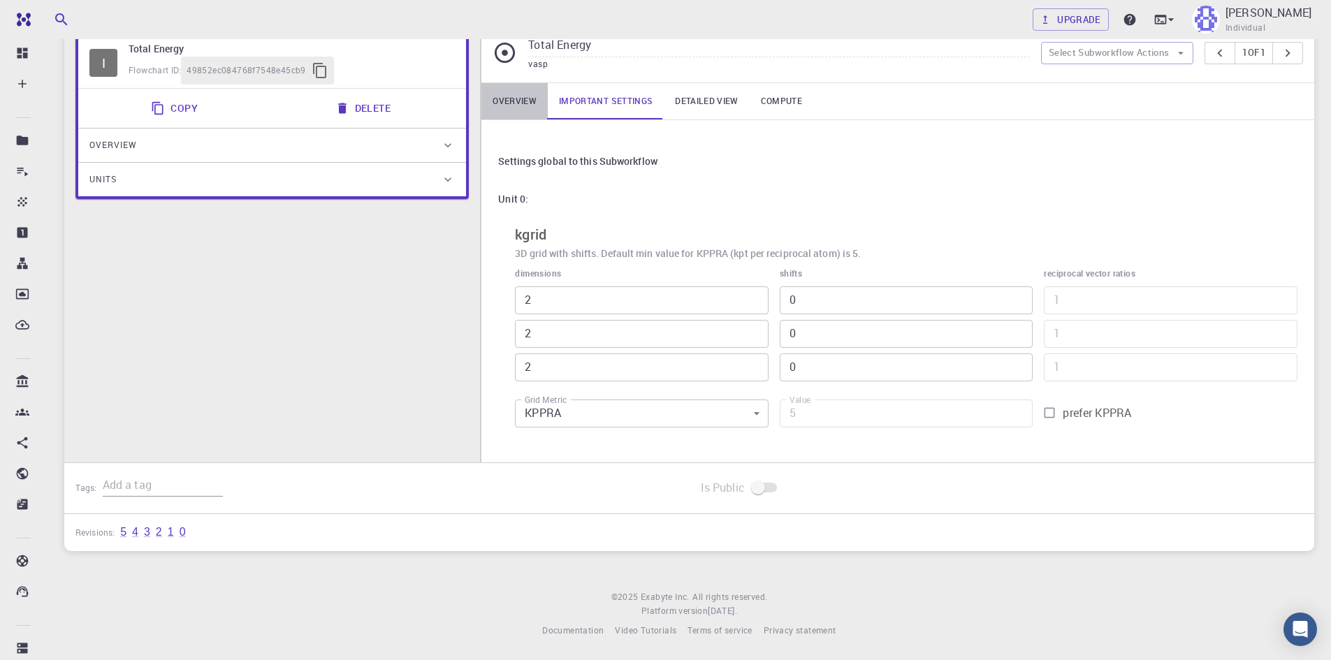
click at [524, 108] on link "Overview" at bounding box center [514, 101] width 66 height 36
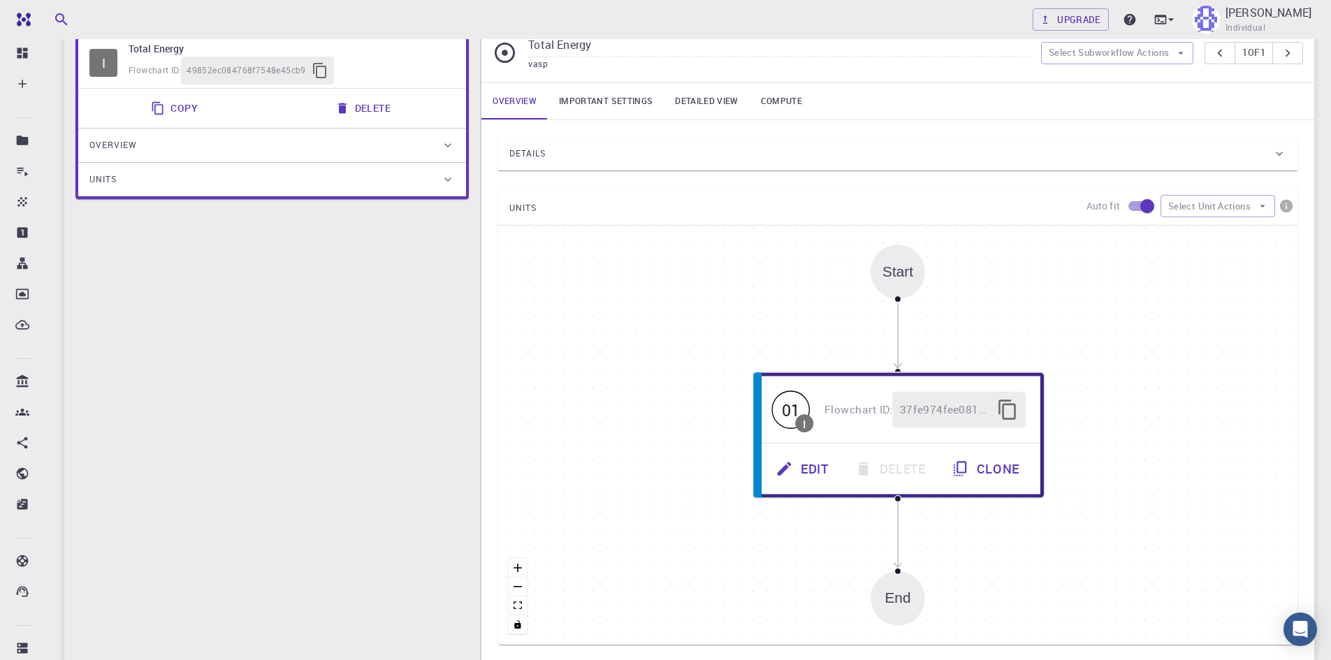
click at [581, 113] on link "Important settings" at bounding box center [606, 101] width 116 height 36
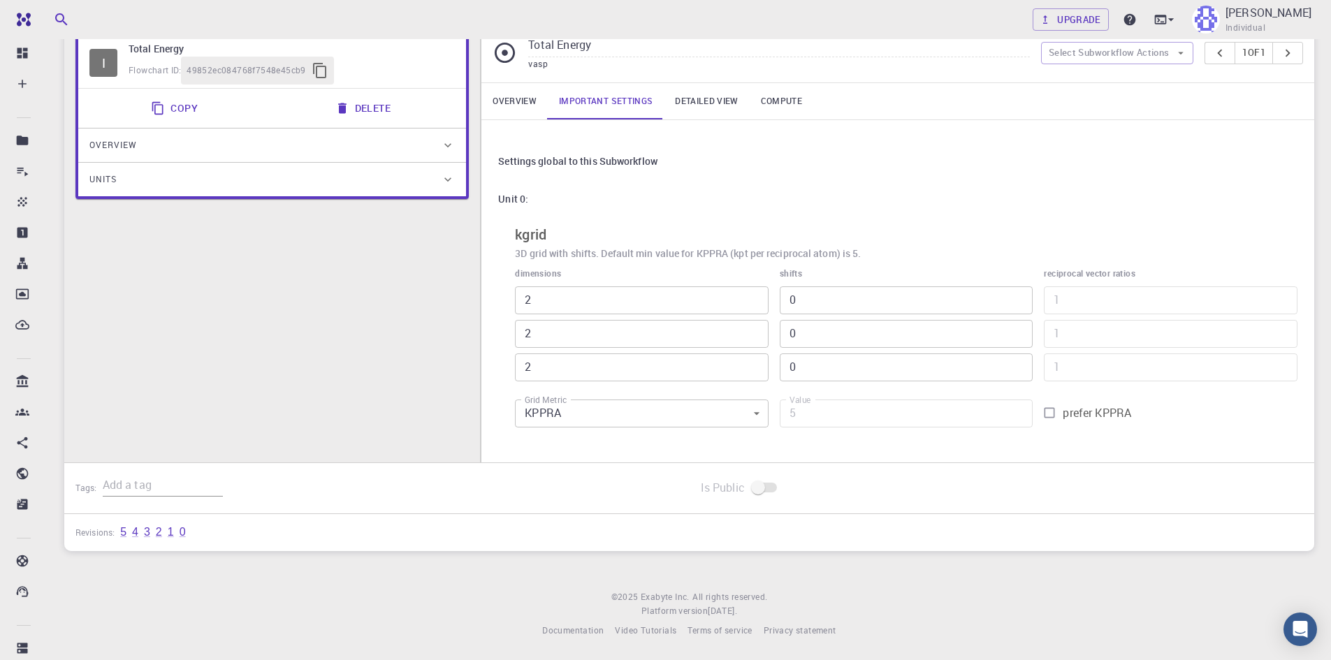
click at [750, 111] on link "Compute" at bounding box center [782, 101] width 64 height 36
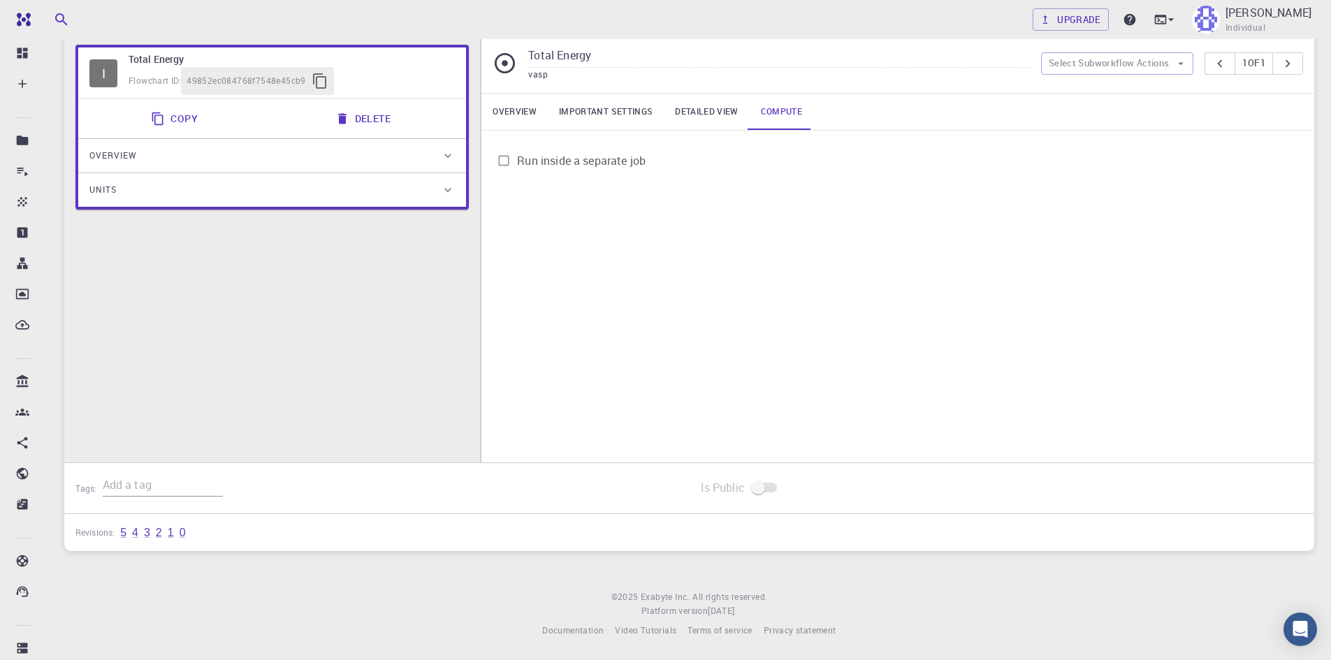
scroll to position [106, 0]
click at [781, 103] on link "Compute" at bounding box center [782, 112] width 64 height 36
click at [725, 113] on link "Detailed view" at bounding box center [706, 112] width 85 height 36
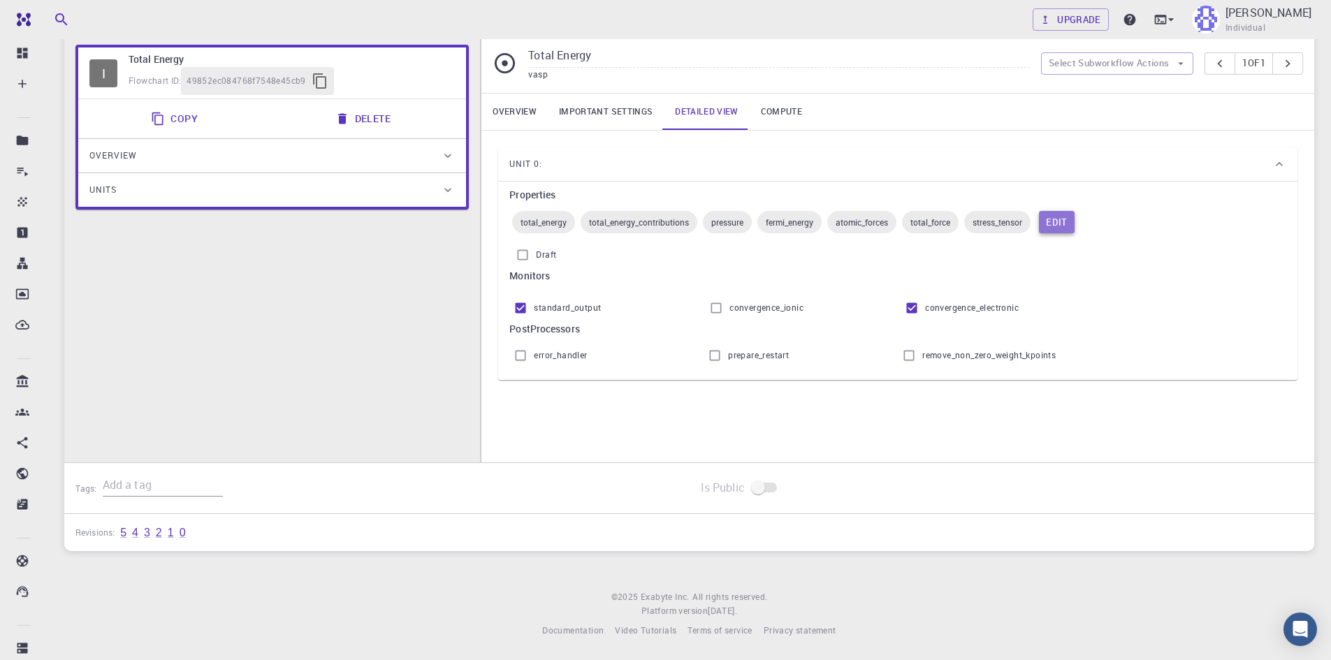
click at [1064, 224] on button "Edit" at bounding box center [1057, 222] width 36 height 22
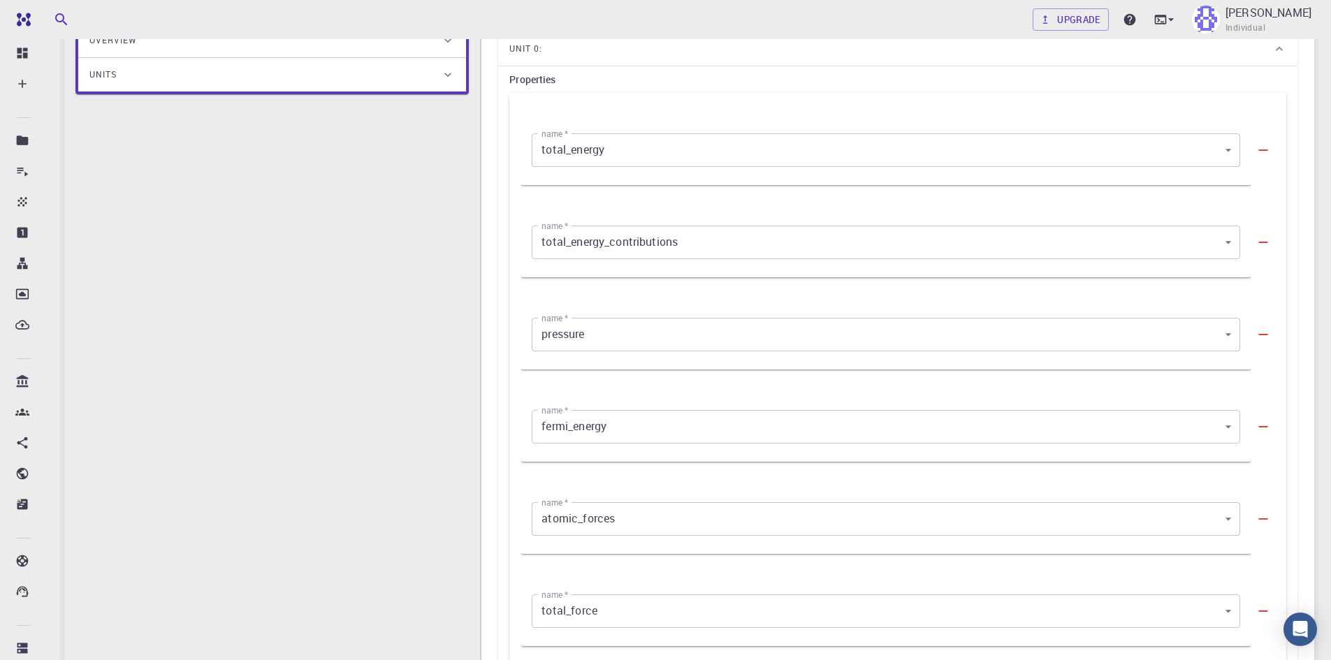
scroll to position [182, 0]
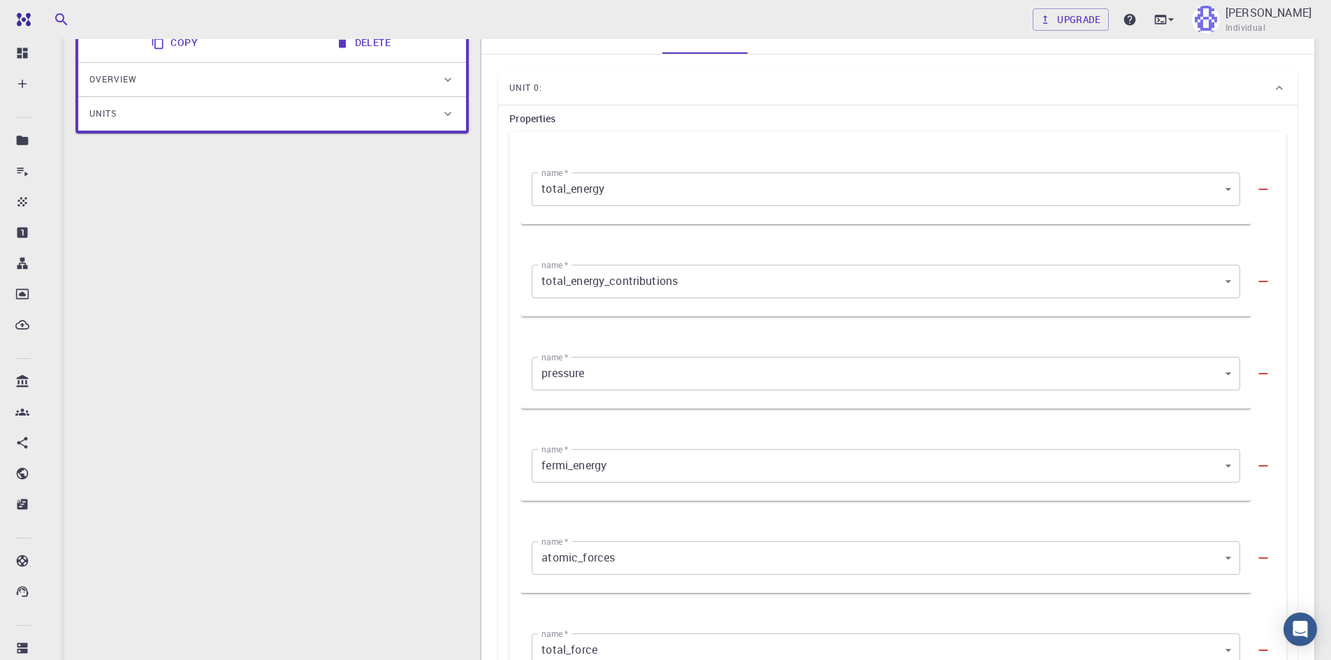
click at [693, 367] on body "Free Dashboard Create New Job New Material Create Material Upload File Import f…" at bounding box center [665, 530] width 1331 height 1424
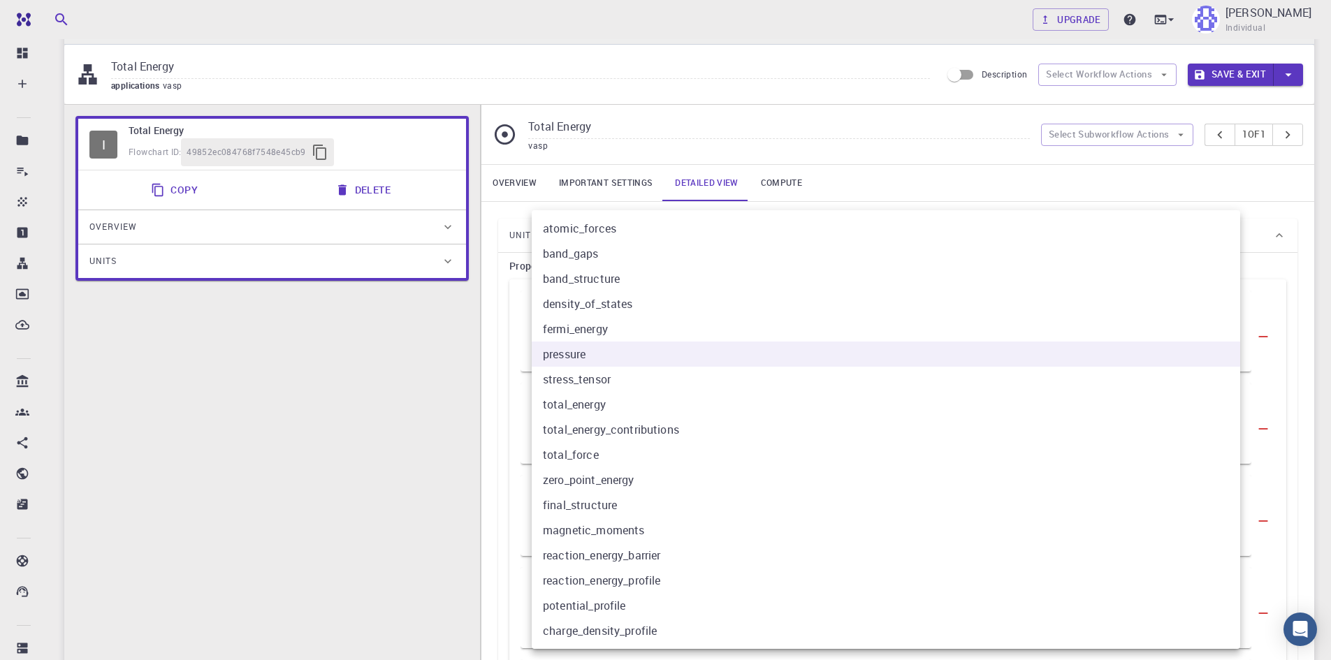
scroll to position [0, 0]
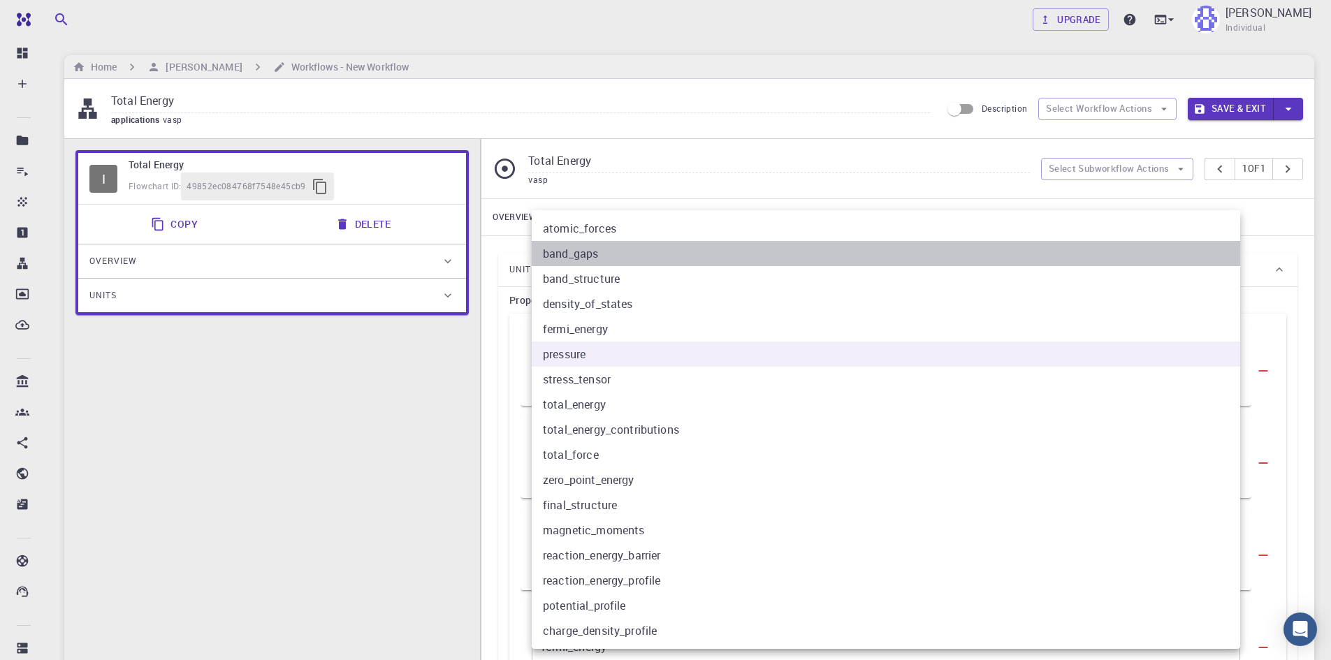
click at [619, 256] on li "band_gaps" at bounding box center [886, 253] width 709 height 25
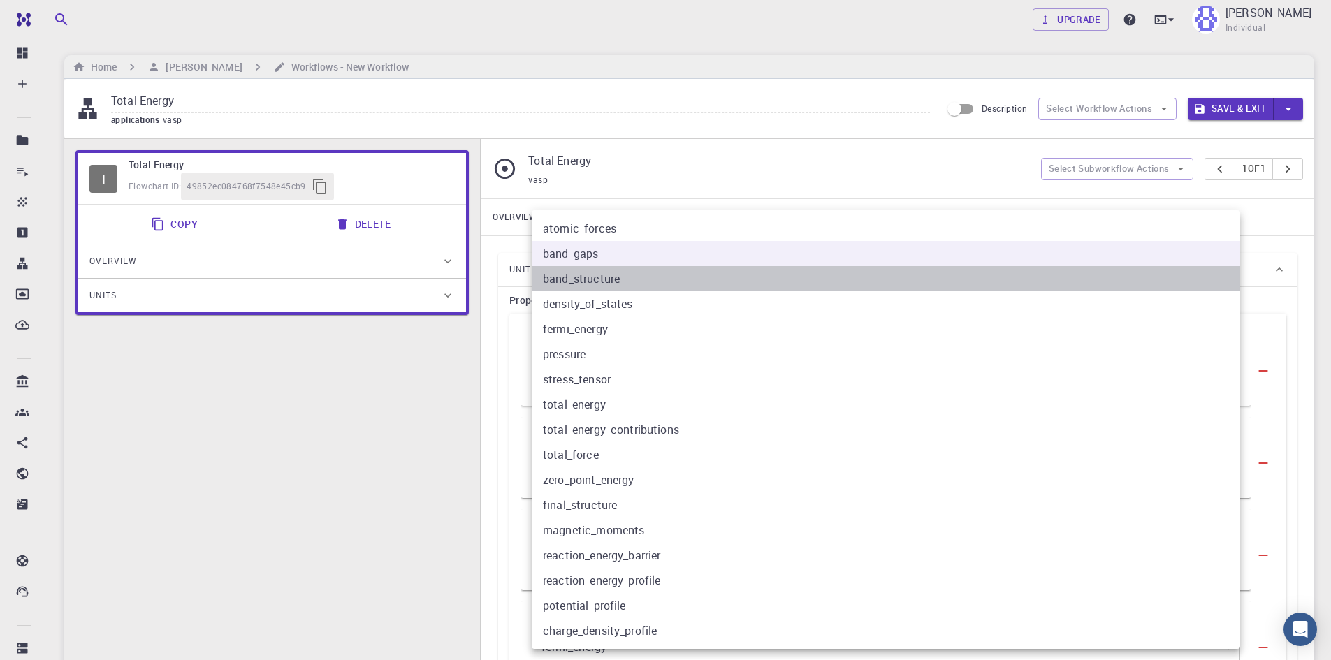
click at [656, 284] on li "band_structure" at bounding box center [886, 278] width 709 height 25
type input "2"
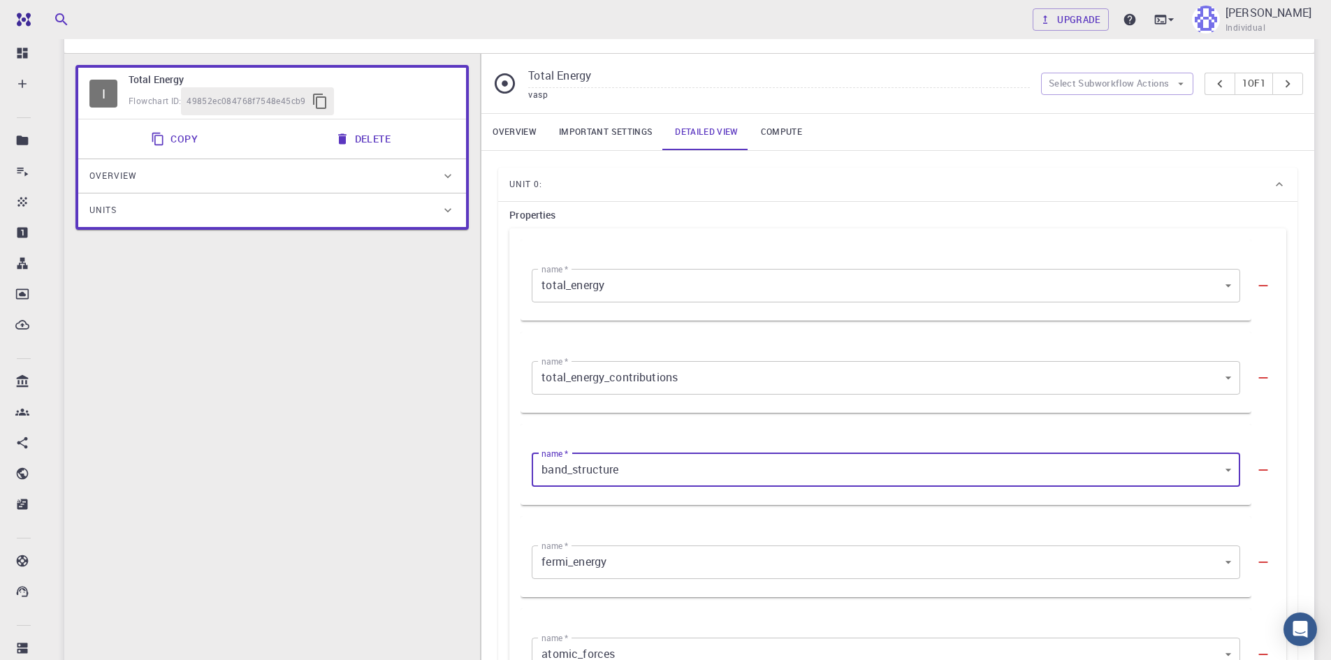
scroll to position [233, 0]
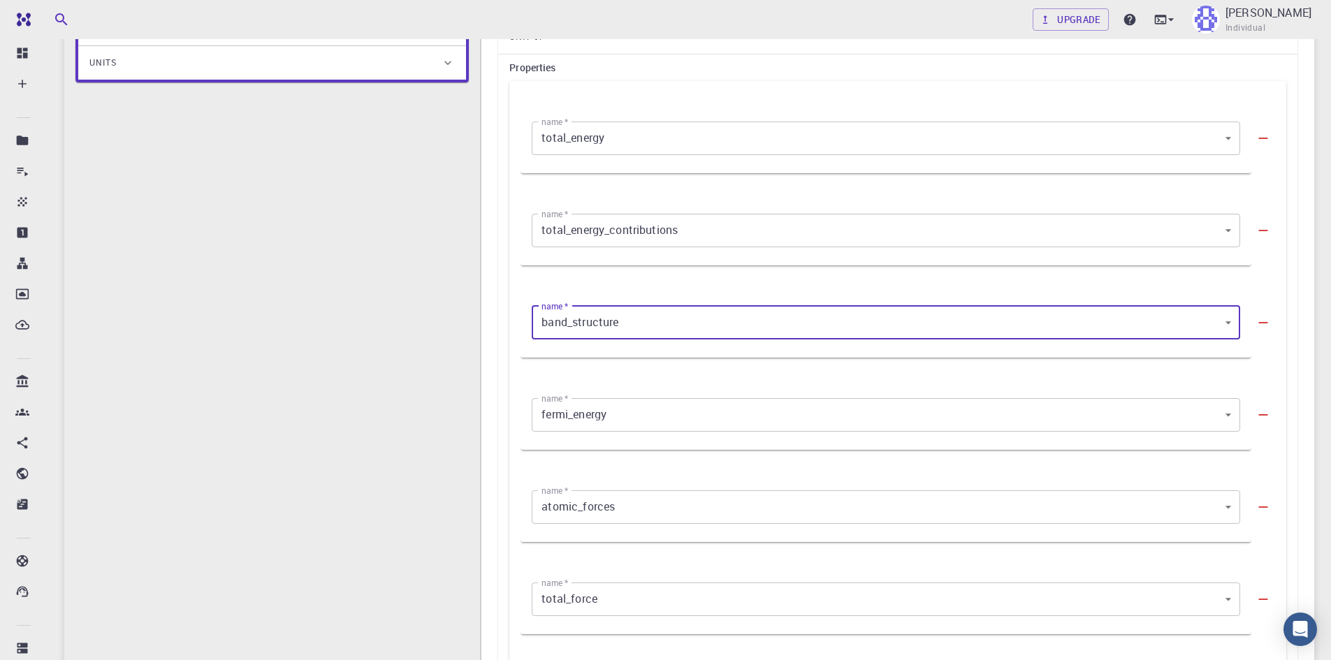
click at [646, 241] on body "Free Dashboard Create New Job New Material Create Material Upload File Import f…" at bounding box center [665, 479] width 1331 height 1424
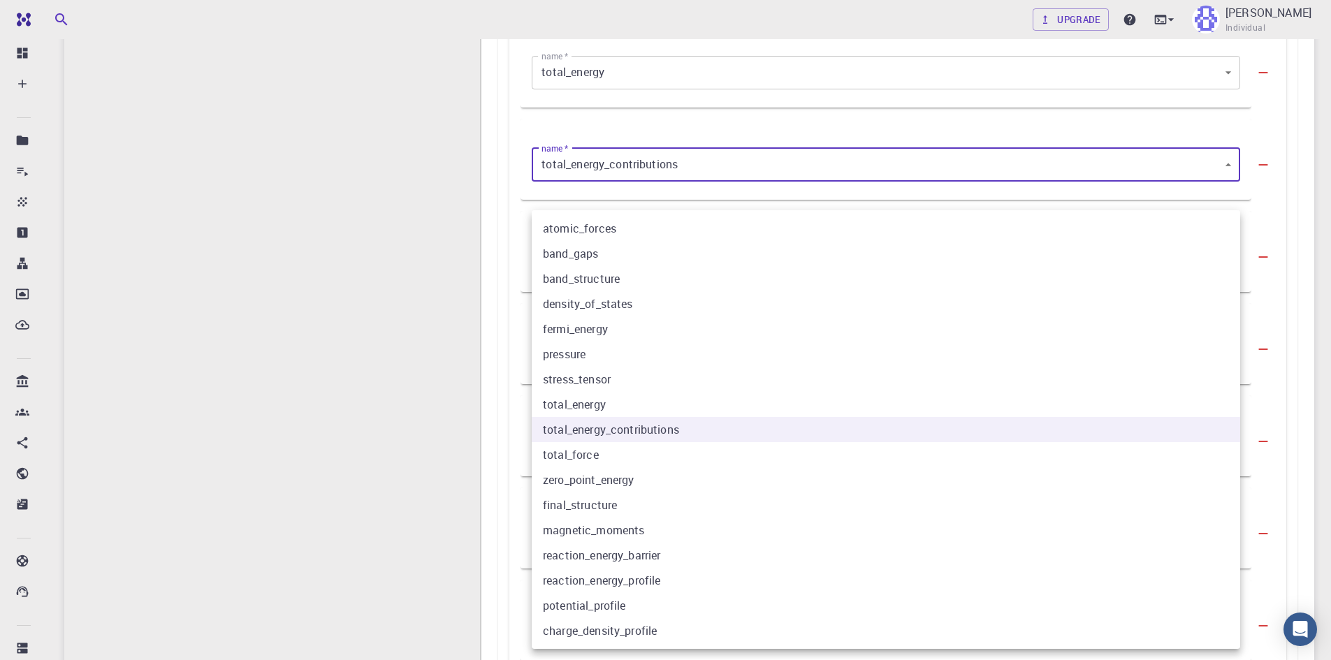
scroll to position [349, 0]
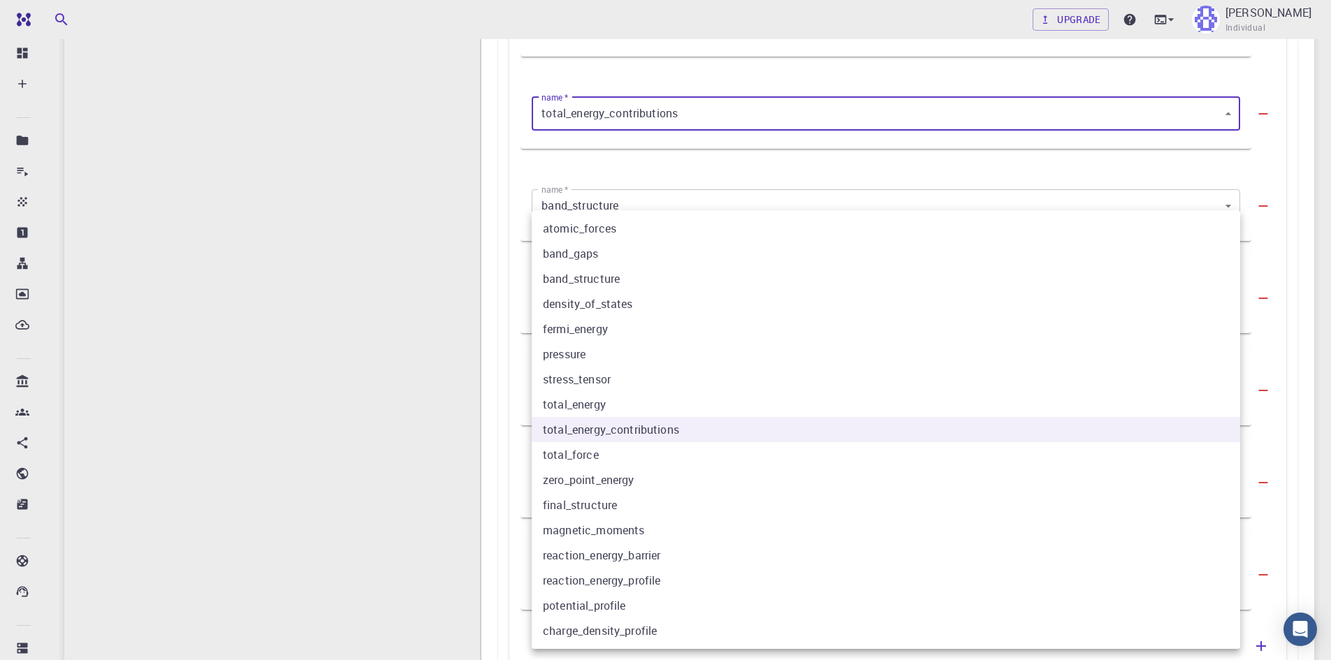
click at [412, 386] on div at bounding box center [665, 330] width 1331 height 660
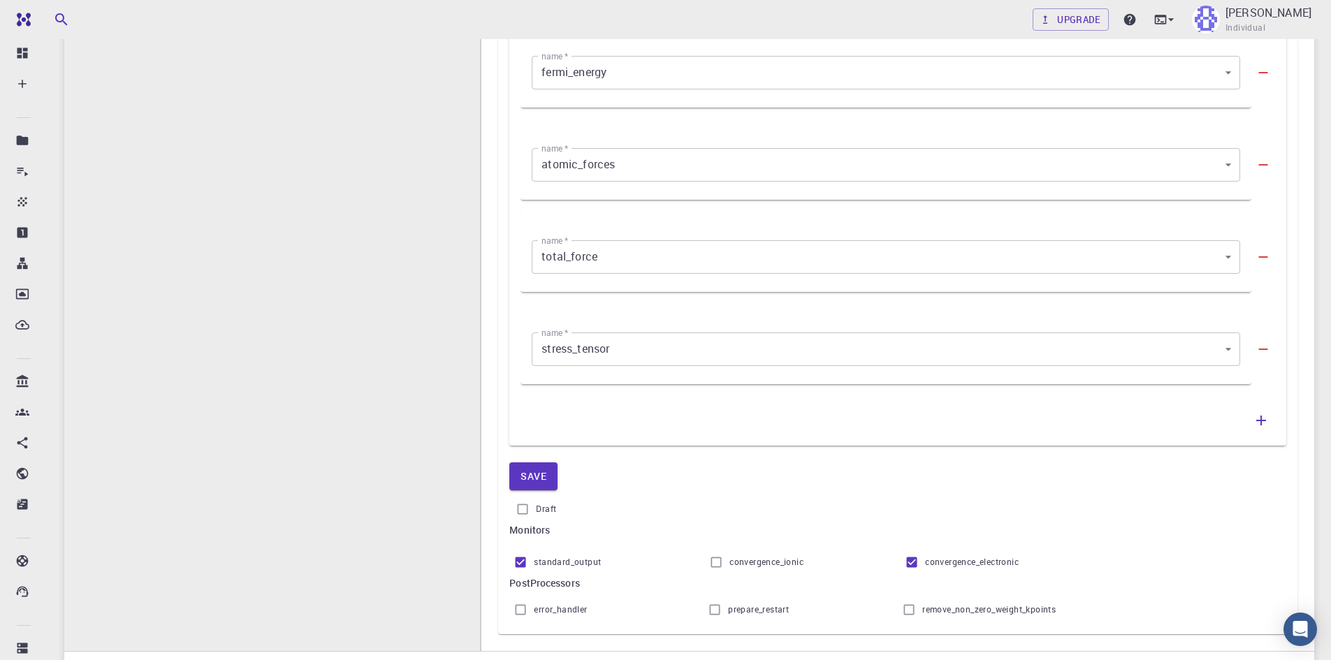
scroll to position [699, 0]
